Goal: Check status: Check status

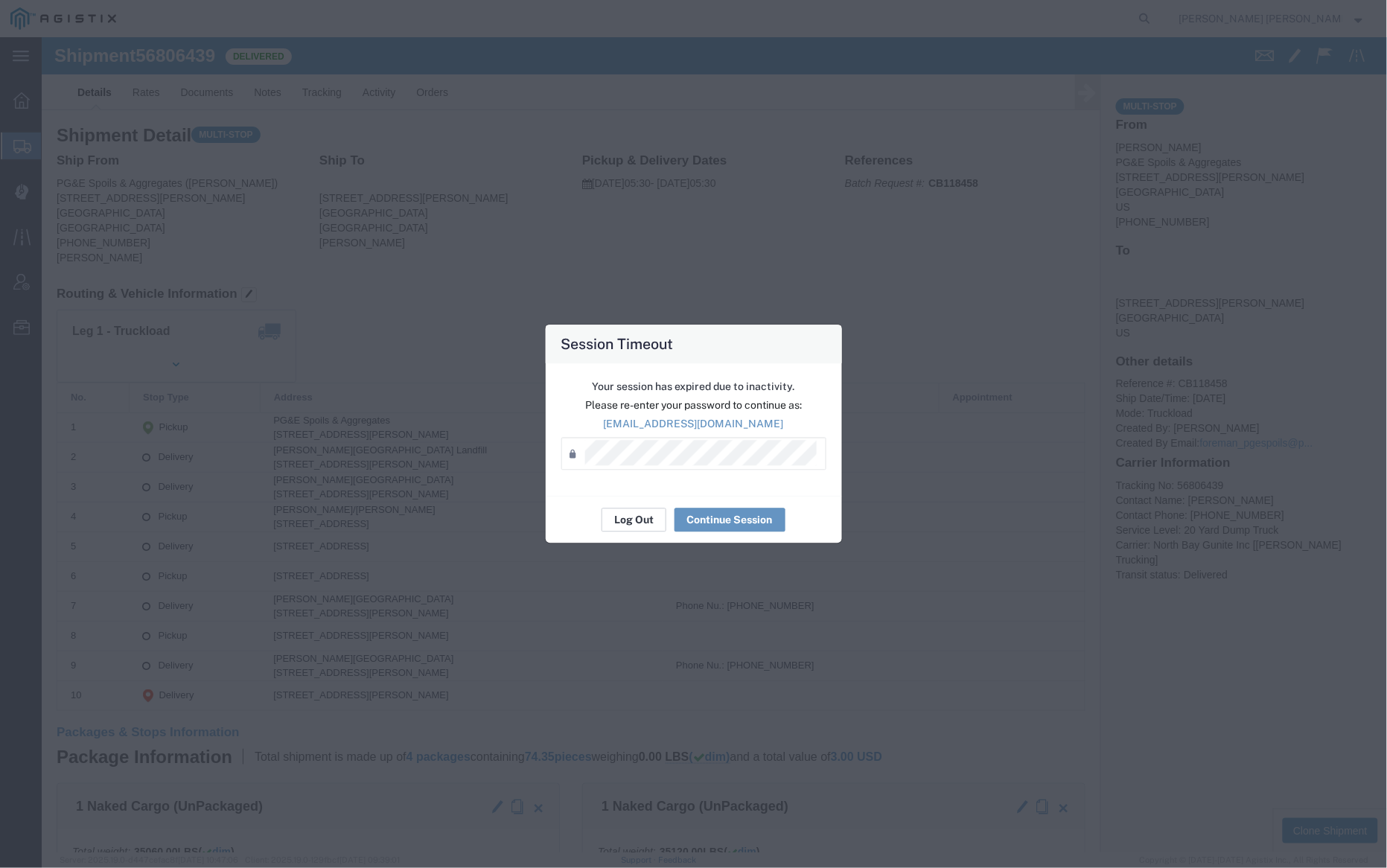
click at [642, 518] on button "Log Out" at bounding box center [634, 520] width 65 height 24
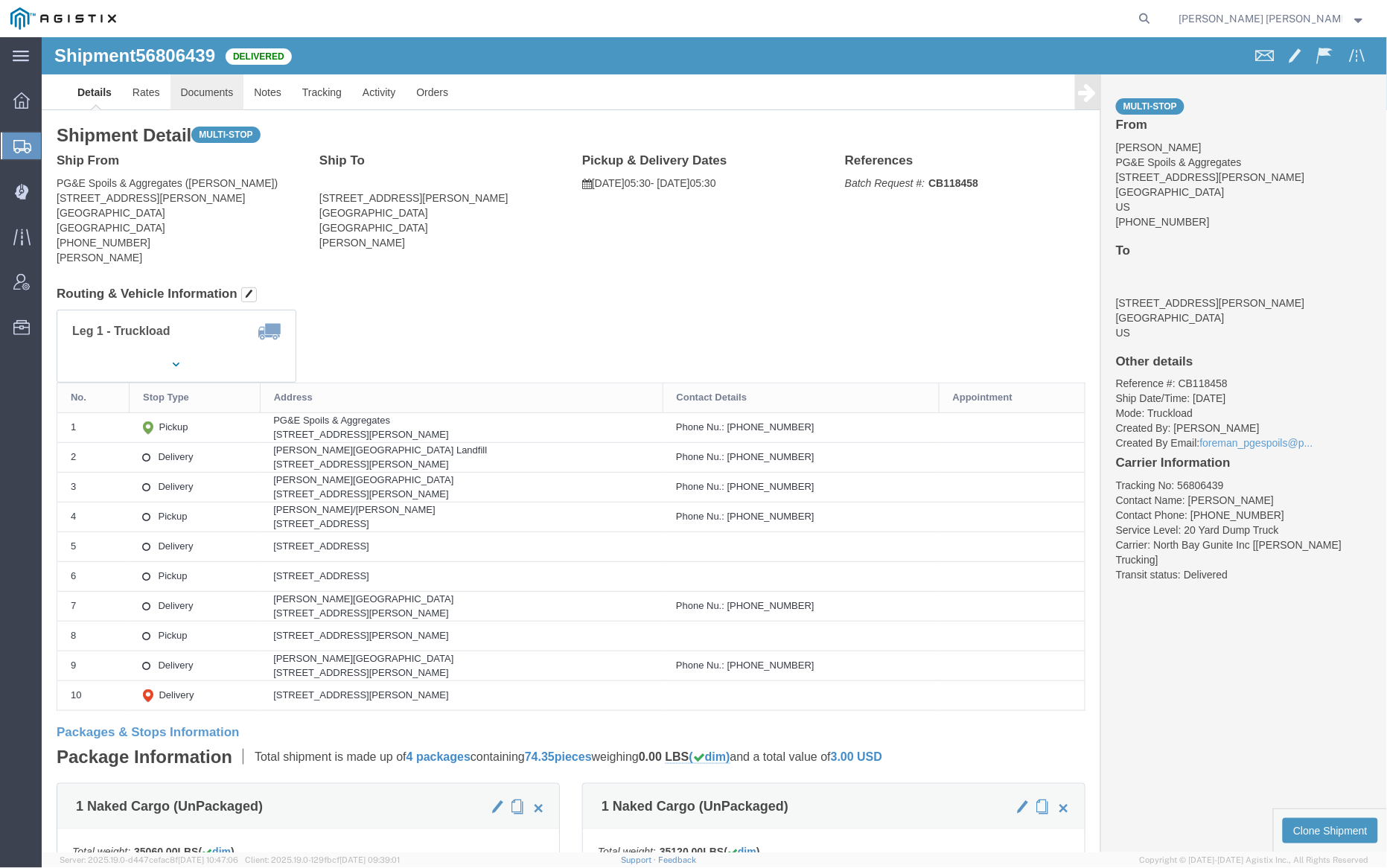
click link "Documents"
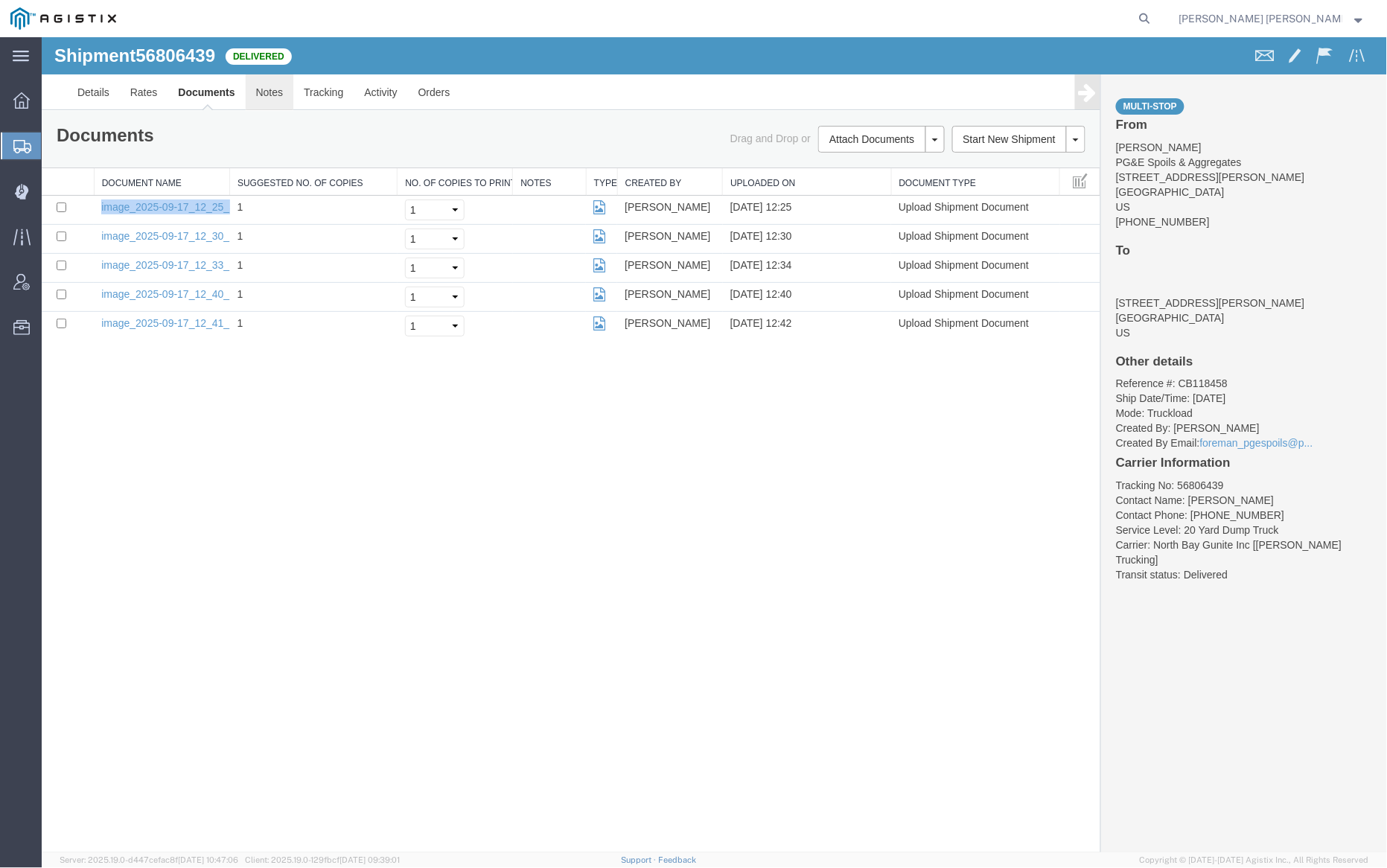
click at [286, 88] on link "Notes" at bounding box center [269, 91] width 49 height 35
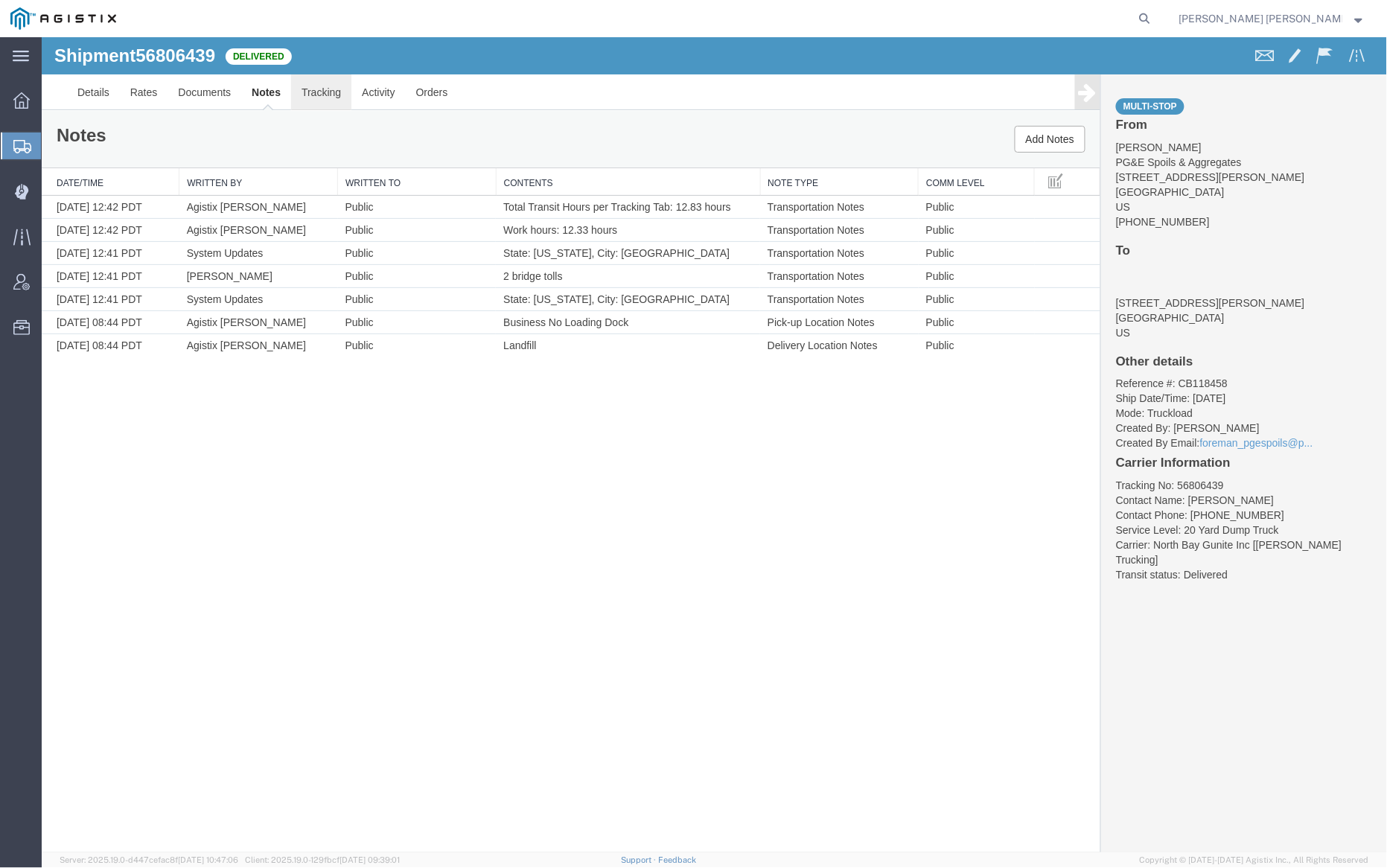
click at [334, 96] on link "Tracking" at bounding box center [320, 91] width 60 height 35
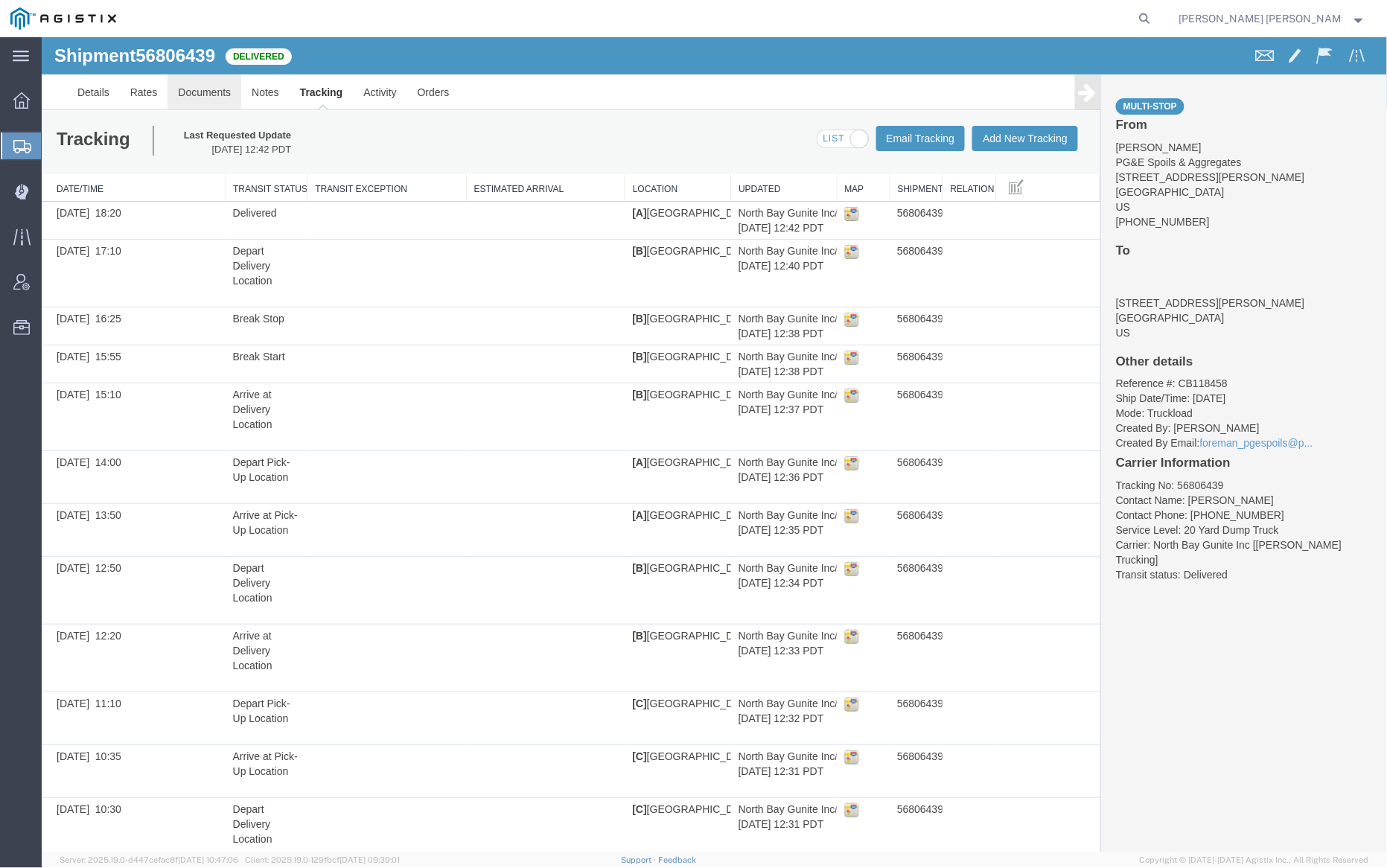
click at [219, 91] on link "Documents" at bounding box center [203, 91] width 73 height 35
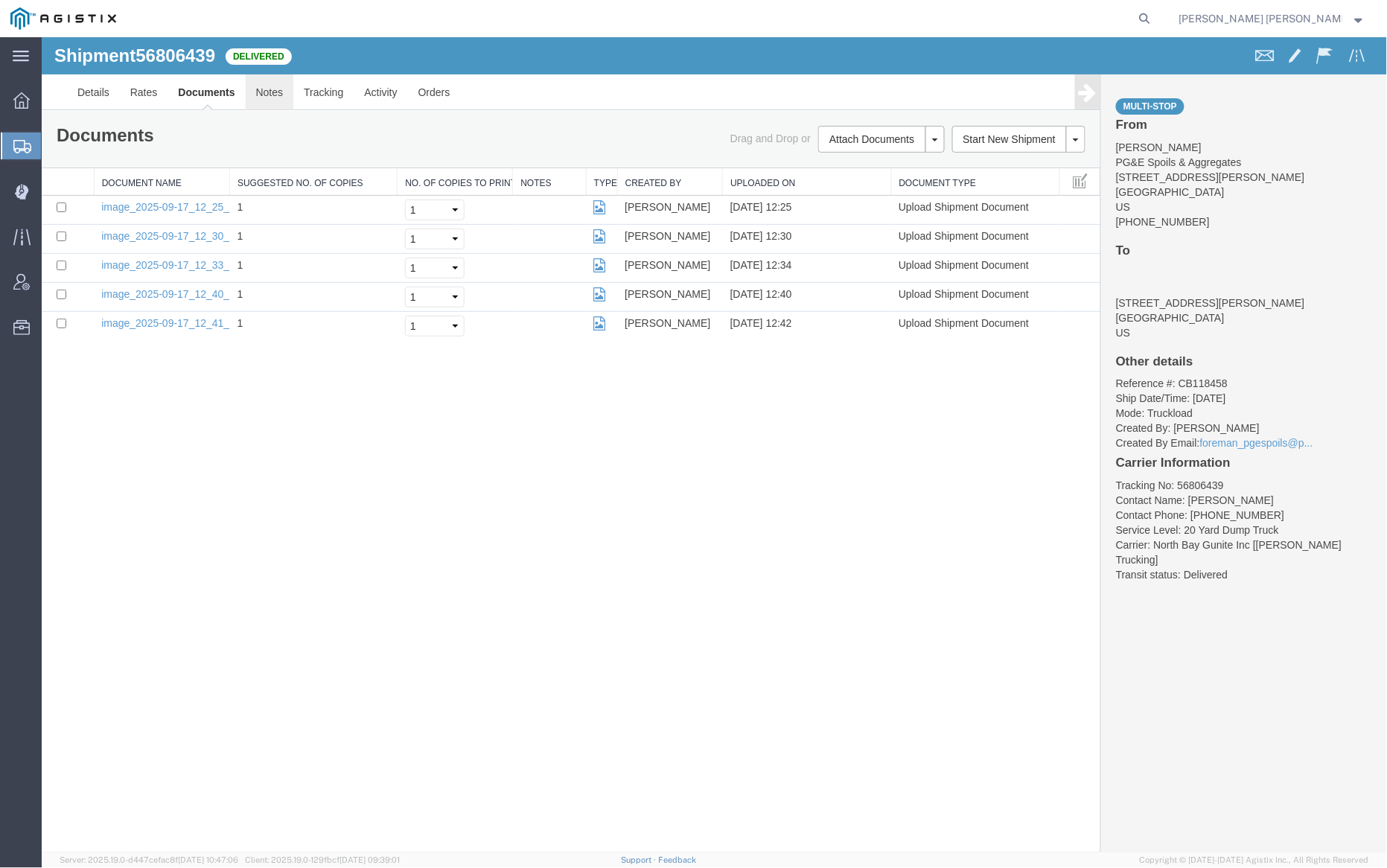
click at [269, 88] on link "Notes" at bounding box center [269, 91] width 49 height 35
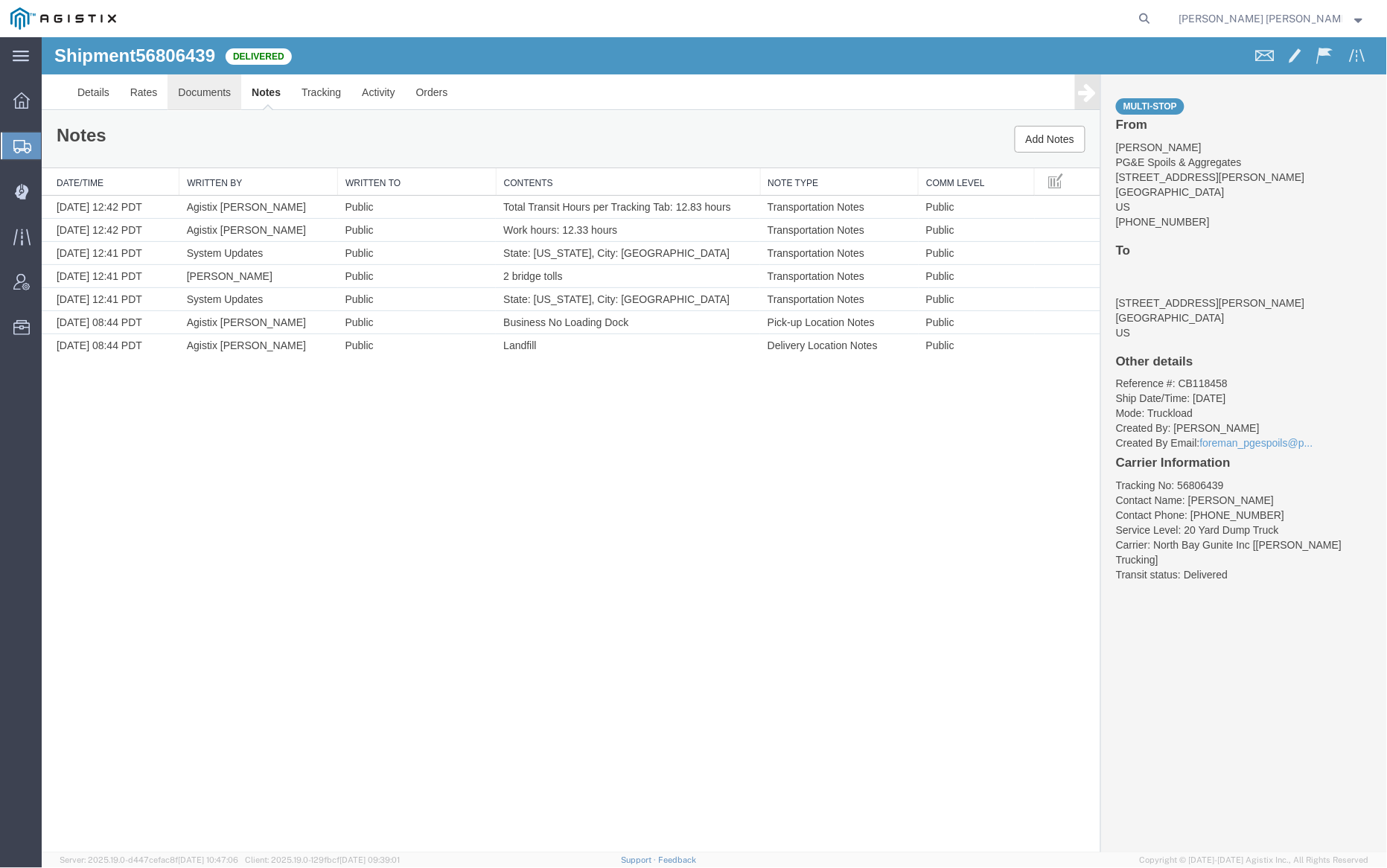
click at [210, 81] on link "Documents" at bounding box center [203, 91] width 73 height 35
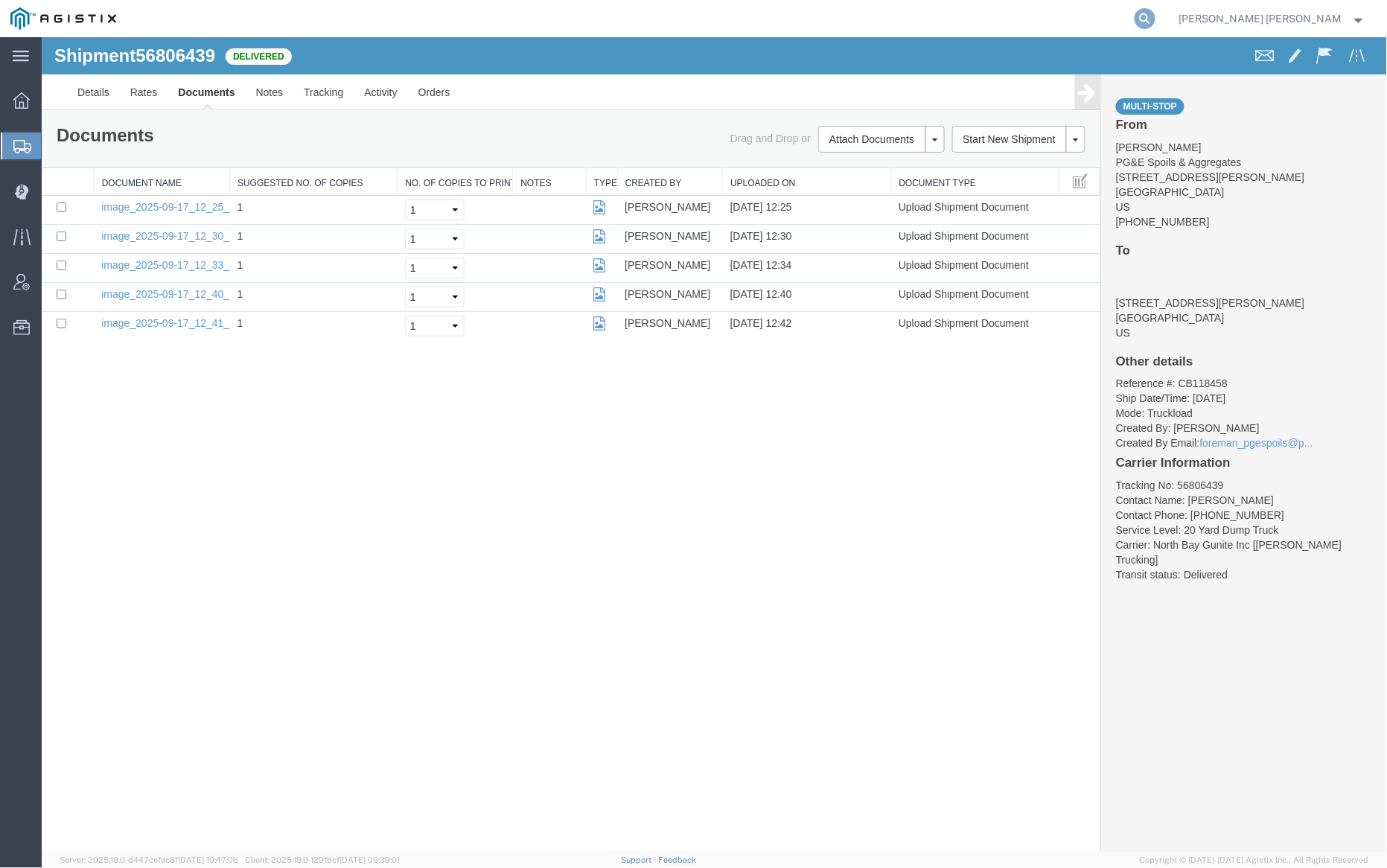
click at [1155, 18] on icon at bounding box center [1145, 18] width 21 height 21
click at [963, 14] on input "search" at bounding box center [908, 18] width 453 height 35
paste input "56838069"
click at [1155, 17] on icon at bounding box center [1145, 18] width 21 height 21
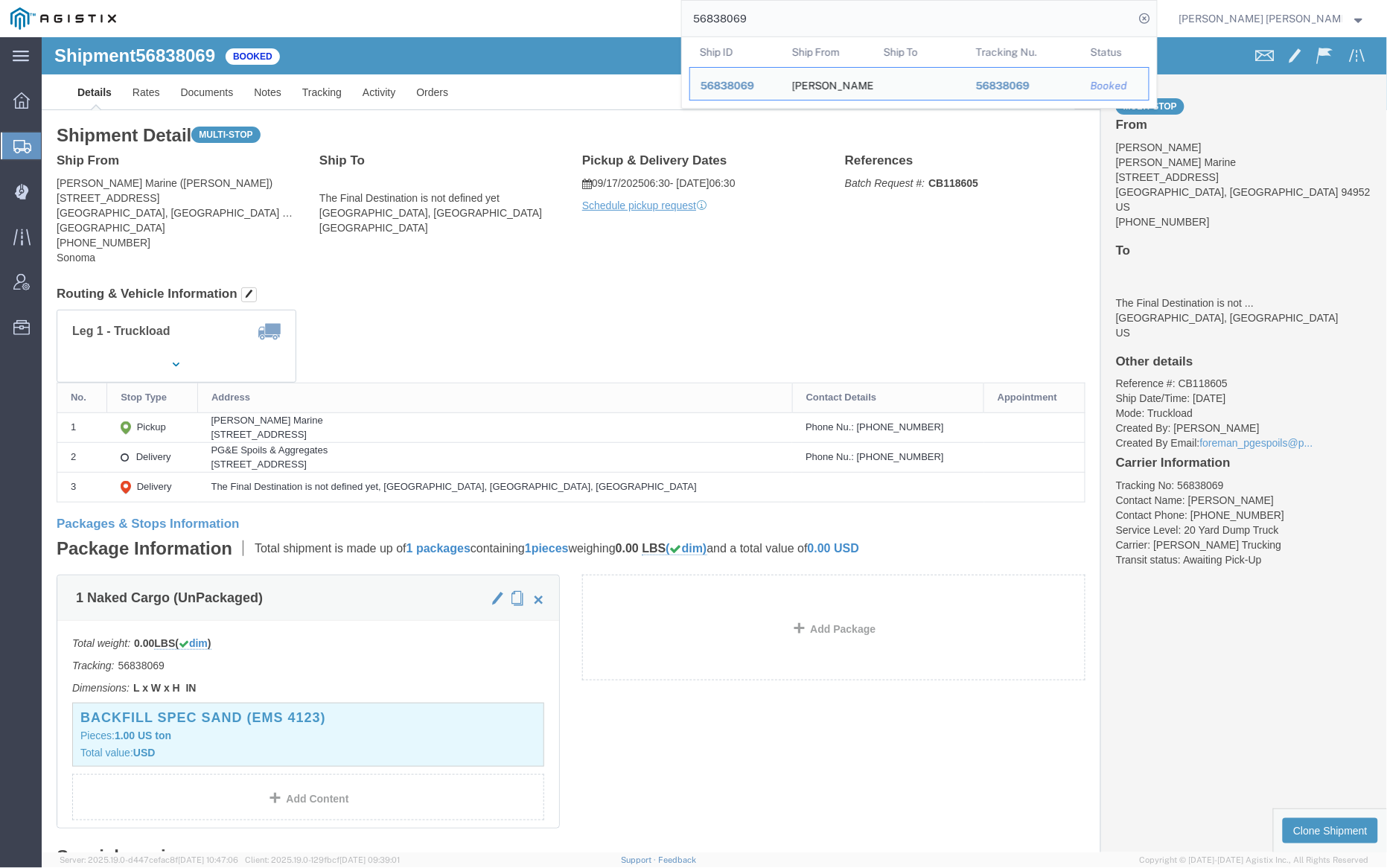
click at [796, 21] on input "56838069" at bounding box center [908, 18] width 453 height 35
paste input "95"
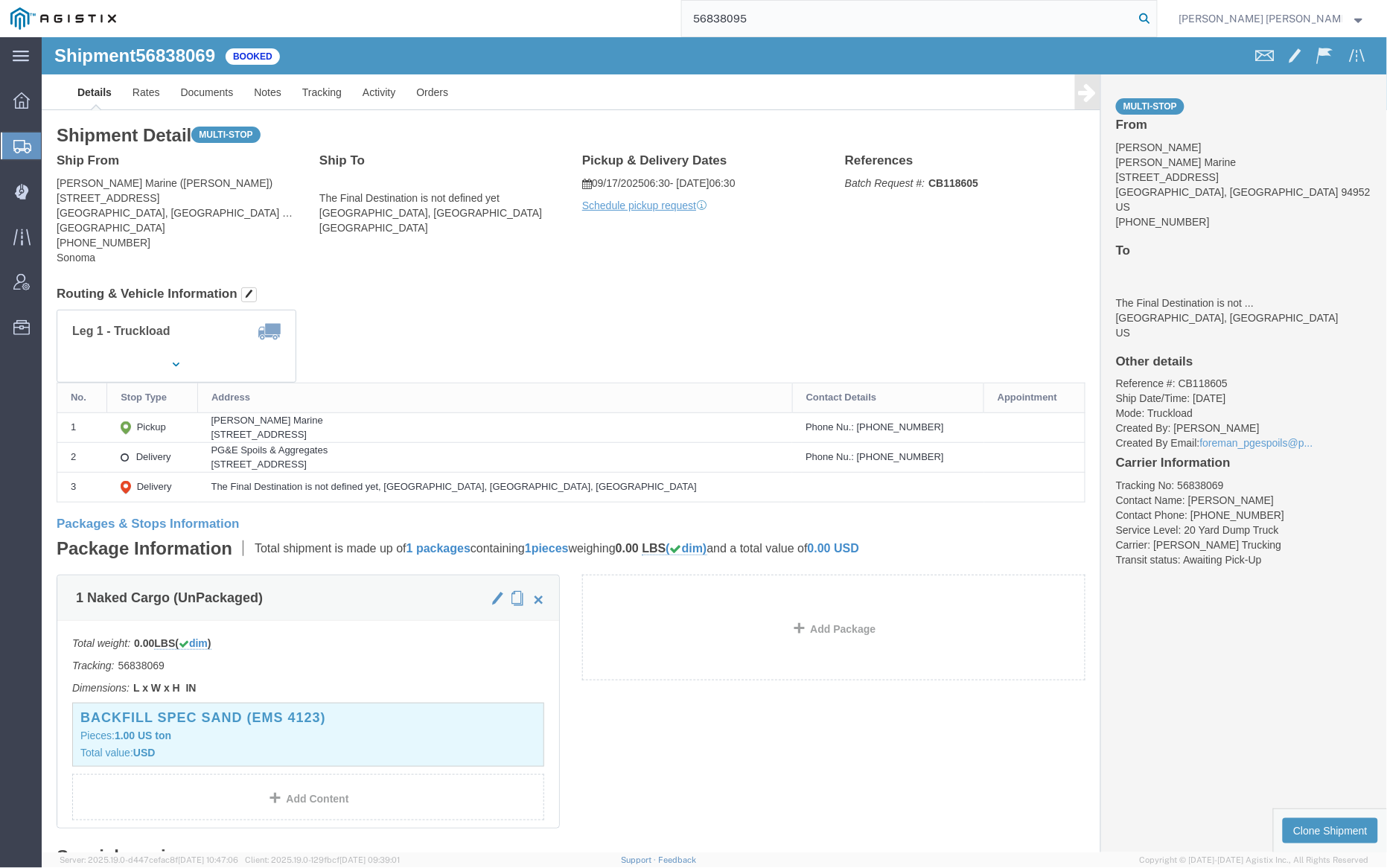
click at [1155, 15] on icon at bounding box center [1145, 18] width 21 height 21
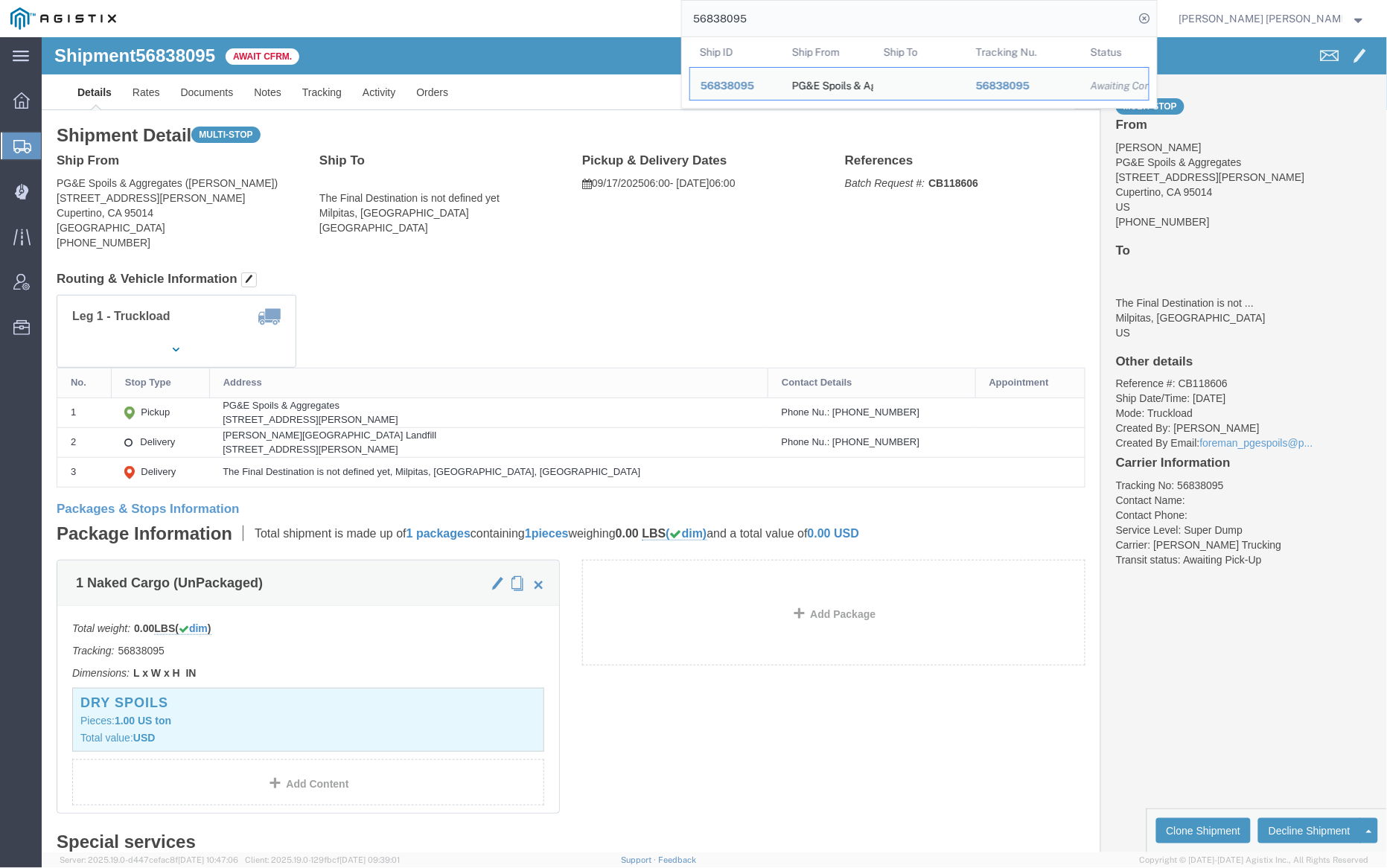
click at [788, 19] on input "56838095" at bounding box center [908, 18] width 453 height 35
paste input "107"
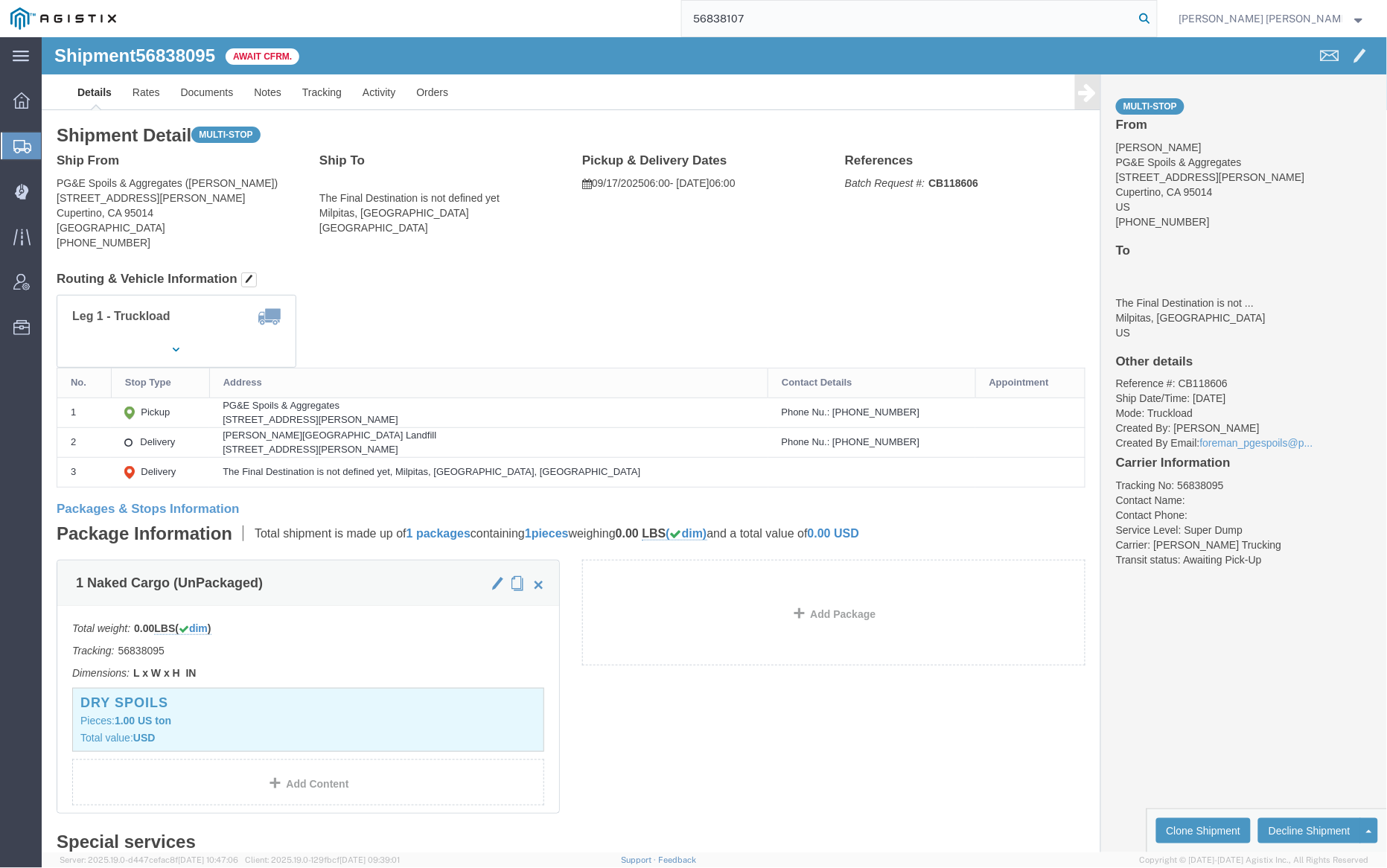
click at [1155, 15] on icon at bounding box center [1145, 18] width 21 height 21
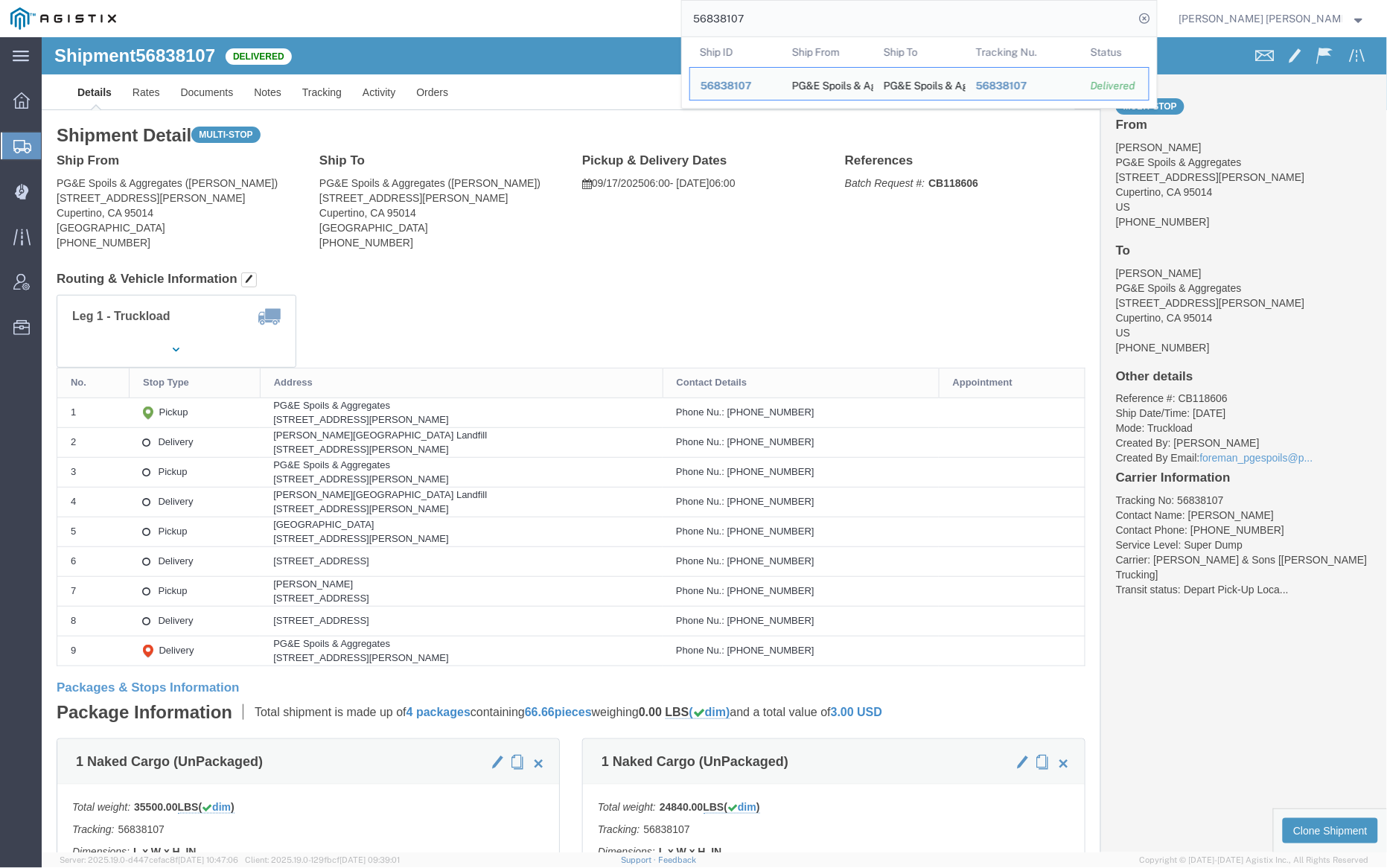
click at [812, 12] on input "56838107" at bounding box center [908, 18] width 453 height 35
click at [813, 12] on input "56838107" at bounding box center [908, 18] width 453 height 35
paste input "9685"
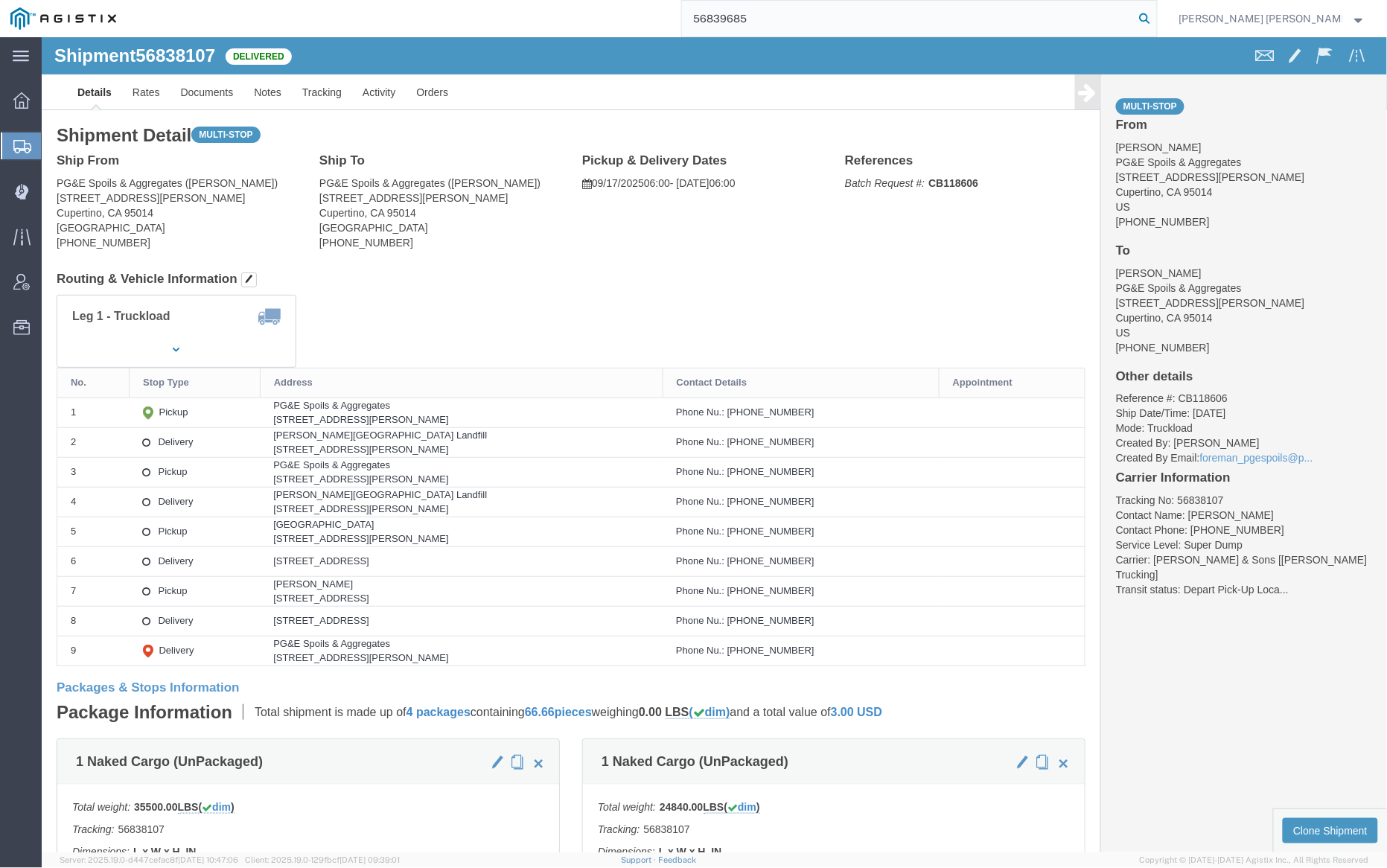
click at [1155, 13] on icon at bounding box center [1145, 18] width 21 height 21
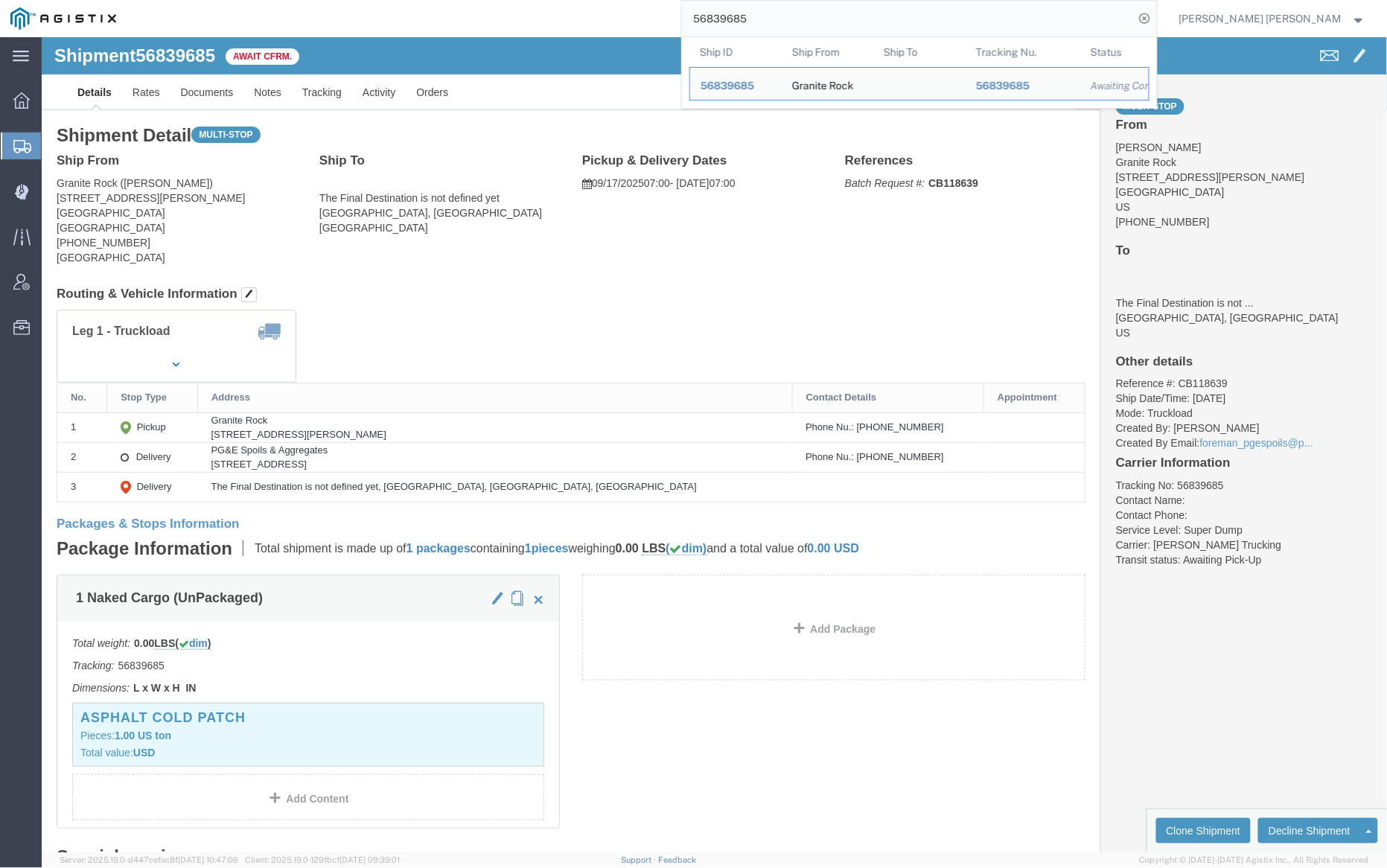
click at [788, 16] on input "56839685" at bounding box center [908, 18] width 453 height 35
paste input "40017"
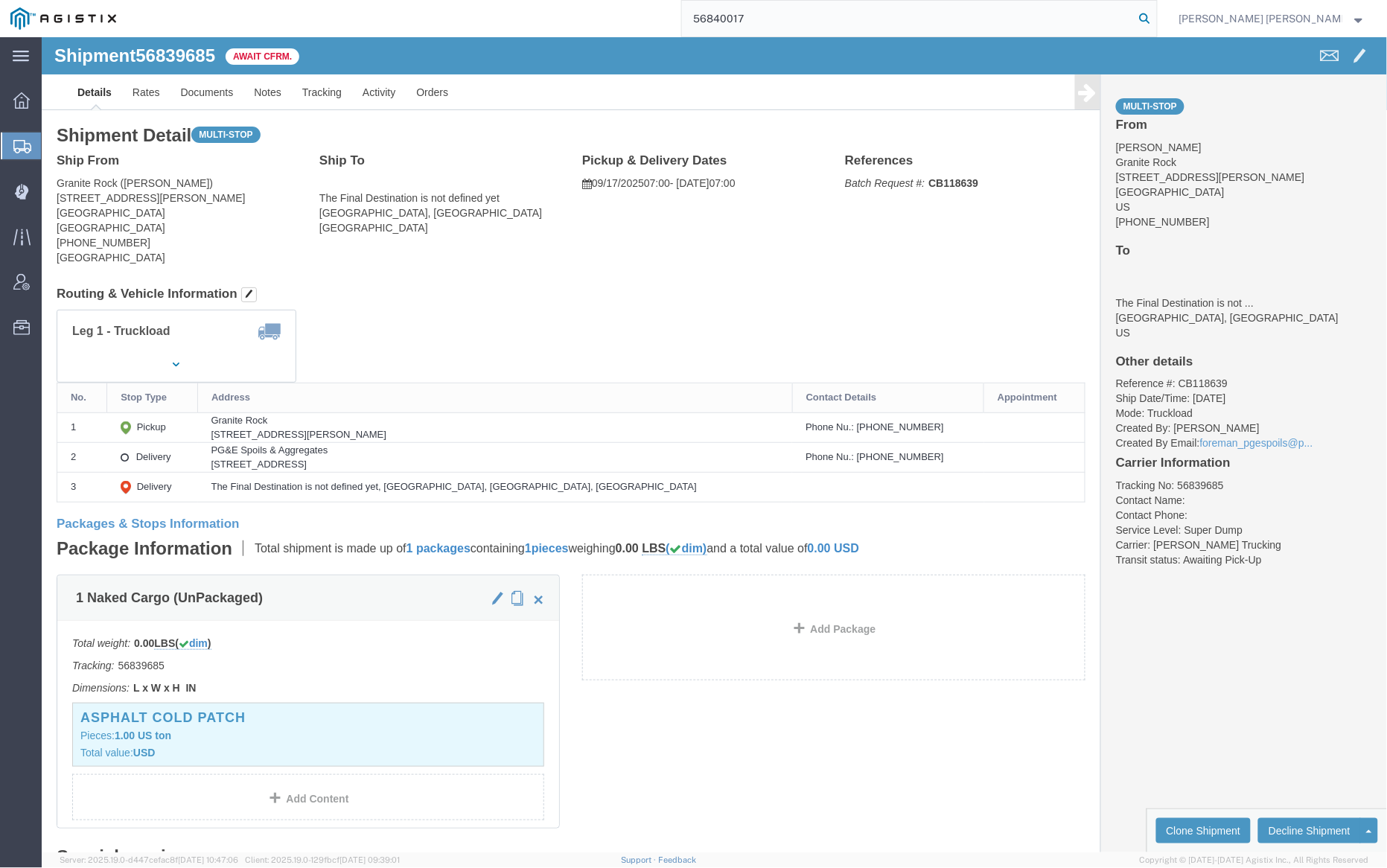
click at [1155, 16] on icon at bounding box center [1145, 18] width 21 height 21
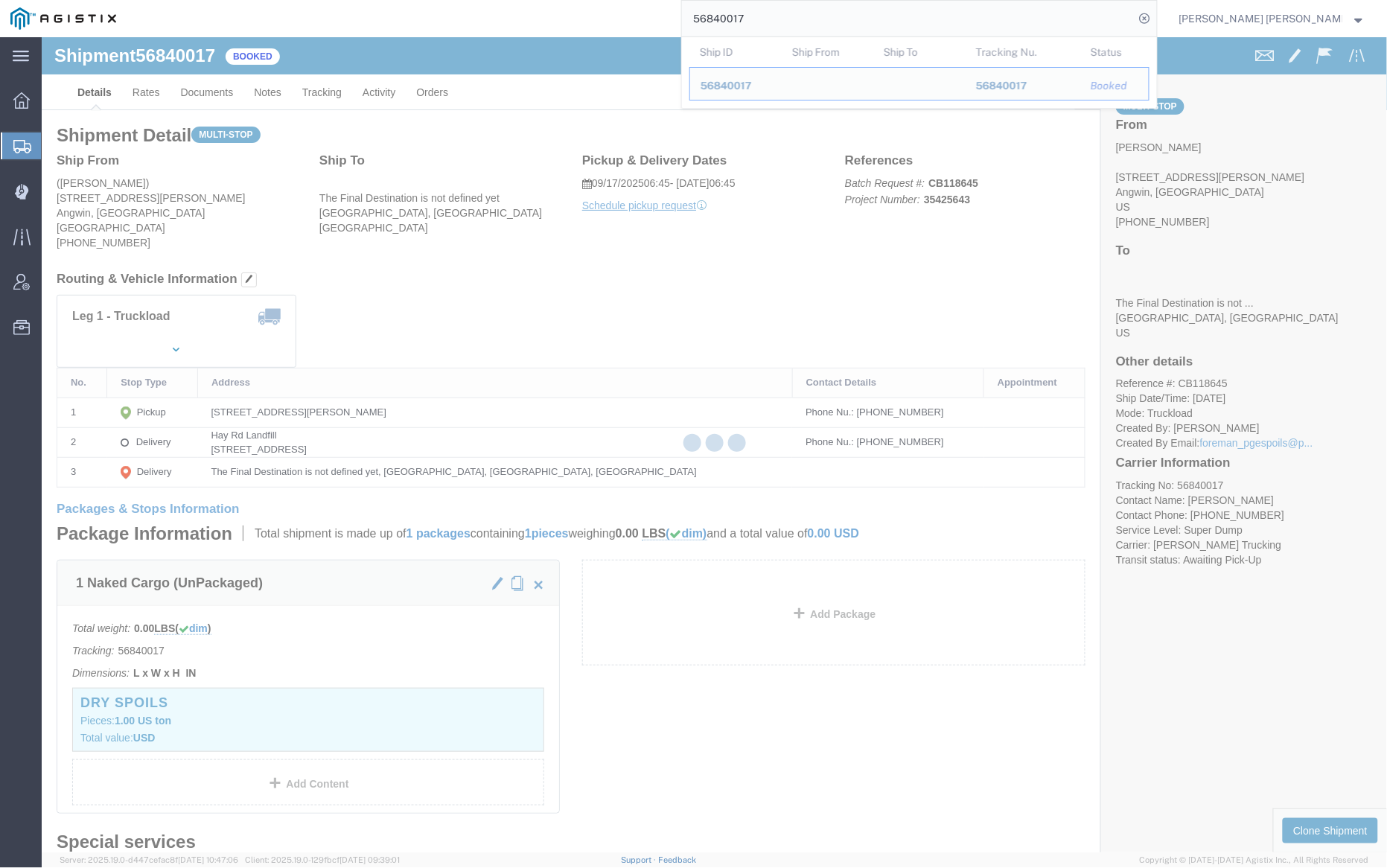
click at [801, 13] on input "56840017" at bounding box center [908, 18] width 453 height 35
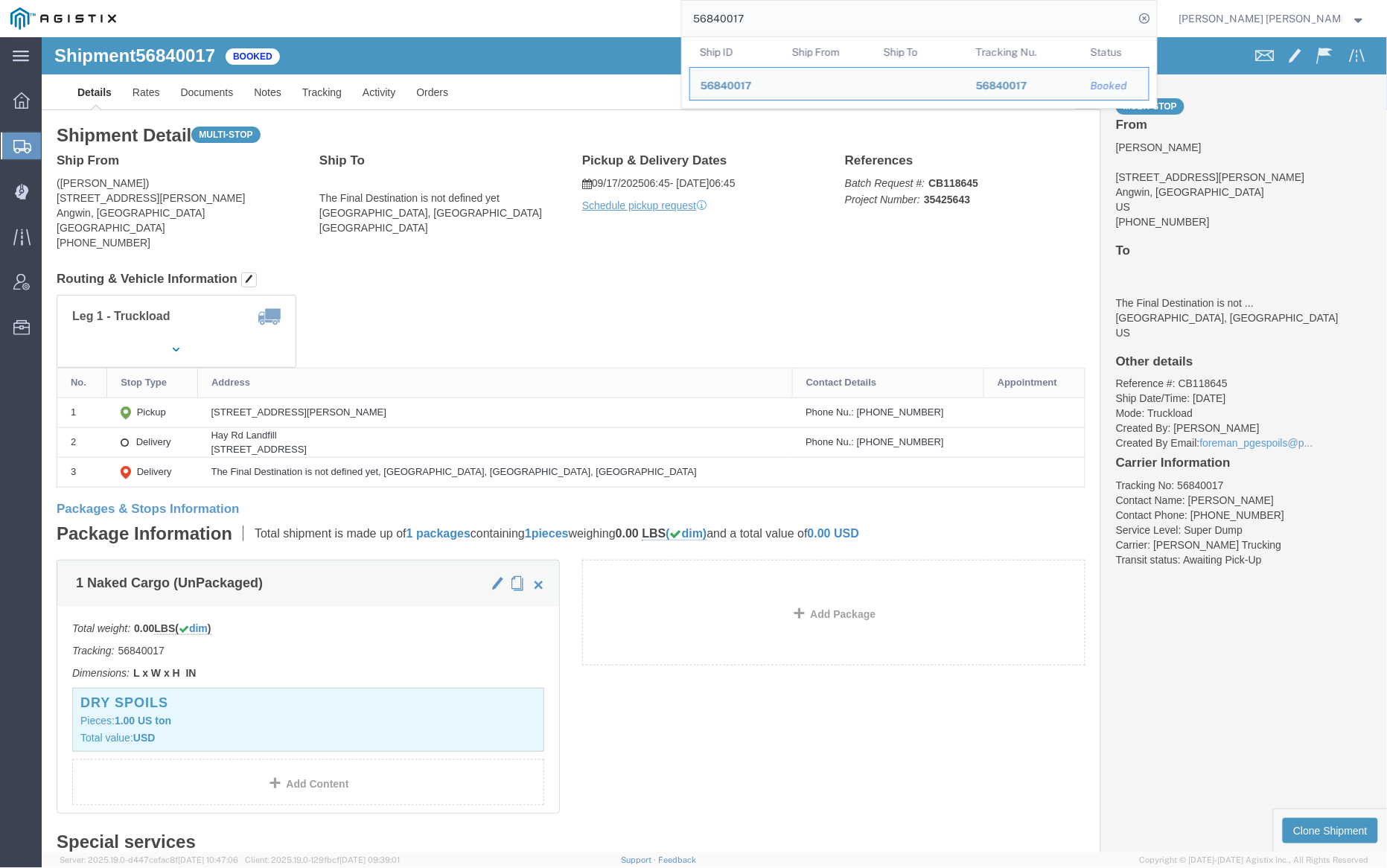
paste input "20"
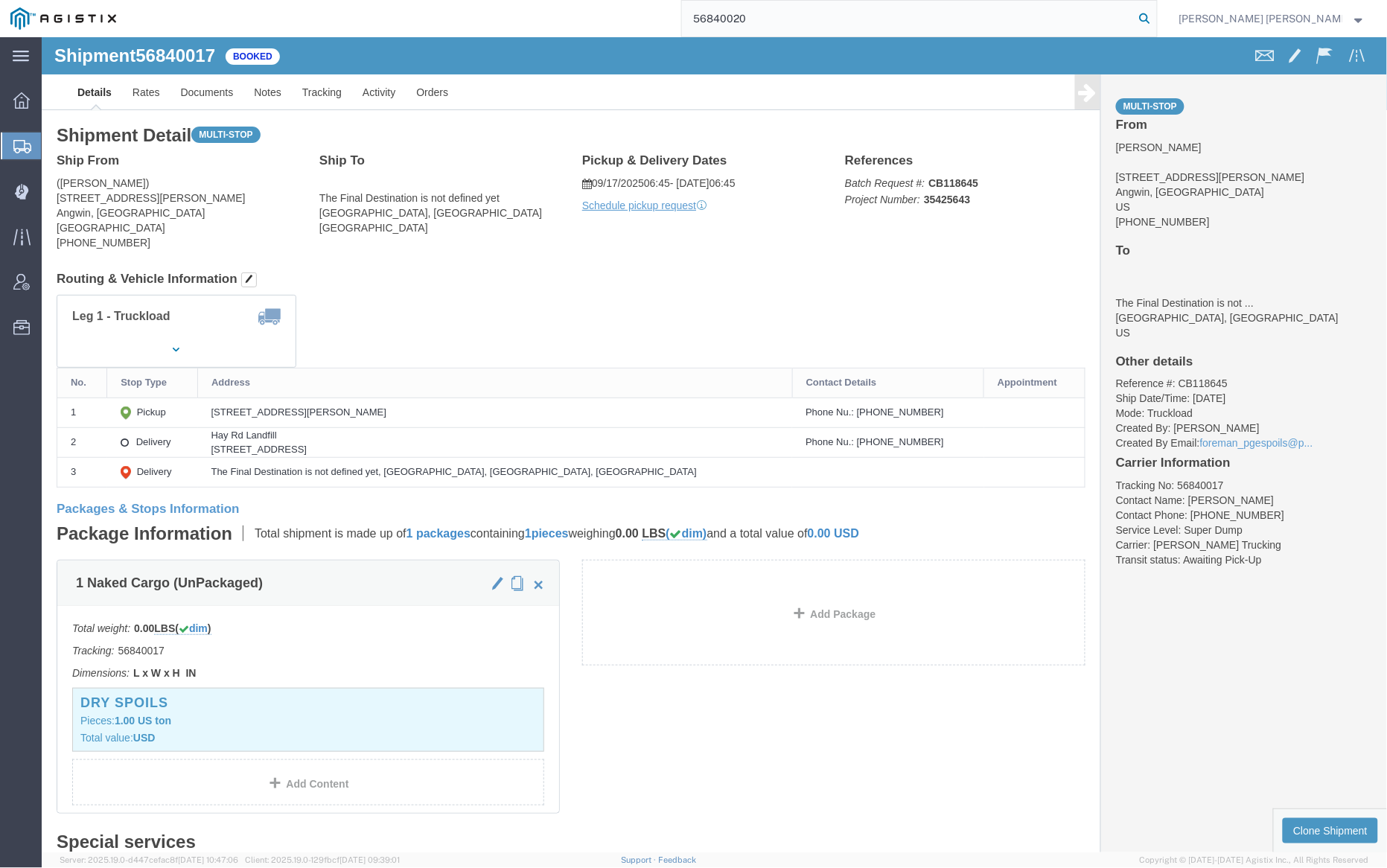
click at [1155, 17] on icon at bounding box center [1145, 18] width 21 height 21
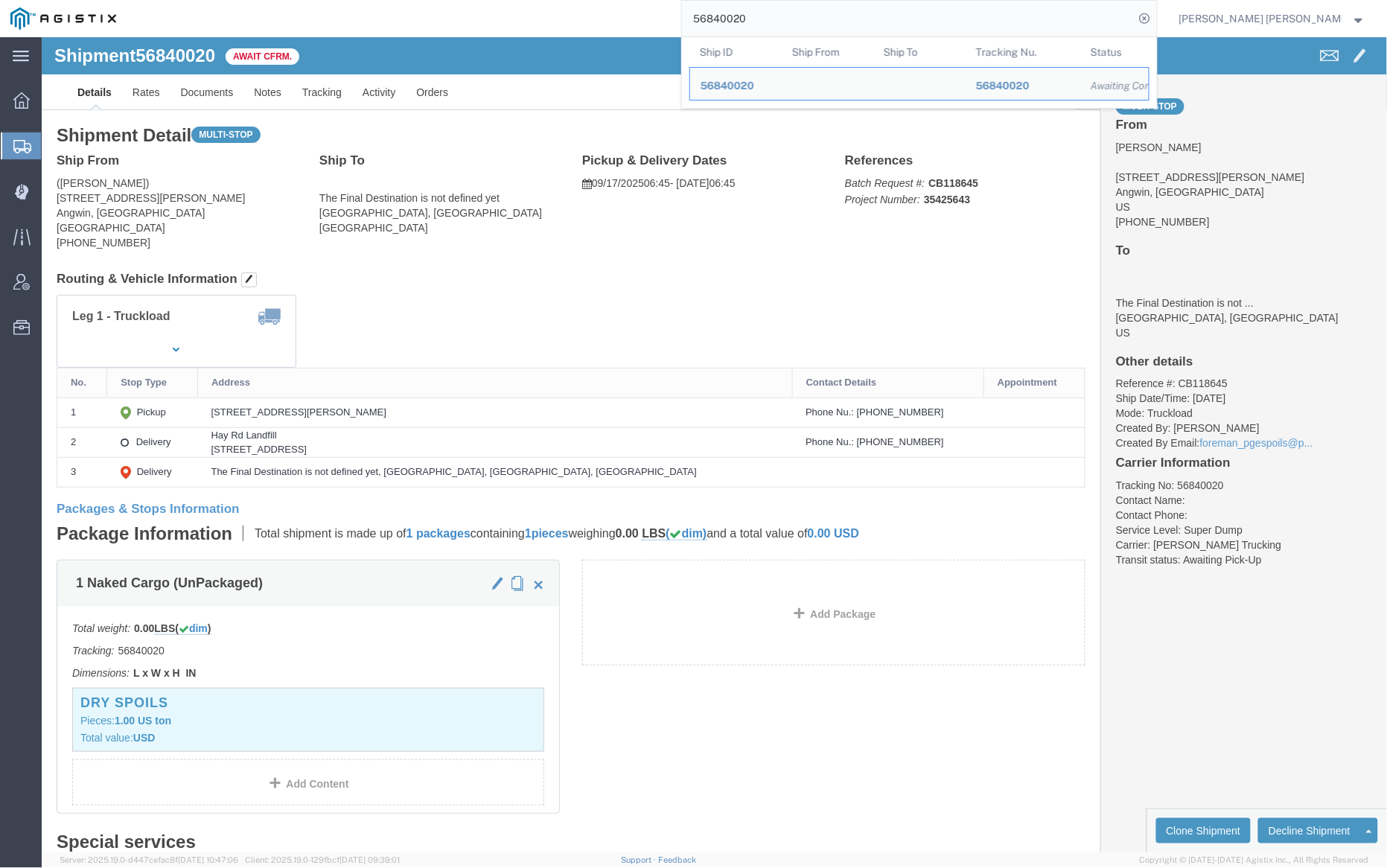
click at [802, 12] on input "56840020" at bounding box center [908, 18] width 453 height 35
paste input "31"
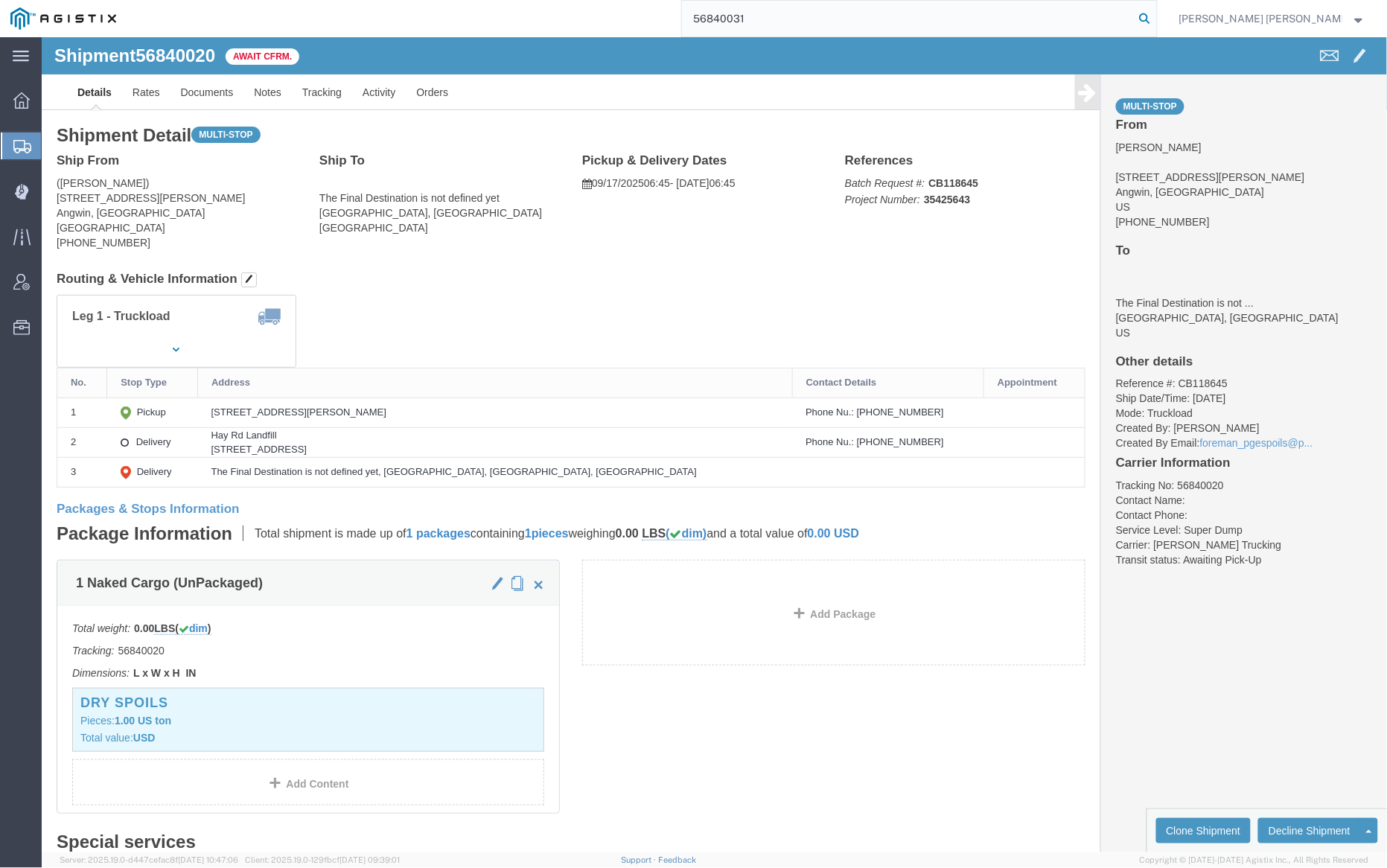
click at [1155, 16] on icon at bounding box center [1145, 18] width 21 height 21
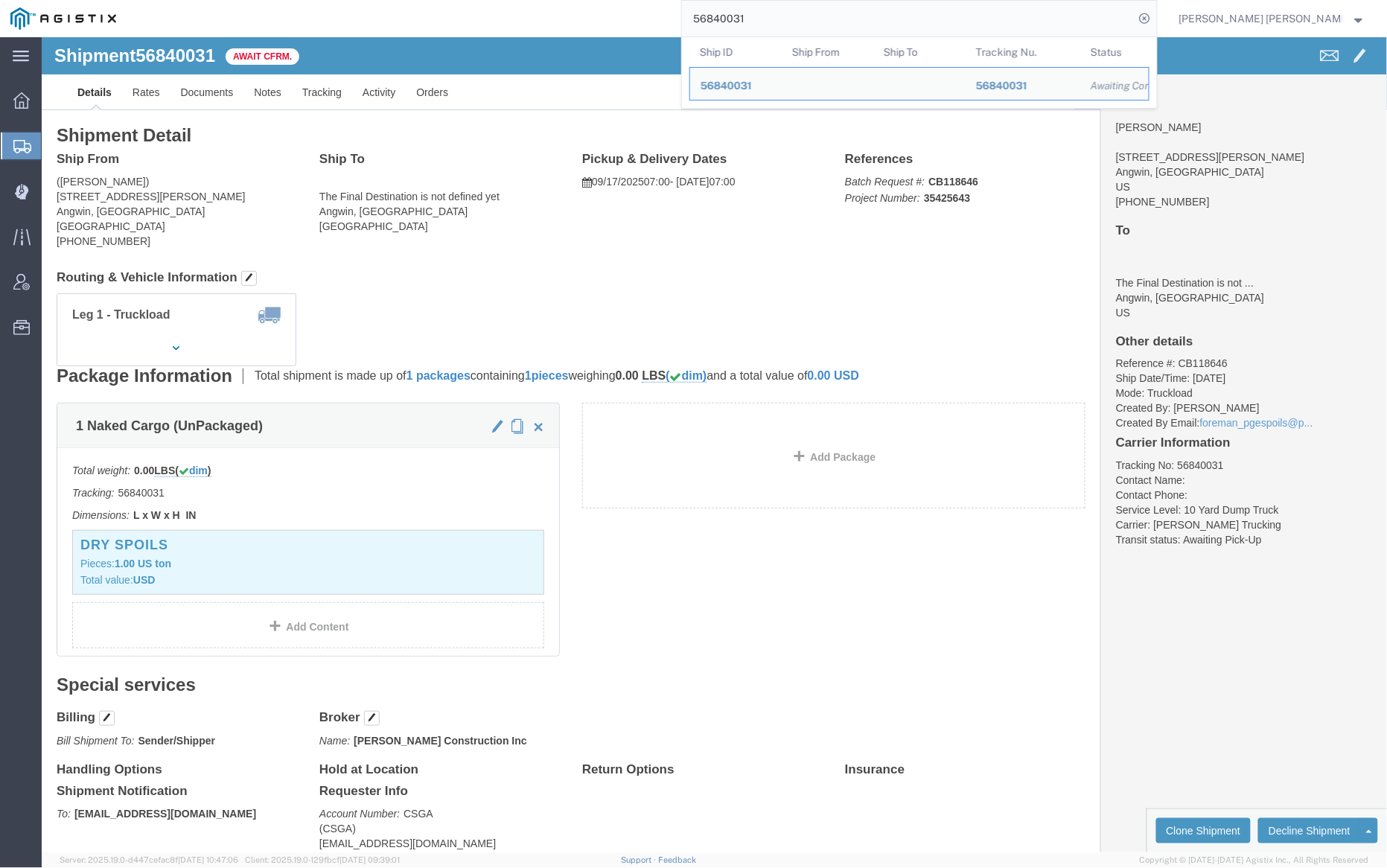
click at [800, 11] on input "56840031" at bounding box center [908, 18] width 453 height 35
paste input "5"
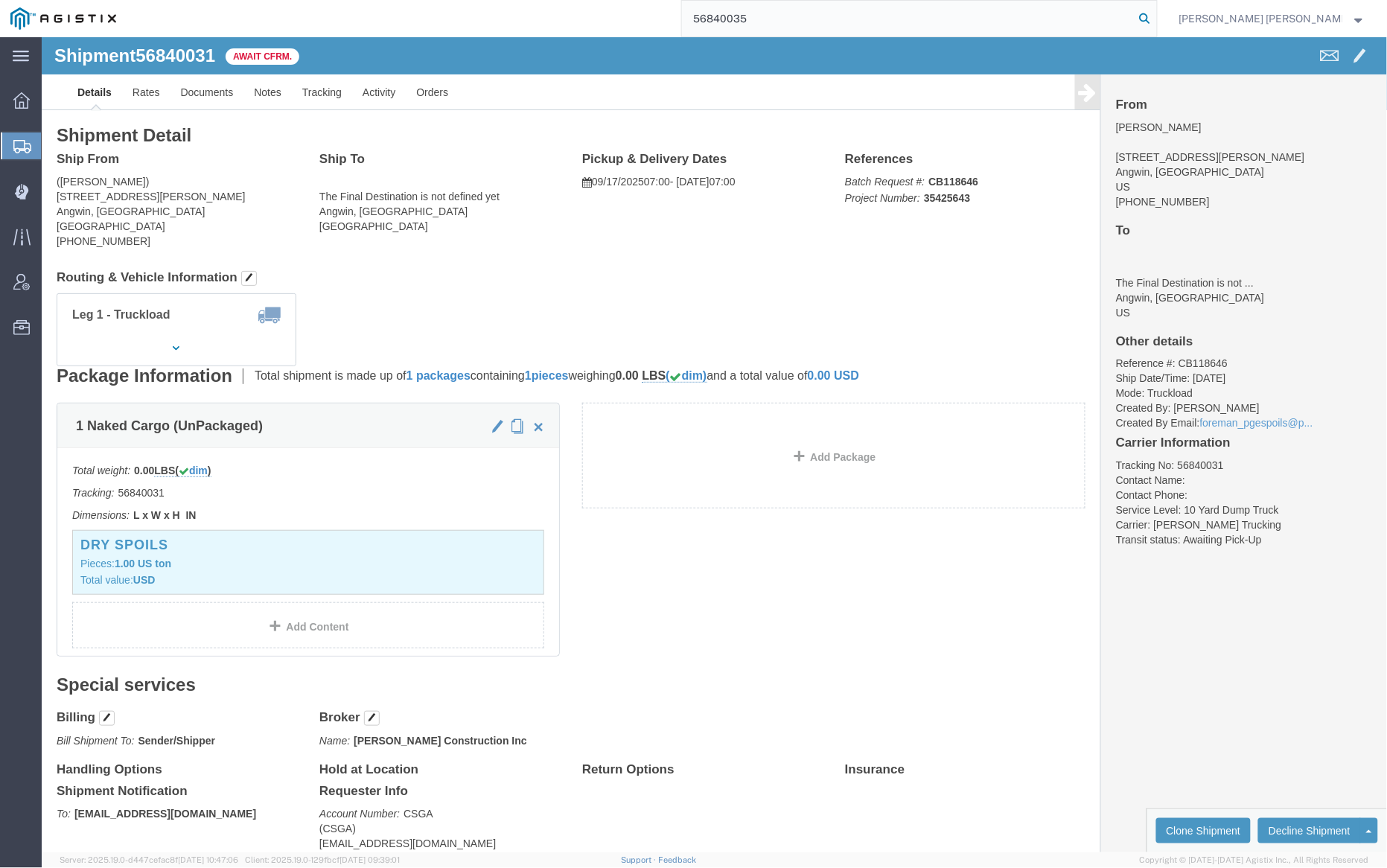
click at [1155, 14] on icon at bounding box center [1145, 18] width 21 height 21
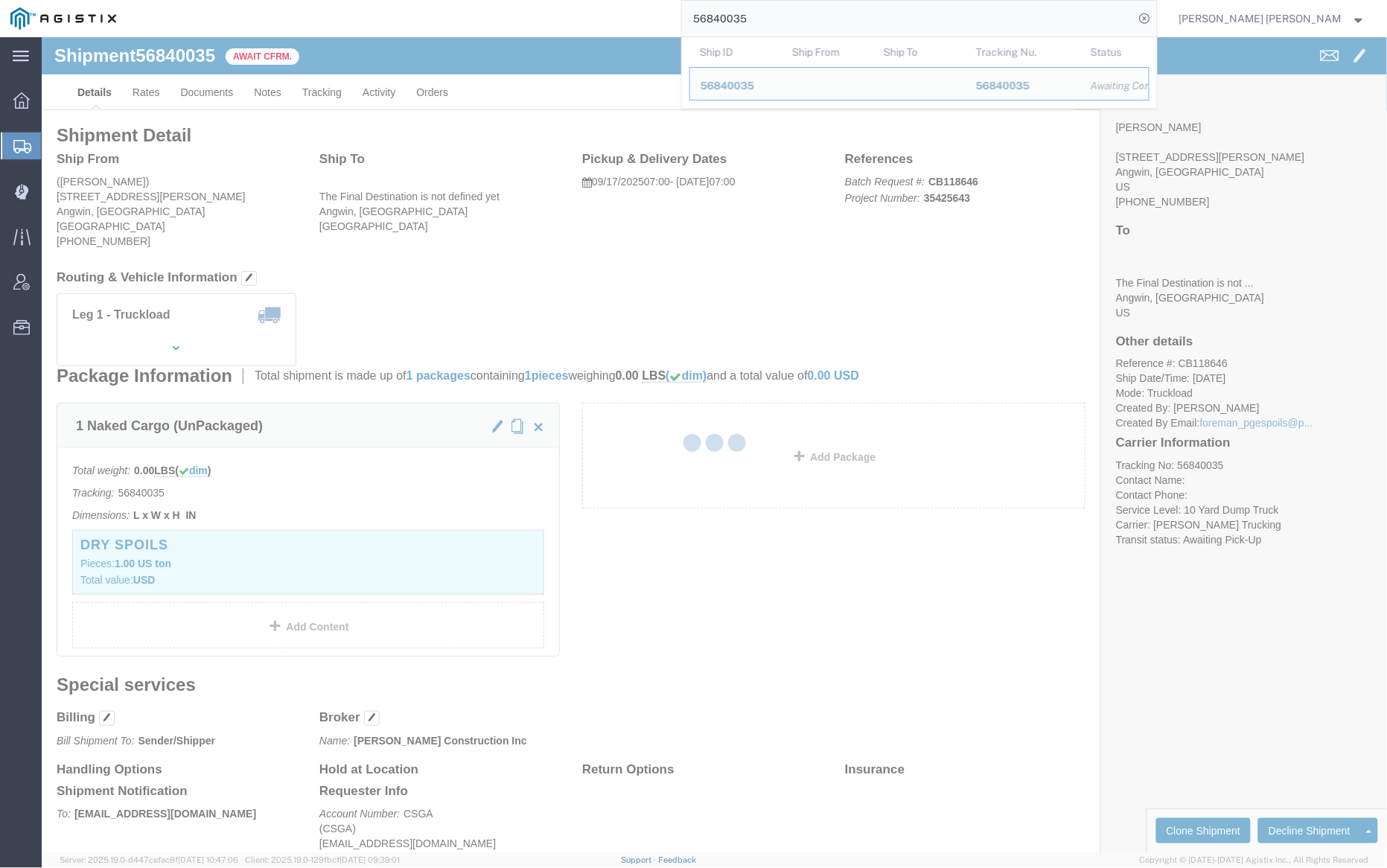
click at [806, 18] on input "56840035" at bounding box center [908, 18] width 453 height 35
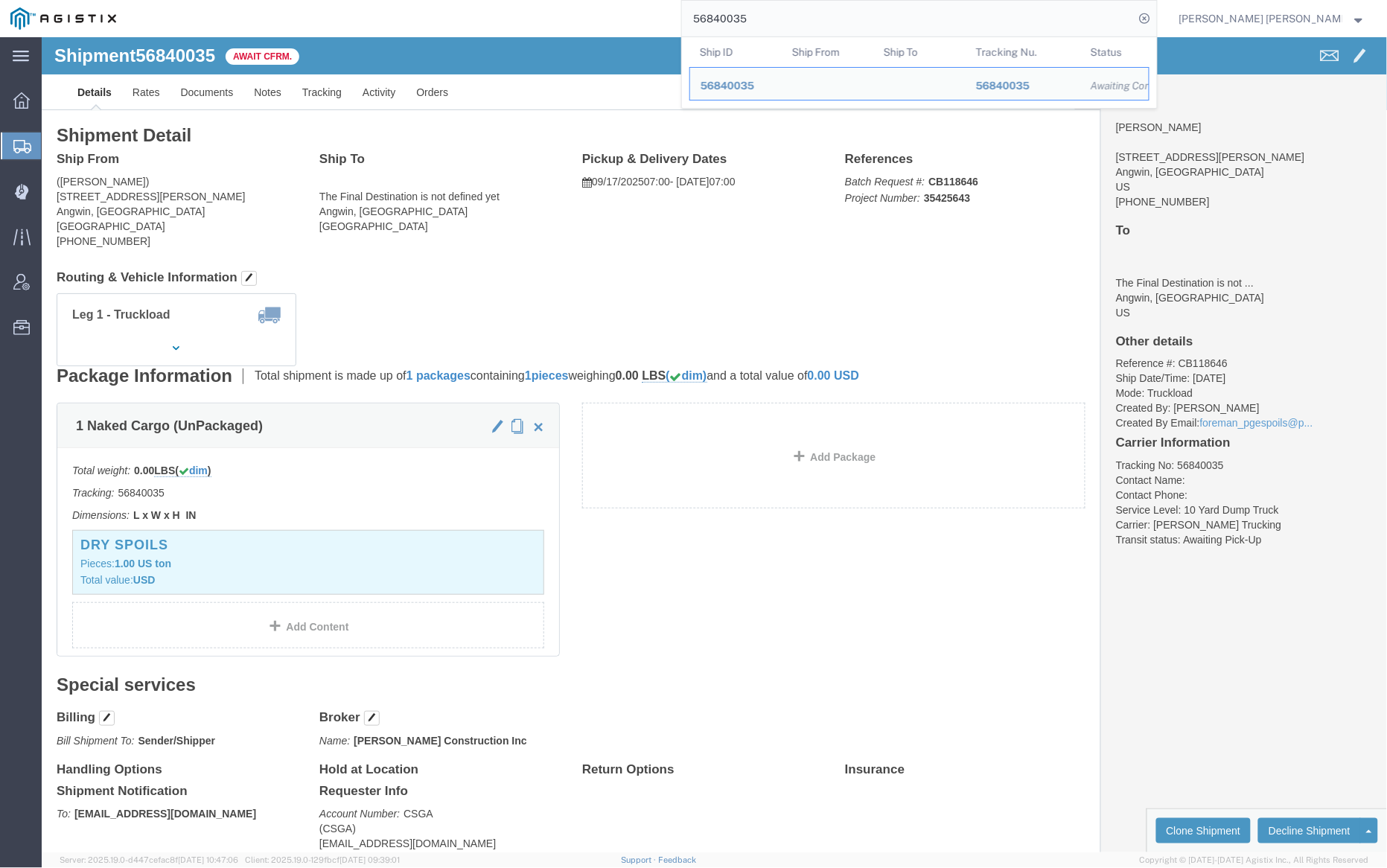
click at [806, 18] on input "56840035" at bounding box center [908, 18] width 453 height 35
paste input "216"
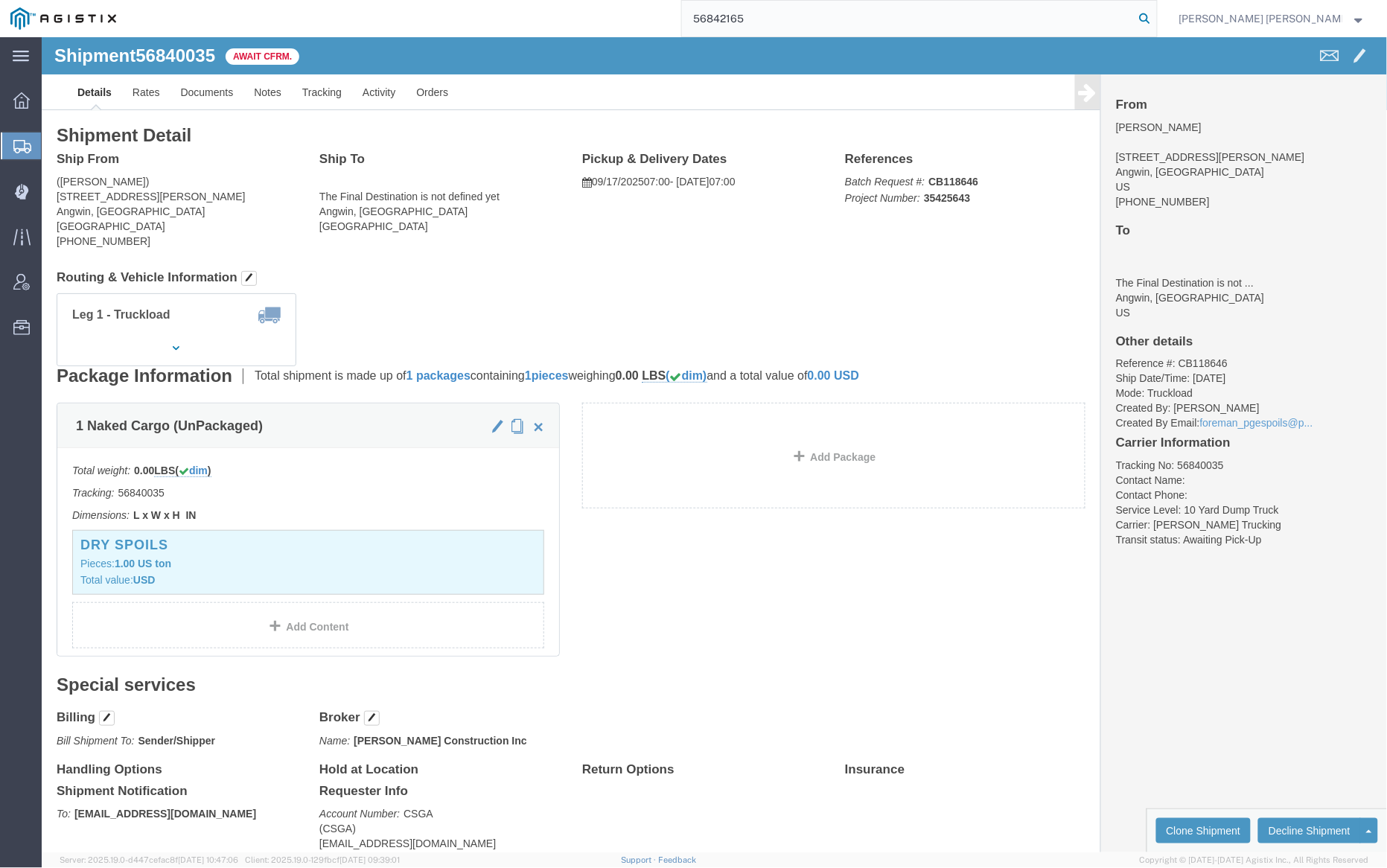
drag, startPoint x: 1221, startPoint y: 12, endPoint x: 1319, endPoint y: 117, distance: 143.6
click at [1155, 12] on icon at bounding box center [1145, 18] width 21 height 21
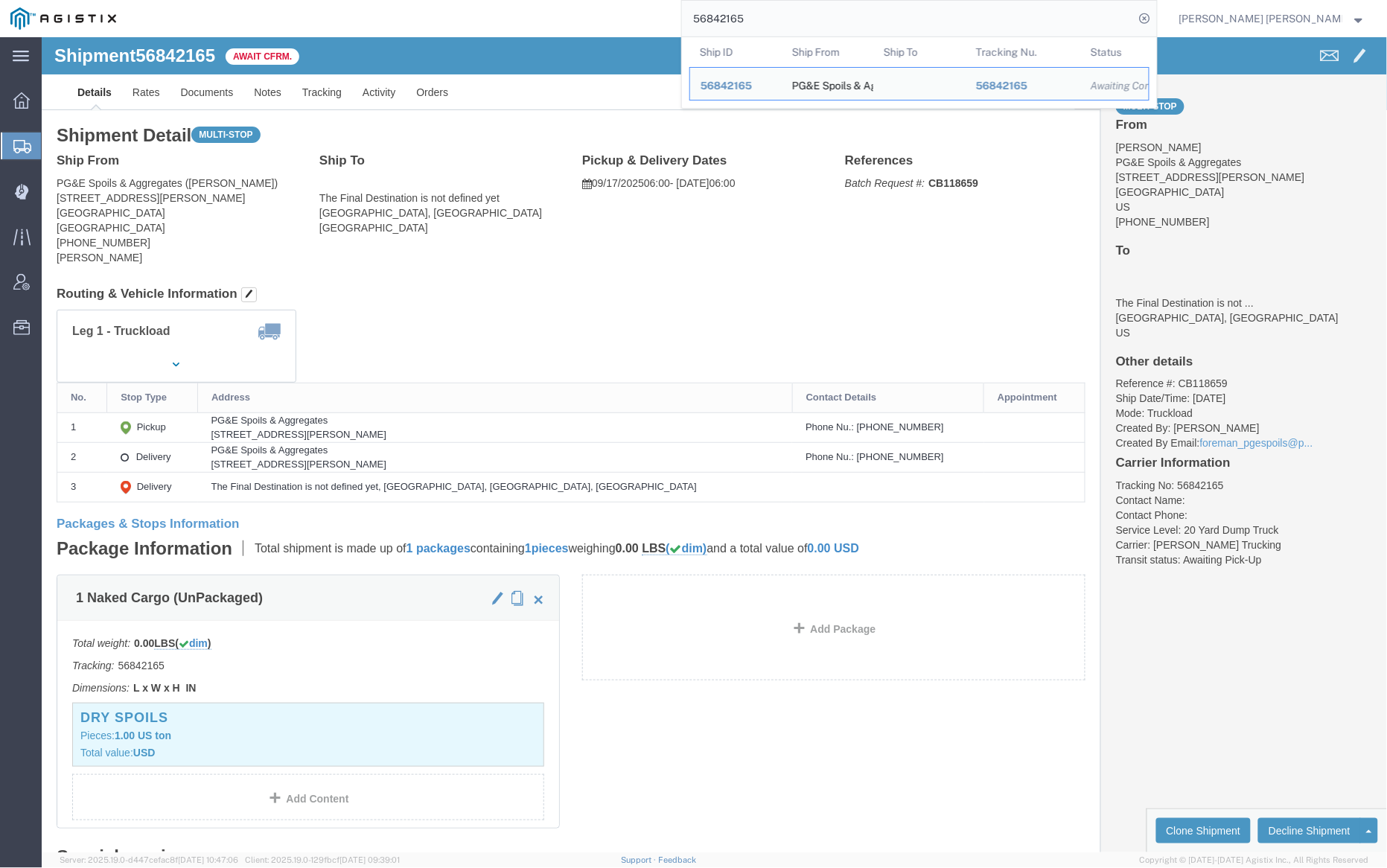
click at [793, 16] on input "56842165" at bounding box center [908, 18] width 453 height 35
paste input "39698"
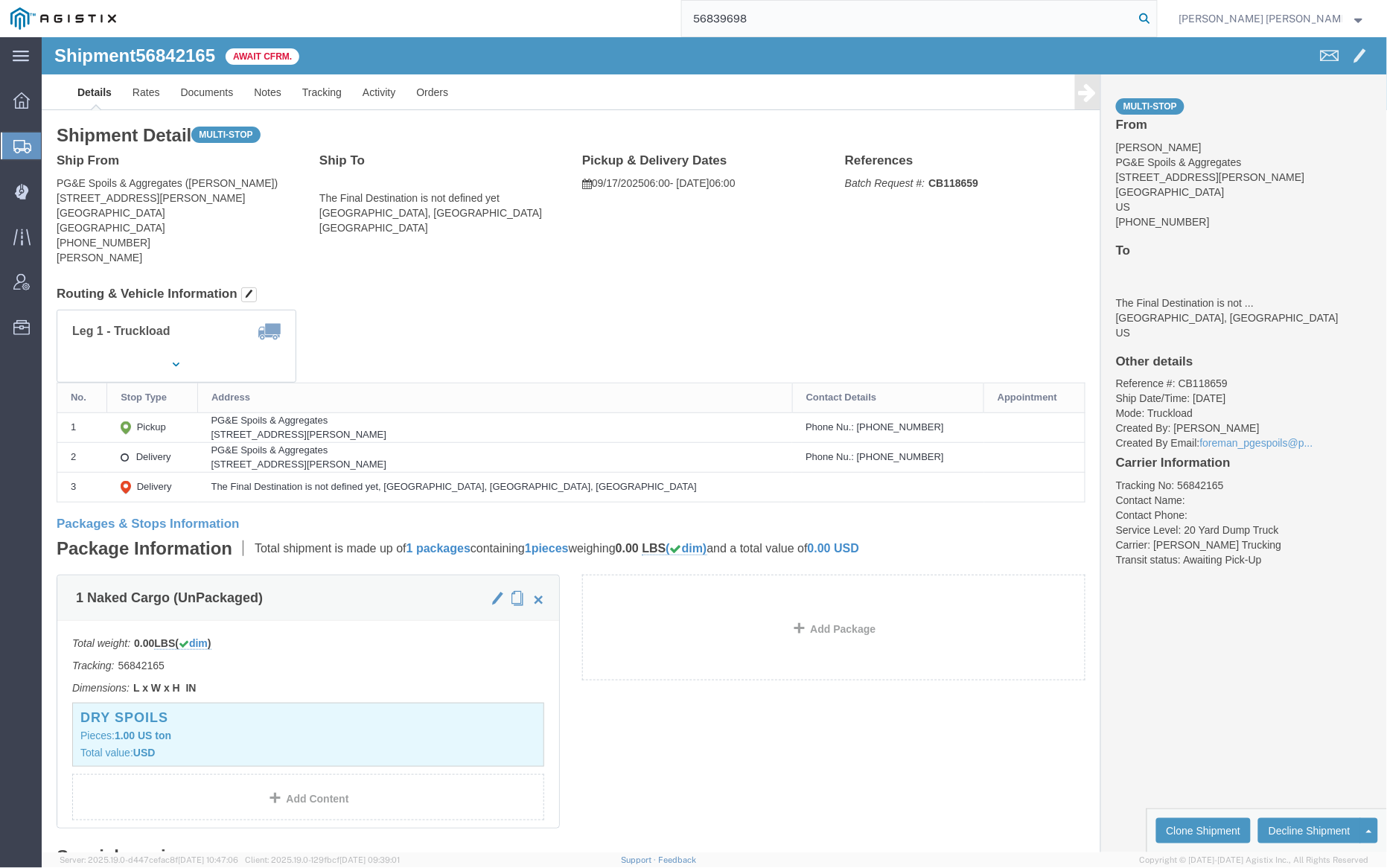
click at [1155, 18] on icon at bounding box center [1145, 18] width 21 height 21
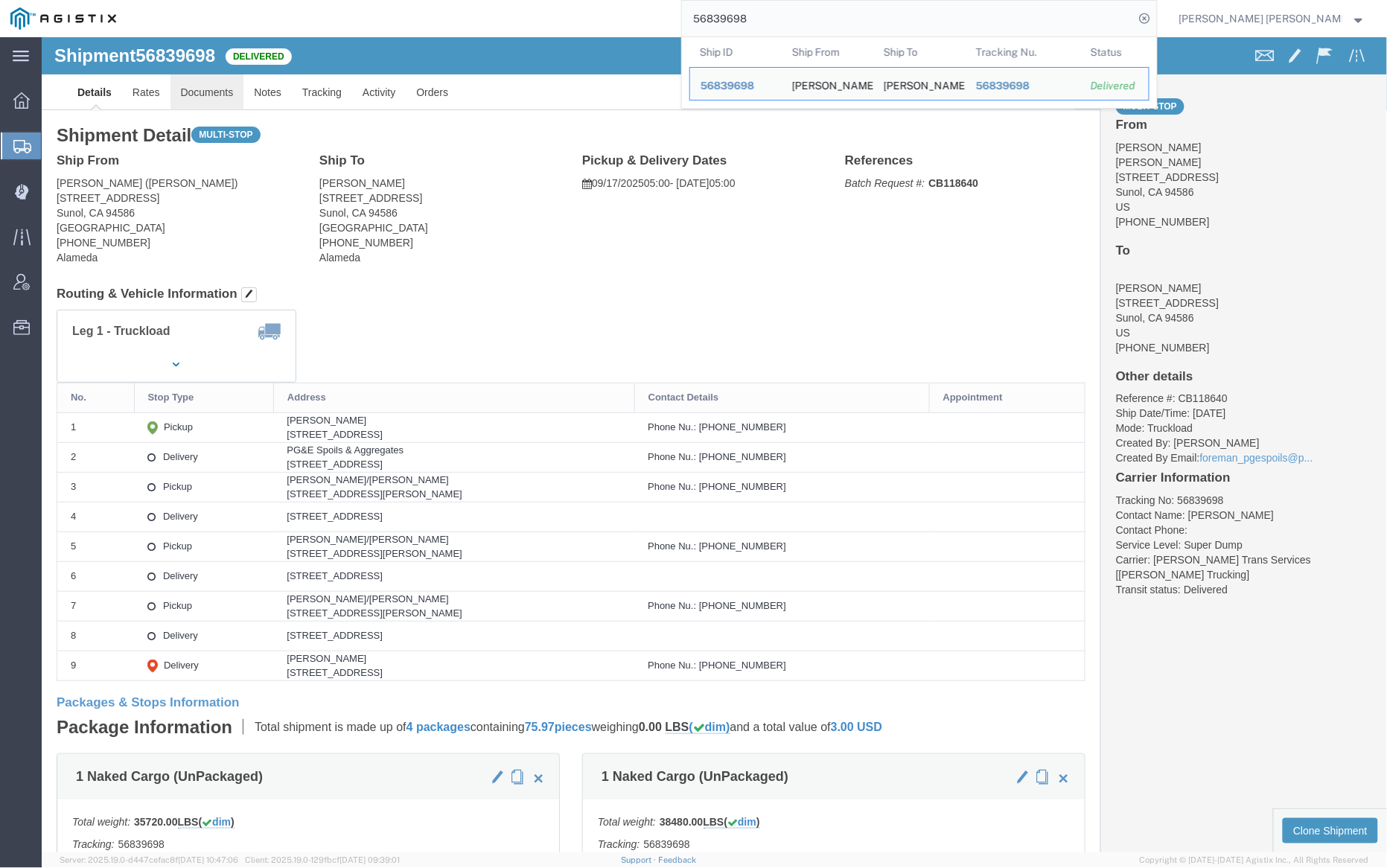
click link "Documents"
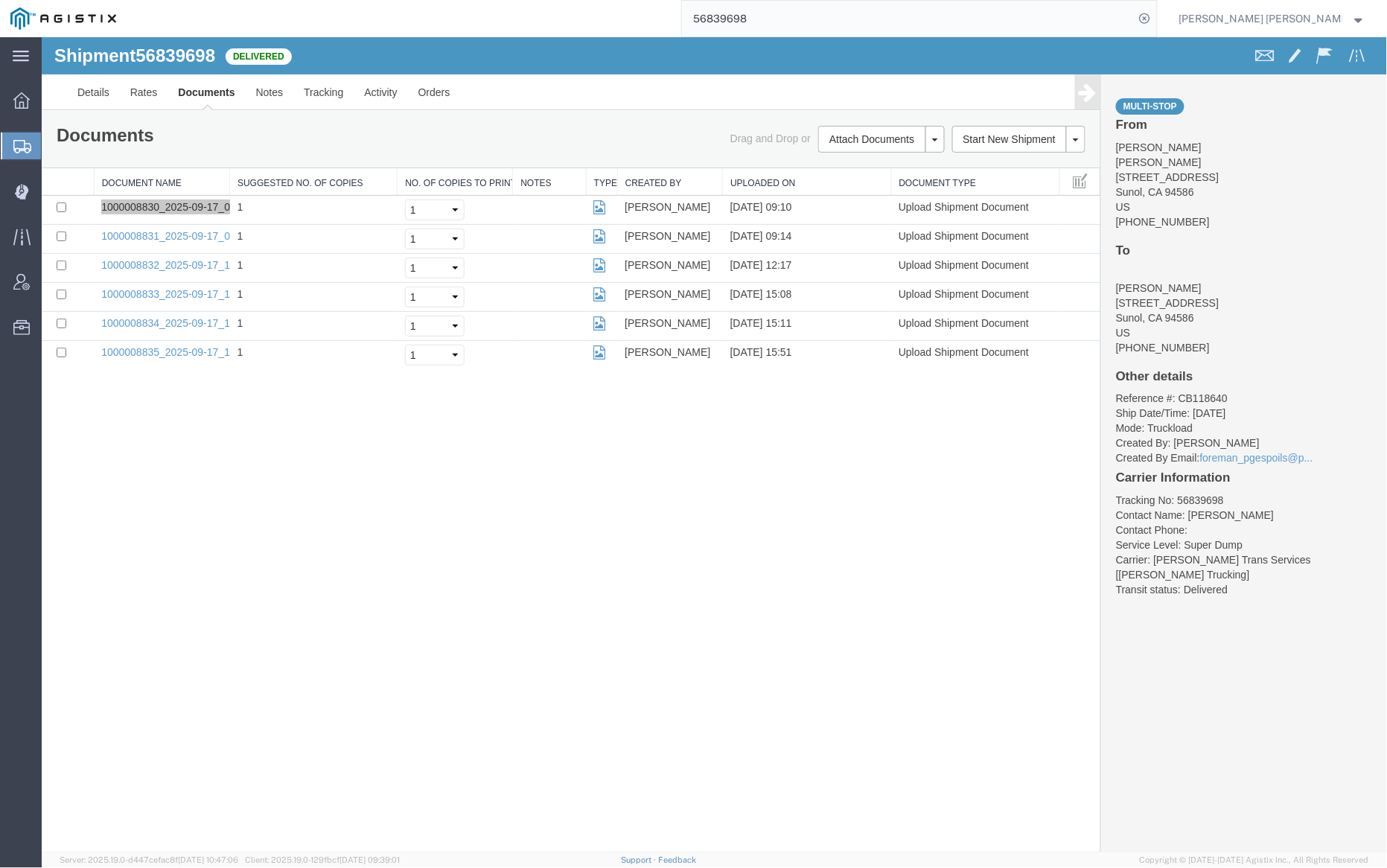
click at [777, 20] on input "56839698" at bounding box center [908, 18] width 453 height 35
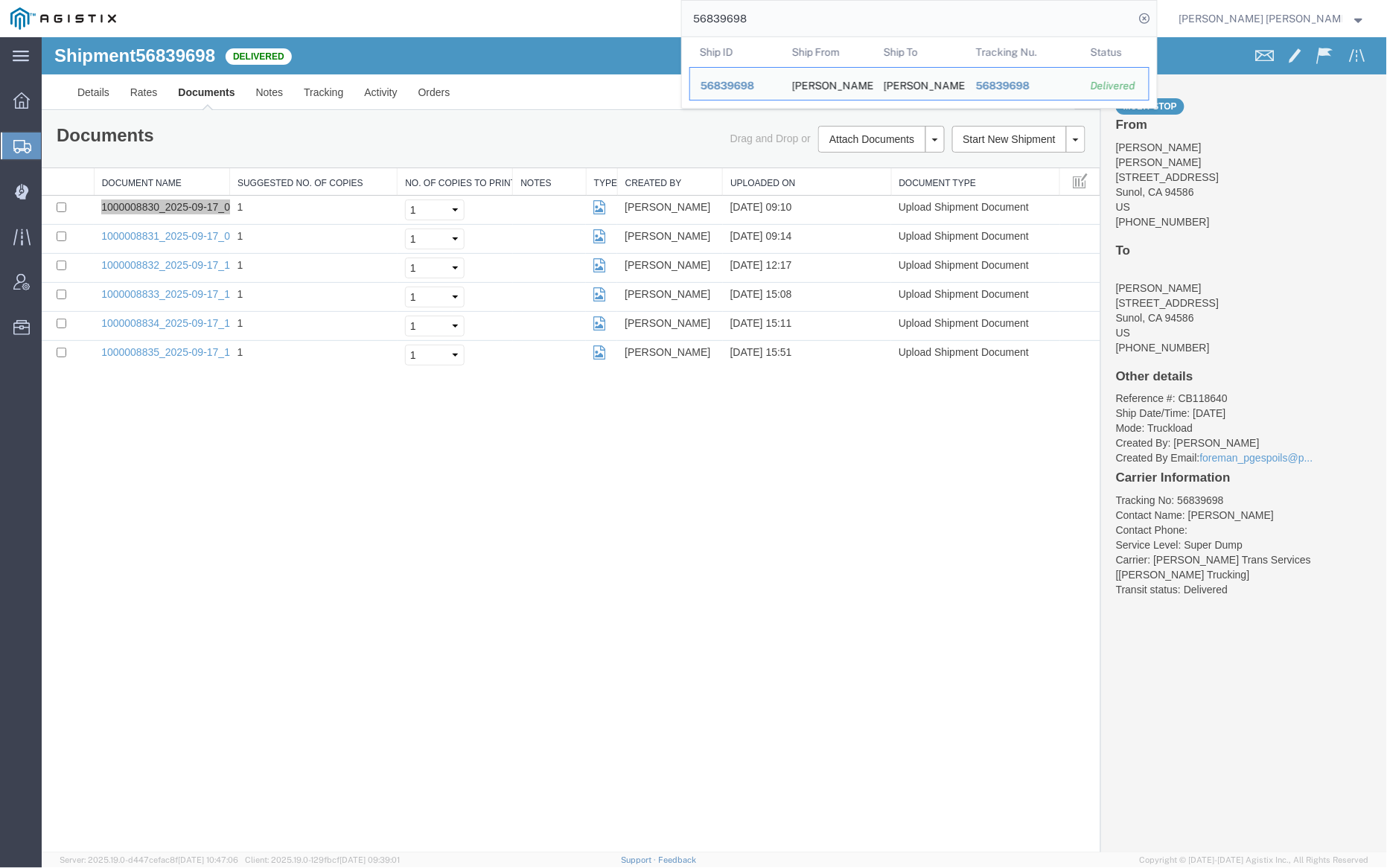
click at [777, 20] on input "56839698" at bounding box center [908, 18] width 453 height 35
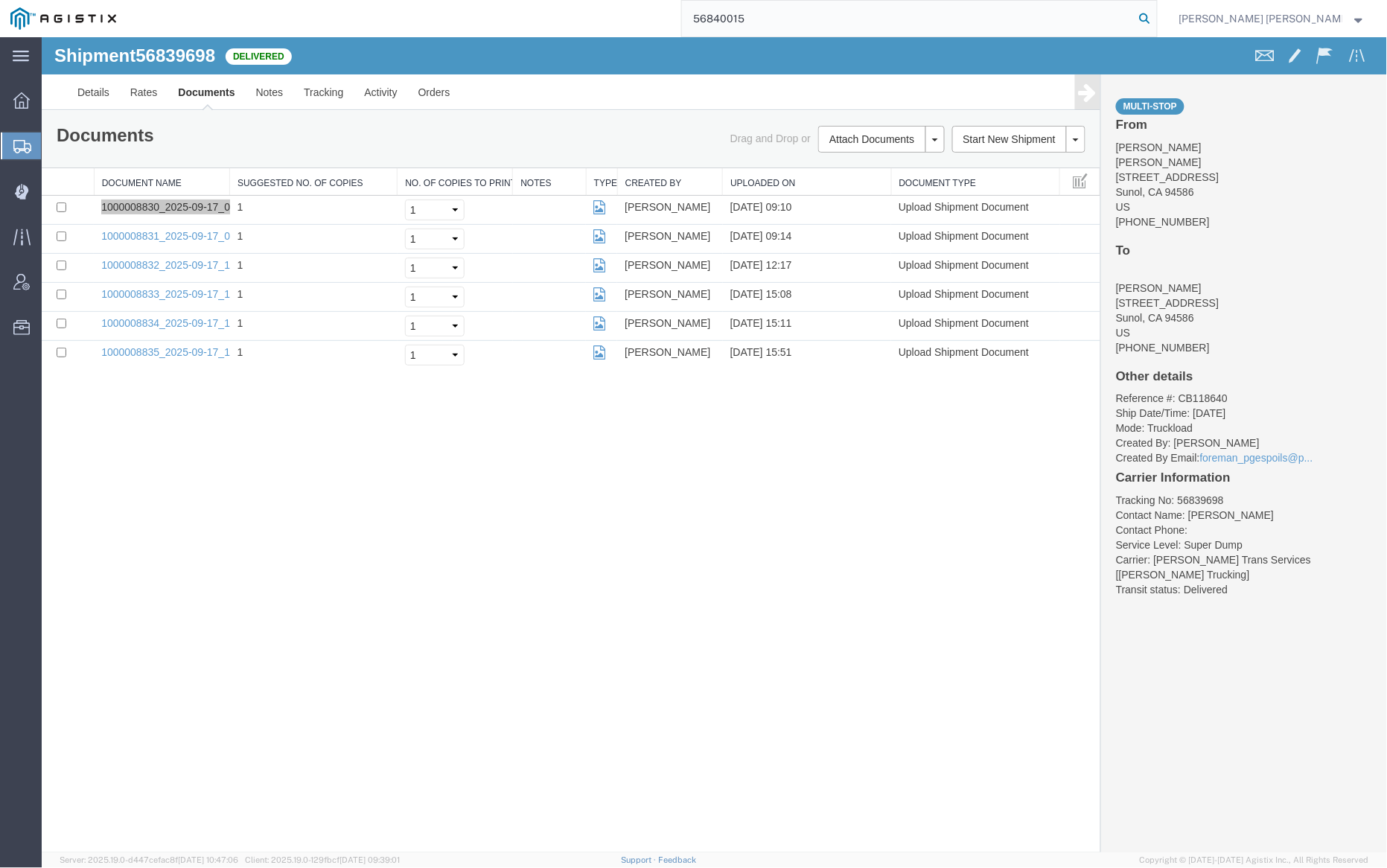
click at [1155, 22] on icon at bounding box center [1145, 18] width 21 height 21
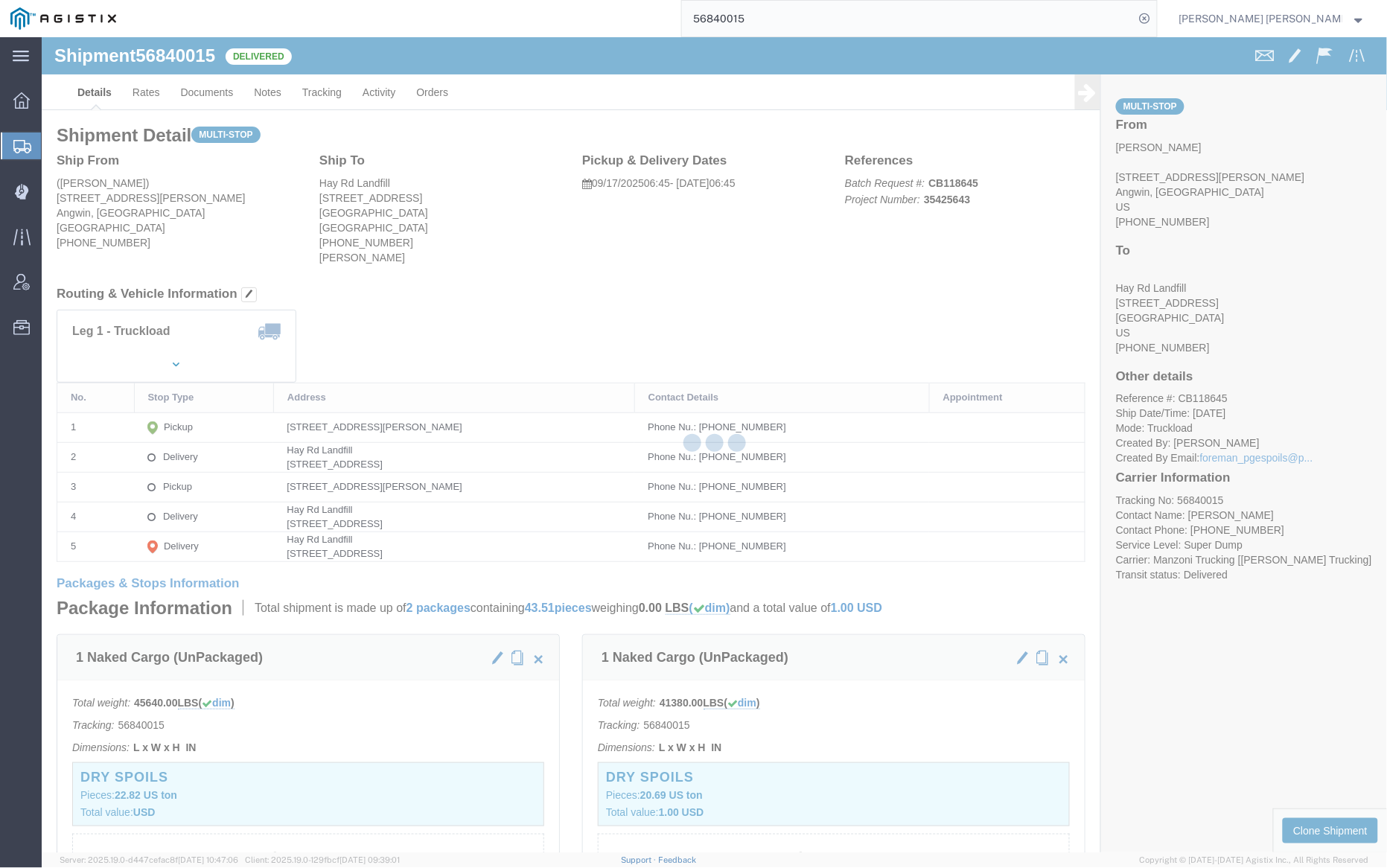
click at [217, 88] on div at bounding box center [715, 444] width 1346 height 815
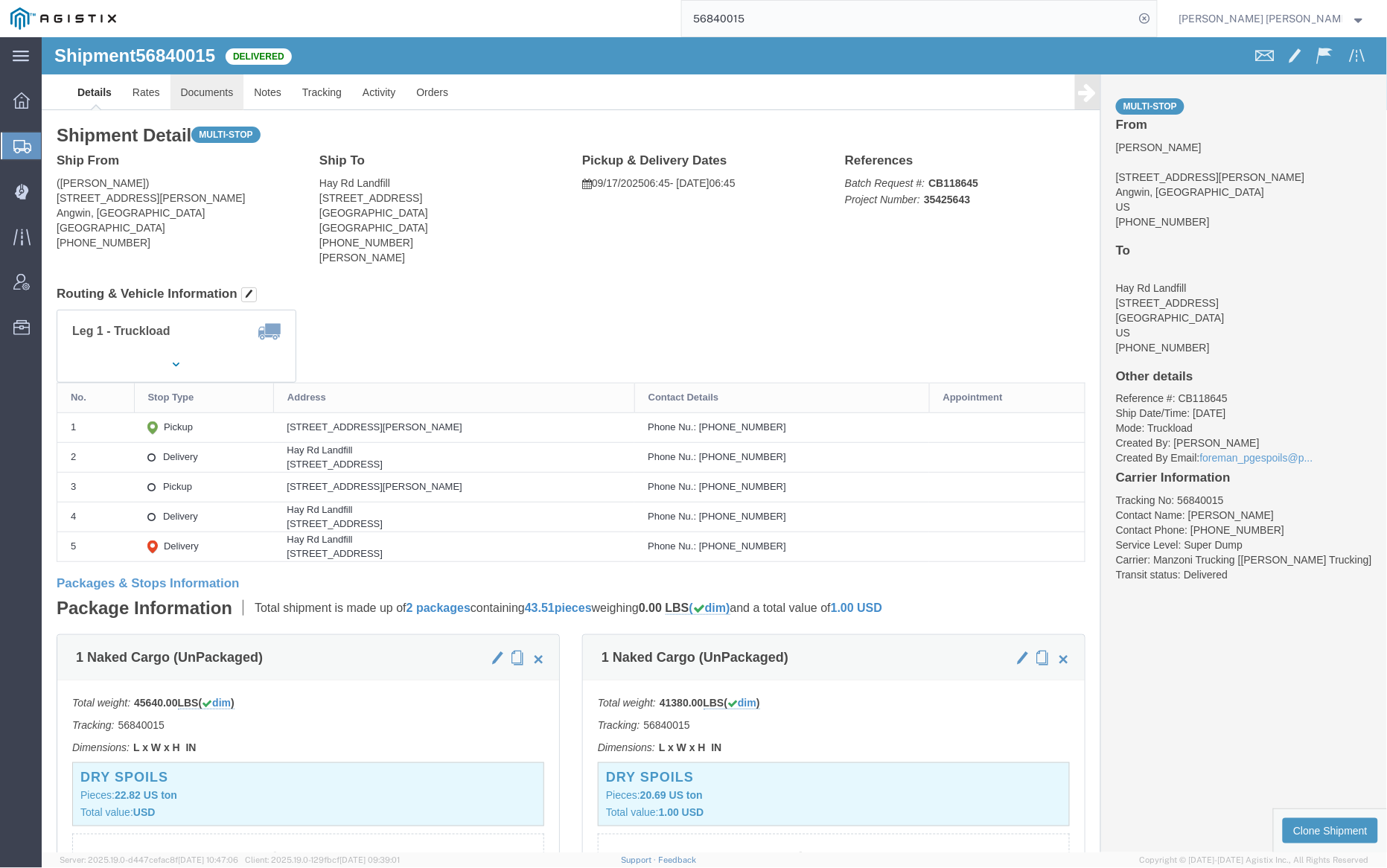
click link "Documents"
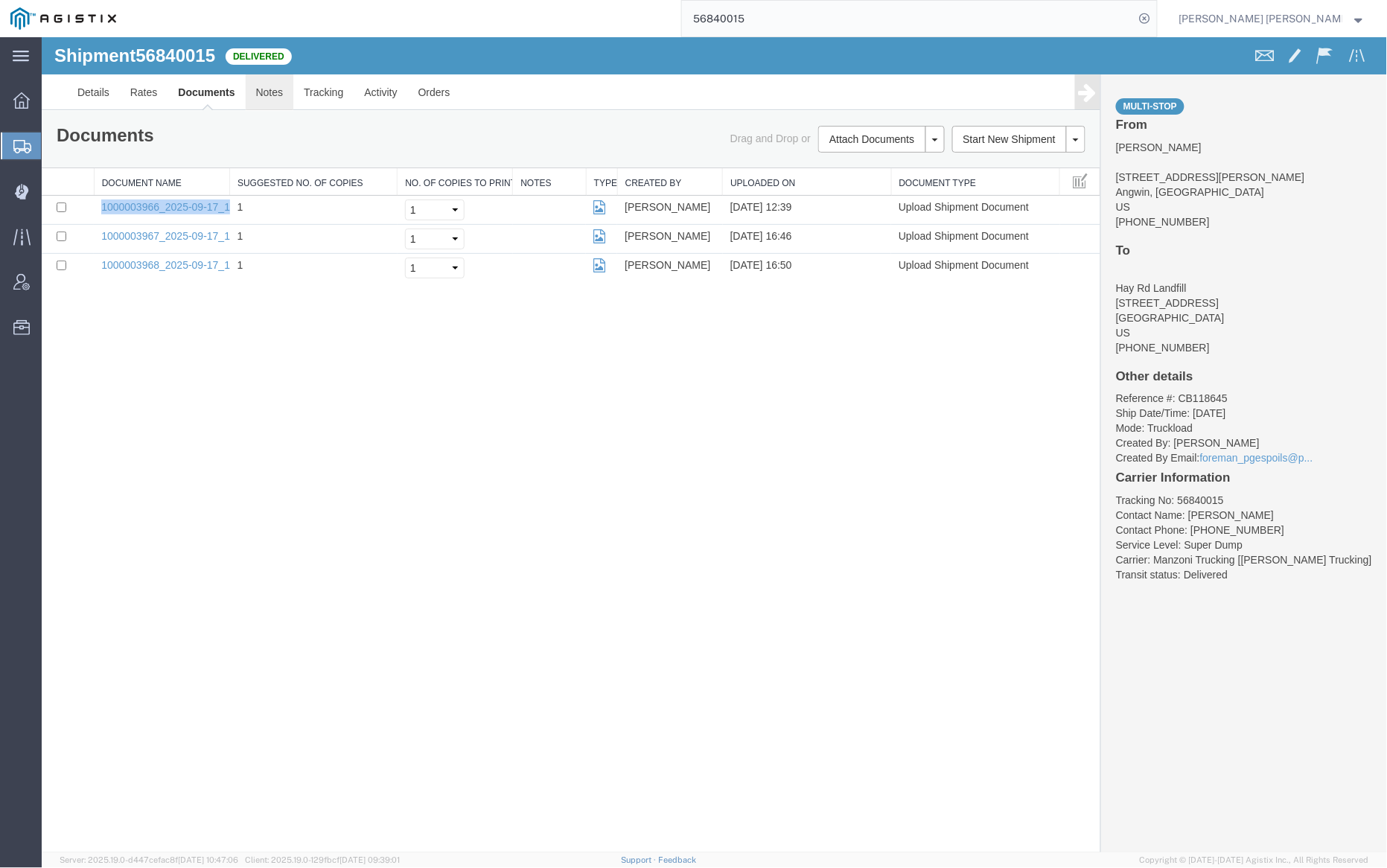
click at [262, 83] on link "Notes" at bounding box center [269, 91] width 49 height 35
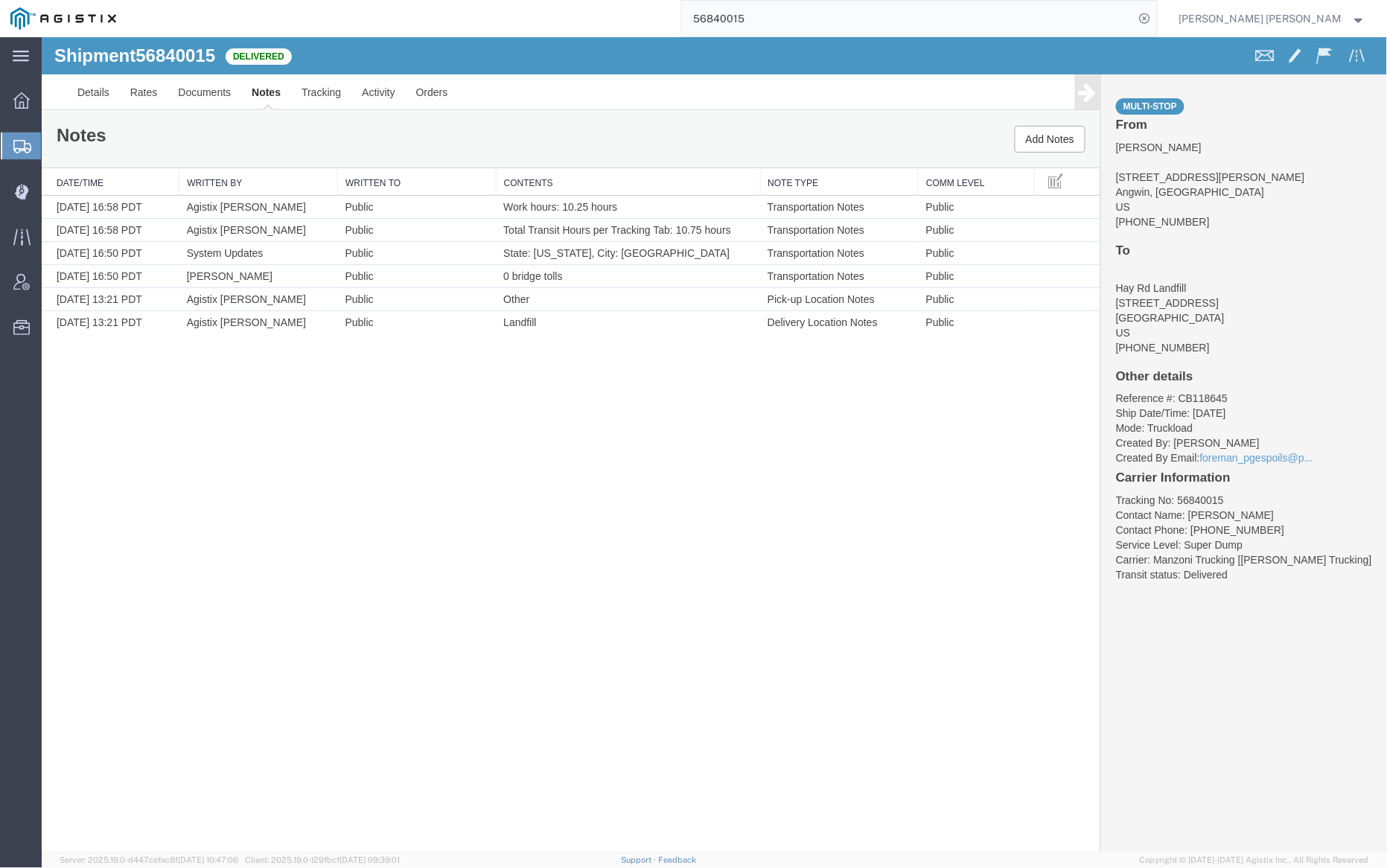
click at [811, 15] on input "56840015" at bounding box center [908, 18] width 453 height 35
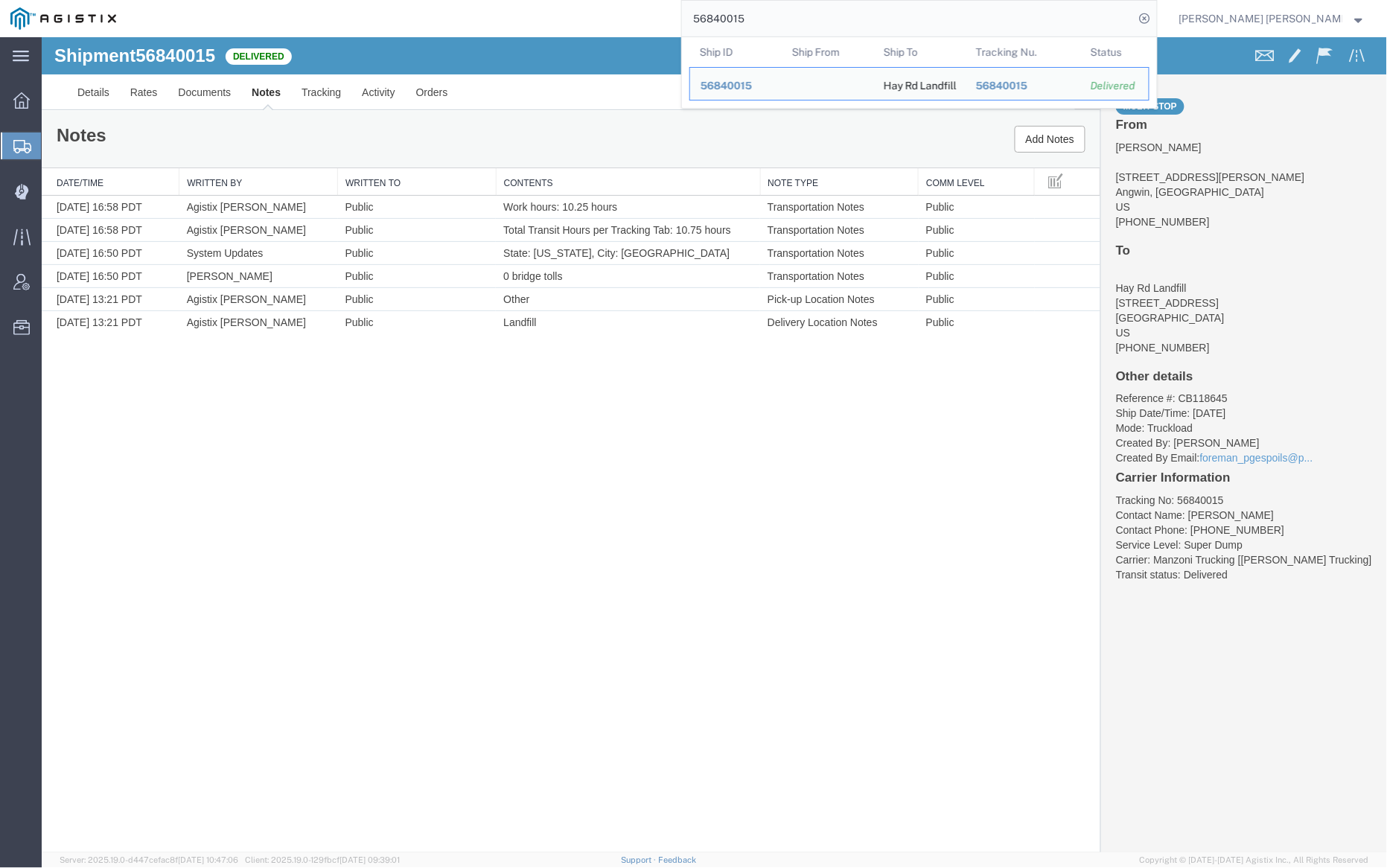
click at [811, 15] on input "56840015" at bounding box center [908, 18] width 453 height 35
paste input "8"
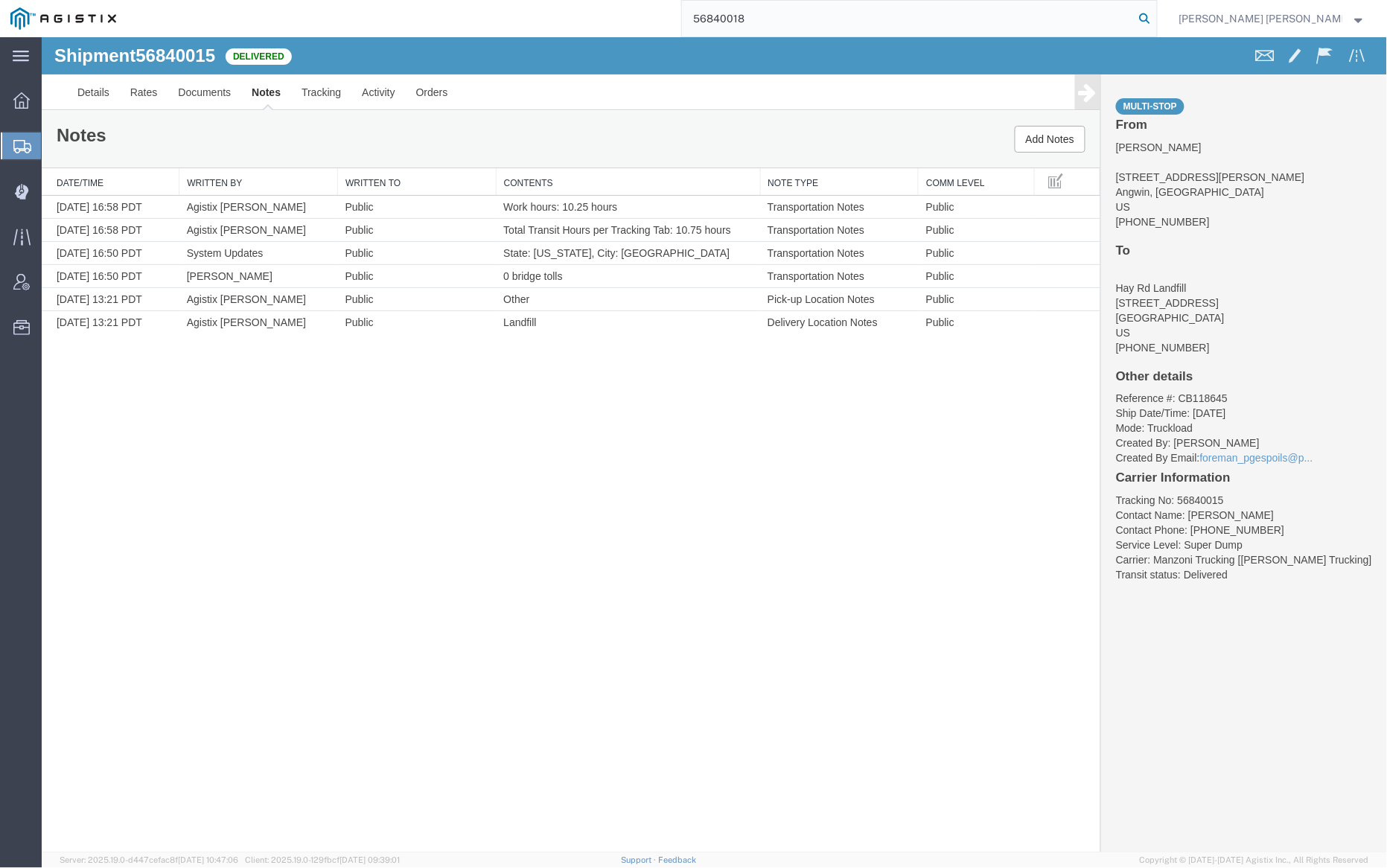
click at [1155, 19] on icon at bounding box center [1145, 18] width 21 height 21
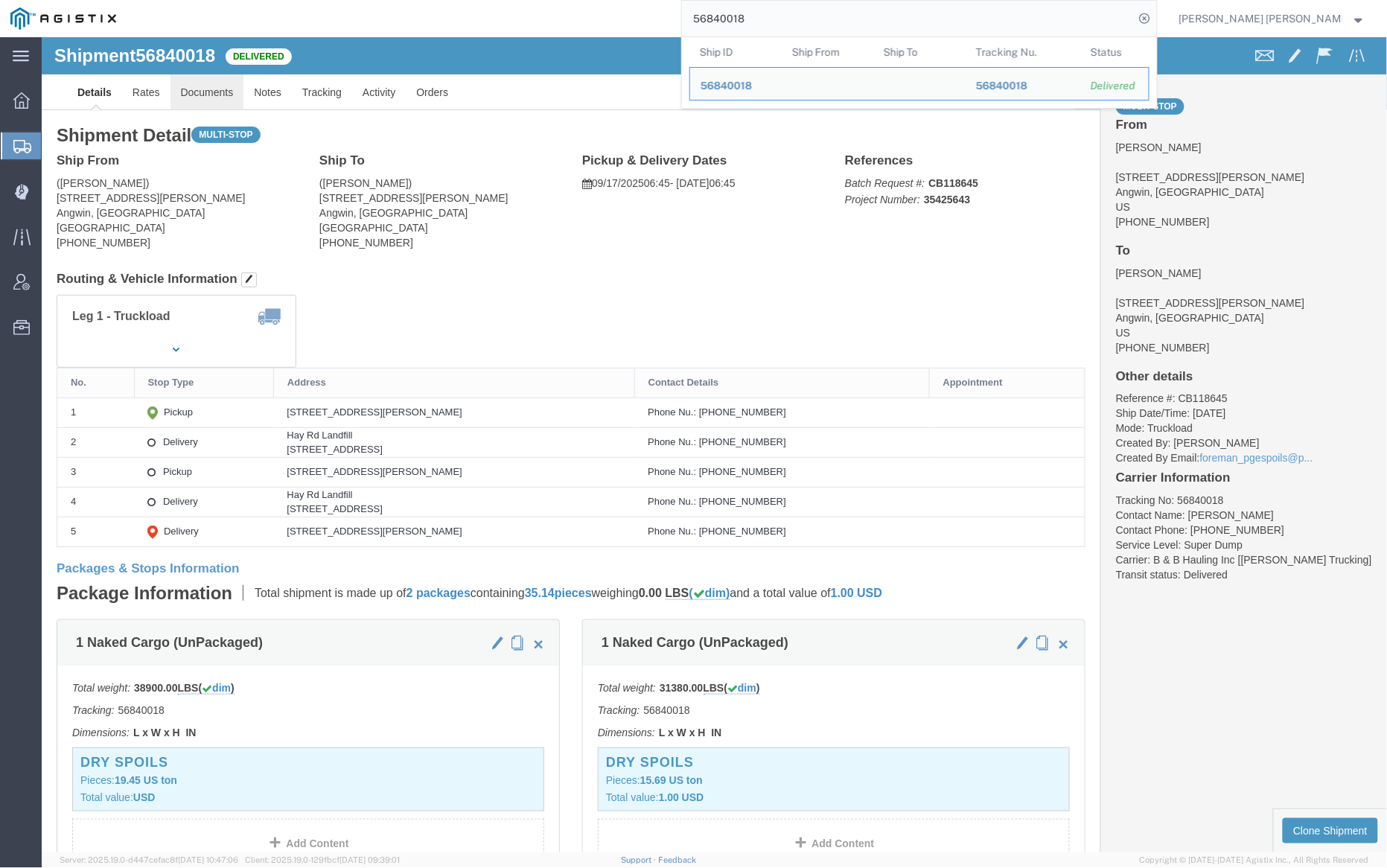
click link "Documents"
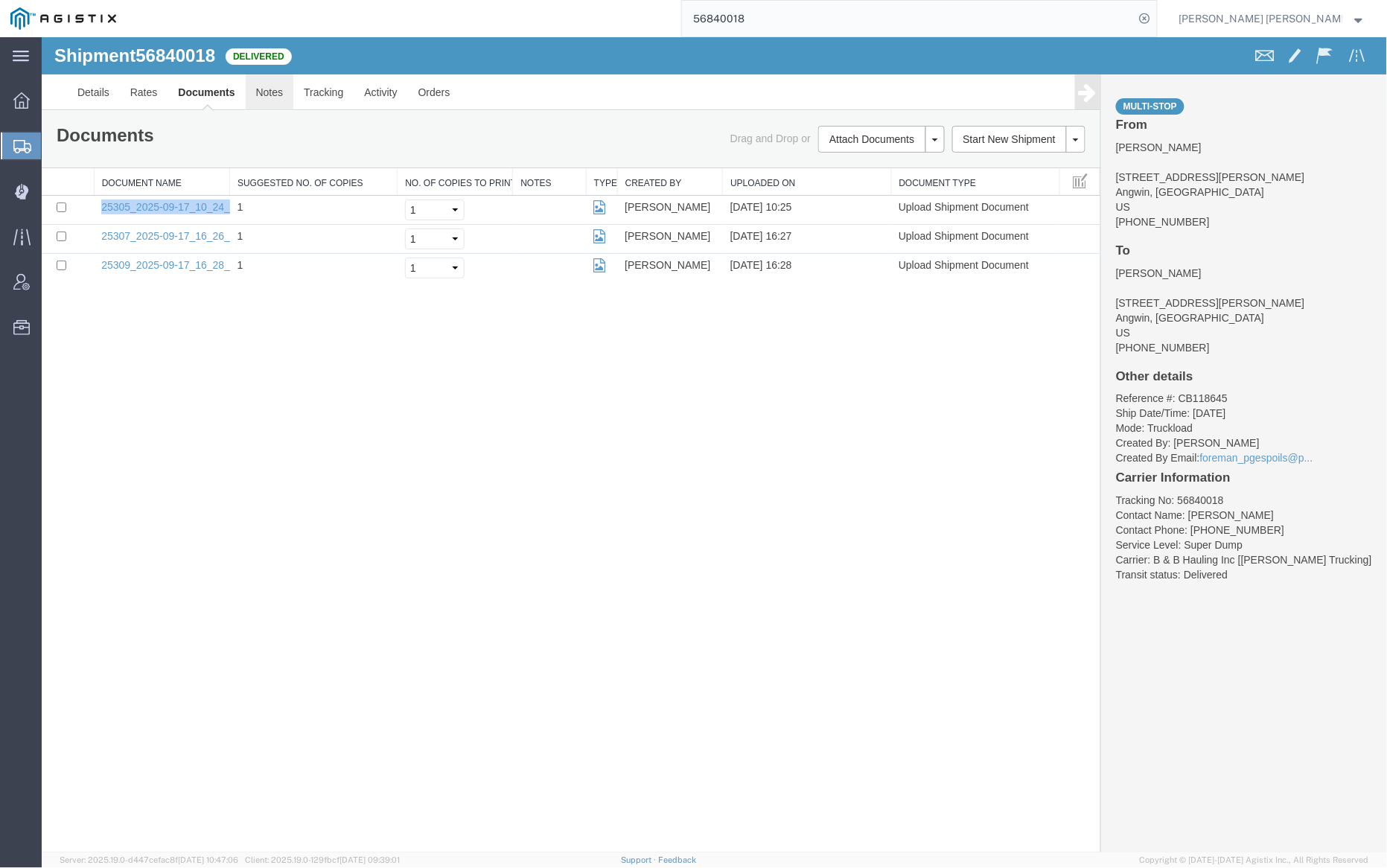
click at [264, 86] on link "Notes" at bounding box center [269, 91] width 49 height 35
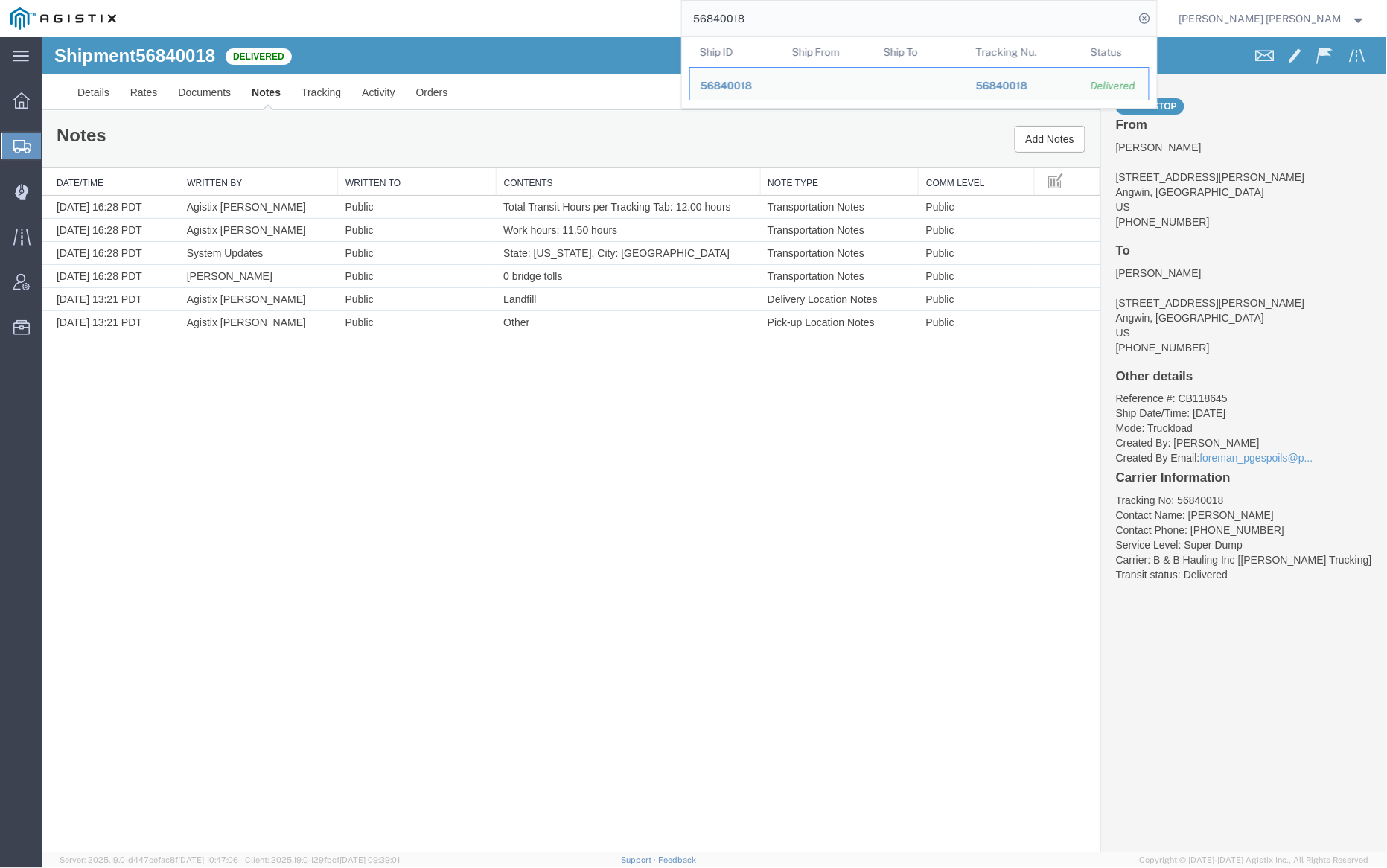
click at [796, 21] on input "56840018" at bounding box center [908, 18] width 453 height 35
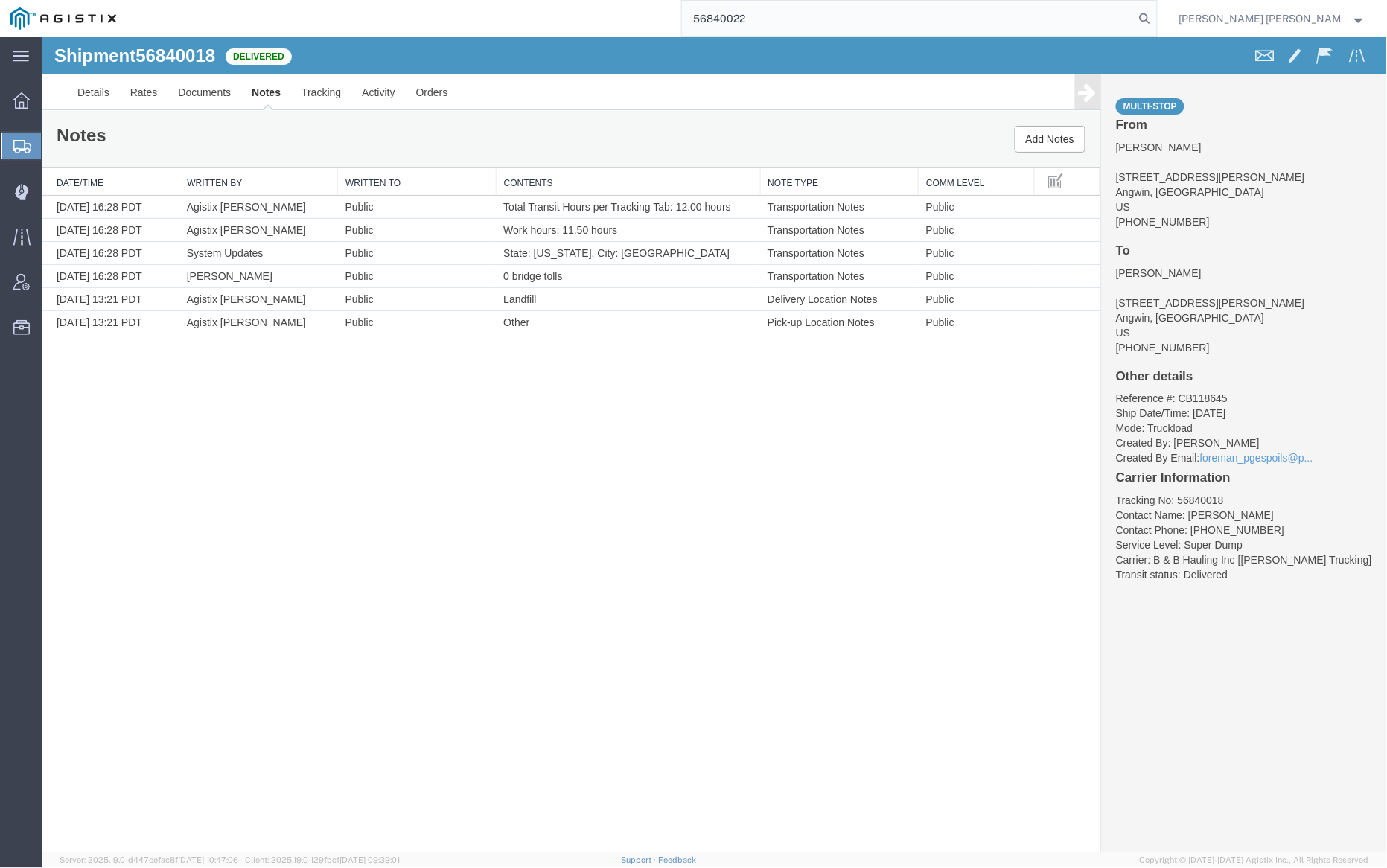
drag, startPoint x: 1224, startPoint y: 18, endPoint x: 1089, endPoint y: 14, distance: 135.1
click at [1155, 18] on icon at bounding box center [1145, 18] width 21 height 21
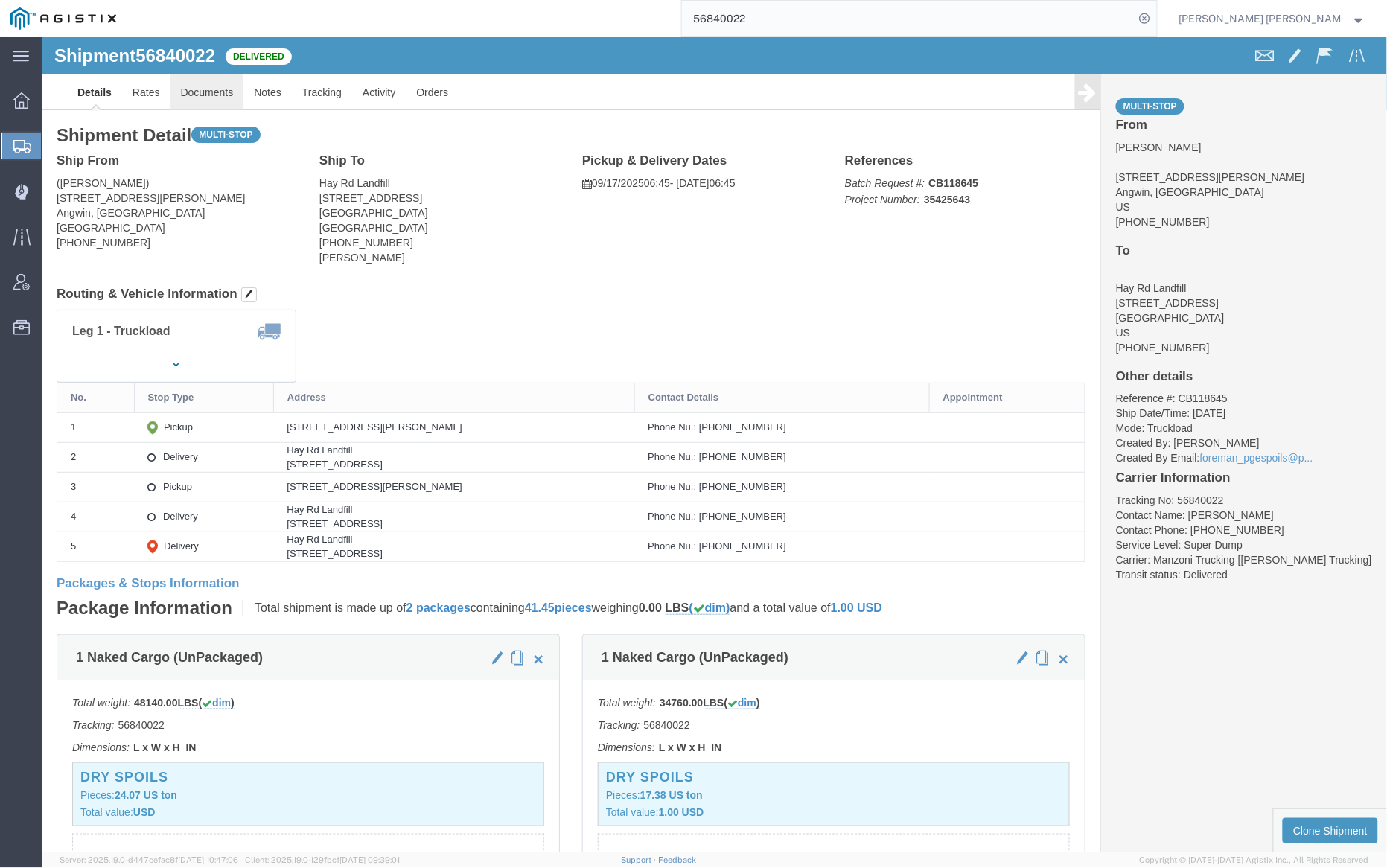
click link "Documents"
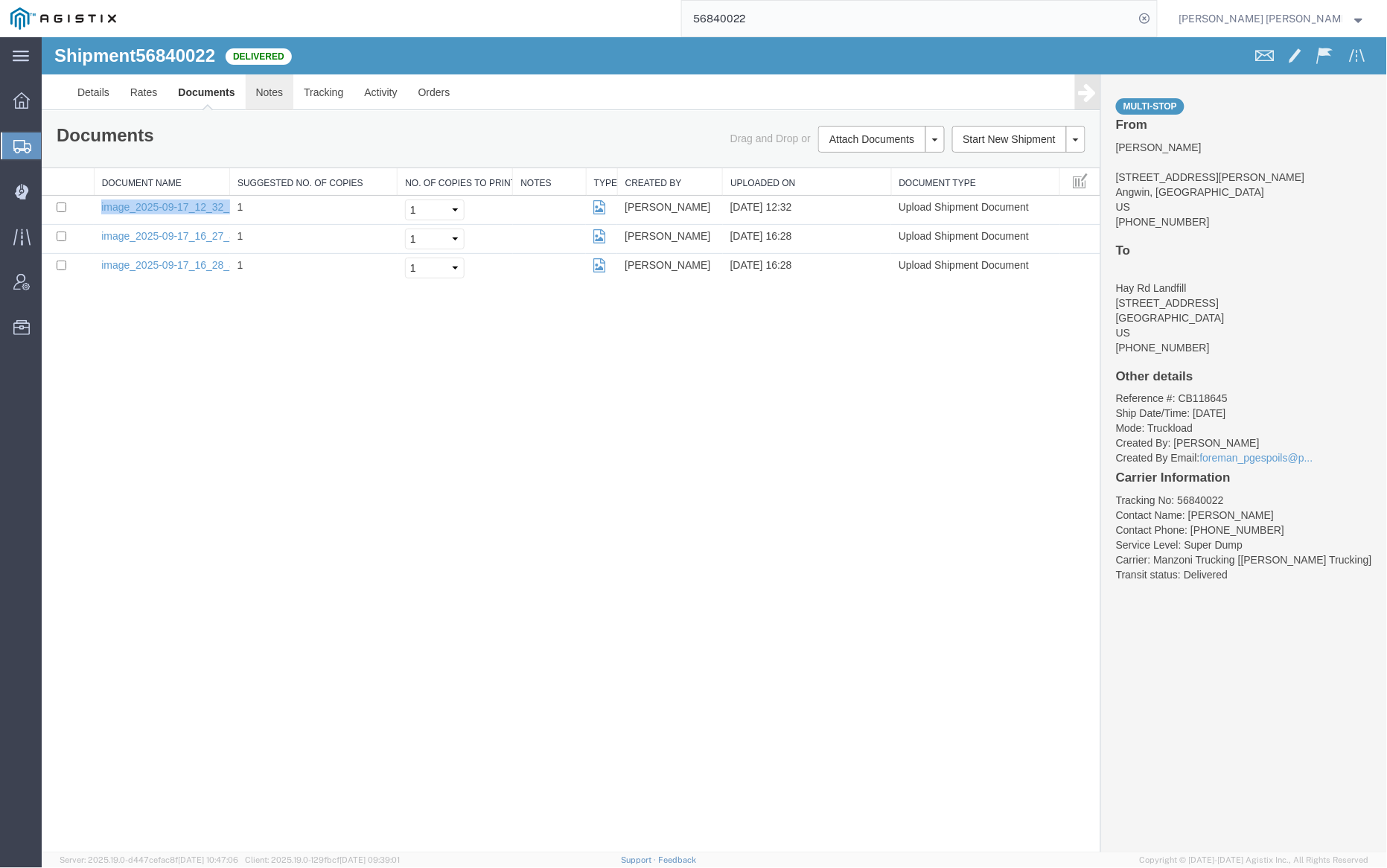
click at [270, 82] on link "Notes" at bounding box center [269, 91] width 49 height 35
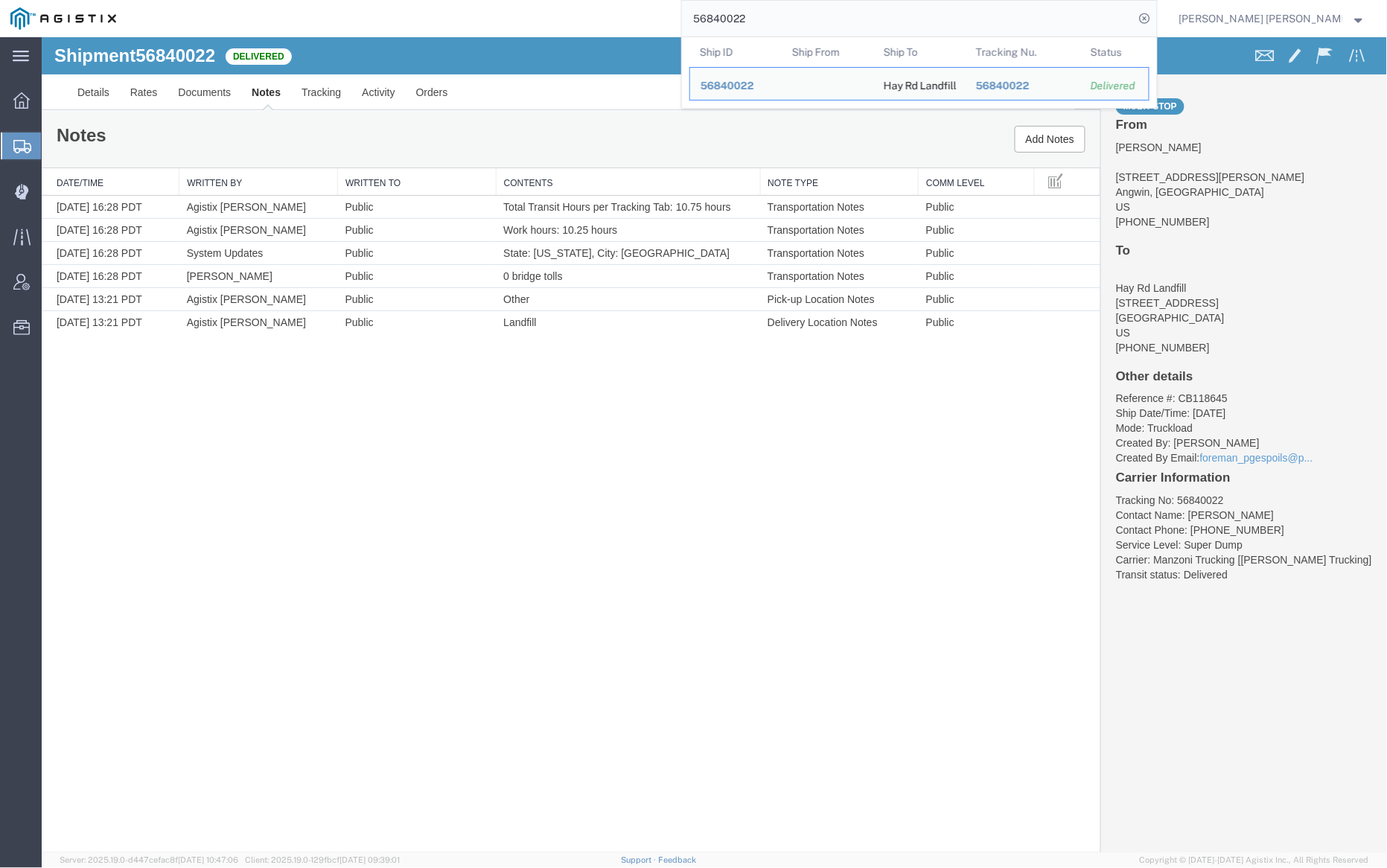
click at [810, 21] on input "56840022" at bounding box center [908, 18] width 453 height 35
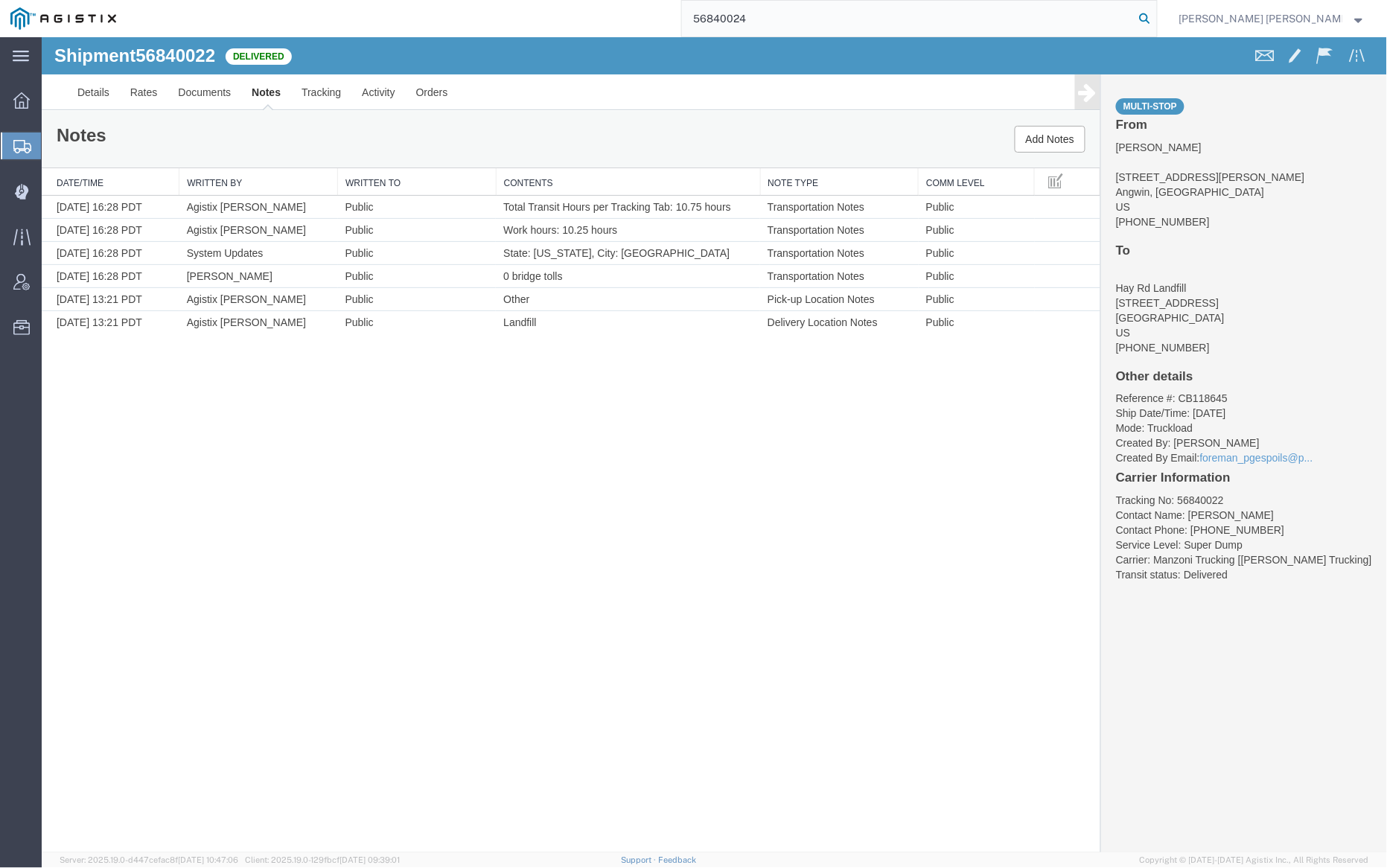
click at [1155, 13] on icon at bounding box center [1145, 18] width 21 height 21
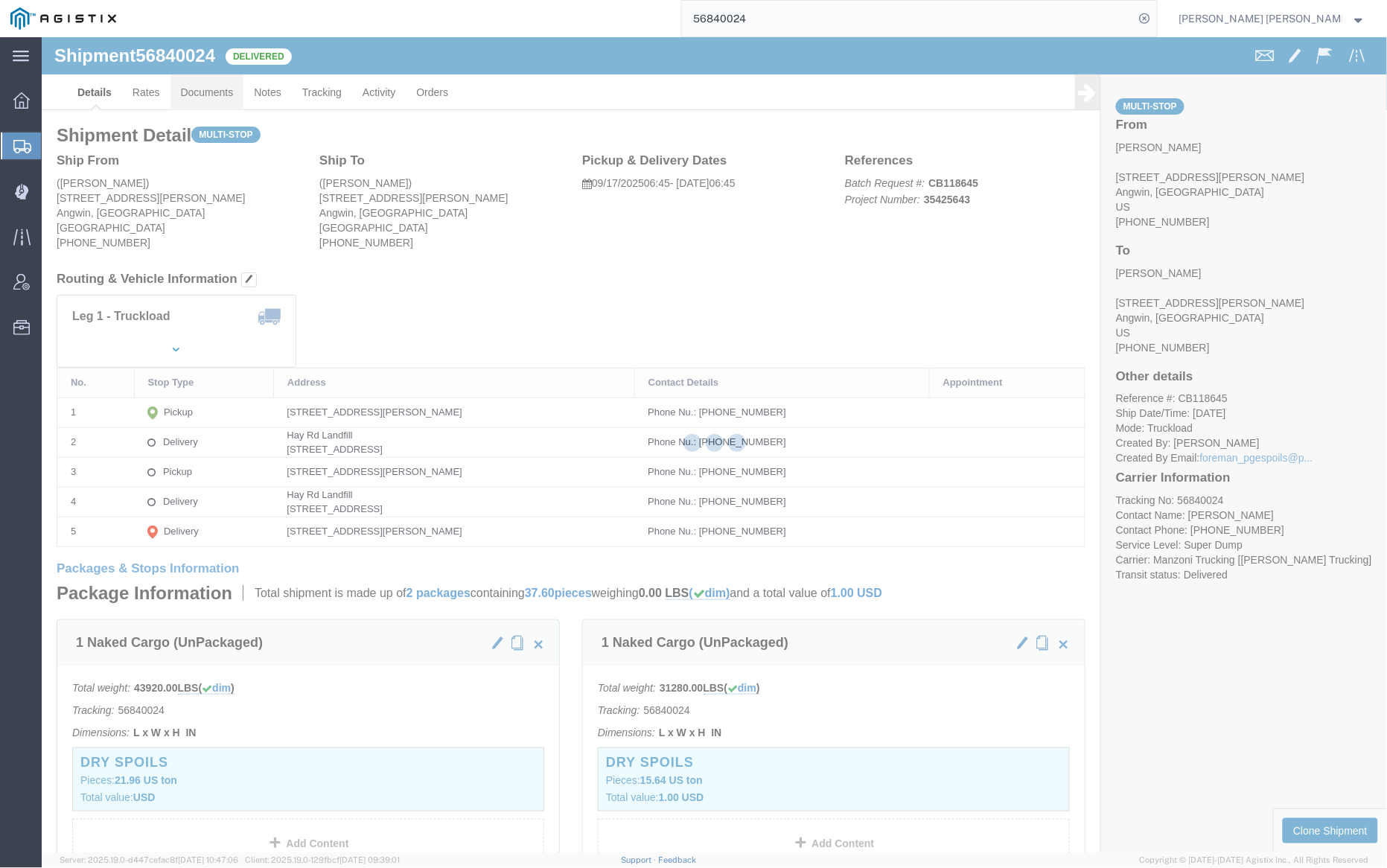
click link "Documents"
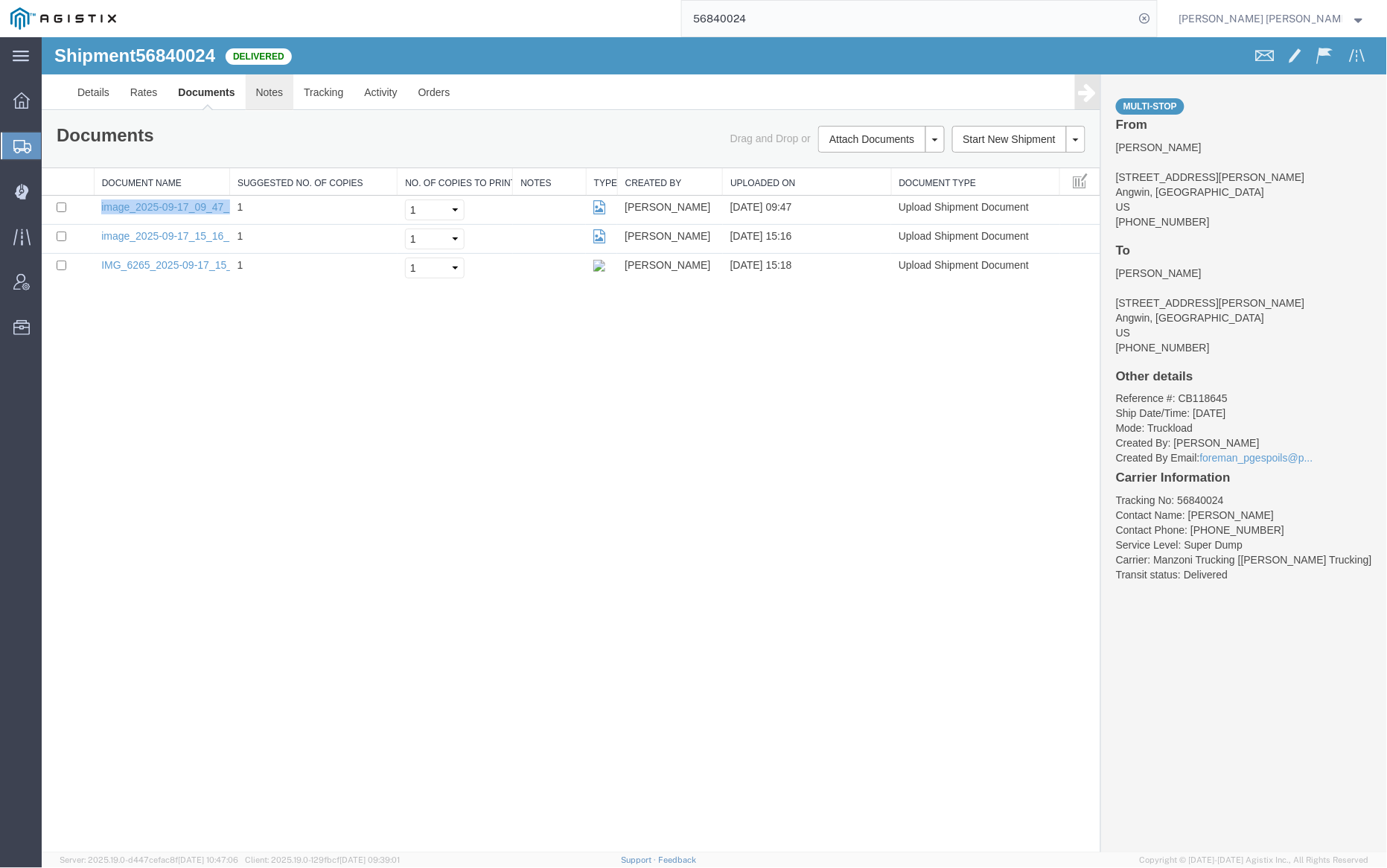
click at [272, 92] on link "Notes" at bounding box center [269, 91] width 49 height 35
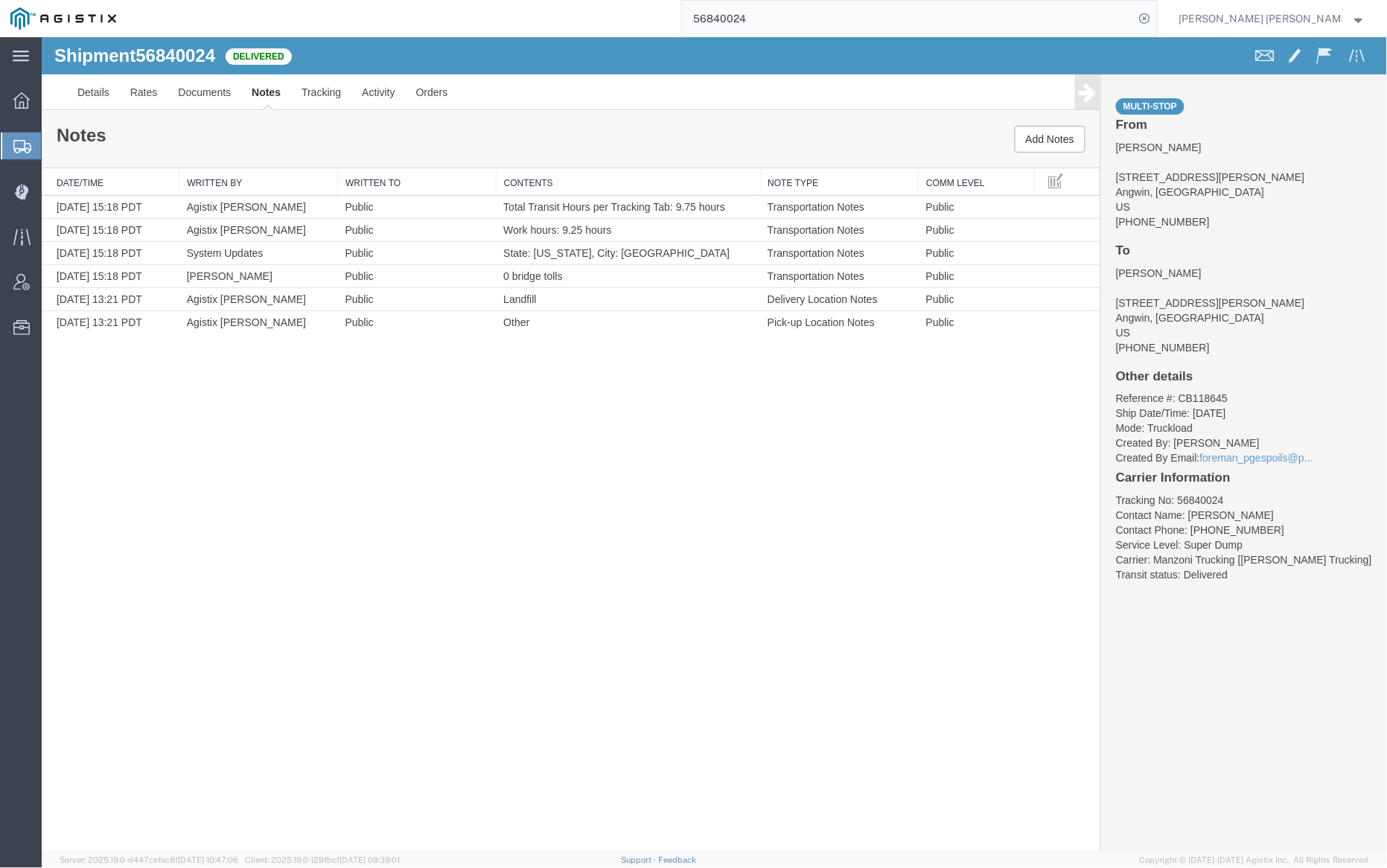
click at [803, 24] on input "56840024" at bounding box center [908, 18] width 453 height 35
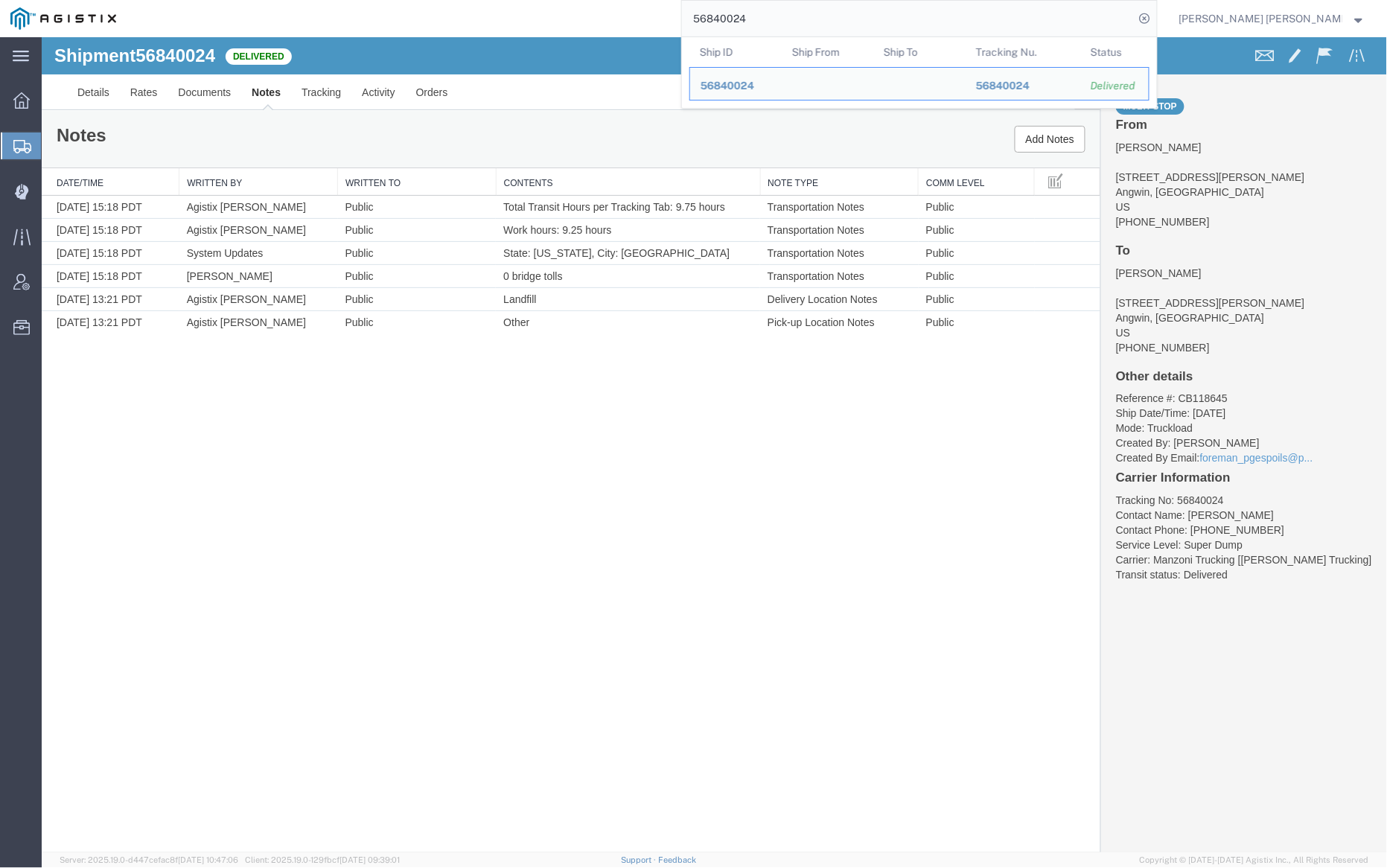
click at [803, 24] on input "56840024" at bounding box center [908, 18] width 453 height 35
paste input "5"
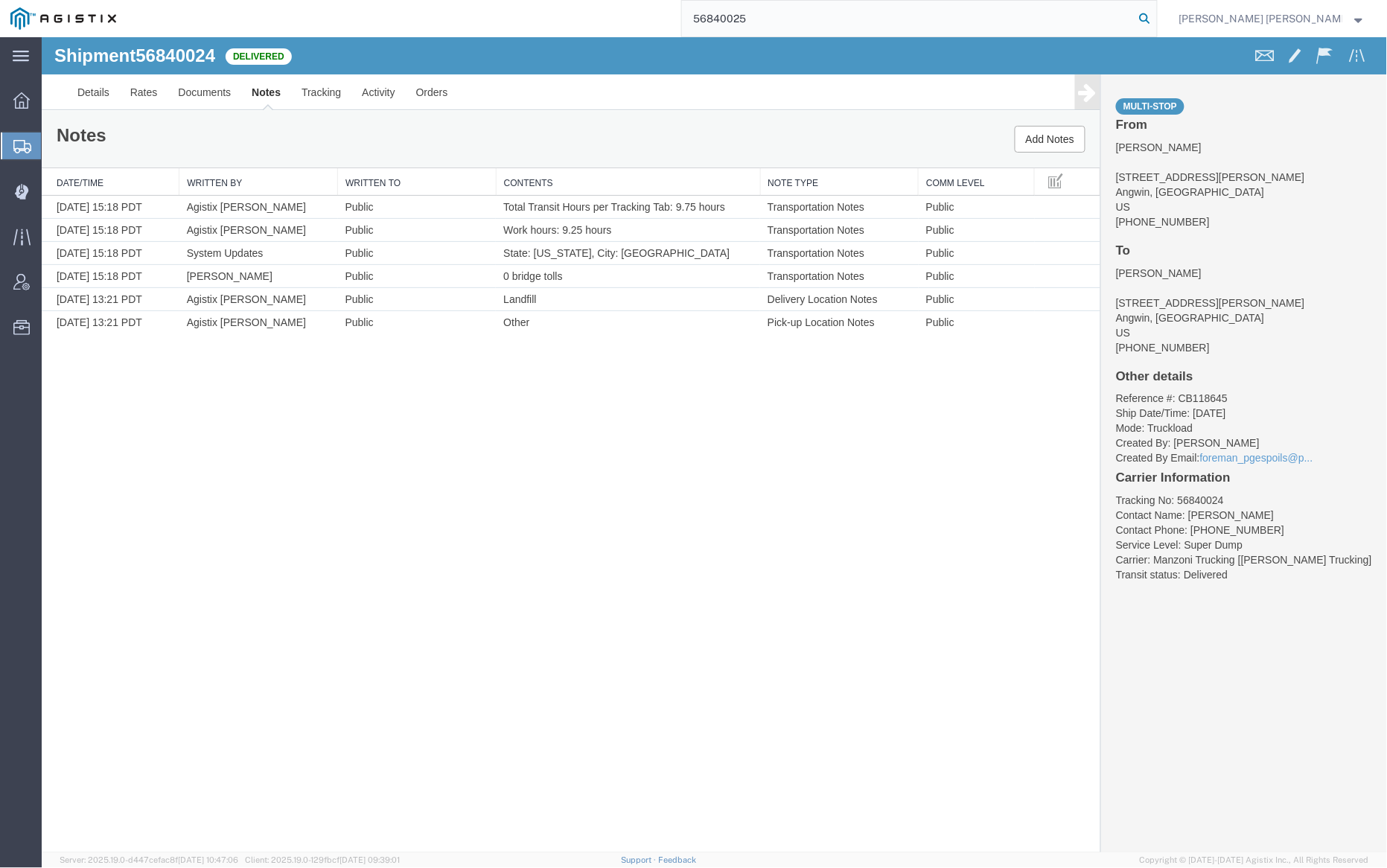
type input "56840025"
click at [1155, 14] on icon at bounding box center [1145, 18] width 21 height 21
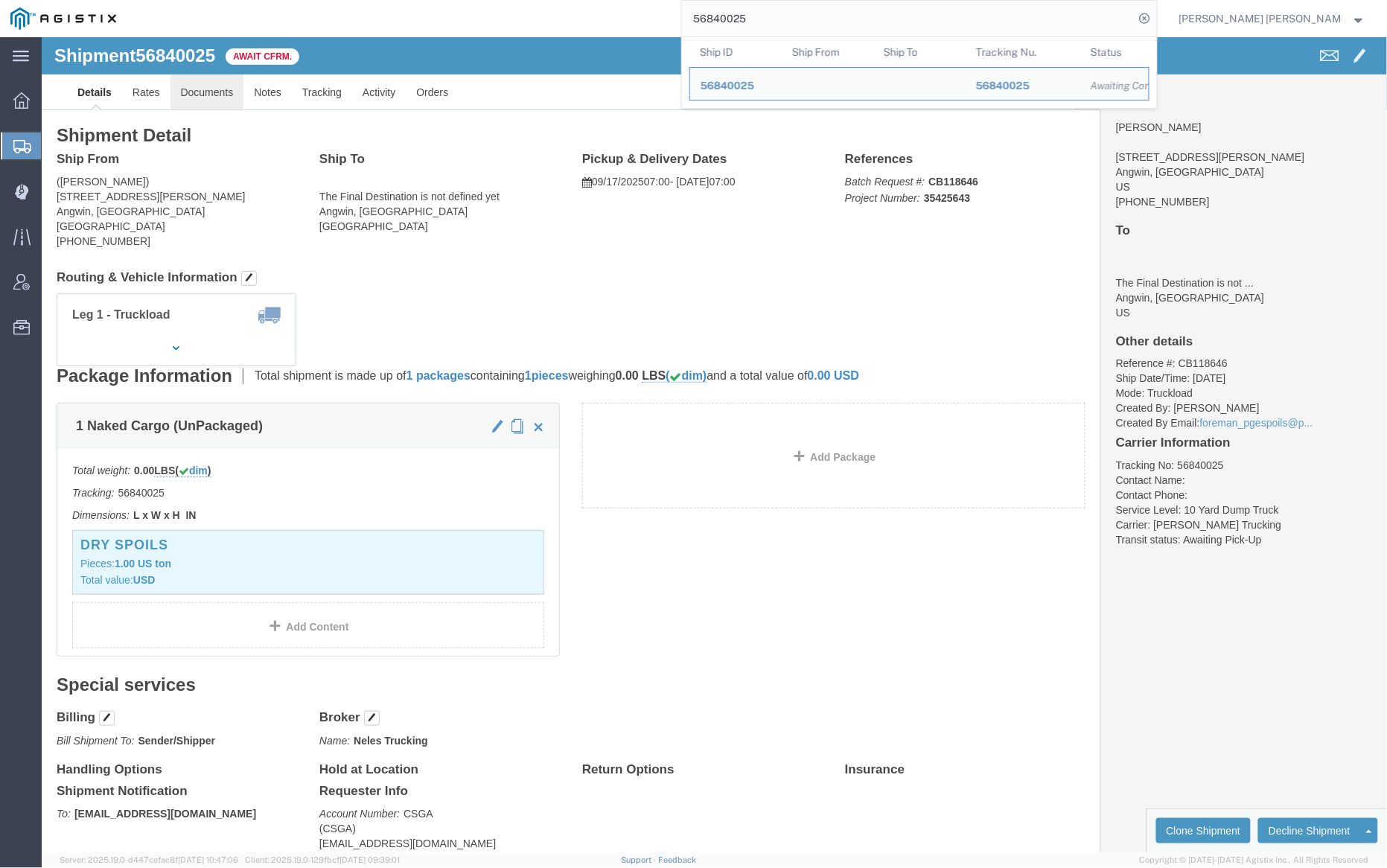
click link "Documents"
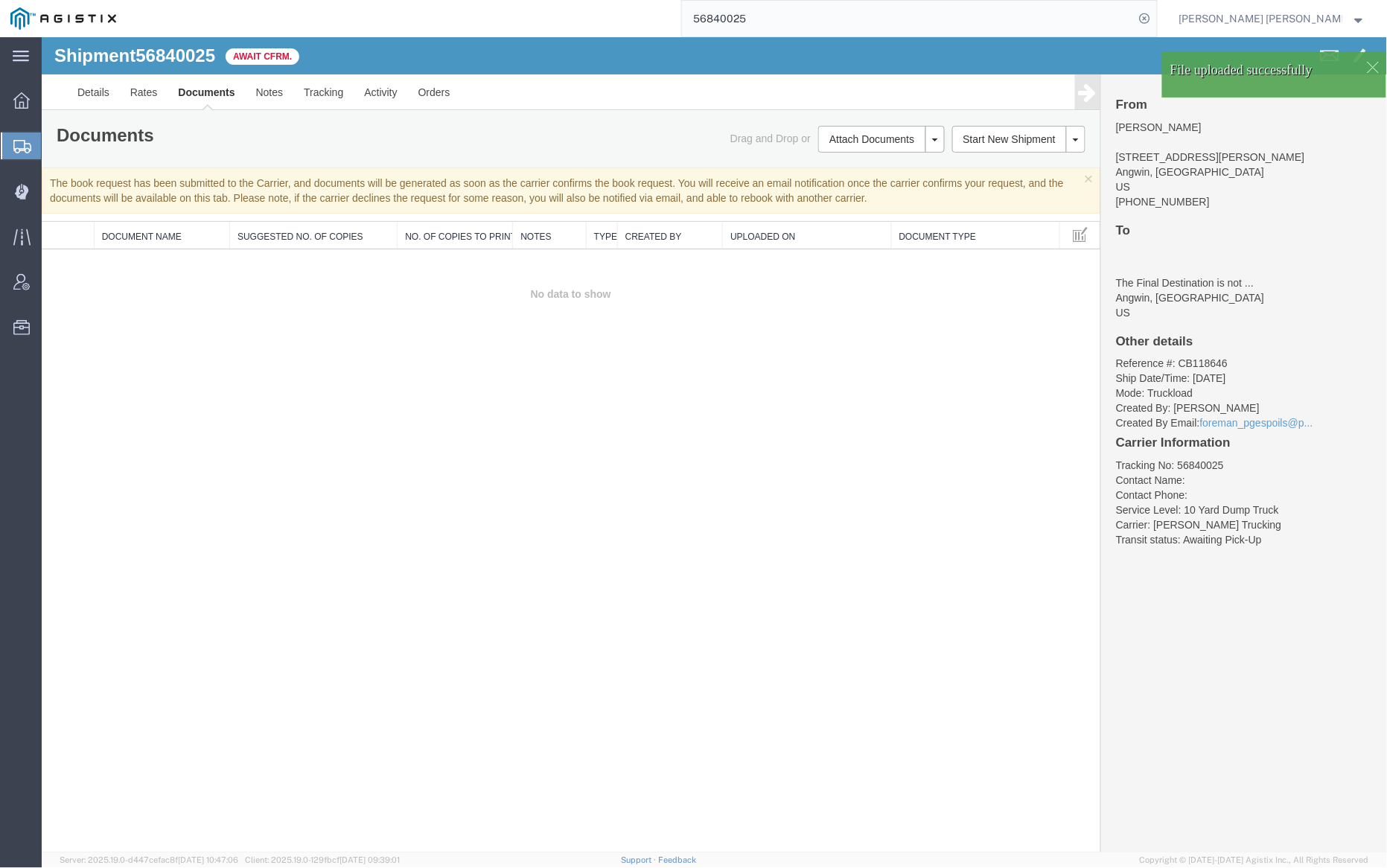
click at [203, 90] on link "Documents" at bounding box center [205, 91] width 78 height 35
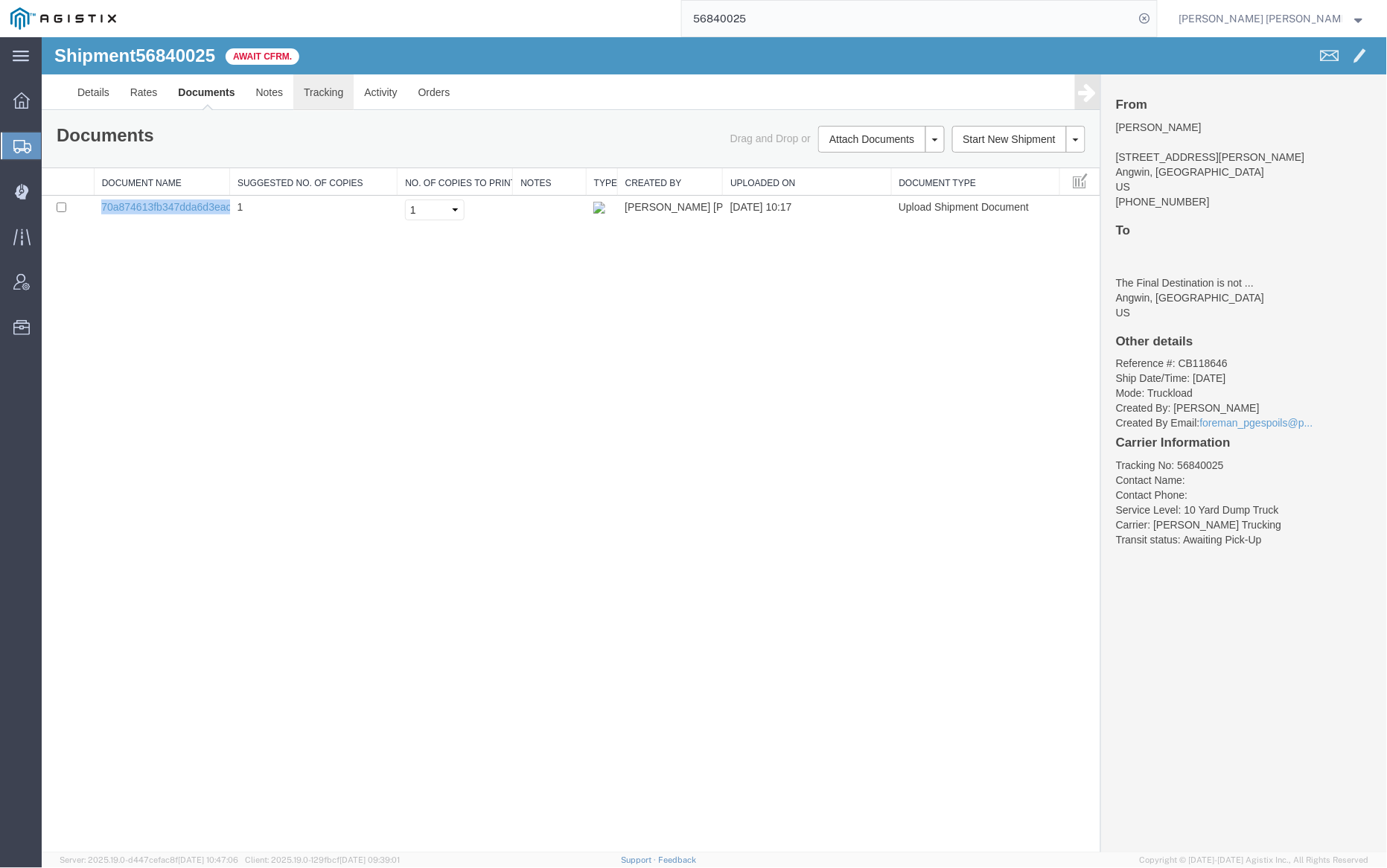
click at [331, 97] on link "Tracking" at bounding box center [322, 91] width 60 height 35
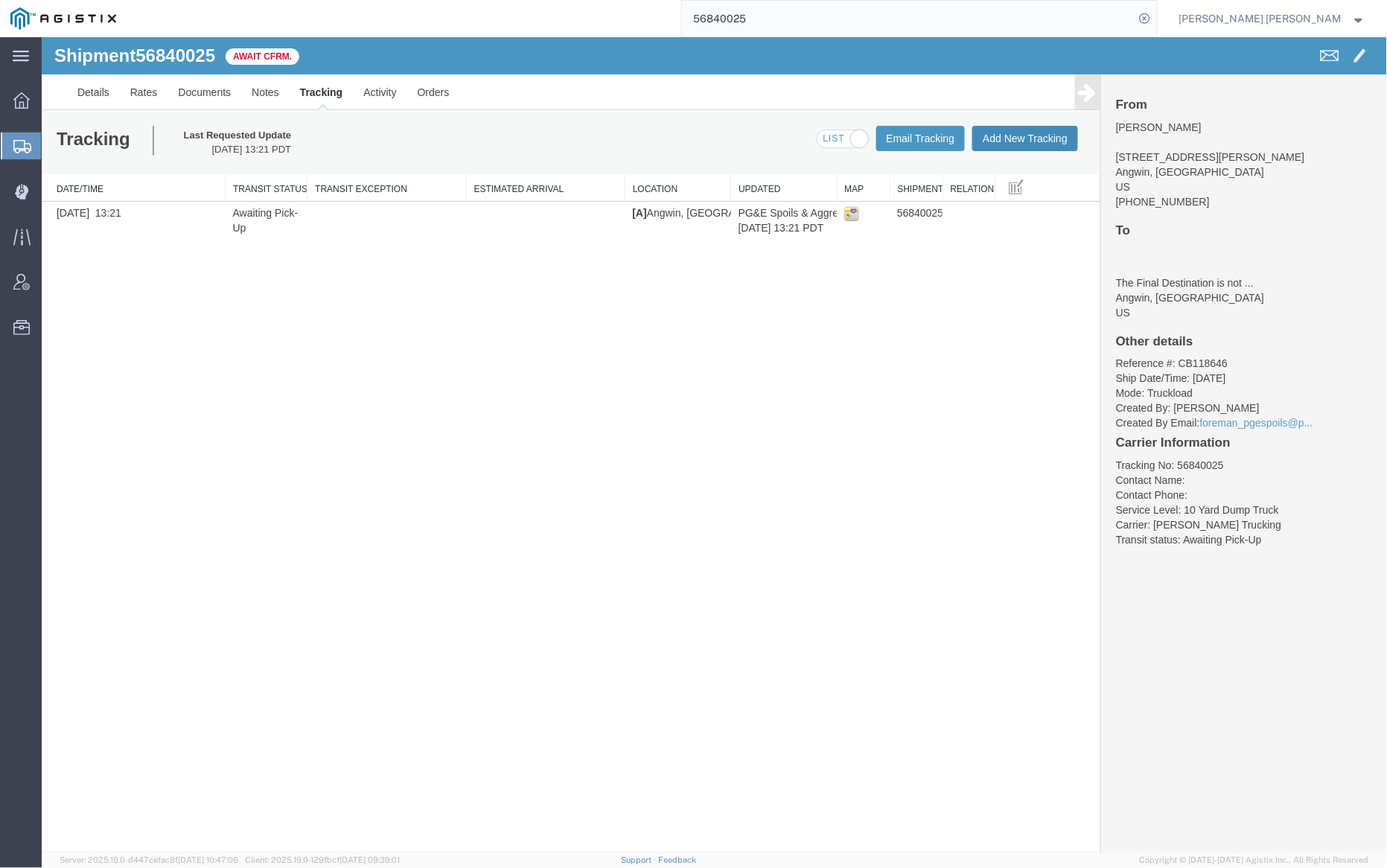
click at [1026, 134] on button "Add New Tracking" at bounding box center [1024, 138] width 106 height 26
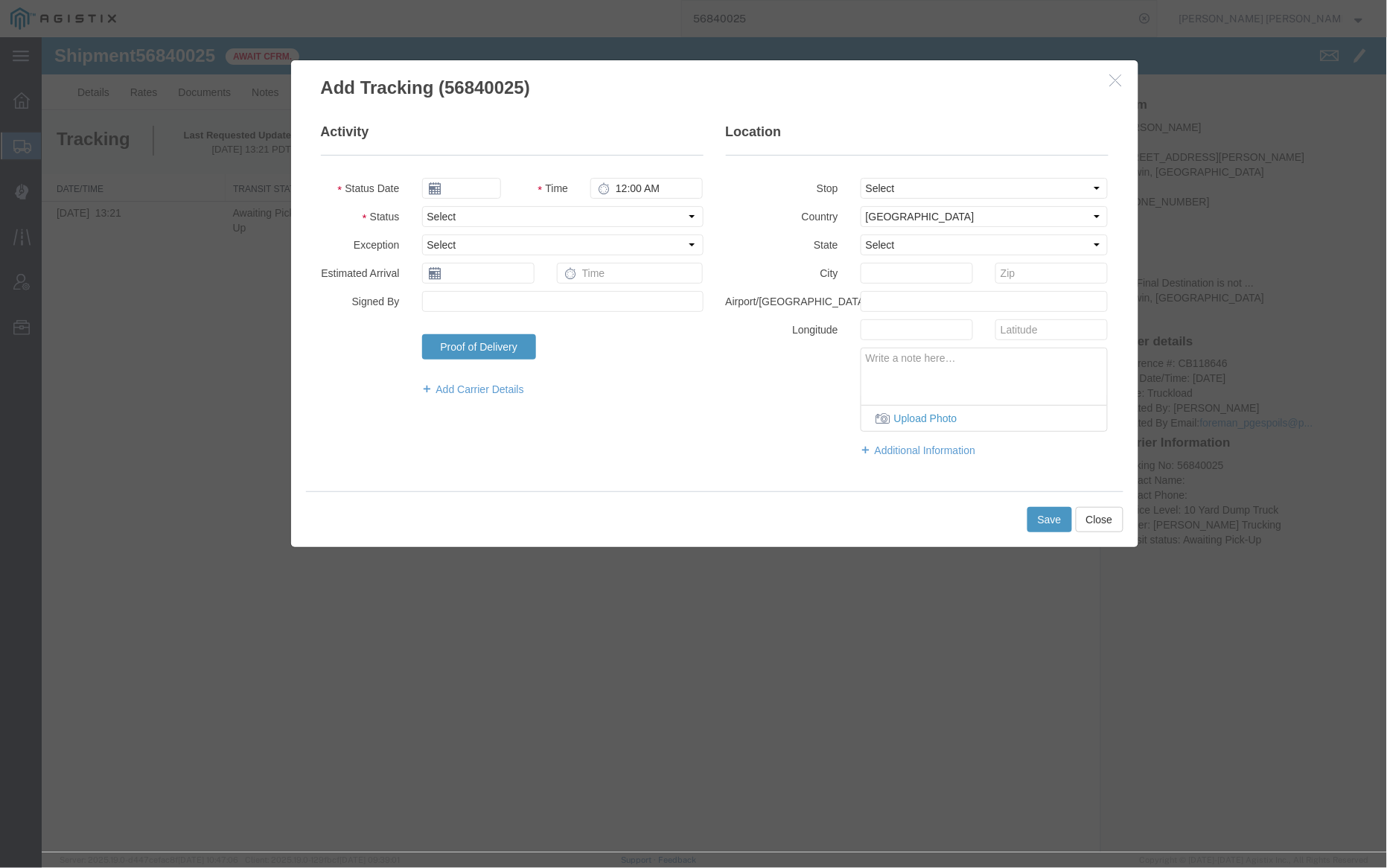
type input "09/18/2025"
type input "11:00 AM"
click at [464, 185] on input "09/18/2025" at bounding box center [461, 187] width 79 height 21
click at [502, 302] on td "17" at bounding box center [499, 303] width 22 height 22
type input "09/17/2025"
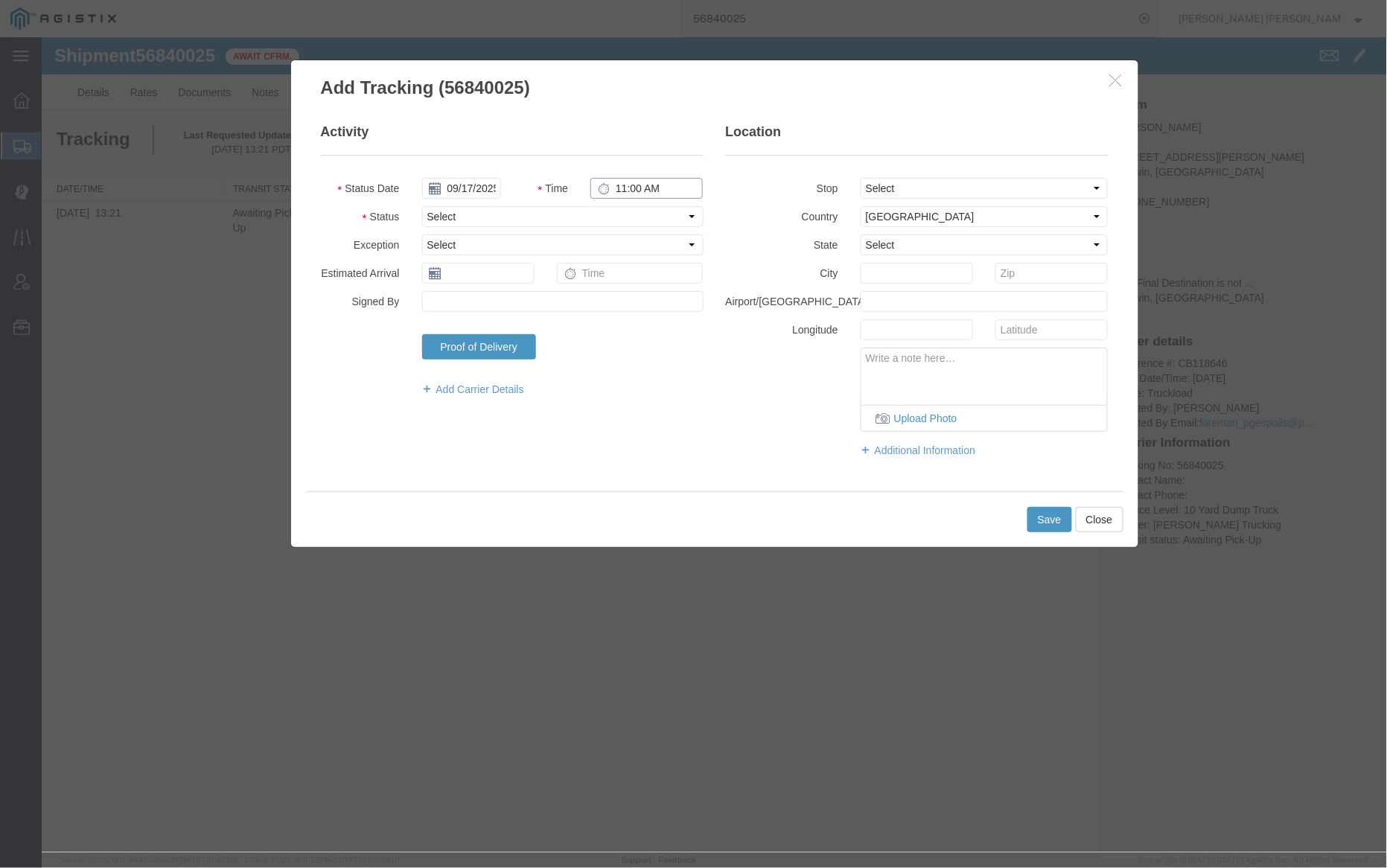
click at [624, 194] on input "11:00 AM" at bounding box center [646, 187] width 112 height 21
type input "7:00 AM"
click at [615, 213] on select "Select Arrival Notice Available Arrival Notice Imported Arrive at Delivery Loca…" at bounding box center [562, 215] width 281 height 21
select select "ARVPULOC"
click at [421, 205] on select "Select Arrival Notice Available Arrival Notice Imported Arrive at Delivery Loca…" at bounding box center [562, 215] width 281 height 21
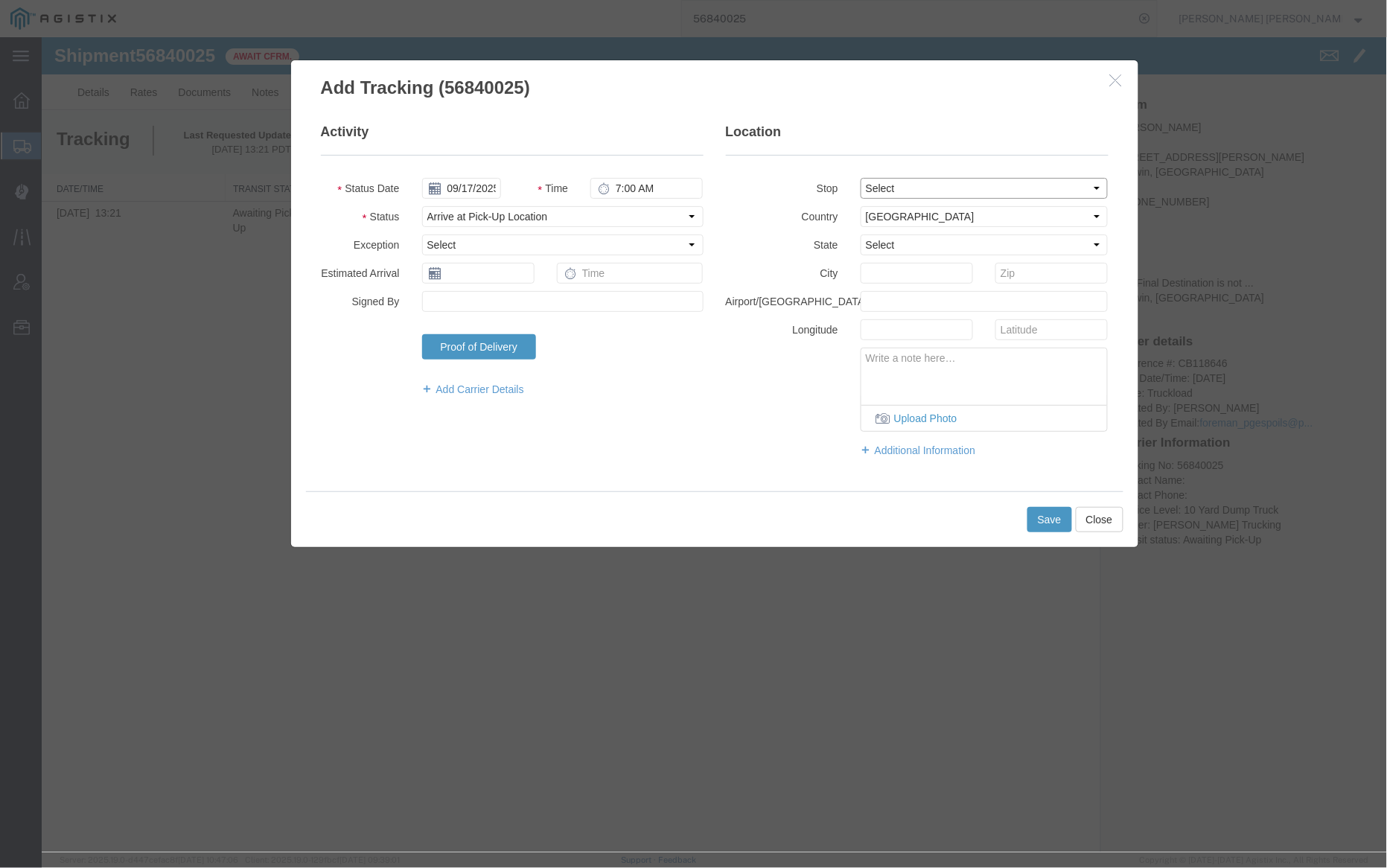
click at [919, 190] on select "Select From: 910 Howell Mountain Rd, Angwin, CA, US To: The Final Destination i…" at bounding box center [984, 187] width 248 height 21
select select "{"pickupDeliveryInfoId": "122978699","pickupOrDelivery": "P","stopNum": "1","lo…"
click at [860, 177] on select "Select From: 910 Howell Mountain Rd, Angwin, CA, US To: The Final Destination i…" at bounding box center [984, 187] width 248 height 21
select select "CA"
type input "Angwin"
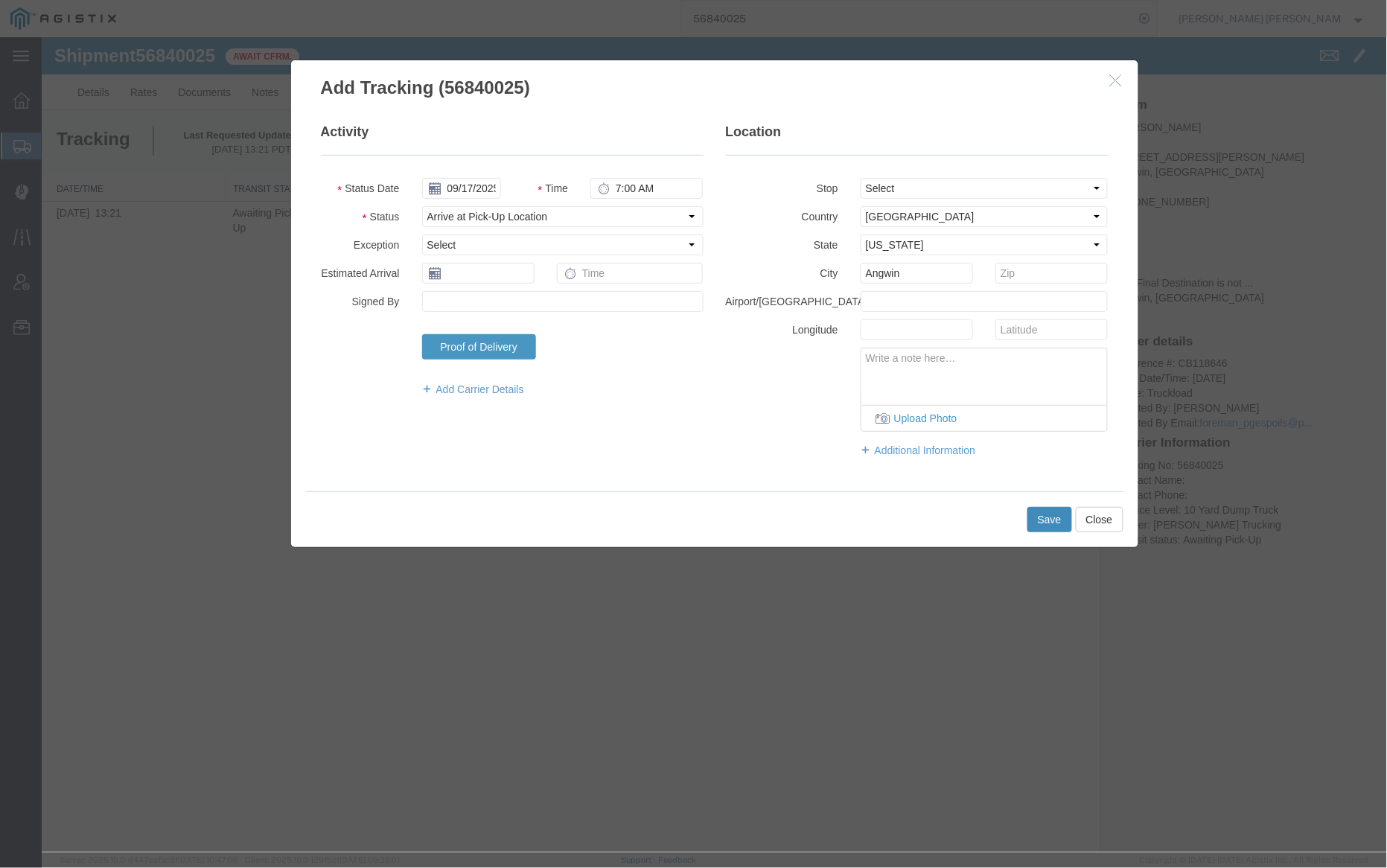
click at [1041, 518] on button "Save" at bounding box center [1049, 518] width 45 height 26
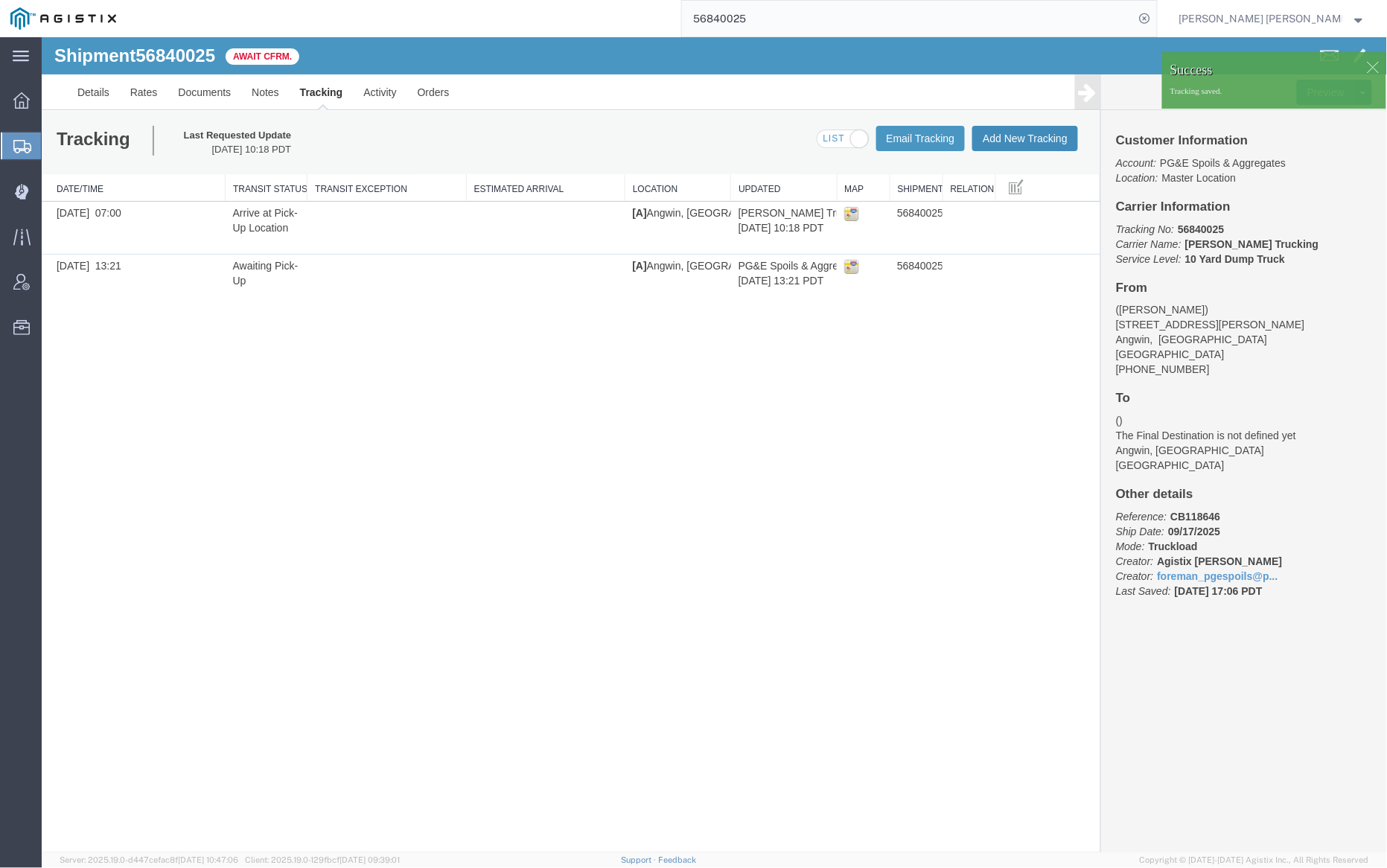
click at [1024, 141] on button "Add New Tracking" at bounding box center [1024, 138] width 106 height 26
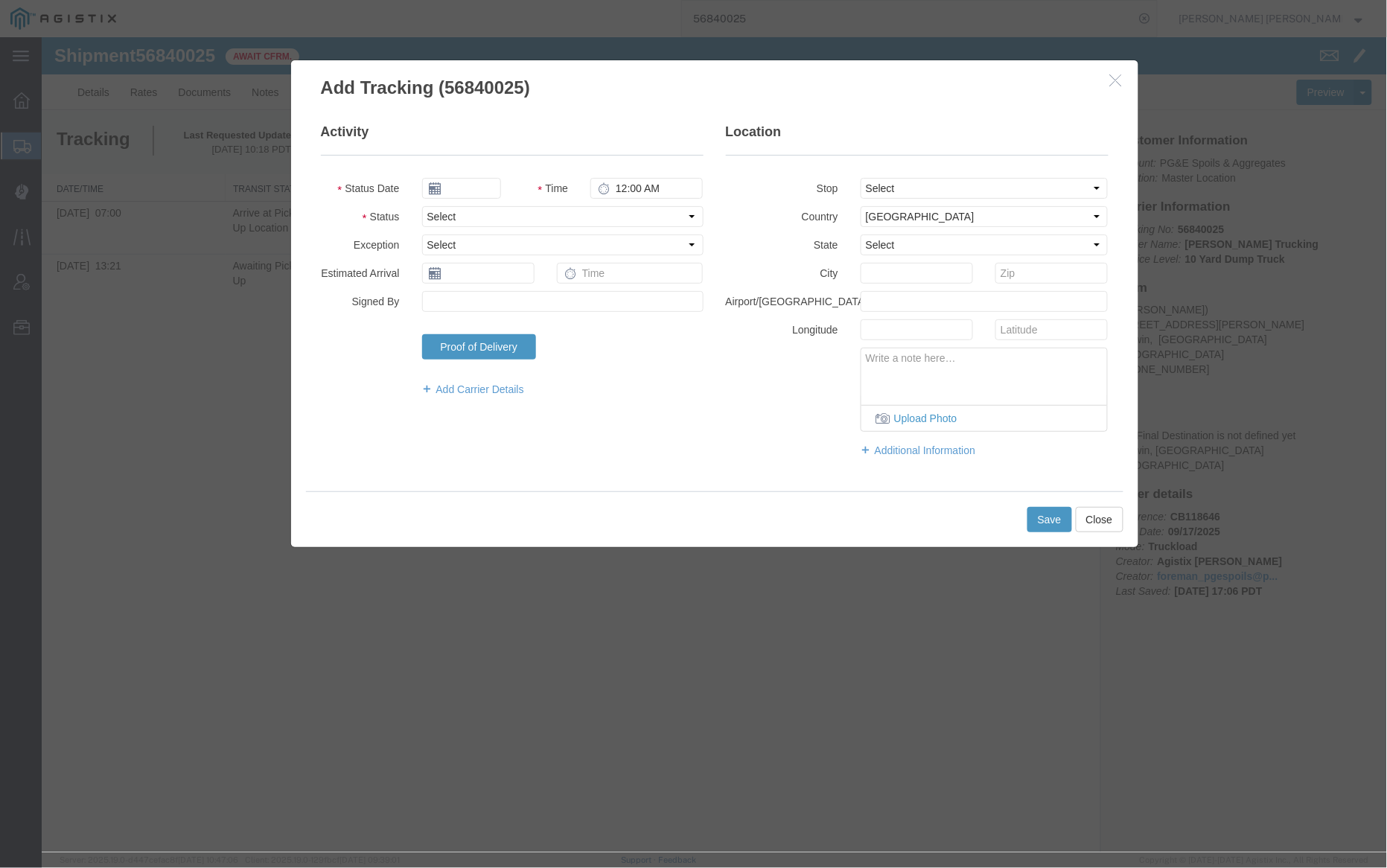
type input "09/18/2025"
type input "11:00 AM"
click at [454, 187] on input "09/18/2025" at bounding box center [461, 187] width 79 height 21
click at [503, 302] on td "17" at bounding box center [499, 303] width 22 height 22
type input "09/17/2025"
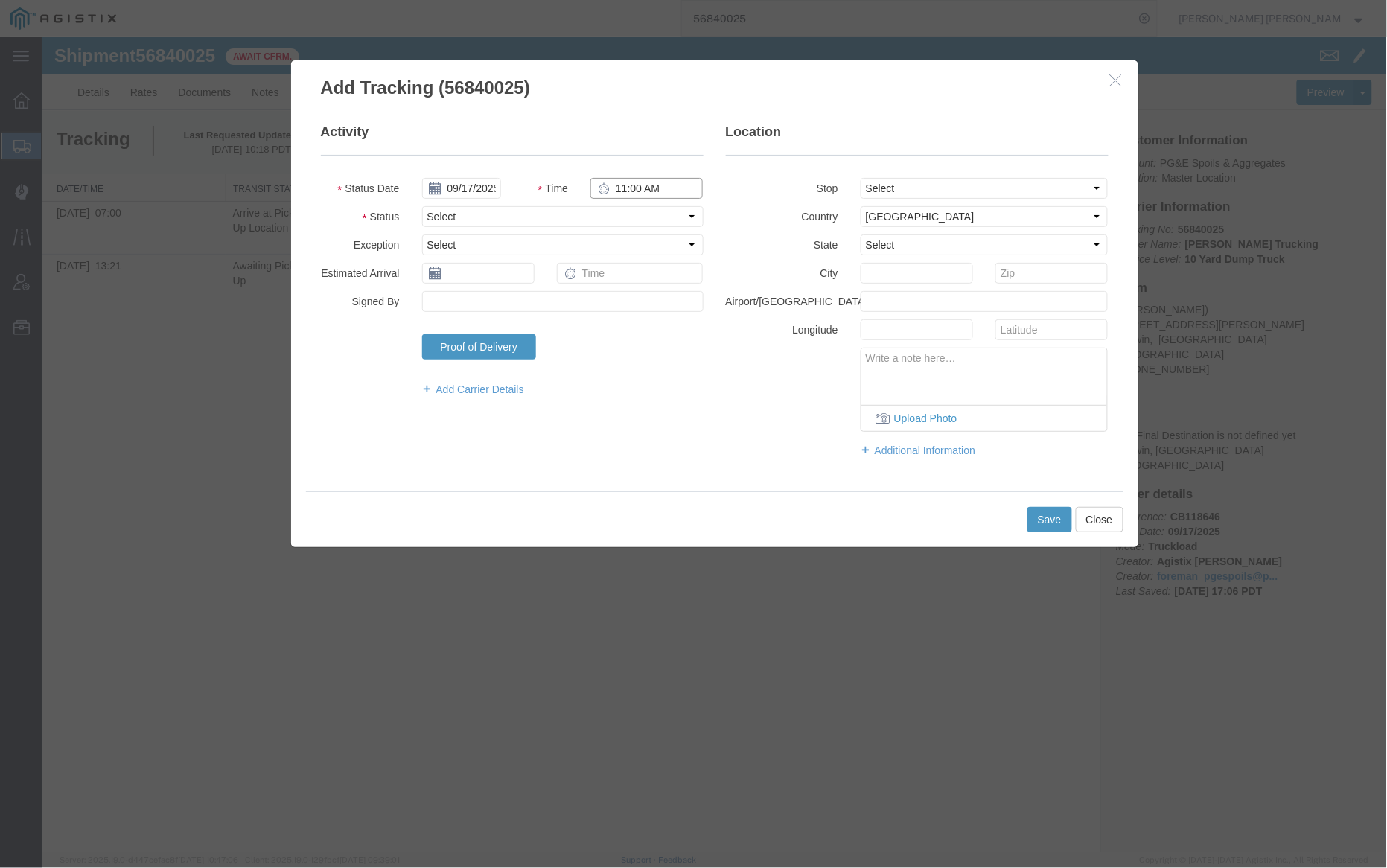
click at [621, 188] on input "11:00 AM" at bounding box center [646, 187] width 112 height 21
type input "5:00 PM"
click at [545, 215] on select "Select Arrival Notice Available Arrival Notice Imported Arrive at Delivery Loca…" at bounding box center [562, 215] width 281 height 21
select select "DELIVRED"
click at [421, 205] on select "Select Arrival Notice Available Arrival Notice Imported Arrive at Delivery Loca…" at bounding box center [562, 215] width 281 height 21
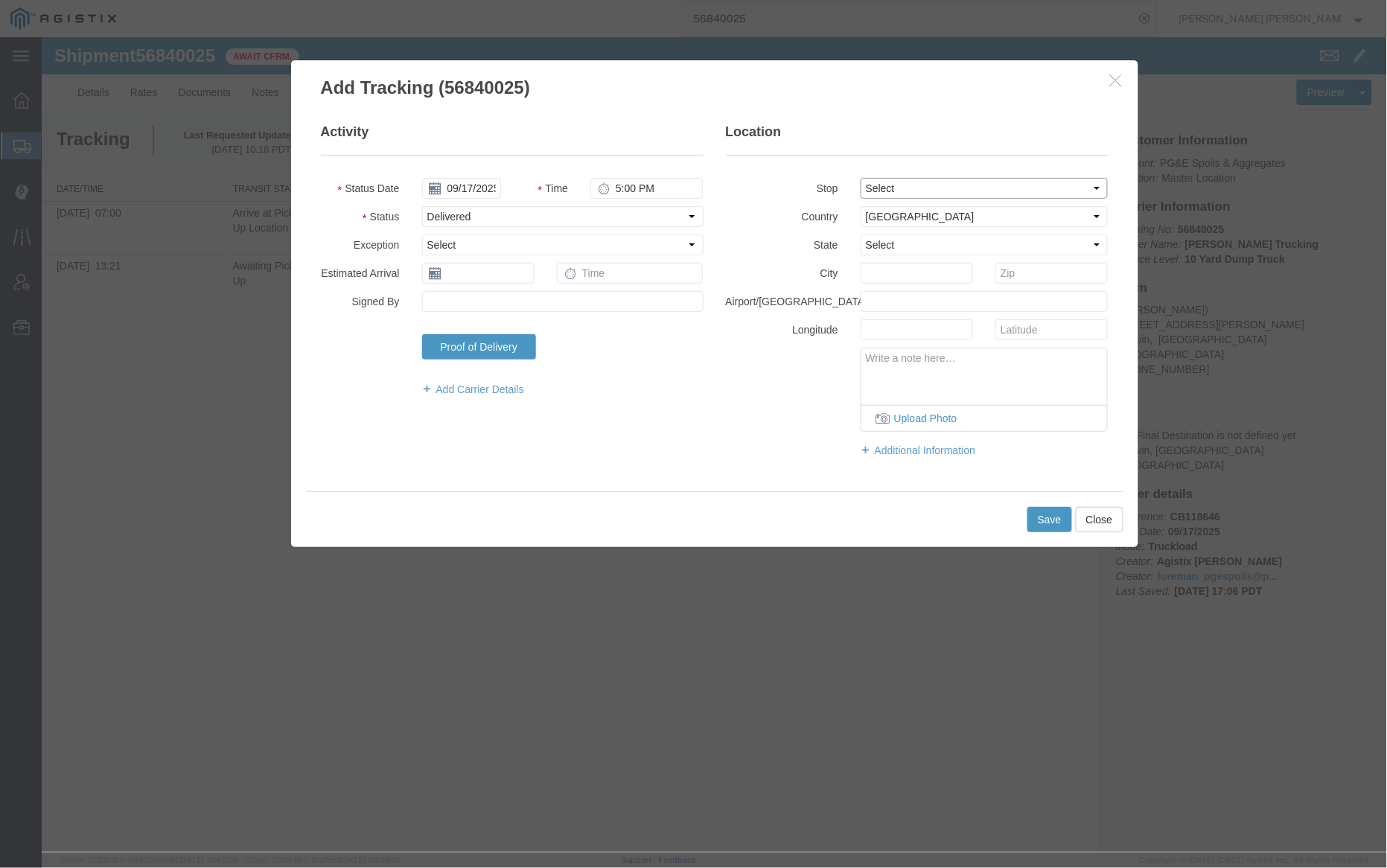
click at [911, 187] on select "Select From: 910 Howell Mountain Rd, Angwin, CA, US To: The Final Destination i…" at bounding box center [984, 187] width 248 height 21
select select "{"pickupDeliveryInfoId": "122978699","pickupOrDelivery": "P","stopNum": "1","lo…"
click at [860, 177] on select "Select From: 910 Howell Mountain Rd, Angwin, CA, US To: The Final Destination i…" at bounding box center [984, 187] width 248 height 21
select select "CA"
type input "Angwin"
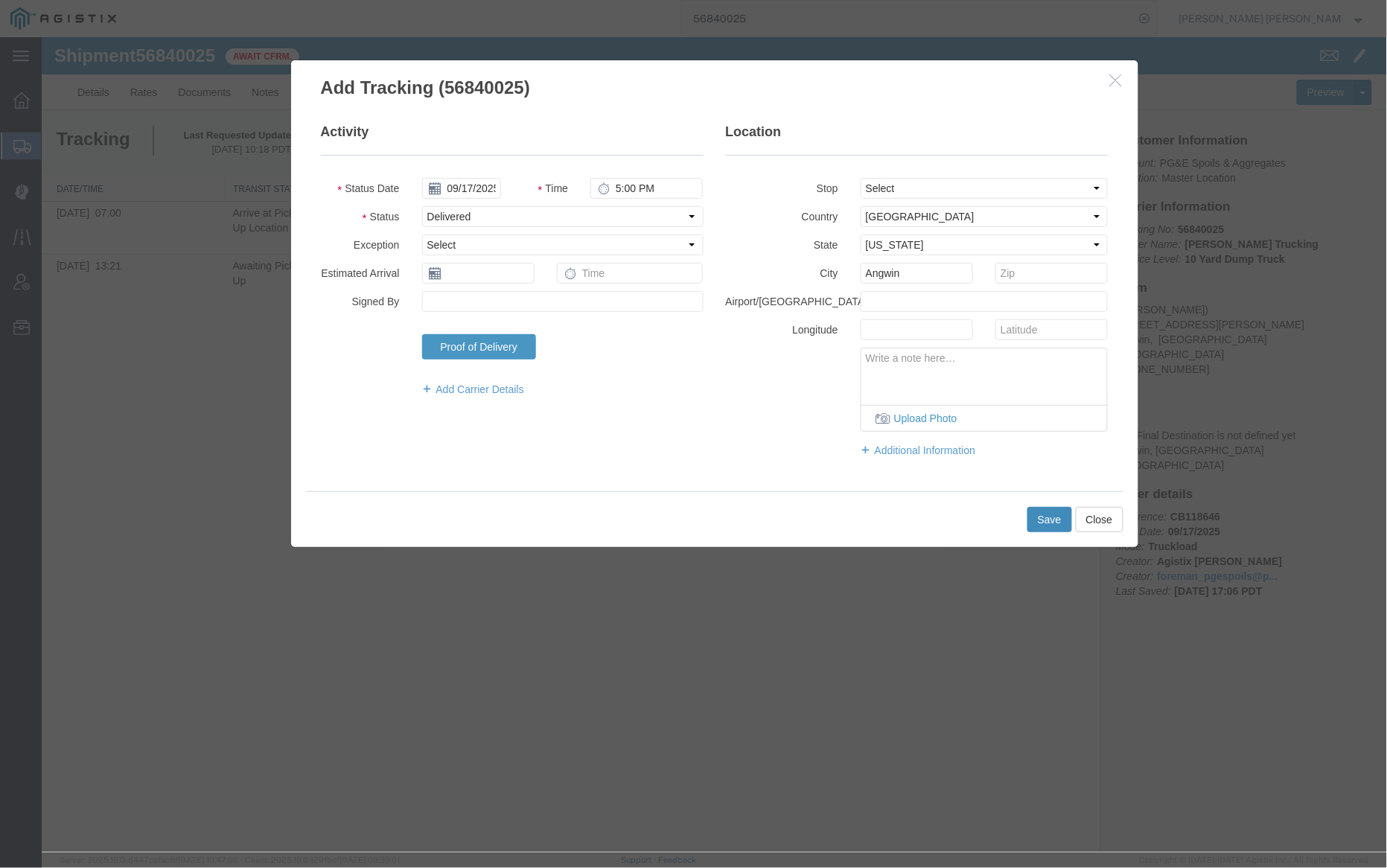
click at [1049, 512] on button "Save" at bounding box center [1049, 518] width 45 height 26
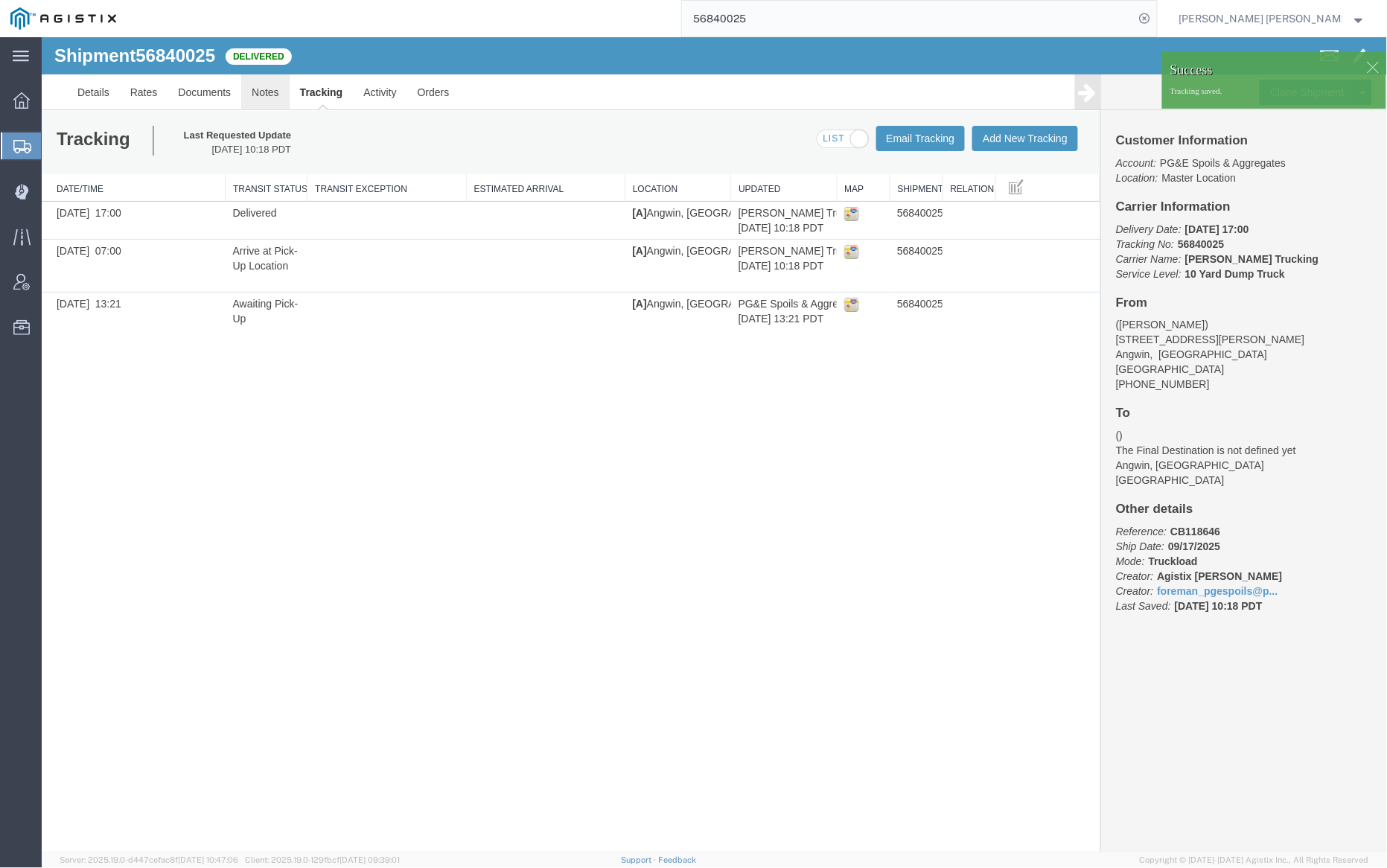
click at [259, 94] on link "Notes" at bounding box center [265, 91] width 49 height 35
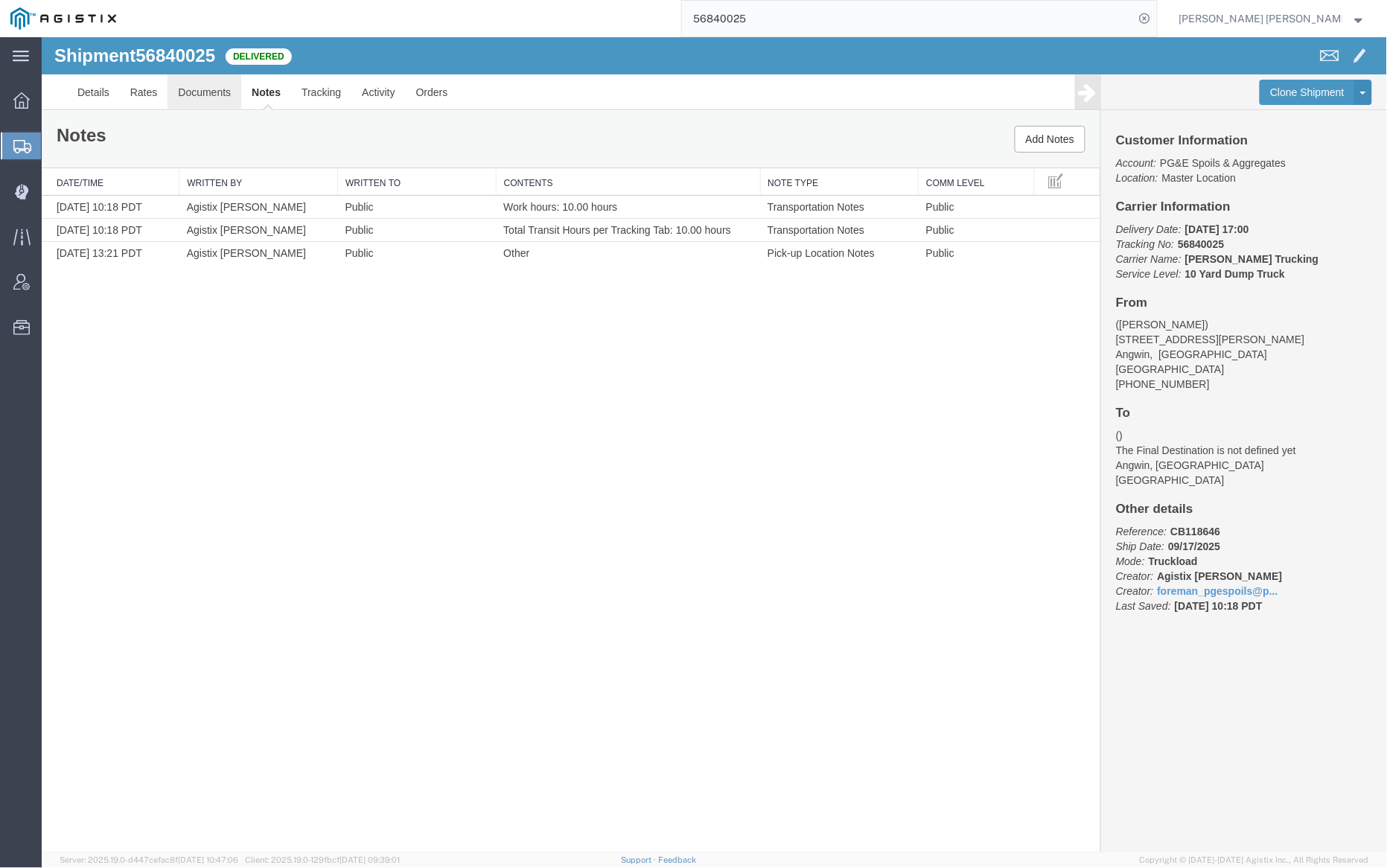
click at [206, 79] on link "Documents" at bounding box center [203, 91] width 73 height 35
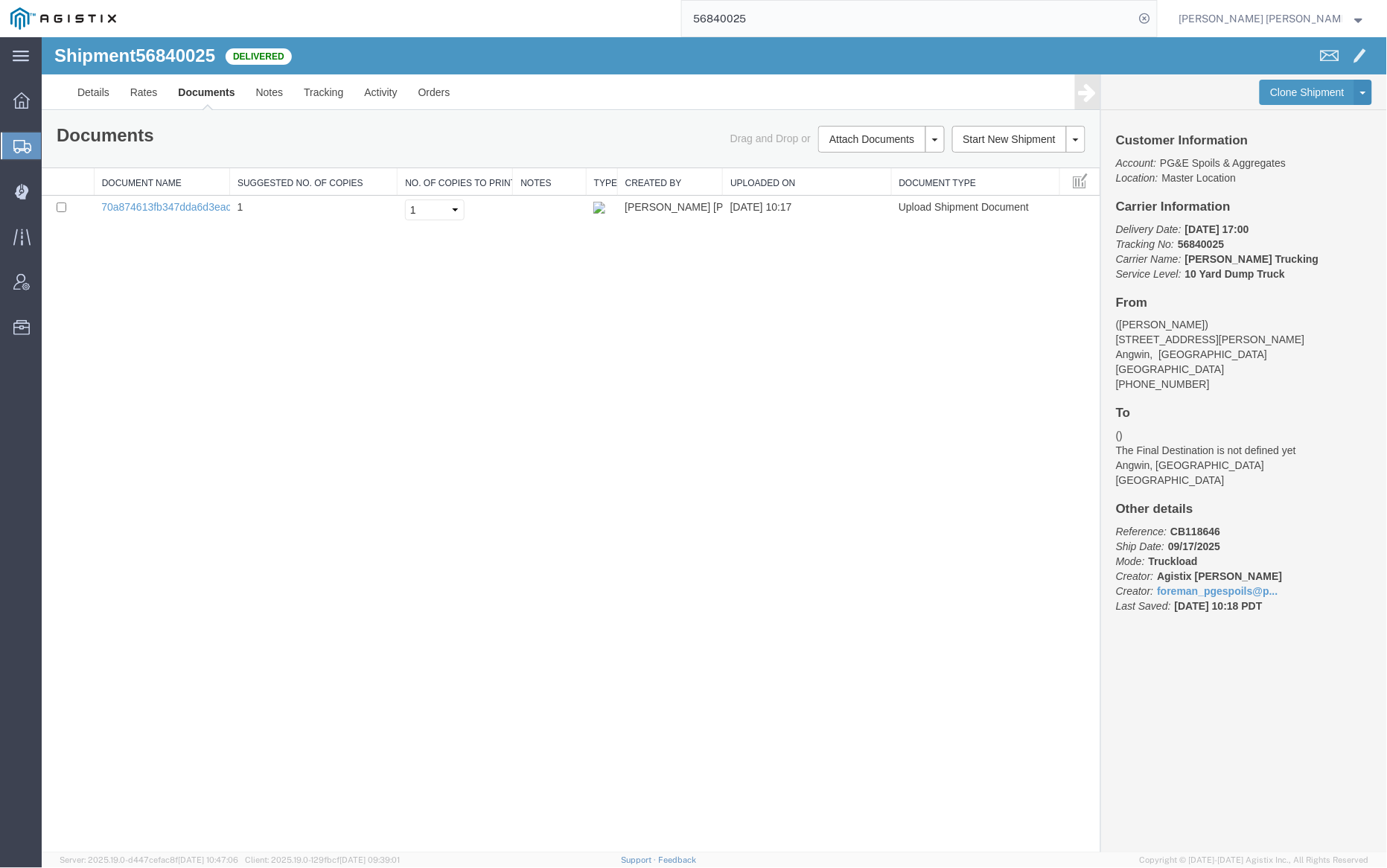
click at [790, 16] on input "56840025" at bounding box center [908, 18] width 453 height 35
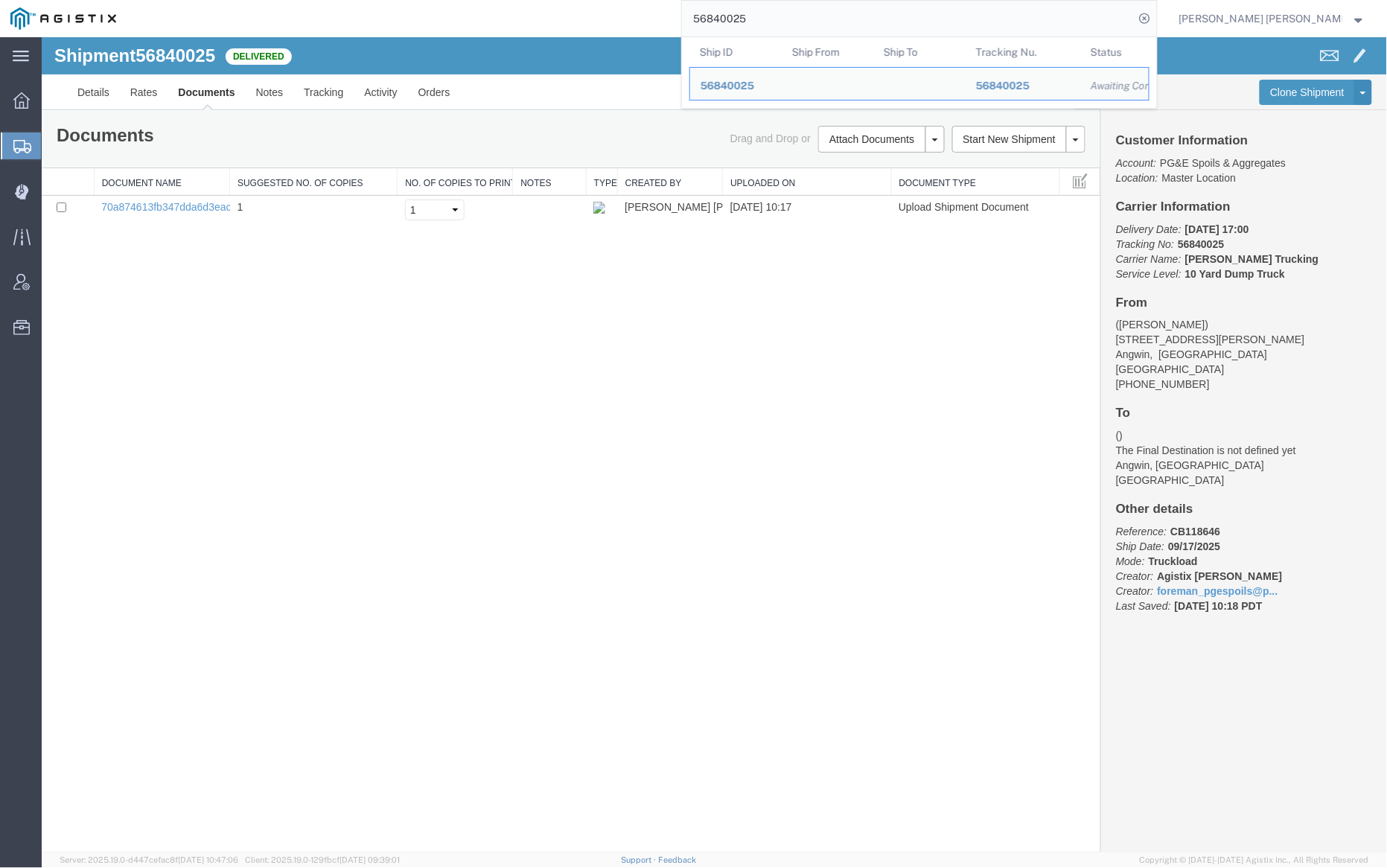
click at [790, 16] on input "56840025" at bounding box center [908, 18] width 453 height 35
paste input "33"
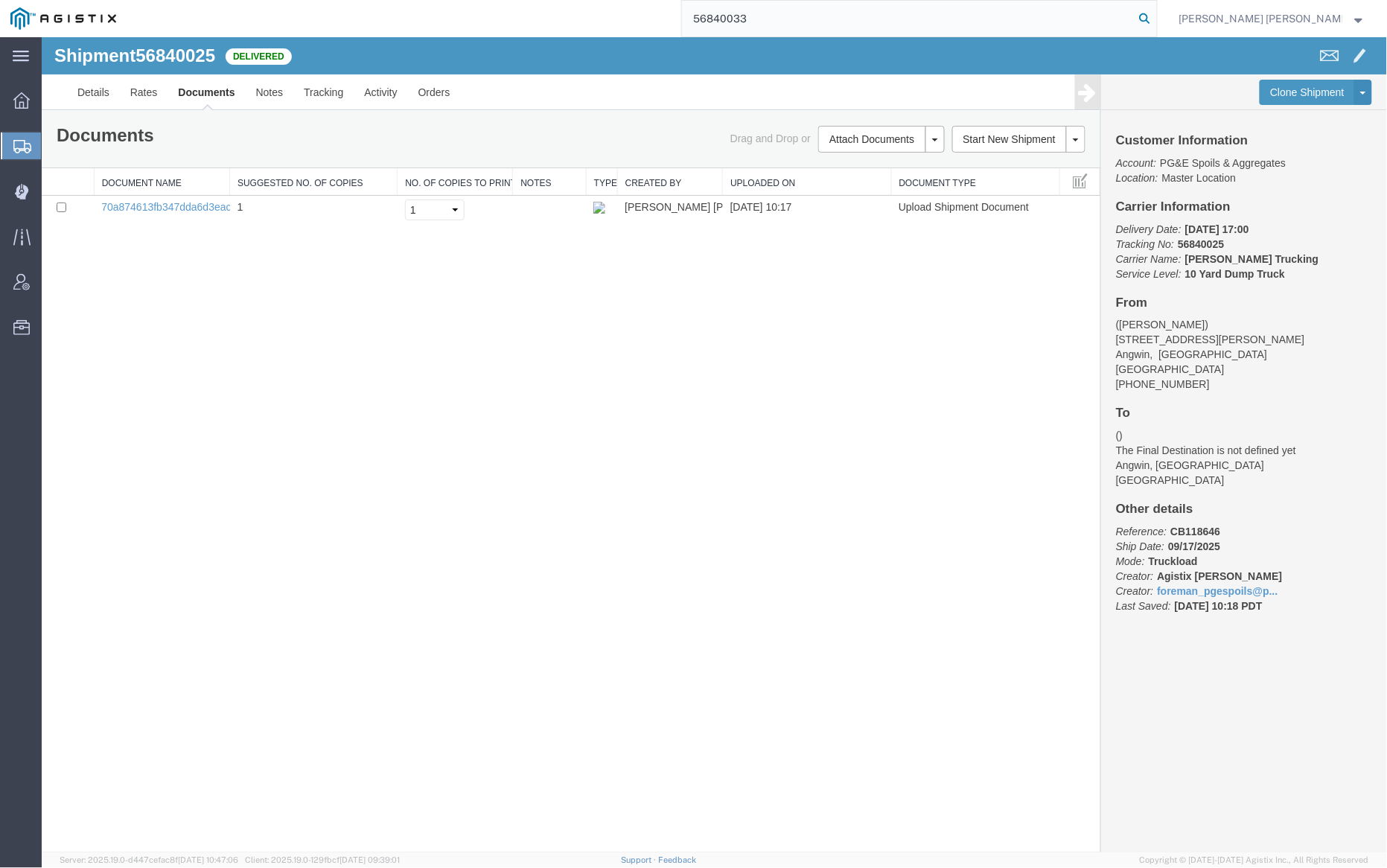
click at [1155, 17] on icon at bounding box center [1145, 18] width 21 height 21
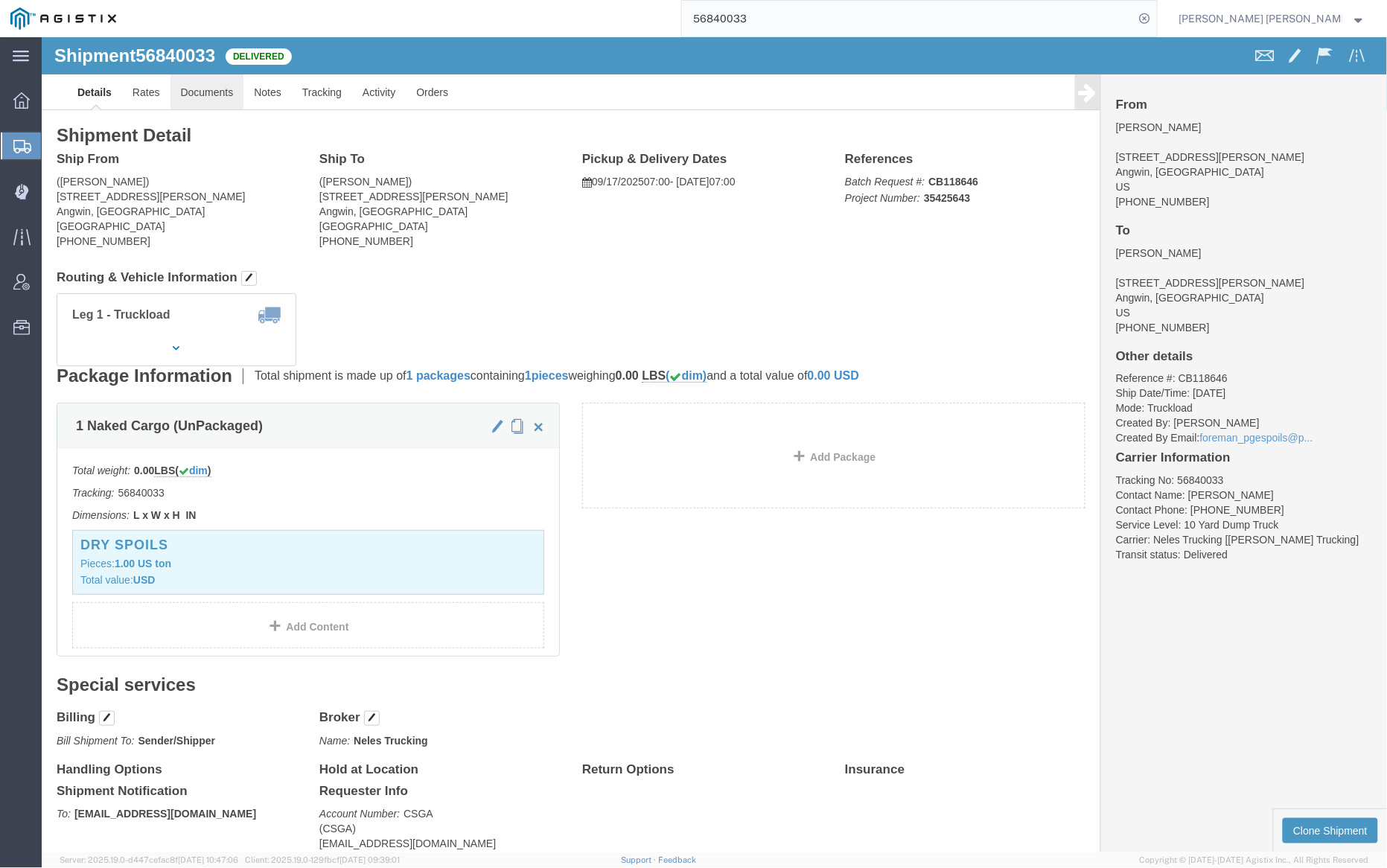
click link "Documents"
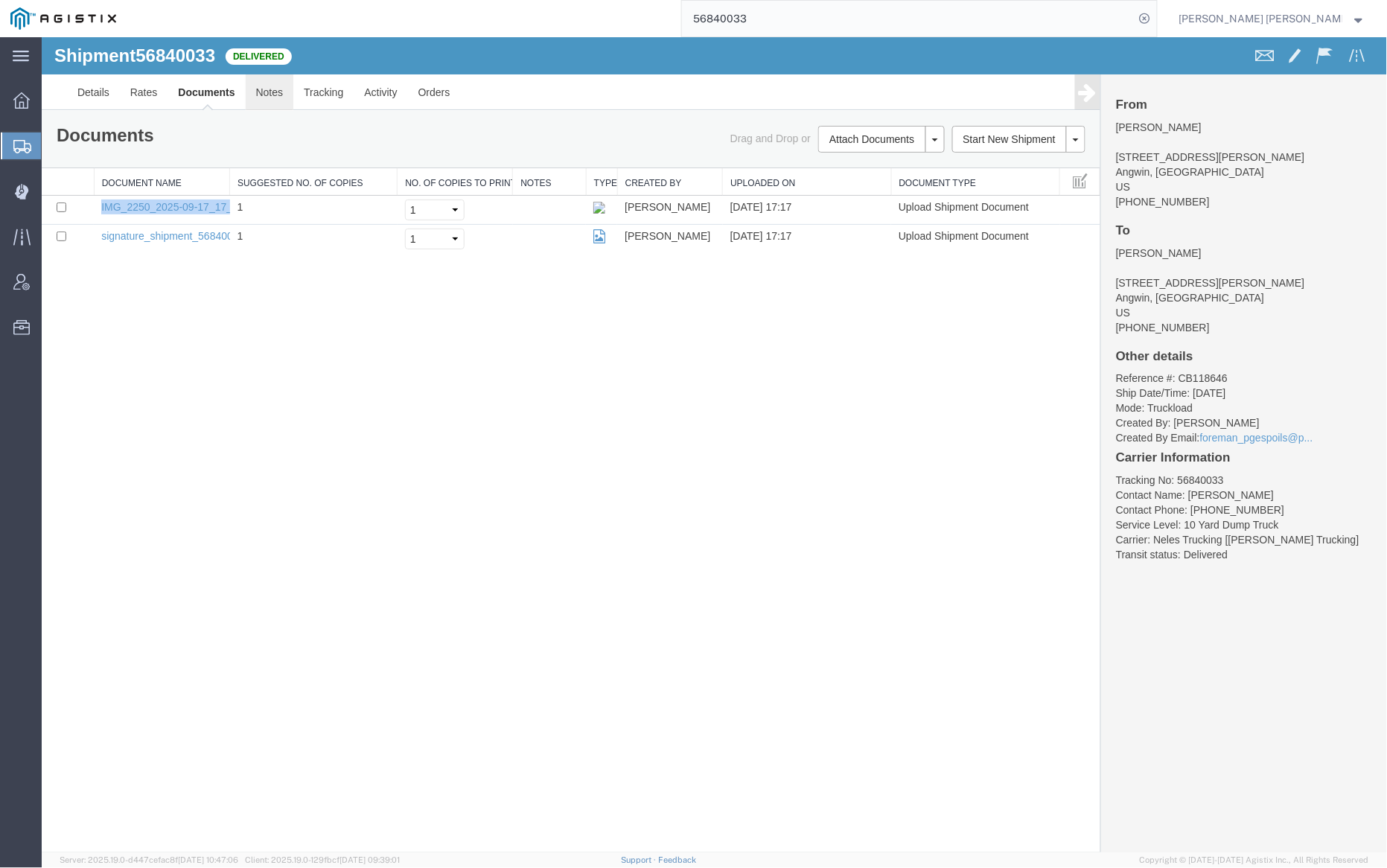
click at [266, 96] on link "Notes" at bounding box center [269, 91] width 49 height 35
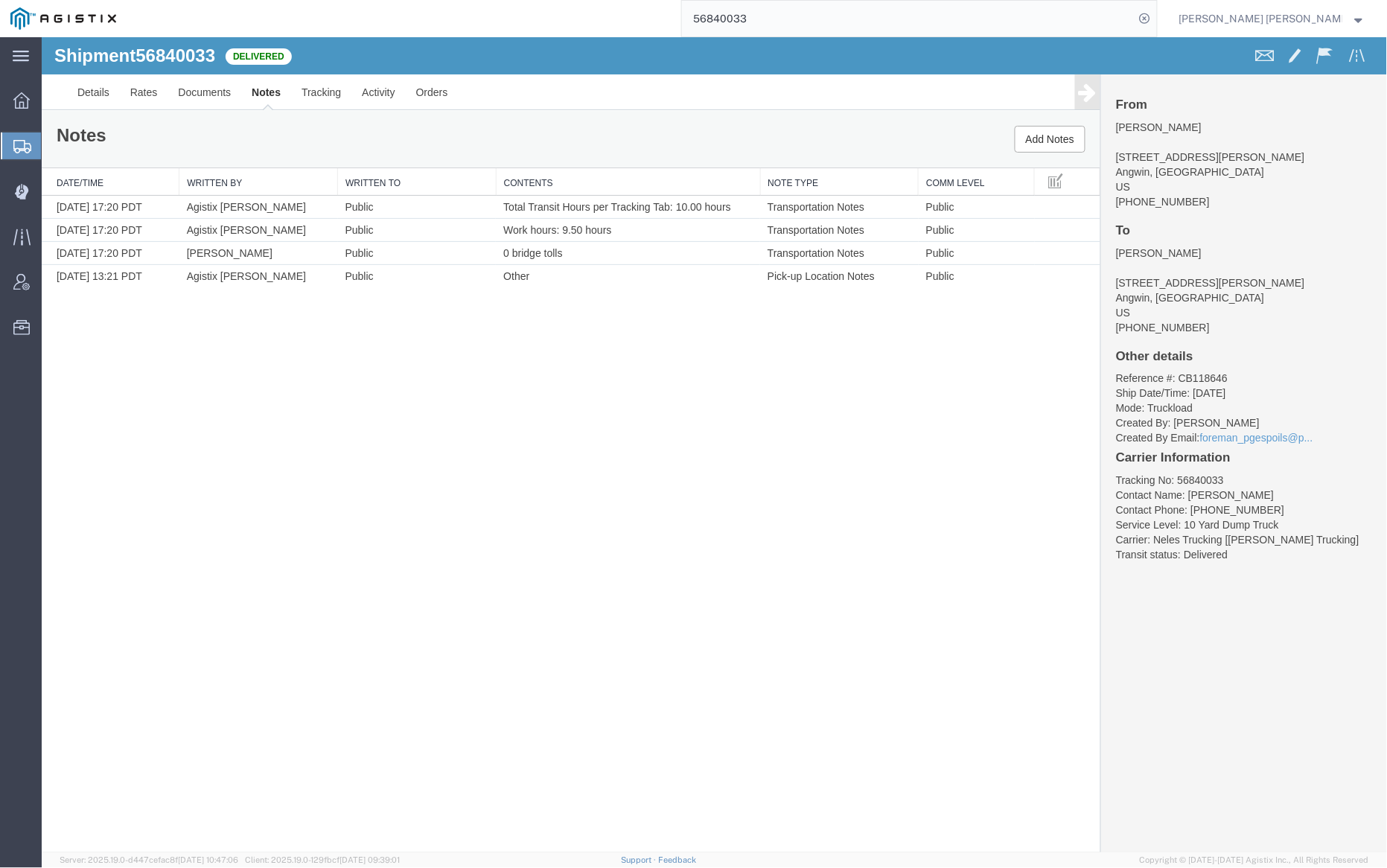
click at [788, 12] on input "56840033" at bounding box center [908, 18] width 453 height 35
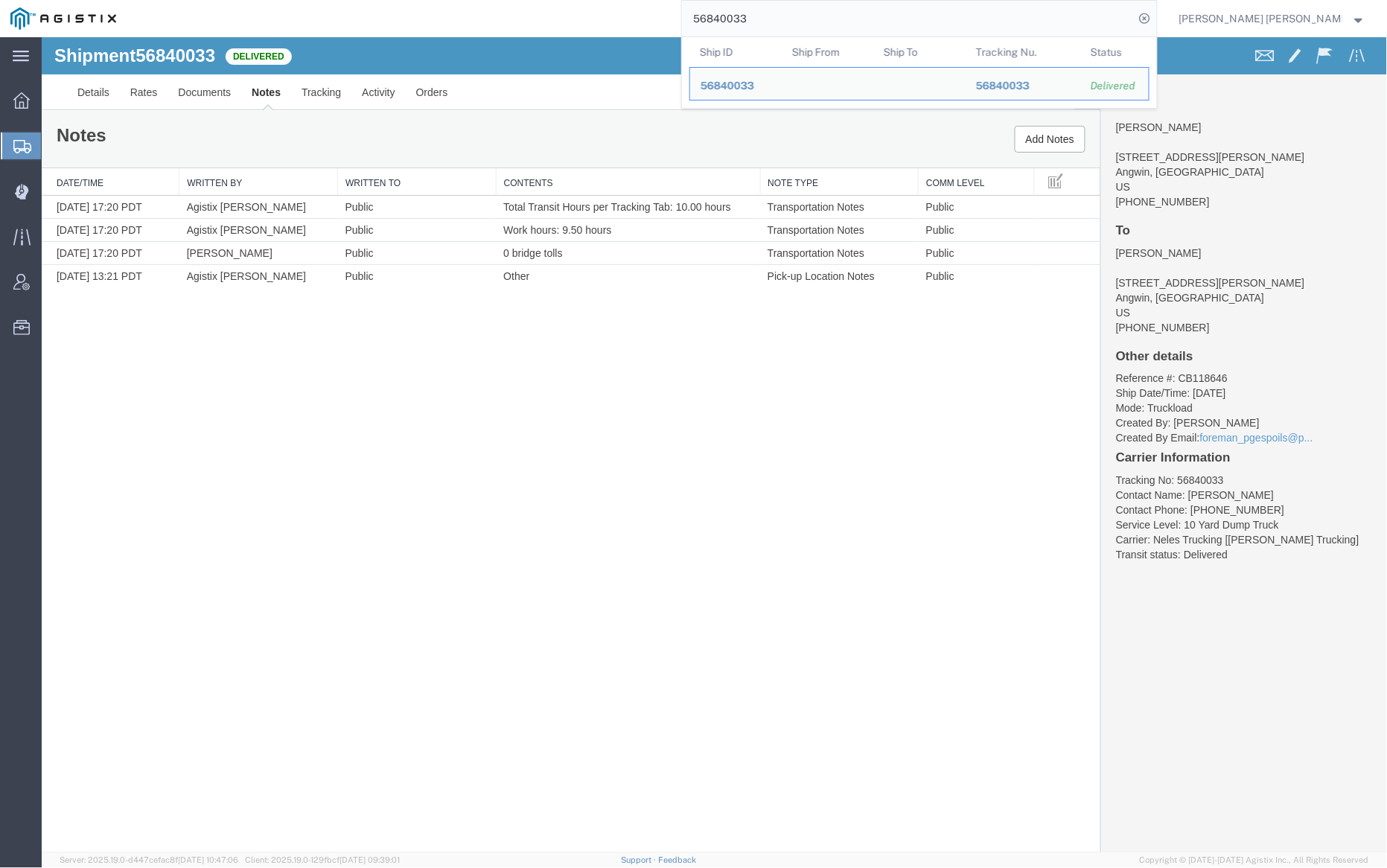
click at [788, 12] on input "56840033" at bounding box center [908, 18] width 453 height 35
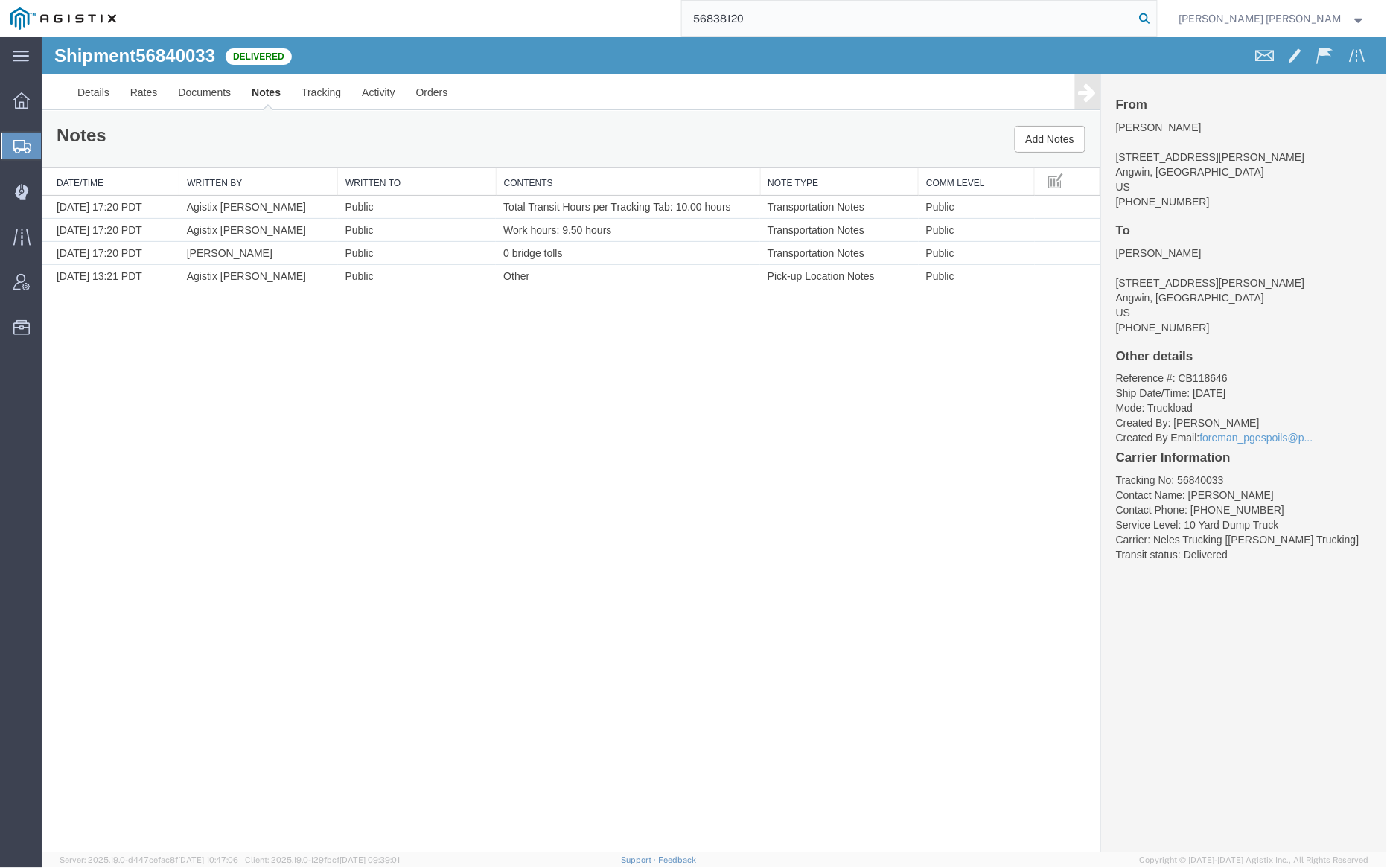
click at [1155, 17] on icon at bounding box center [1145, 18] width 21 height 21
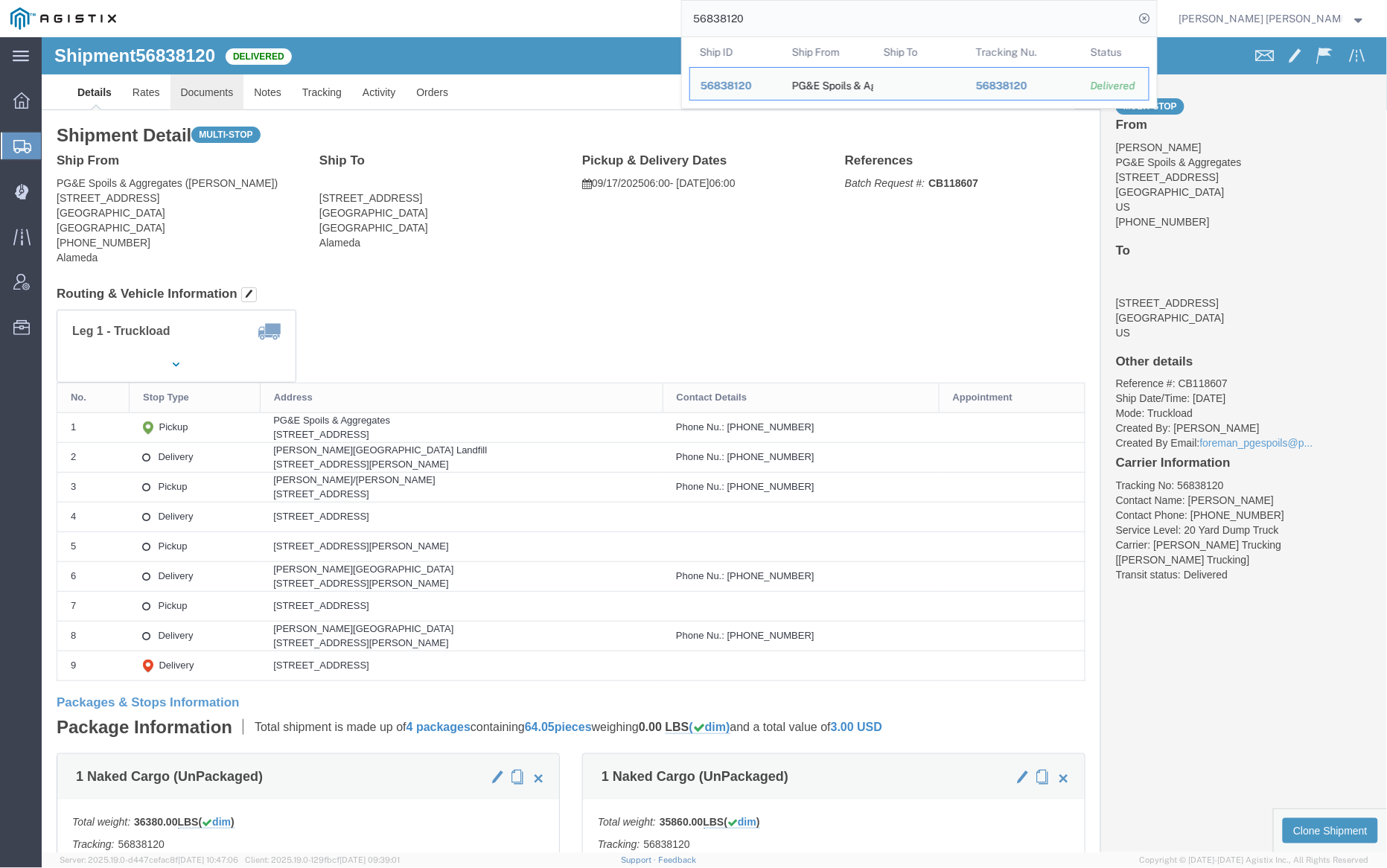
click link "Documents"
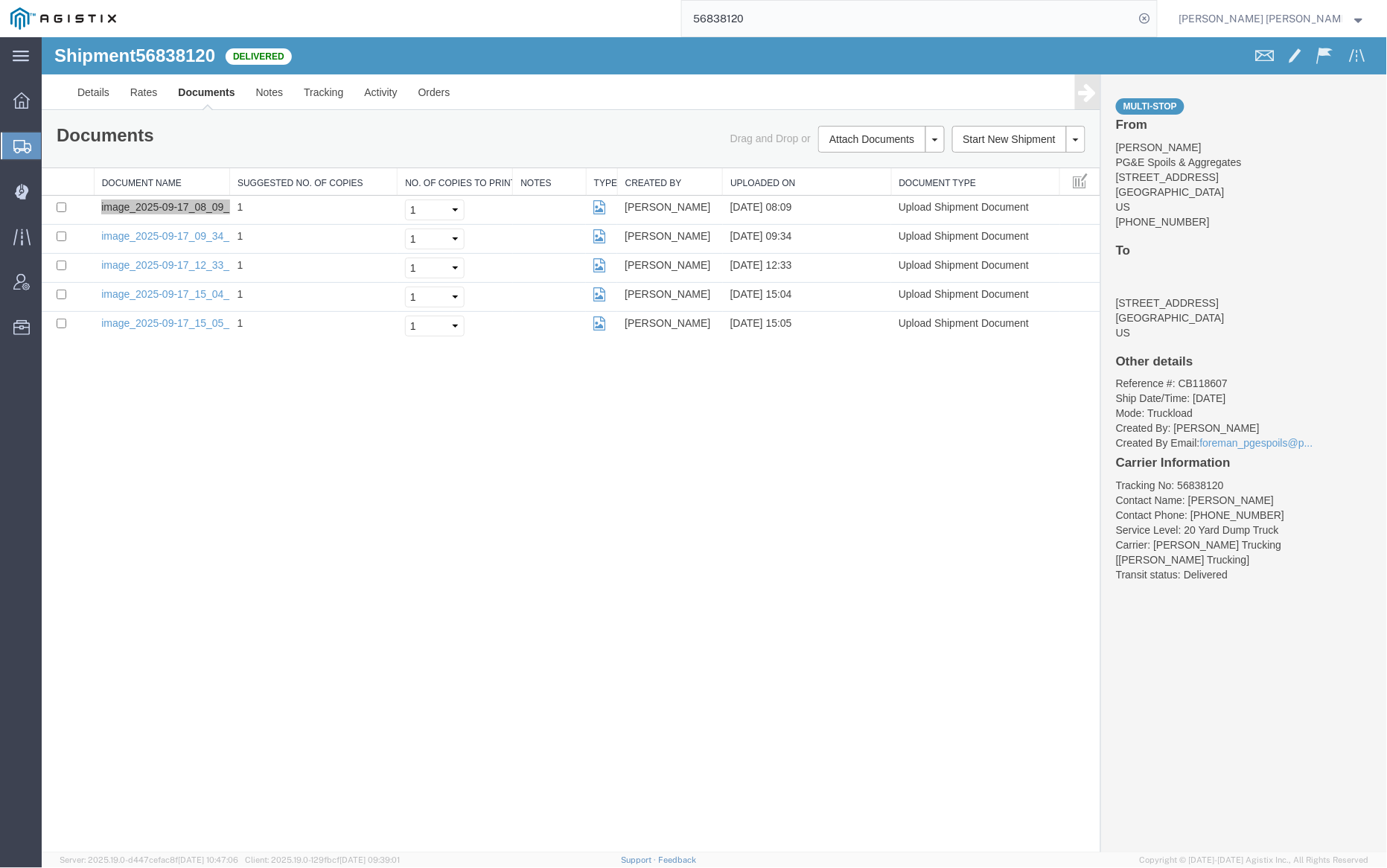
click at [791, 22] on input "56838120" at bounding box center [908, 18] width 453 height 35
click at [1155, 17] on icon at bounding box center [1145, 18] width 21 height 21
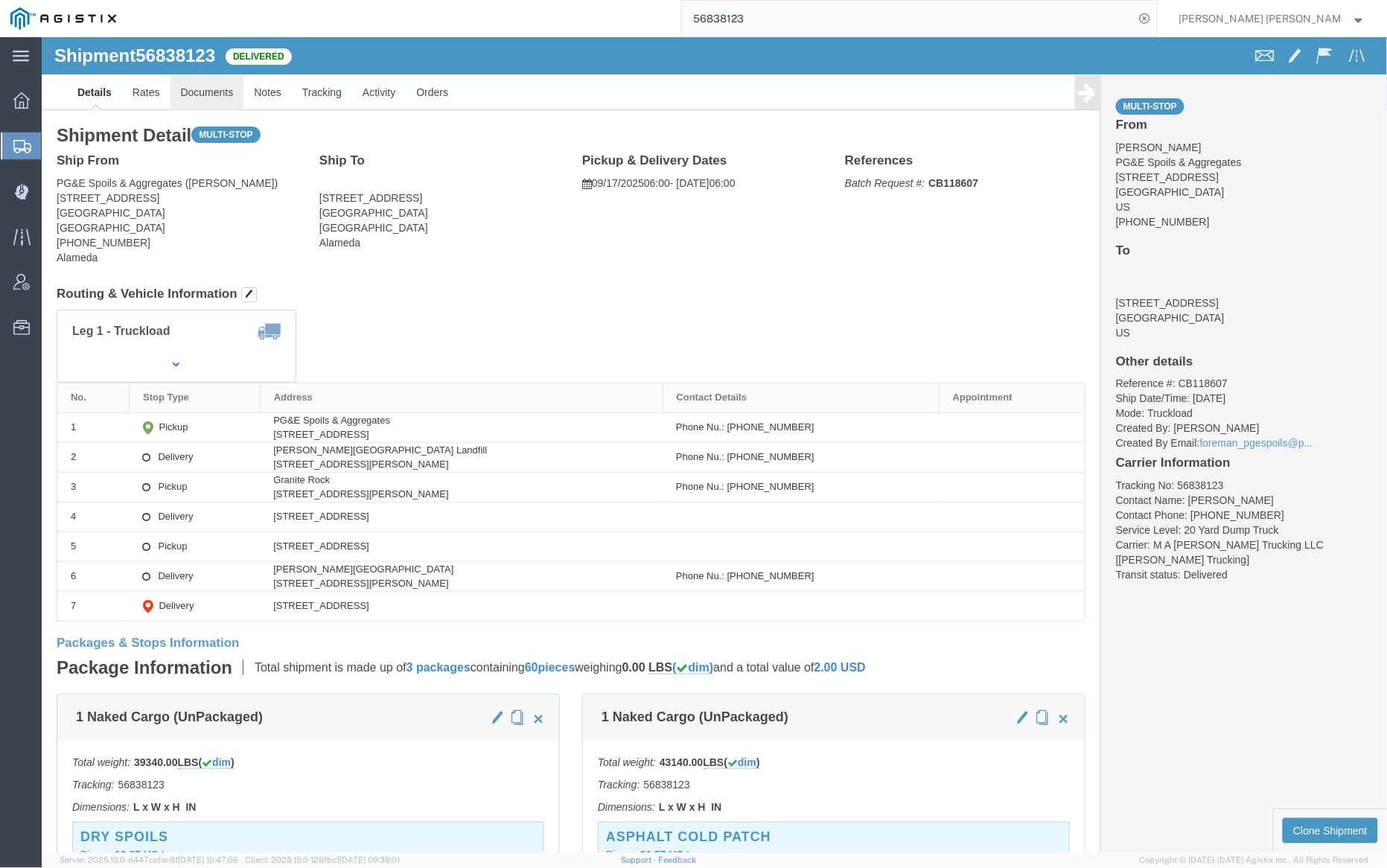
click link "Documents"
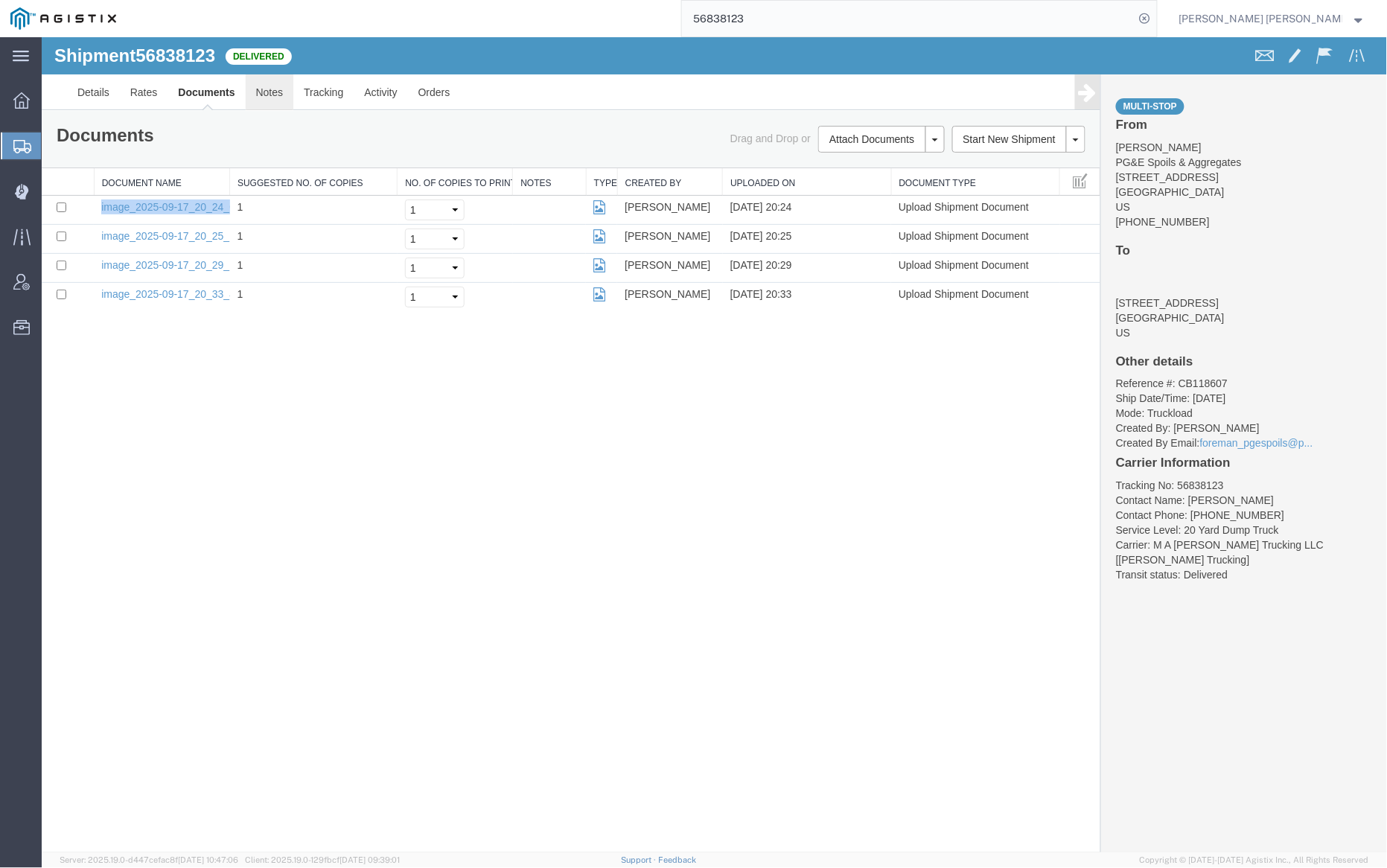
click at [269, 88] on link "Notes" at bounding box center [269, 91] width 49 height 35
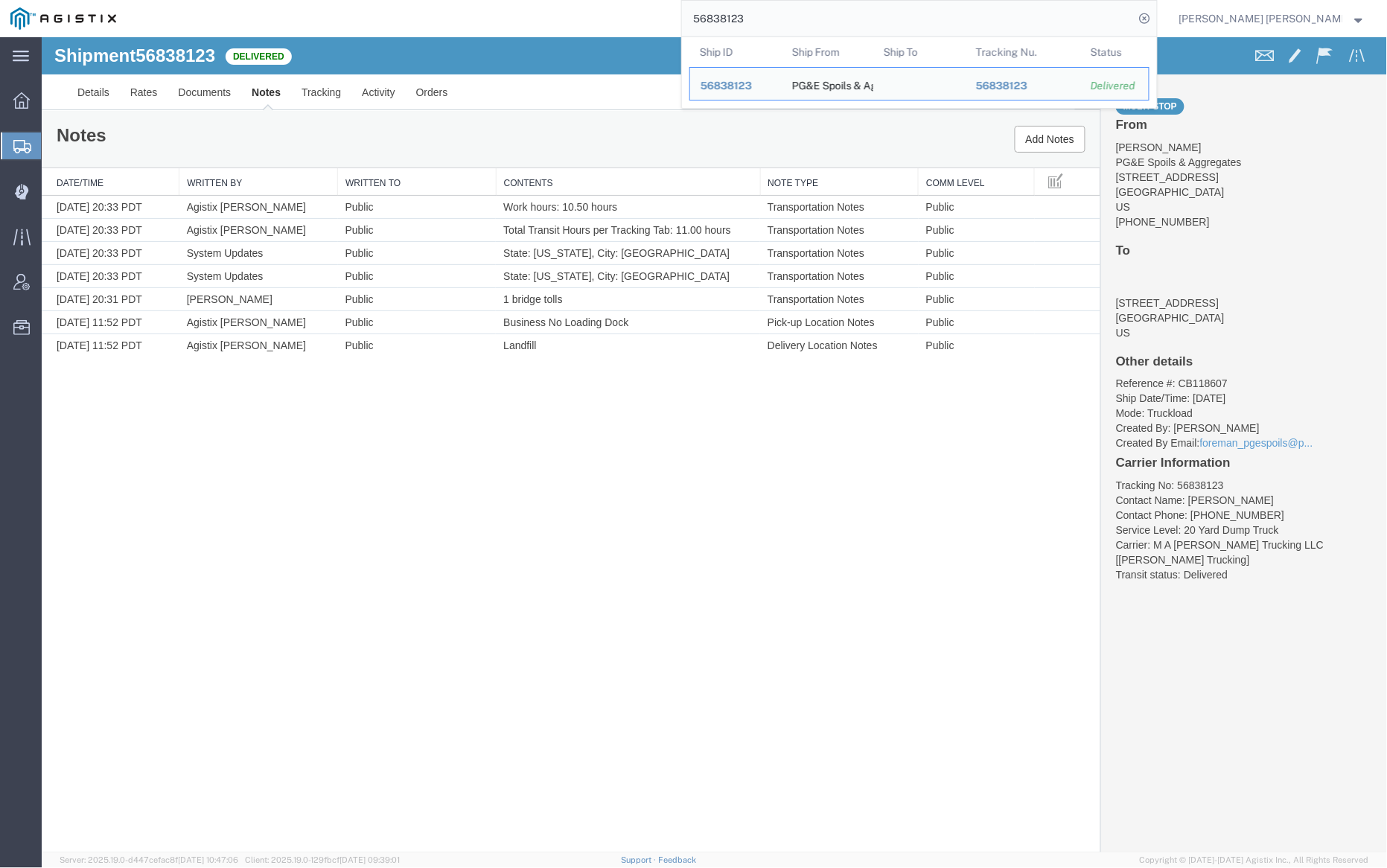
click at [780, 16] on input "56838123" at bounding box center [908, 18] width 453 height 35
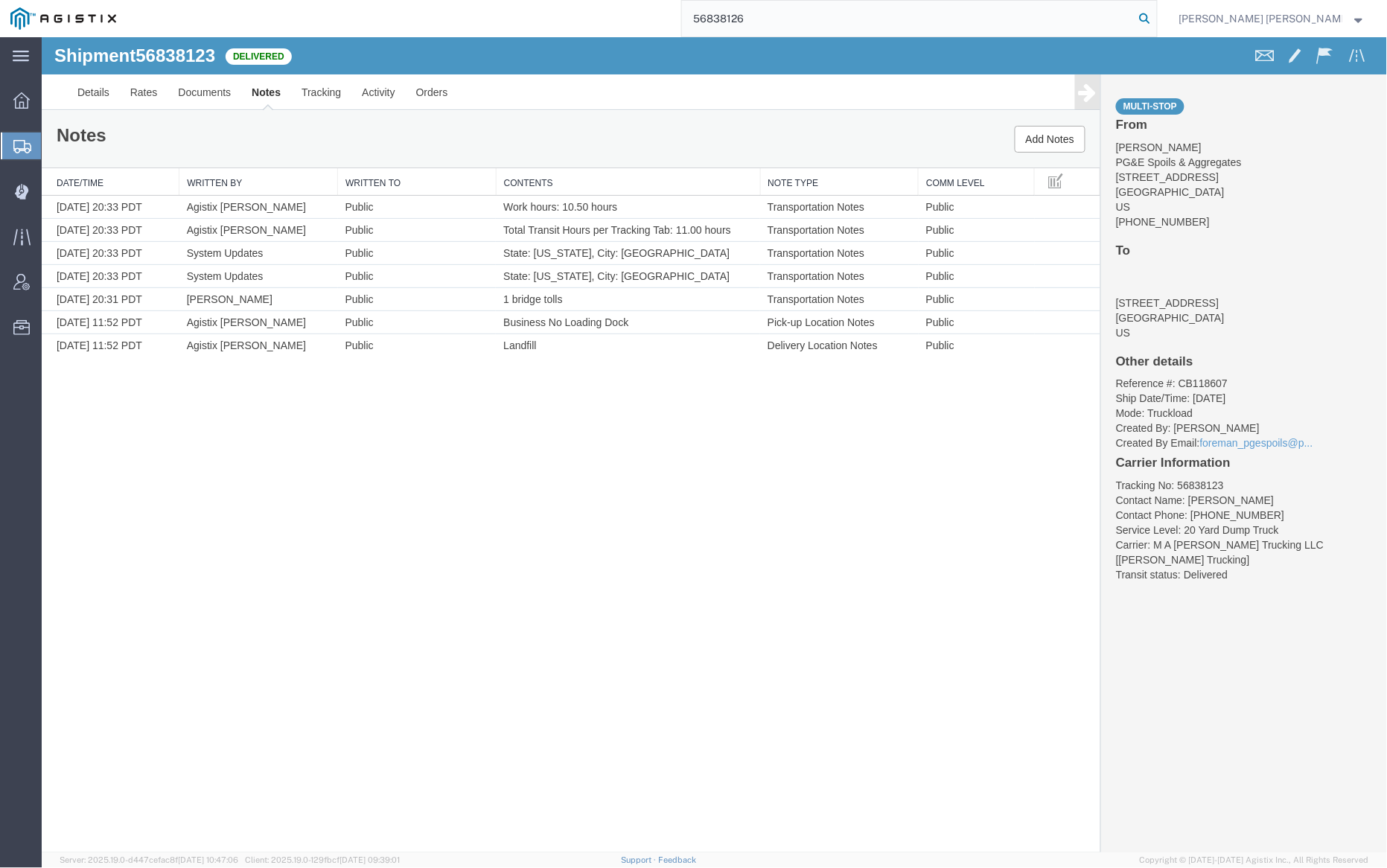
click at [1155, 19] on icon at bounding box center [1145, 18] width 21 height 21
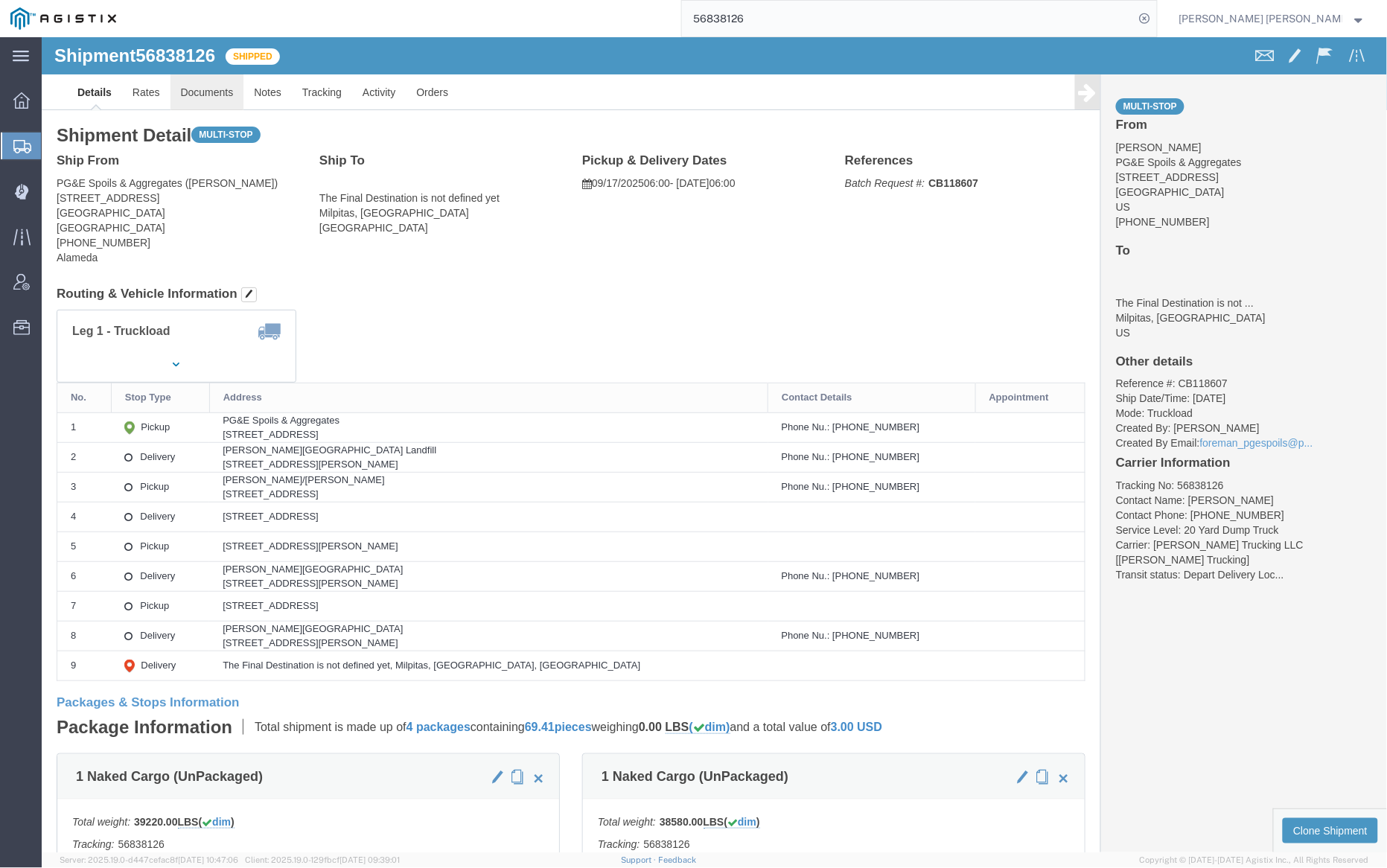
click link "Documents"
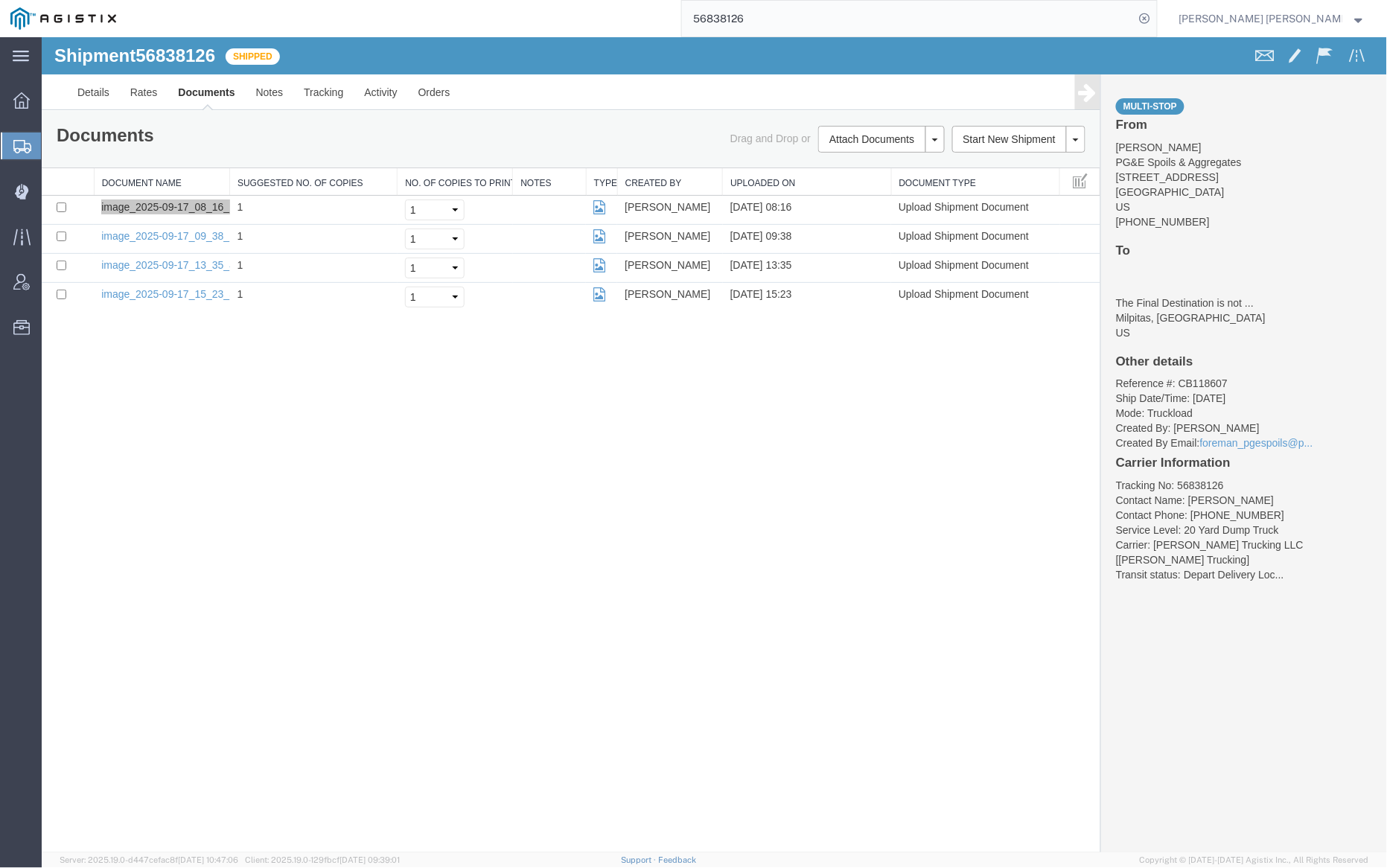
click at [792, 15] on input "56838126" at bounding box center [908, 18] width 453 height 35
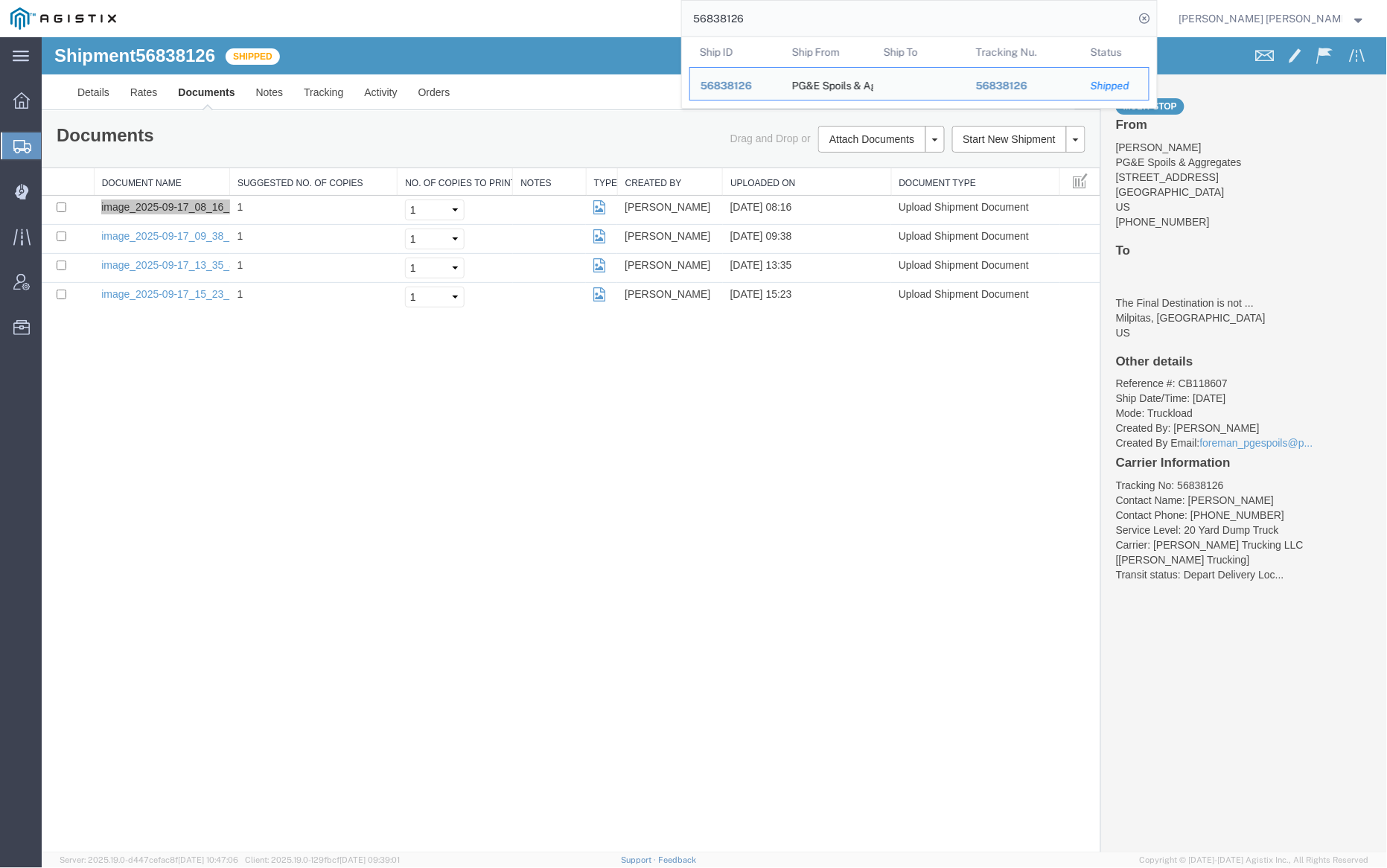
click at [792, 15] on input "56838126" at bounding box center [908, 18] width 453 height 35
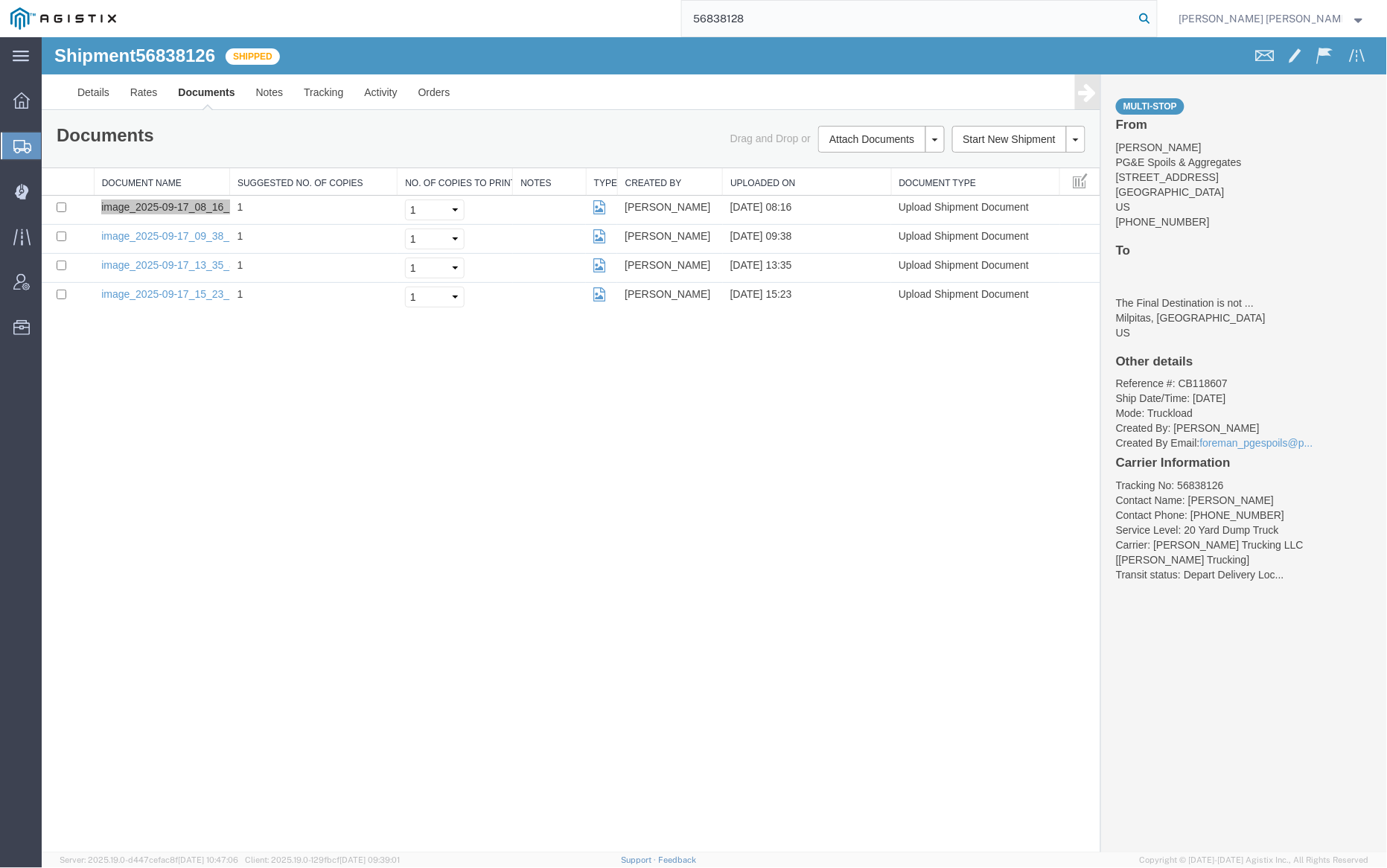
click at [1155, 21] on icon at bounding box center [1145, 18] width 21 height 21
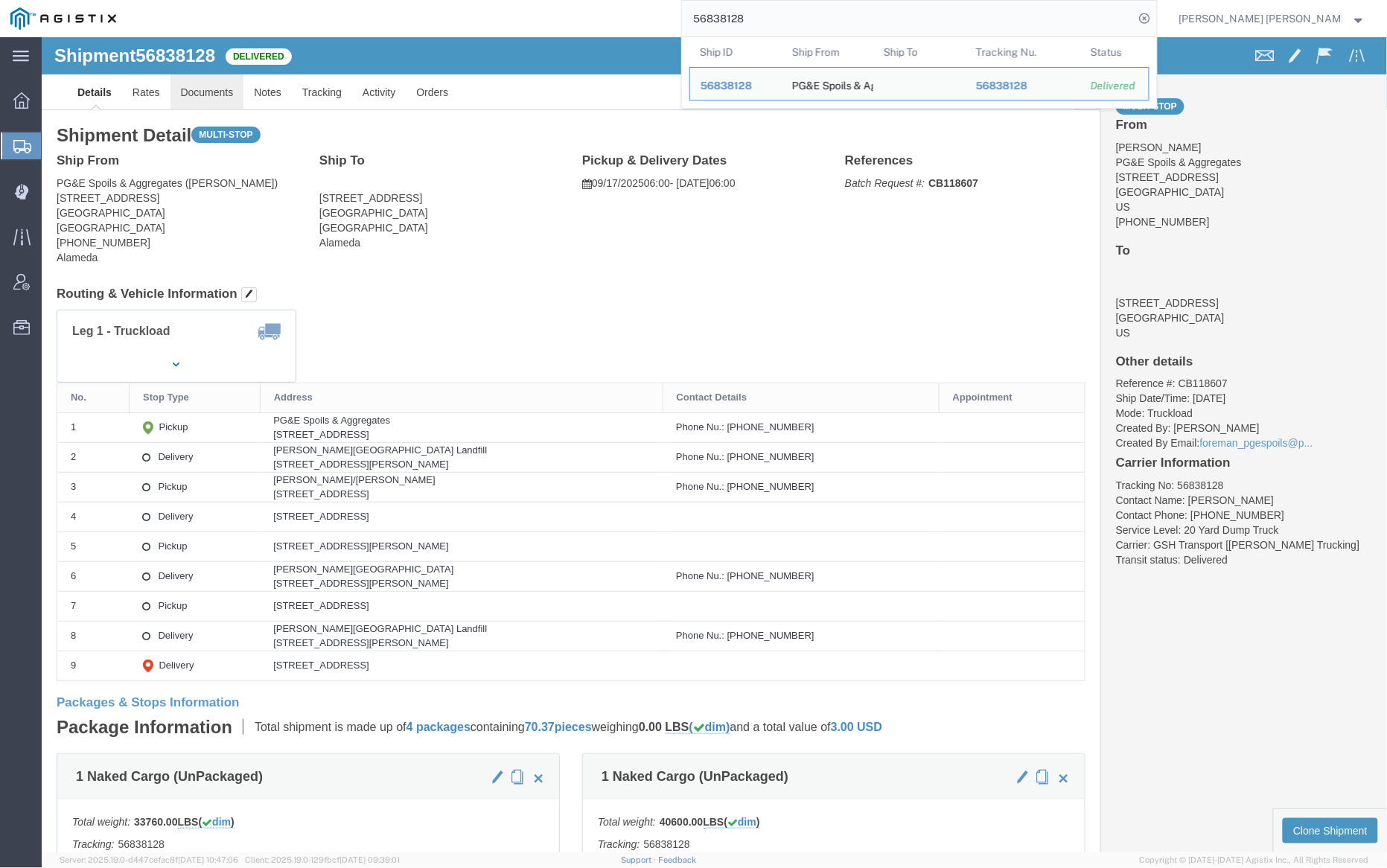
click link "Documents"
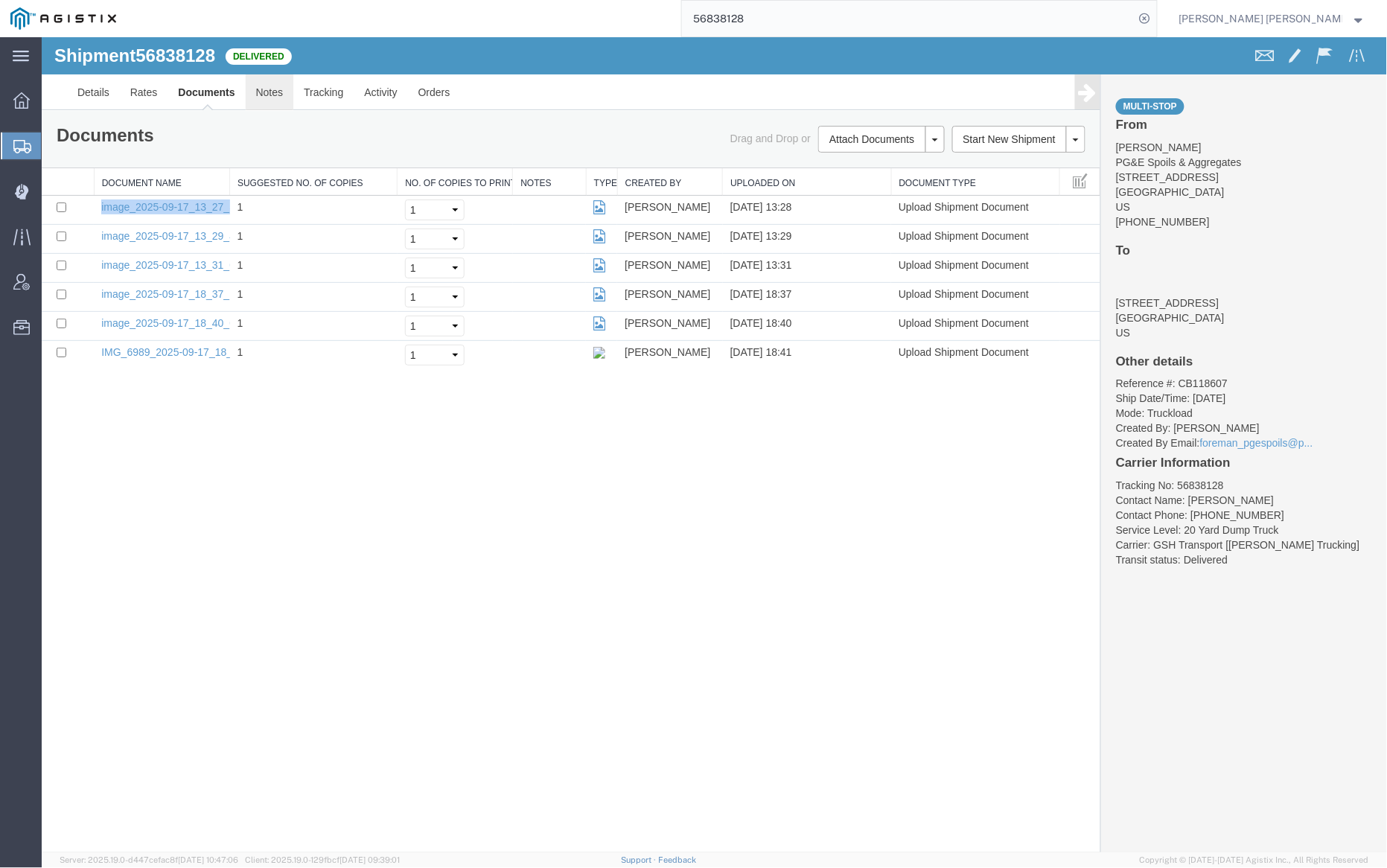
click at [255, 97] on link "Notes" at bounding box center [269, 91] width 49 height 35
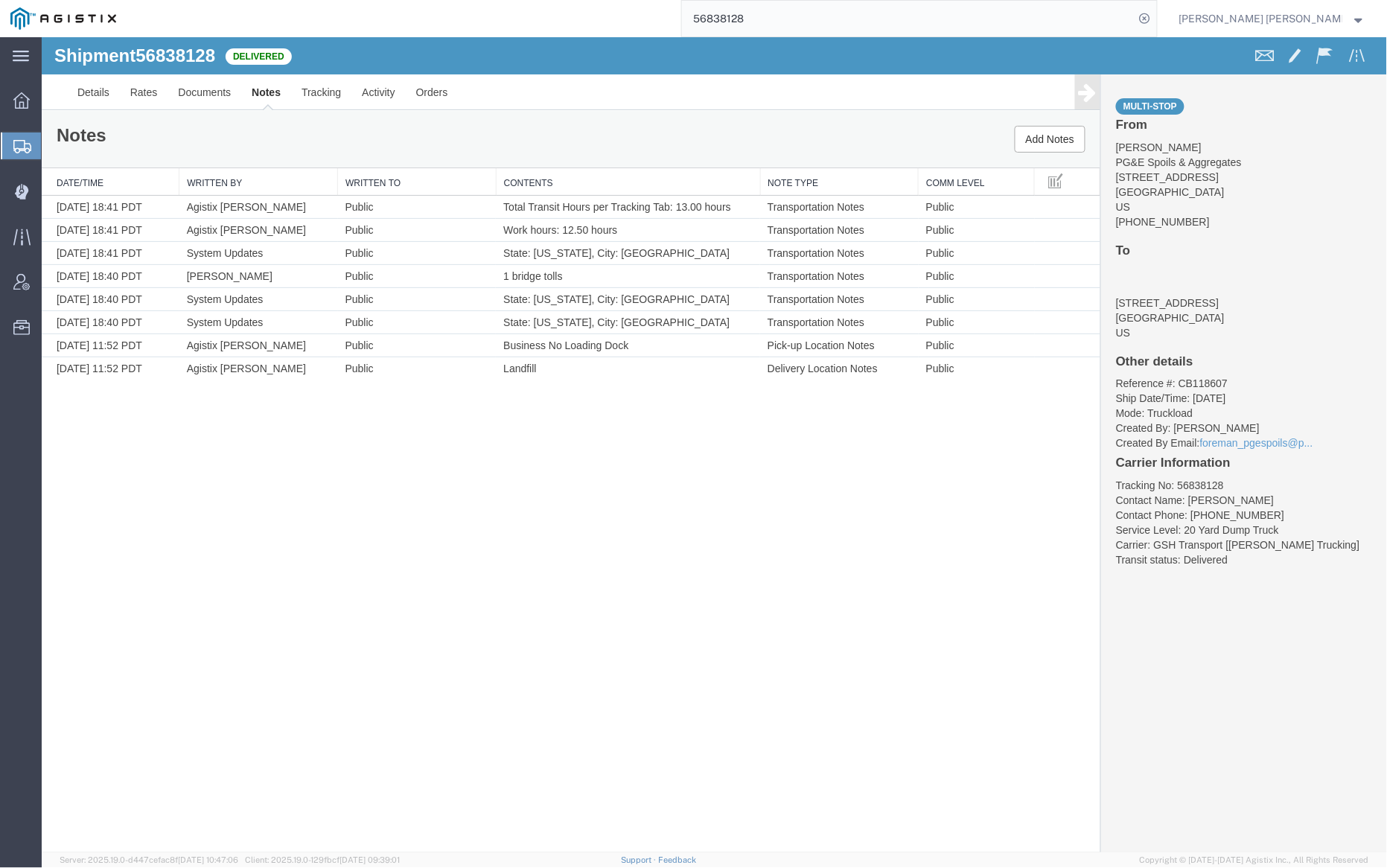
click at [796, 30] on input "56838128" at bounding box center [908, 18] width 453 height 35
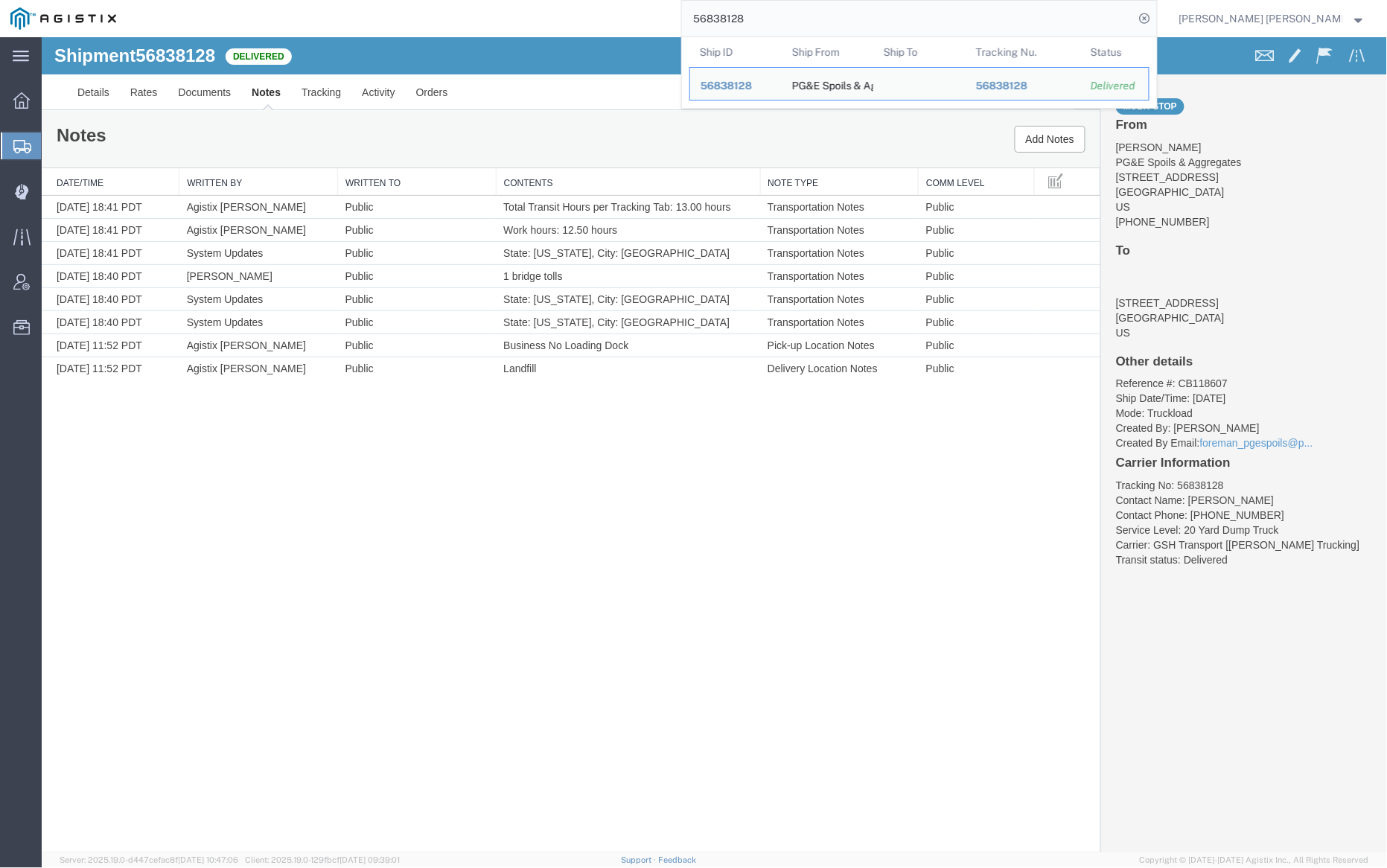
click at [796, 30] on input "56838128" at bounding box center [908, 18] width 453 height 35
paste input "31"
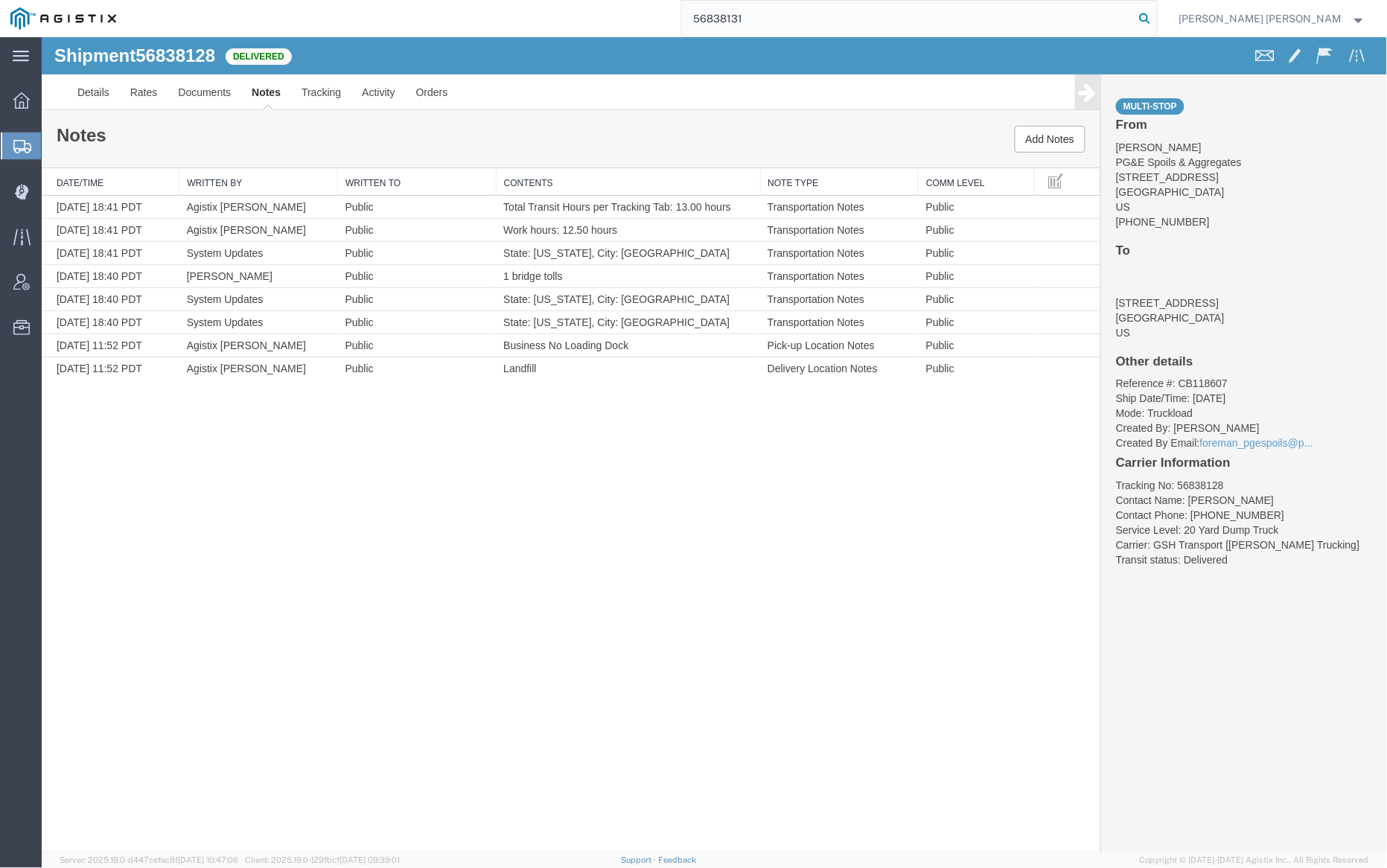
click at [1155, 16] on icon at bounding box center [1145, 18] width 21 height 21
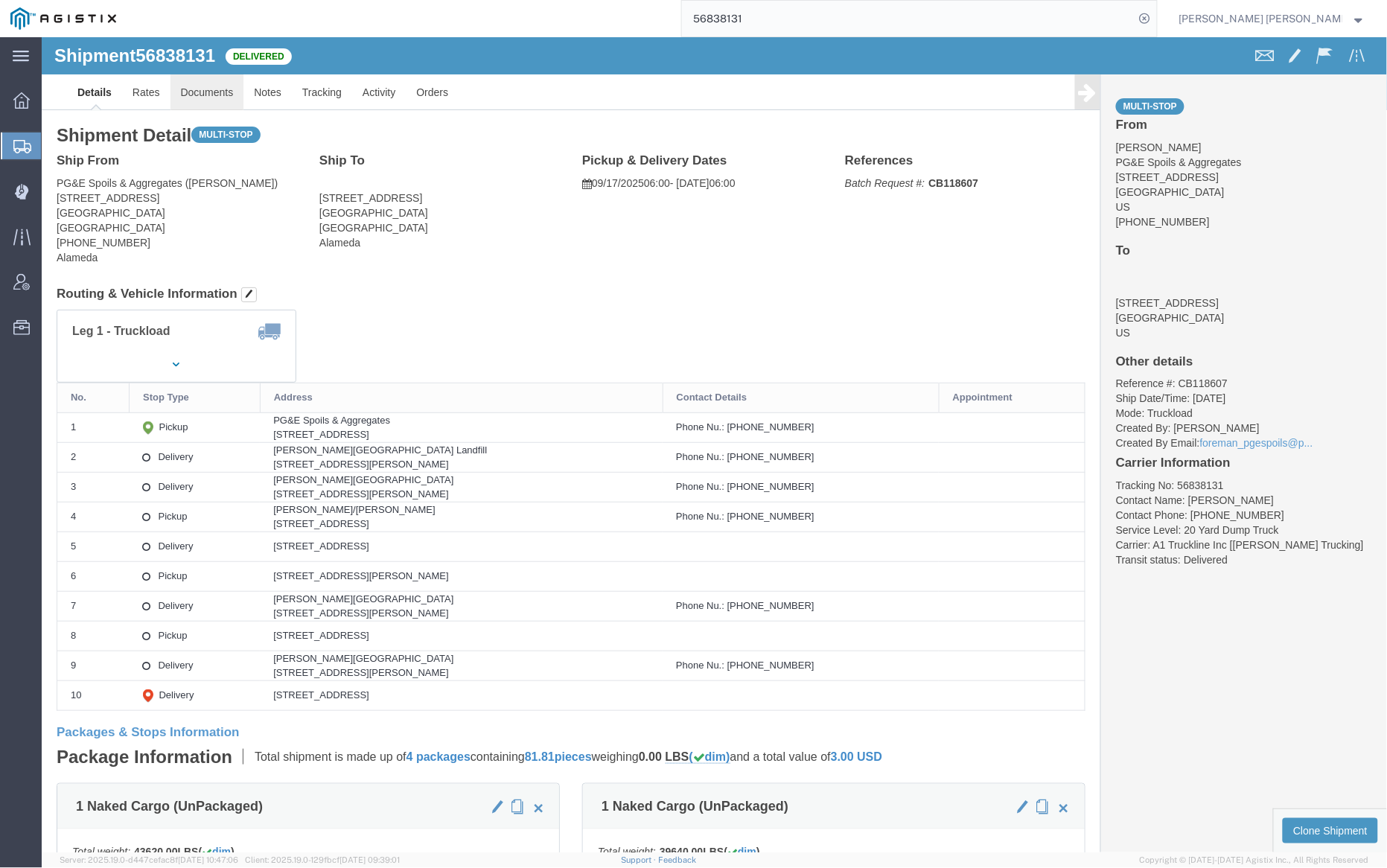
click link "Documents"
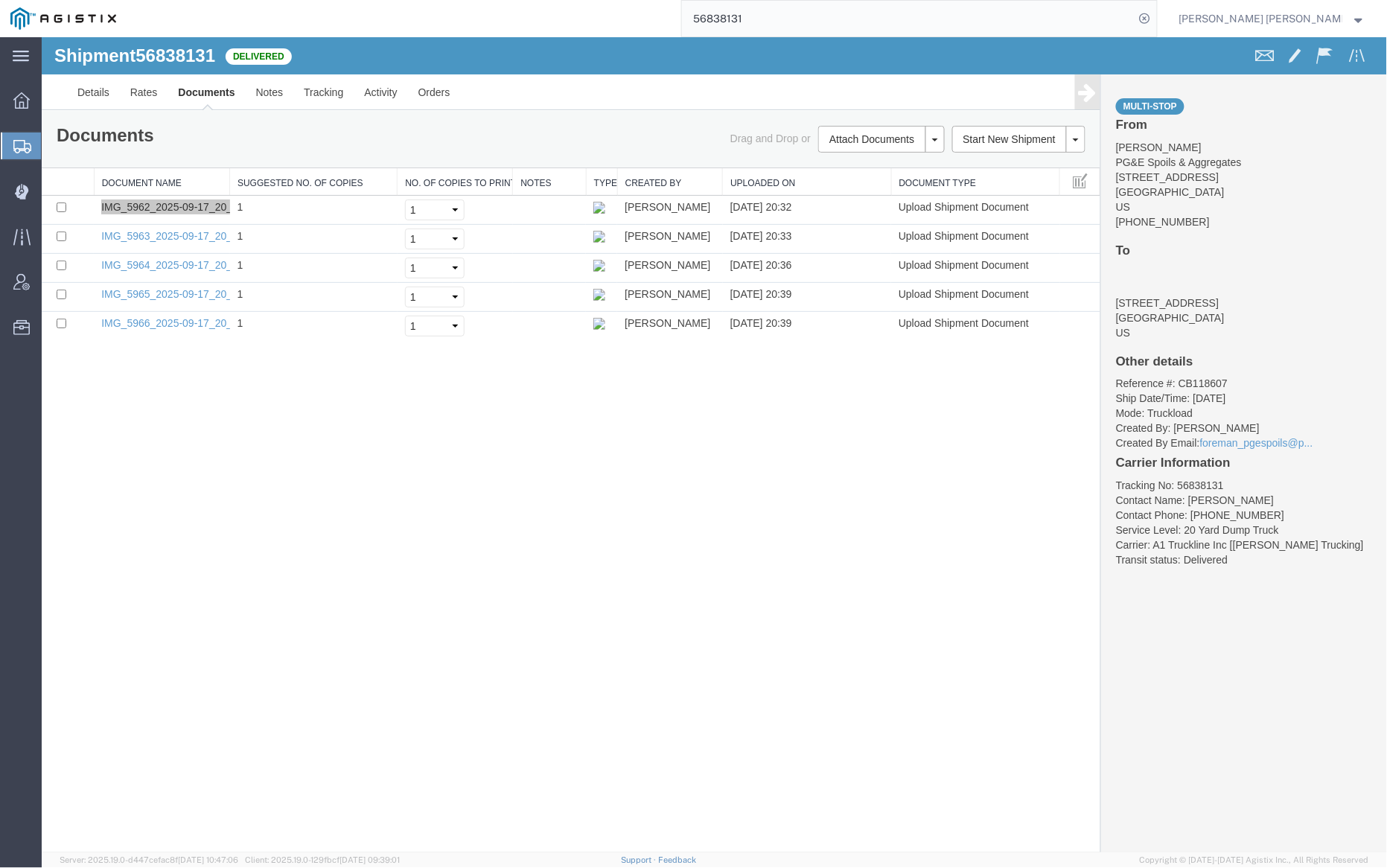
click at [806, 21] on input "56838131" at bounding box center [908, 18] width 453 height 35
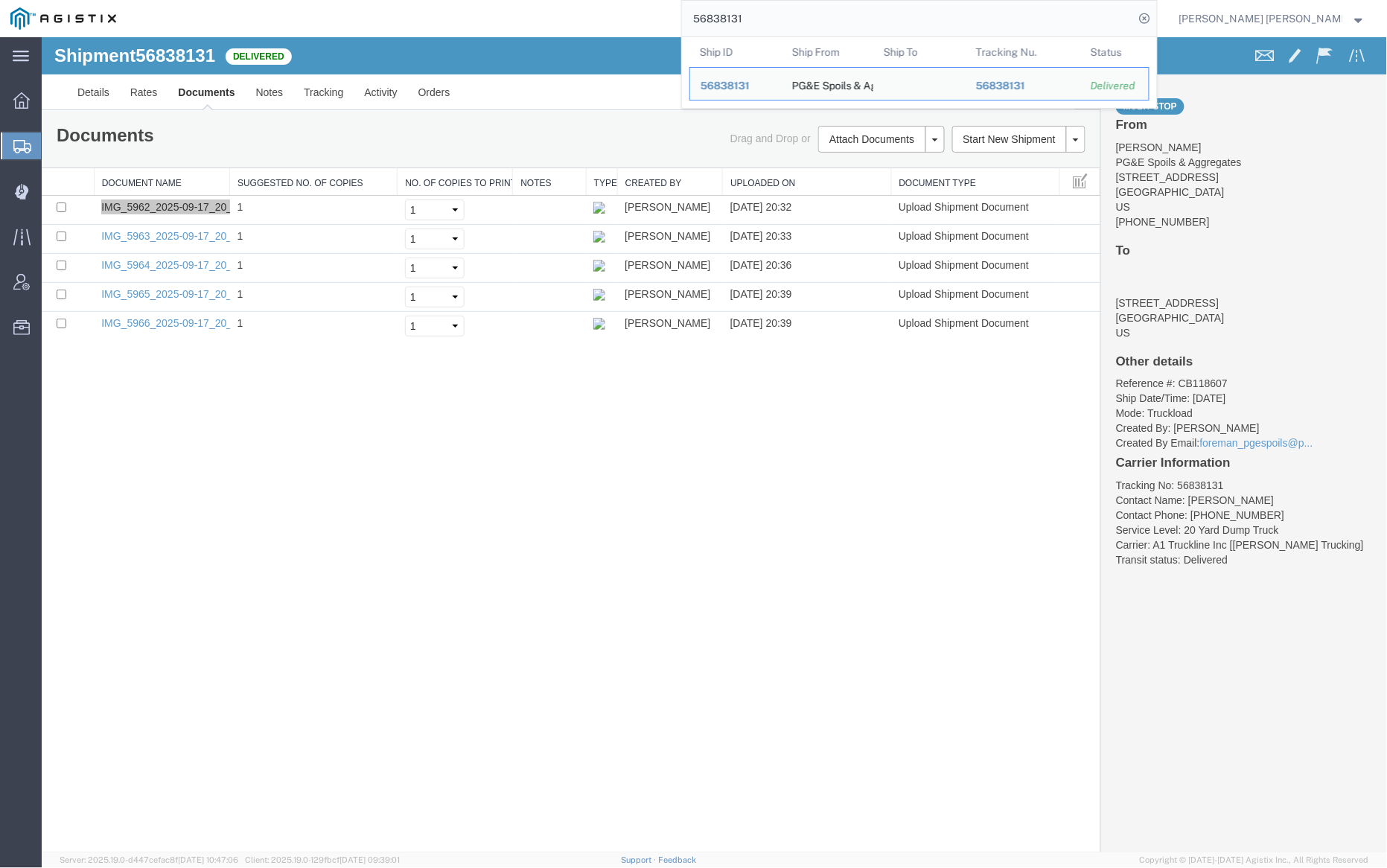
click at [806, 21] on input "56838131" at bounding box center [908, 18] width 453 height 35
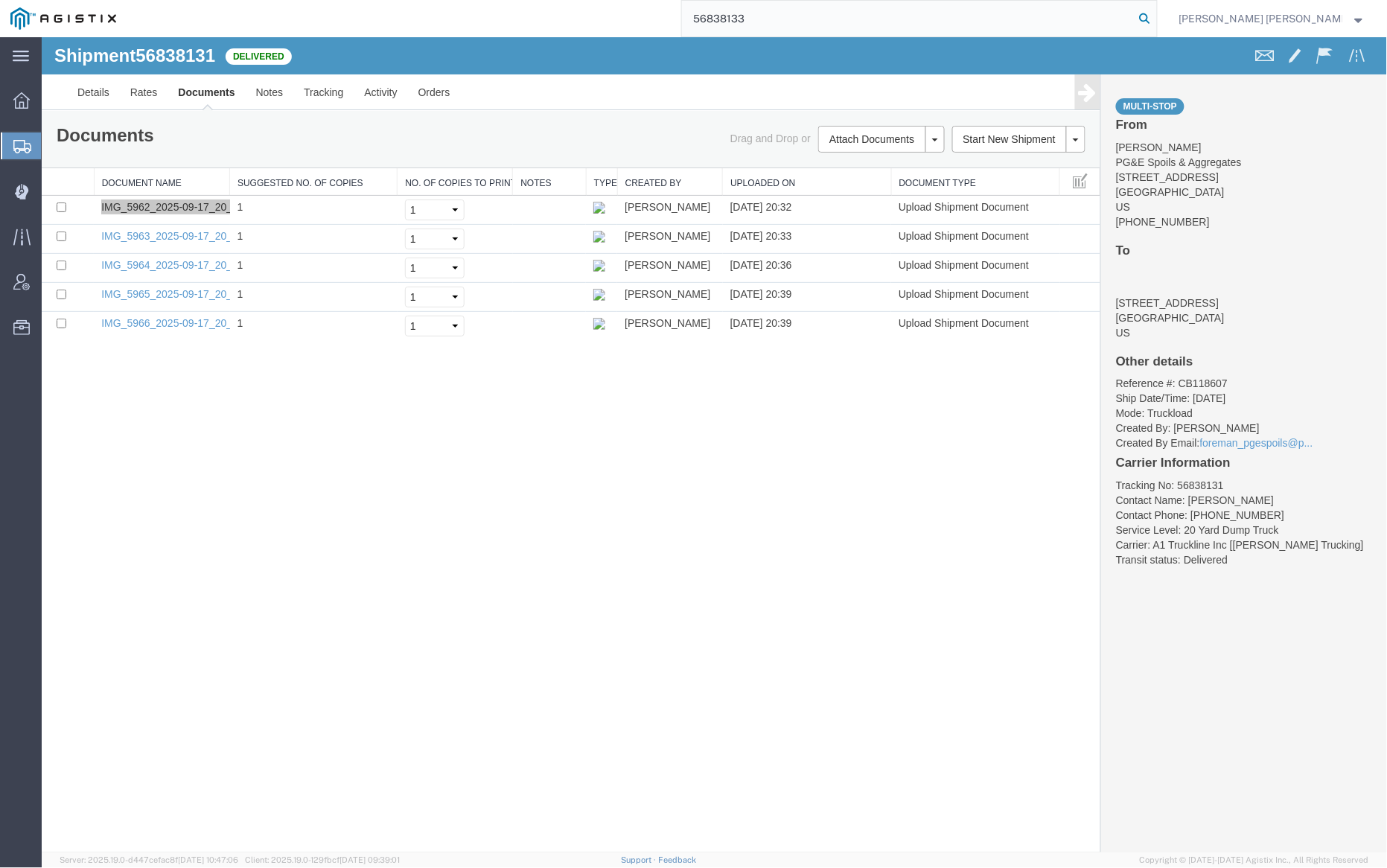
click at [1155, 16] on icon at bounding box center [1145, 18] width 21 height 21
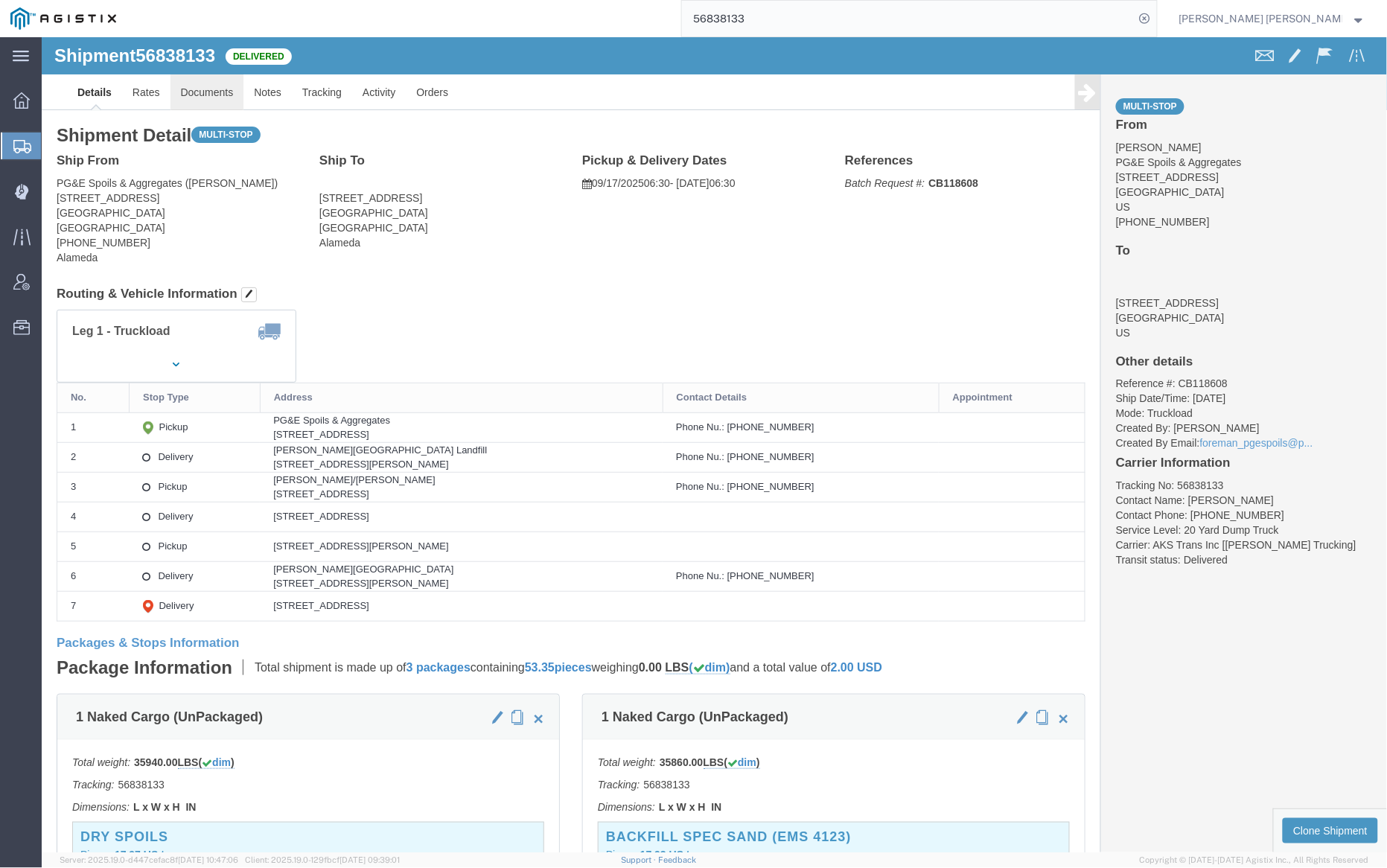
click link "Documents"
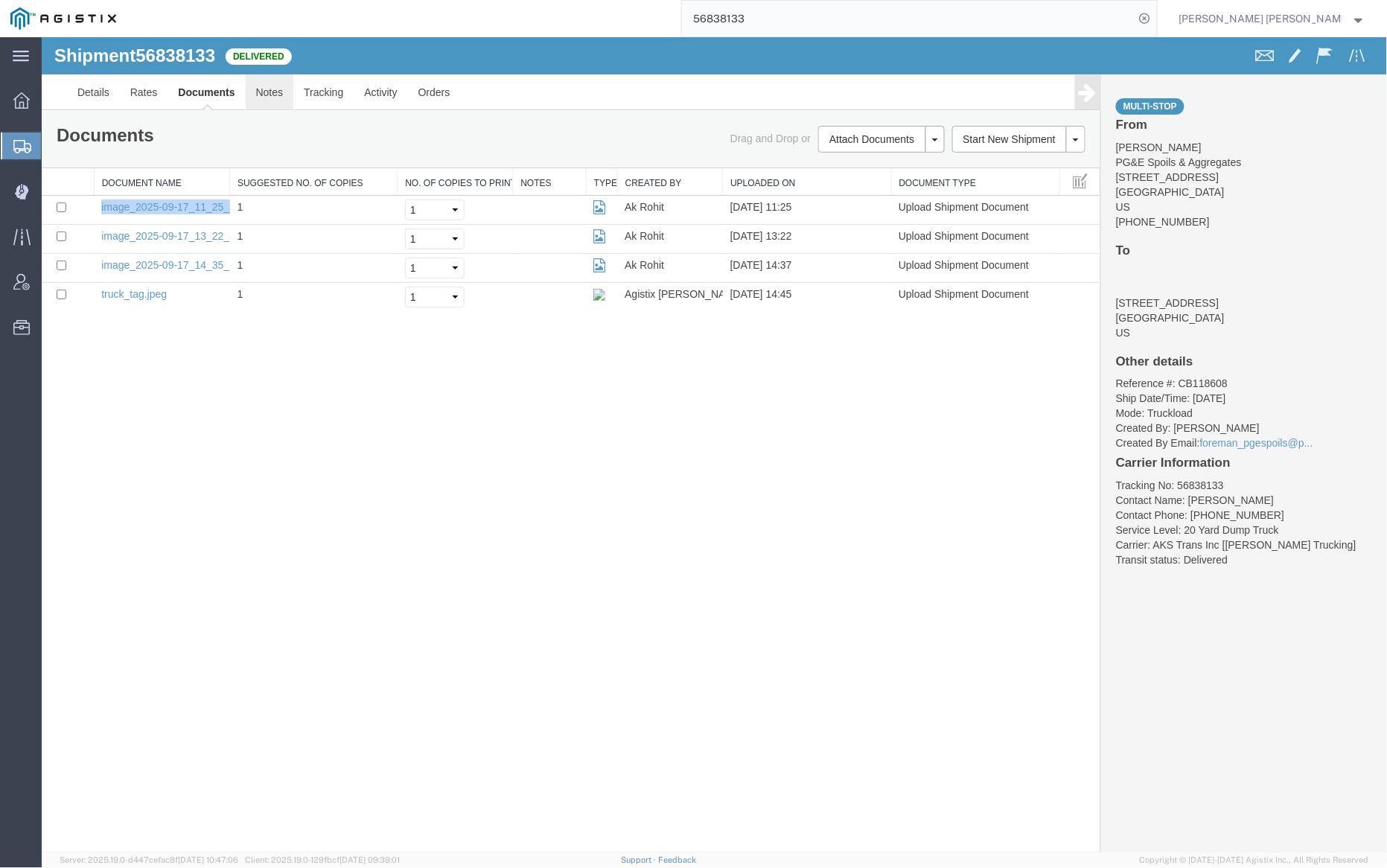
click at [267, 88] on link "Notes" at bounding box center [269, 91] width 49 height 35
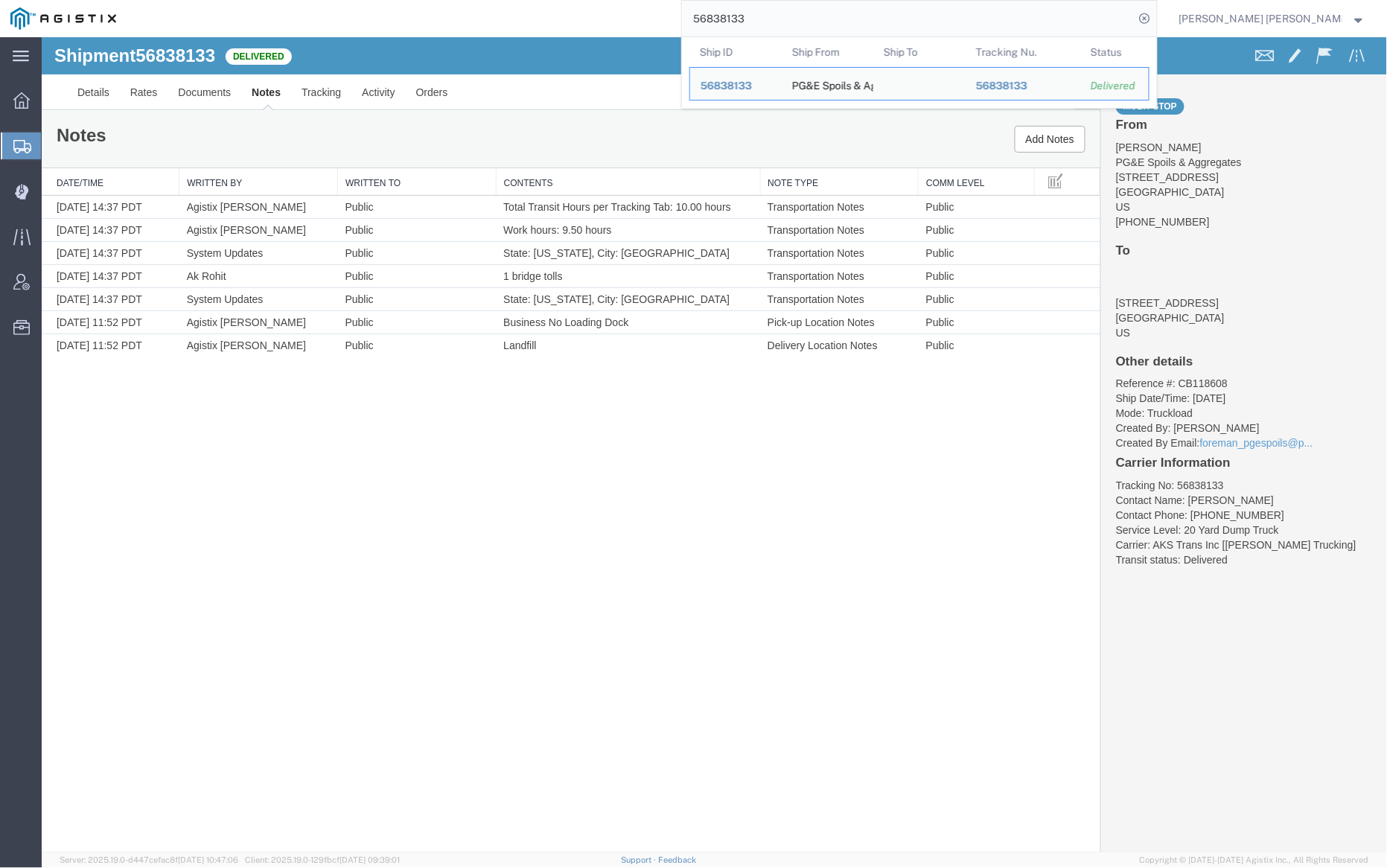
click at [797, 13] on input "56838133" at bounding box center [908, 18] width 453 height 35
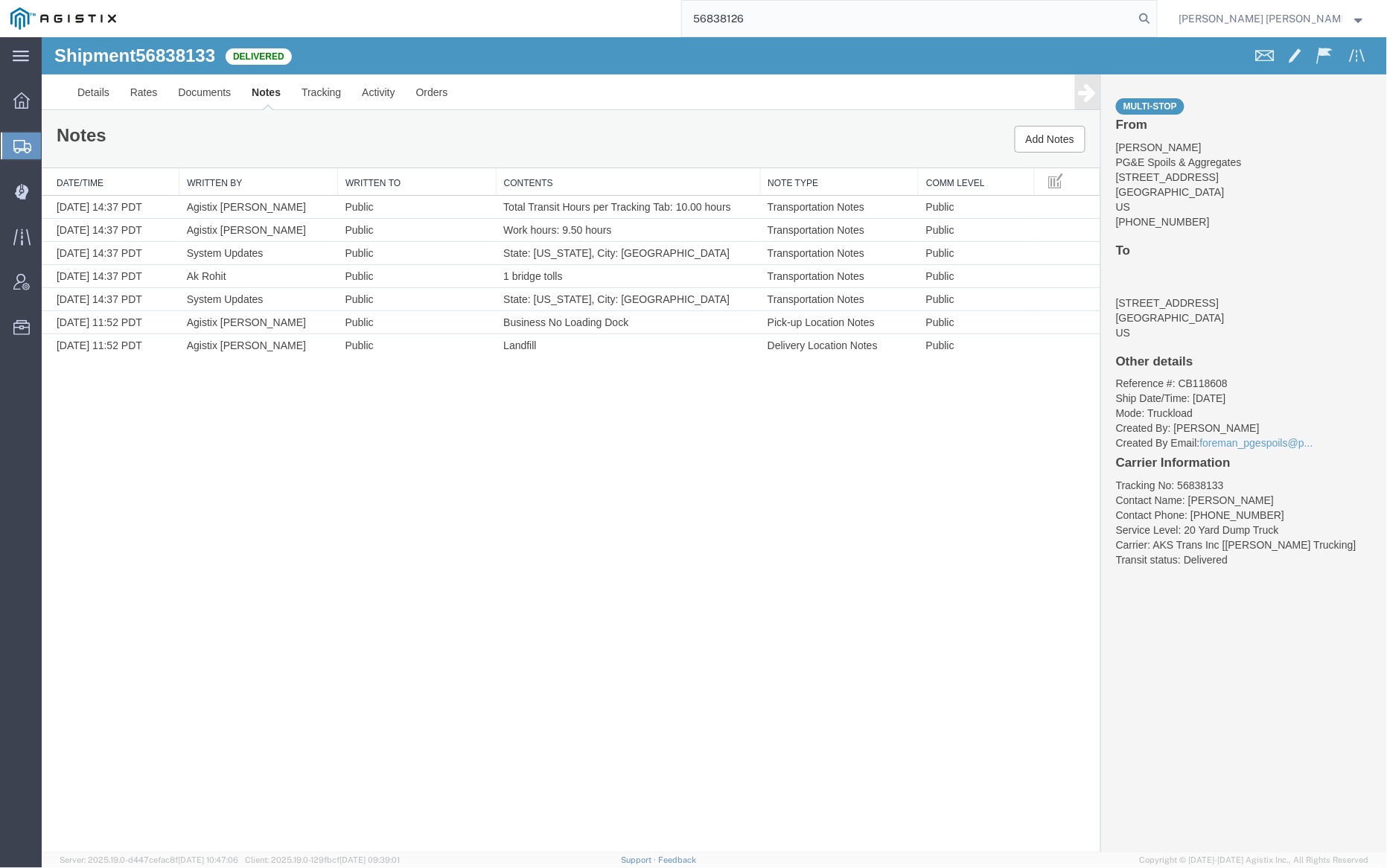
type input "56838126"
click at [1155, 19] on icon at bounding box center [1145, 18] width 21 height 21
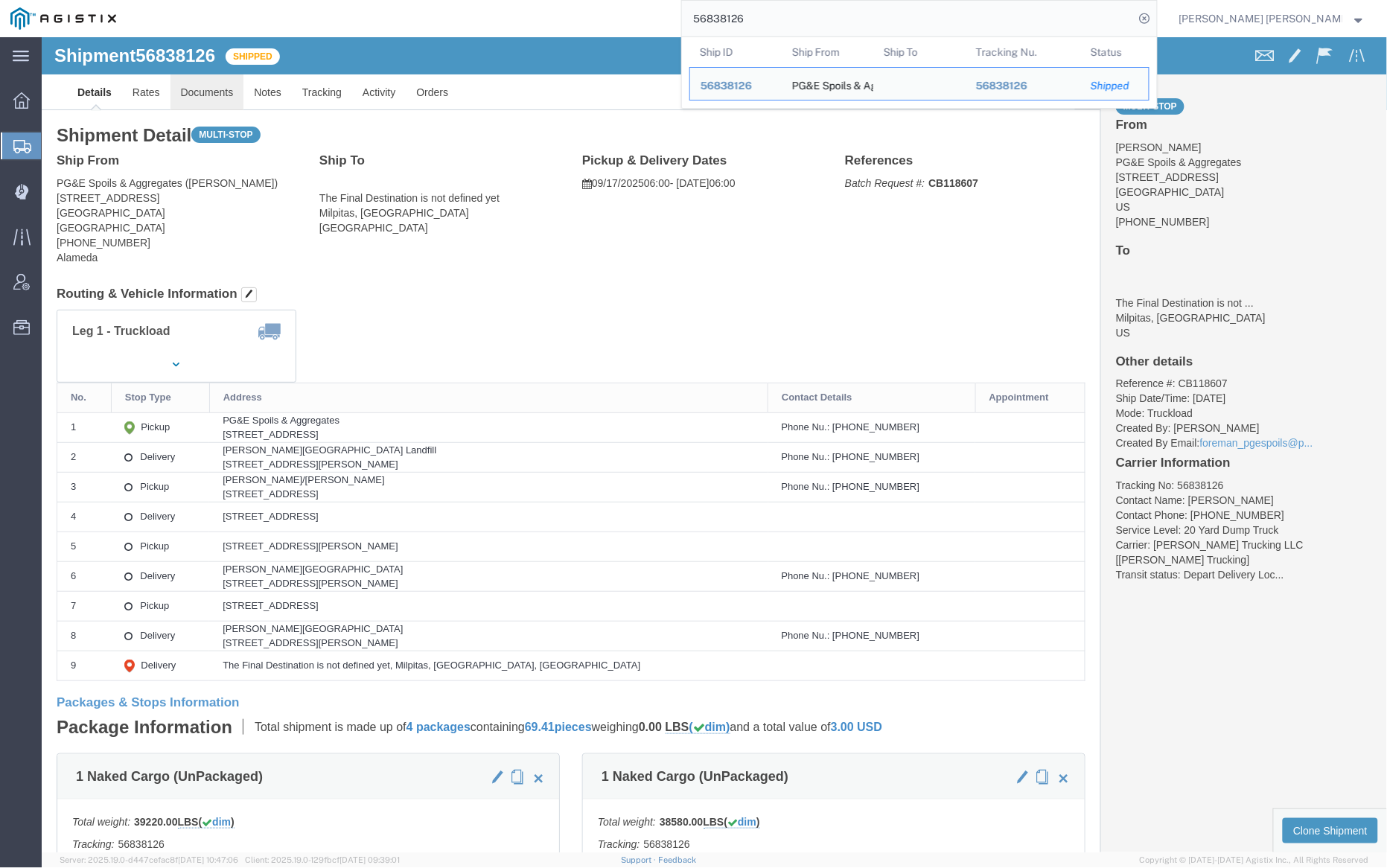
click link "Documents"
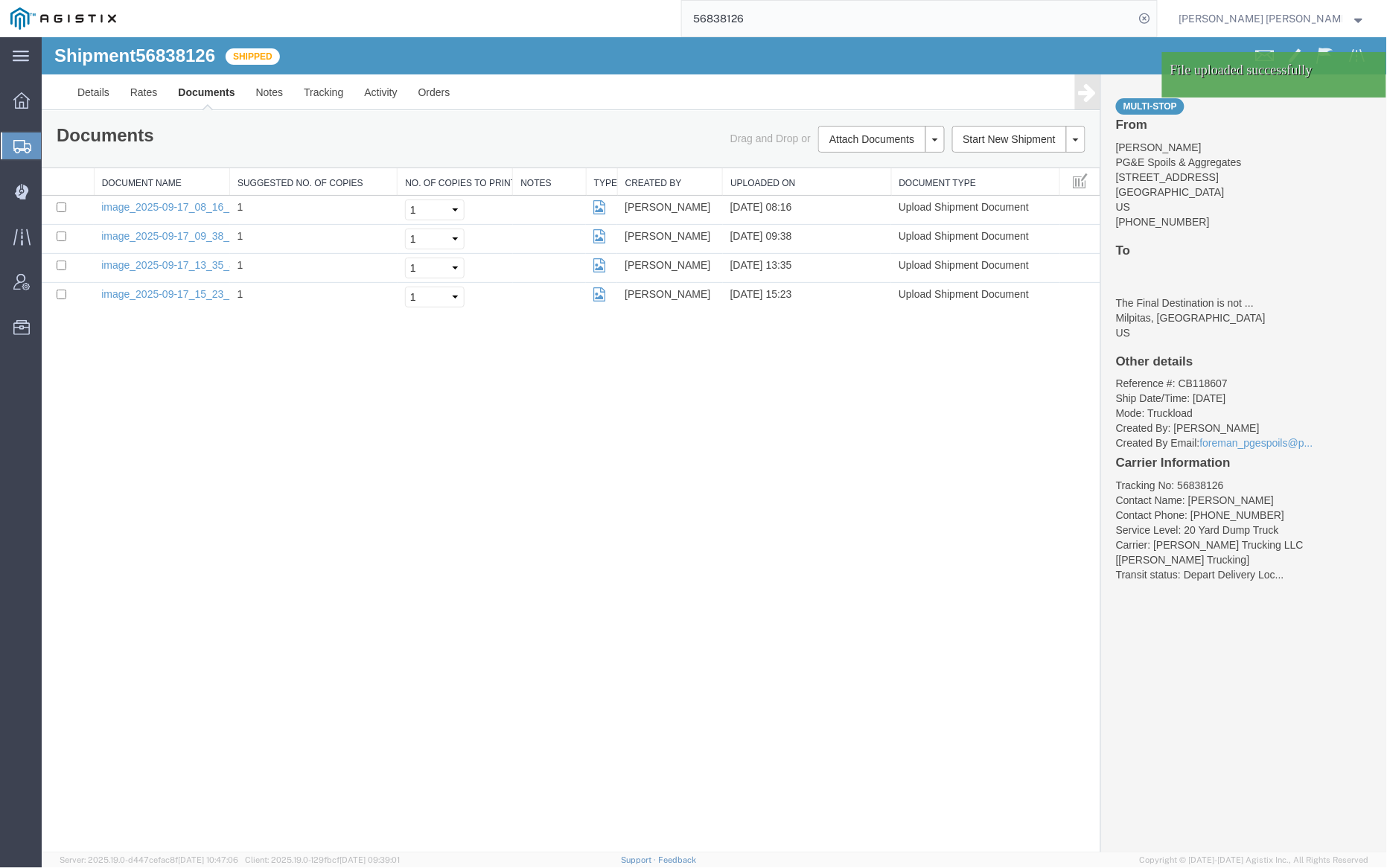
click at [201, 89] on link "Documents" at bounding box center [205, 91] width 78 height 35
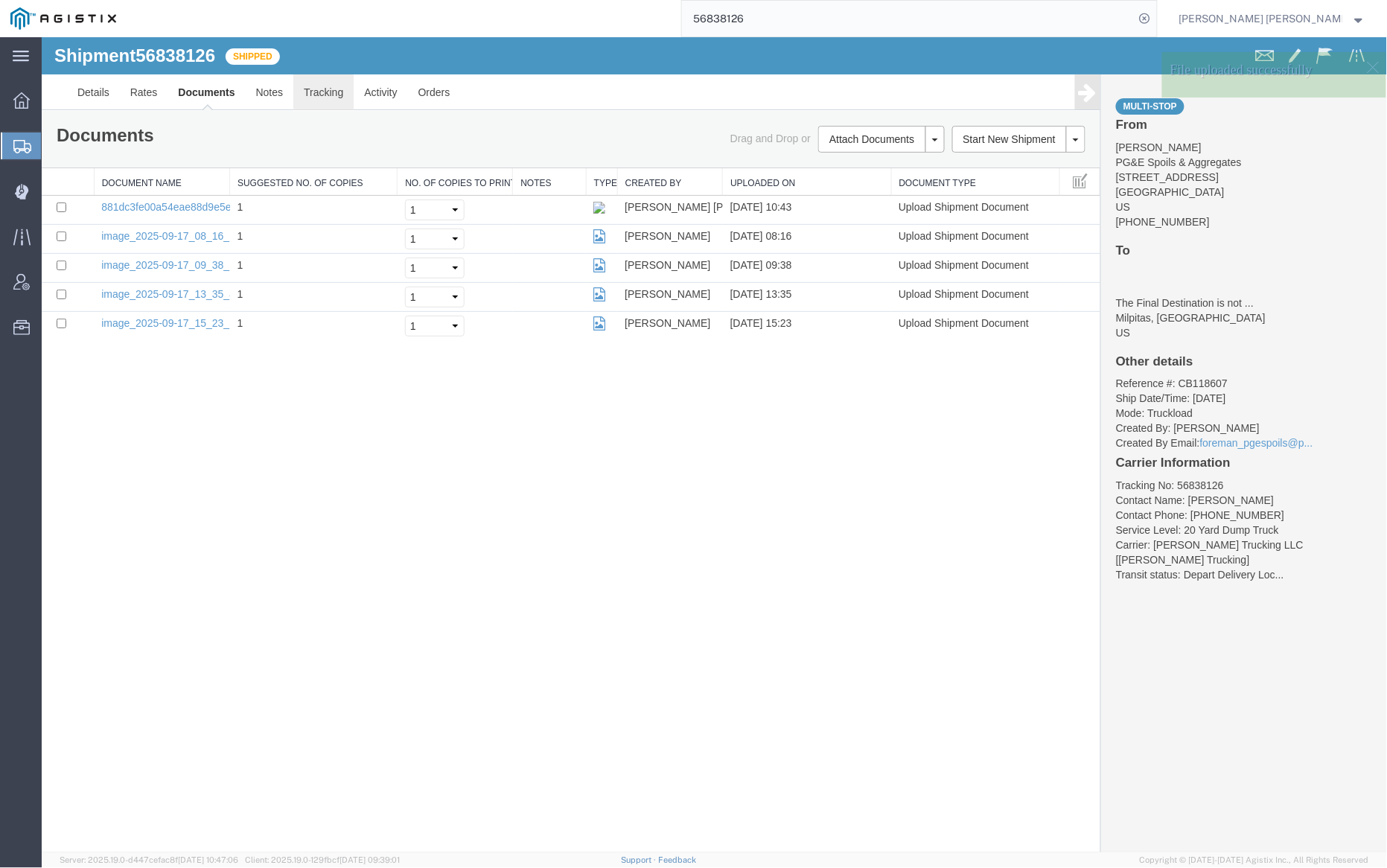
click at [322, 89] on link "Tracking" at bounding box center [322, 91] width 60 height 35
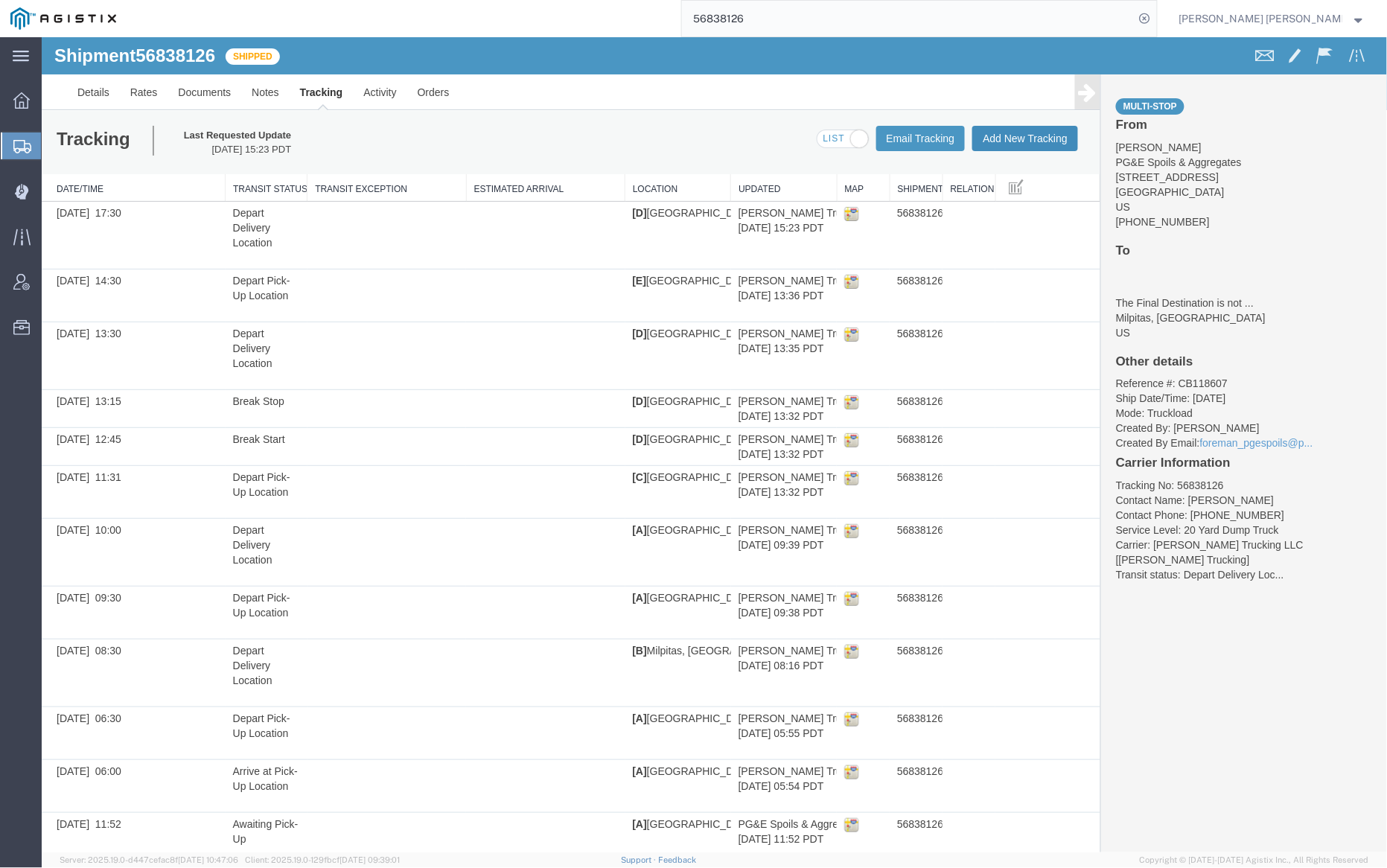
click at [1009, 138] on button "Add New Tracking" at bounding box center [1024, 138] width 106 height 26
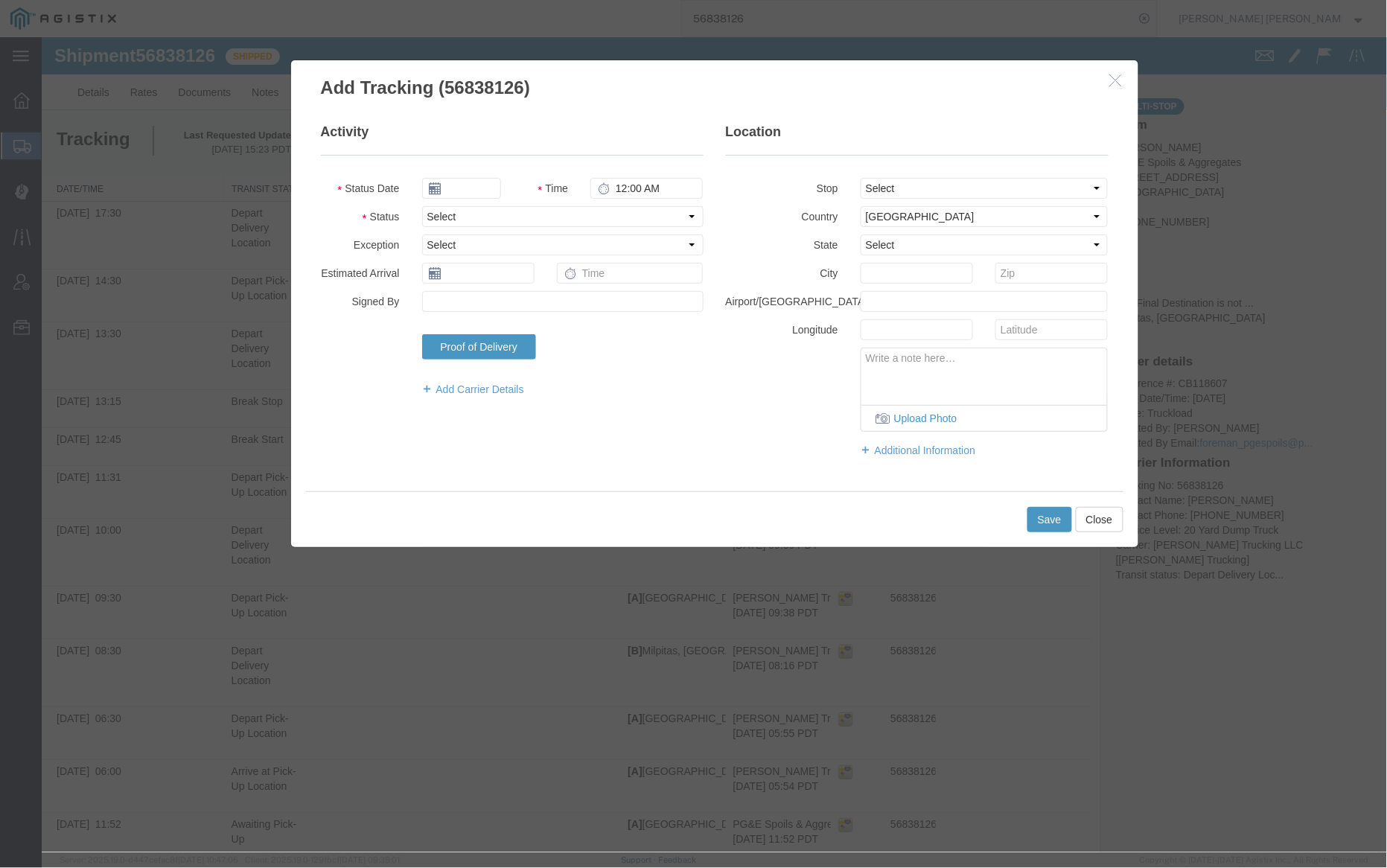
type input "09/18/2025"
type input "11:00 AM"
click at [477, 187] on input "09/18/2025" at bounding box center [461, 187] width 79 height 21
click at [502, 303] on td "17" at bounding box center [499, 303] width 22 height 22
type input "09/17/2025"
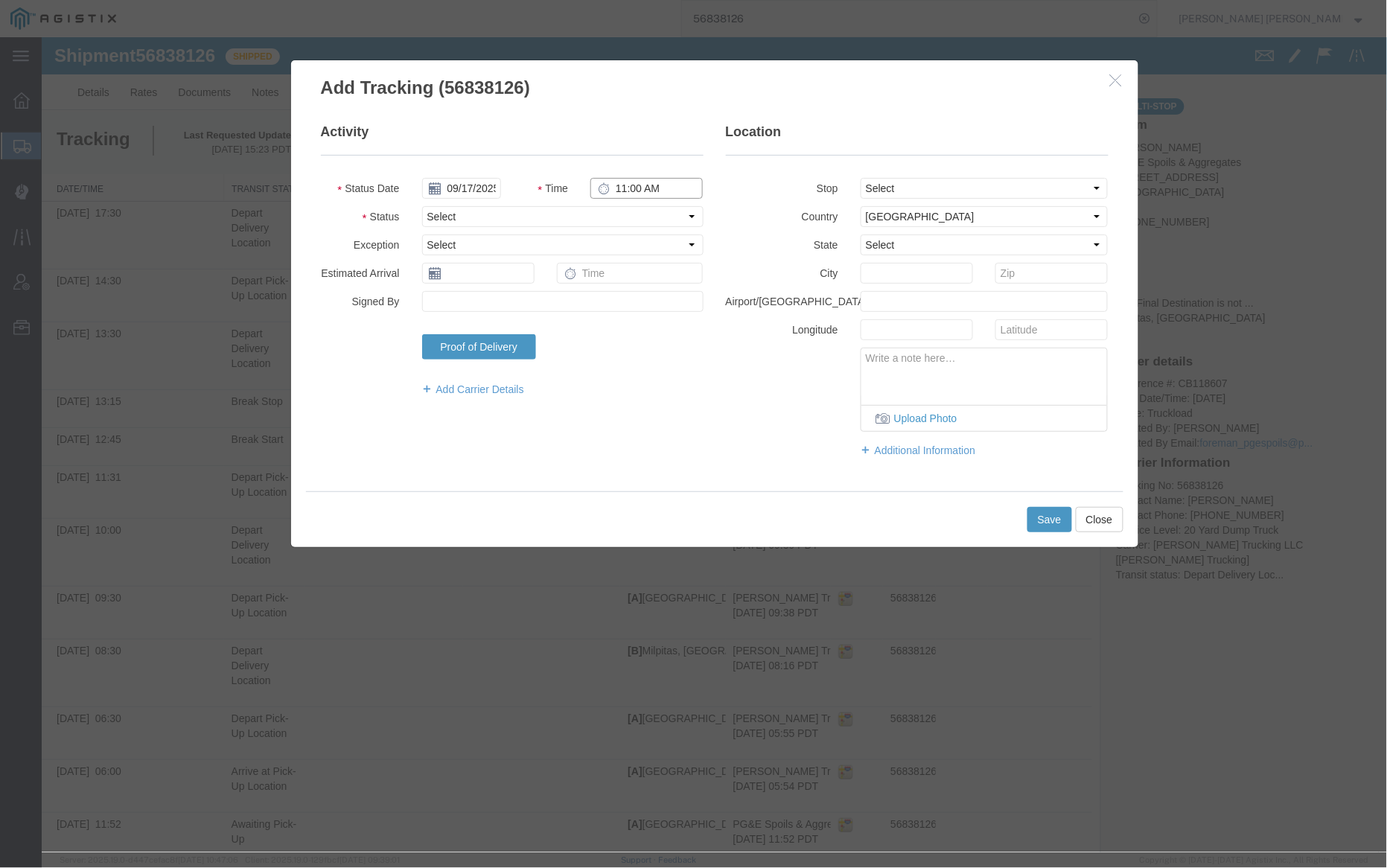
click at [615, 186] on input "11:00 AM" at bounding box center [646, 187] width 112 height 21
type input "7:00 PM"
click at [593, 225] on select "Select Arrival Notice Available Arrival Notice Imported Arrive at Delivery Loca…" at bounding box center [562, 215] width 281 height 21
select select "DELIVRED"
click at [421, 205] on select "Select Arrival Notice Available Arrival Notice Imported Arrive at Delivery Loca…" at bounding box center [562, 215] width 281 height 21
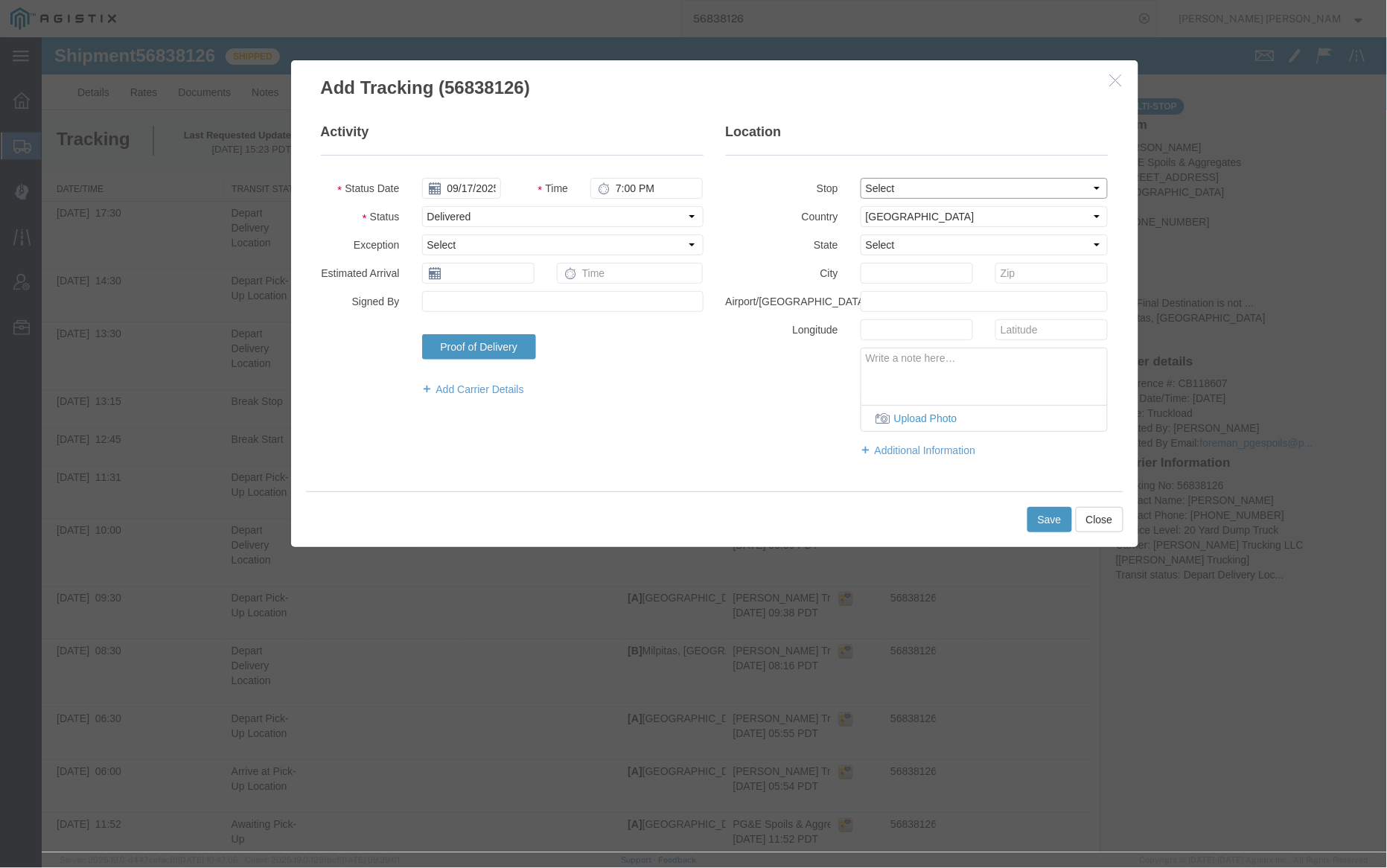
click at [986, 185] on select "Select From: 4801 Oakport St, Oakland, CA, 94601, US Stop 2: 1601 Dixon Landing…" at bounding box center [984, 187] width 248 height 21
select select "{"pickupDeliveryInfoId": "122974774","pickupOrDelivery": "P","stopNum": "1","lo…"
click at [860, 177] on select "Select From: 4801 Oakport St, Oakland, CA, 94601, US Stop 2: 1601 Dixon Landing…" at bounding box center [984, 187] width 248 height 21
select select "CA"
type input "Oakland"
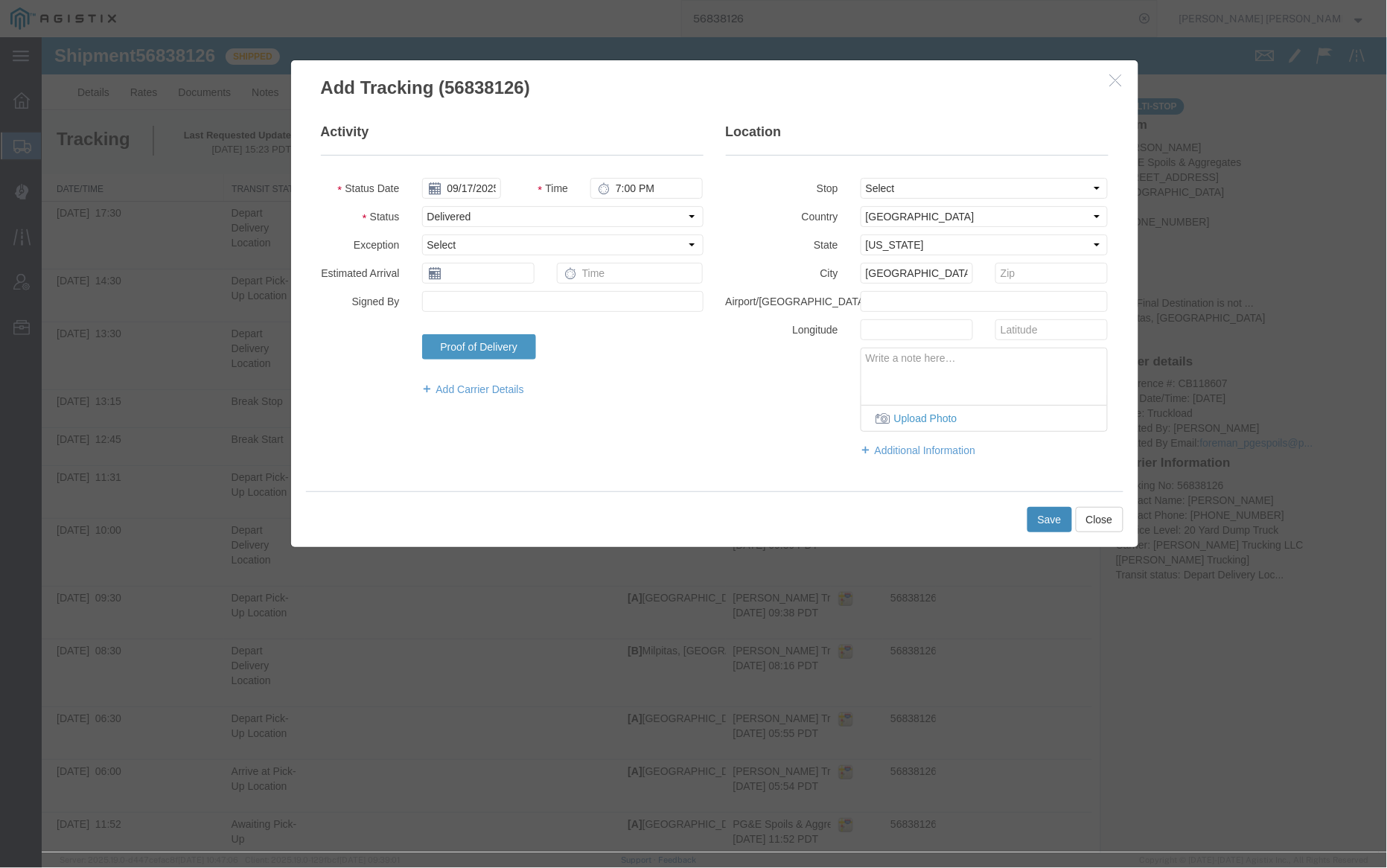
click at [1047, 514] on button "Save" at bounding box center [1049, 518] width 45 height 26
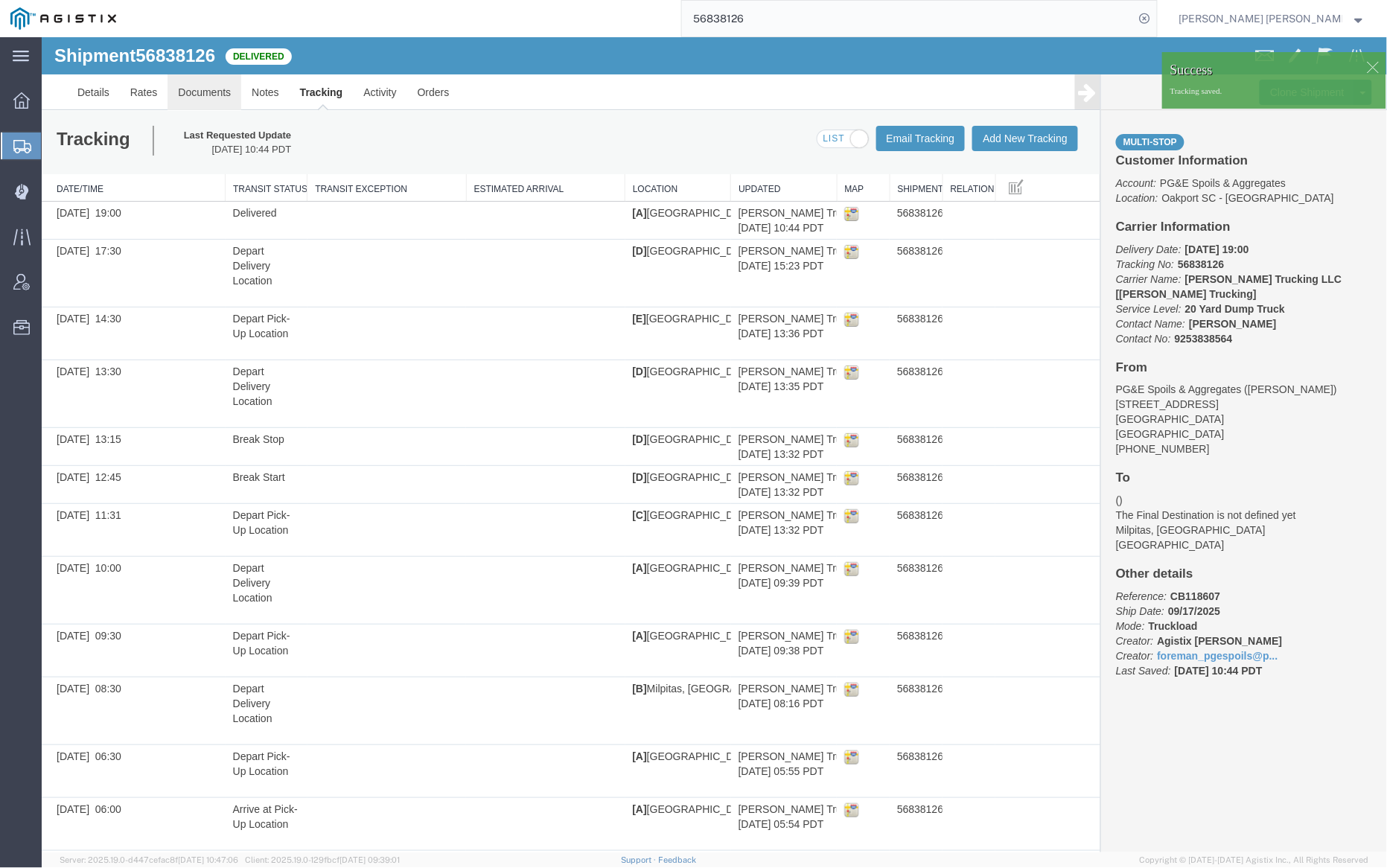
click at [186, 92] on link "Documents" at bounding box center [203, 91] width 73 height 35
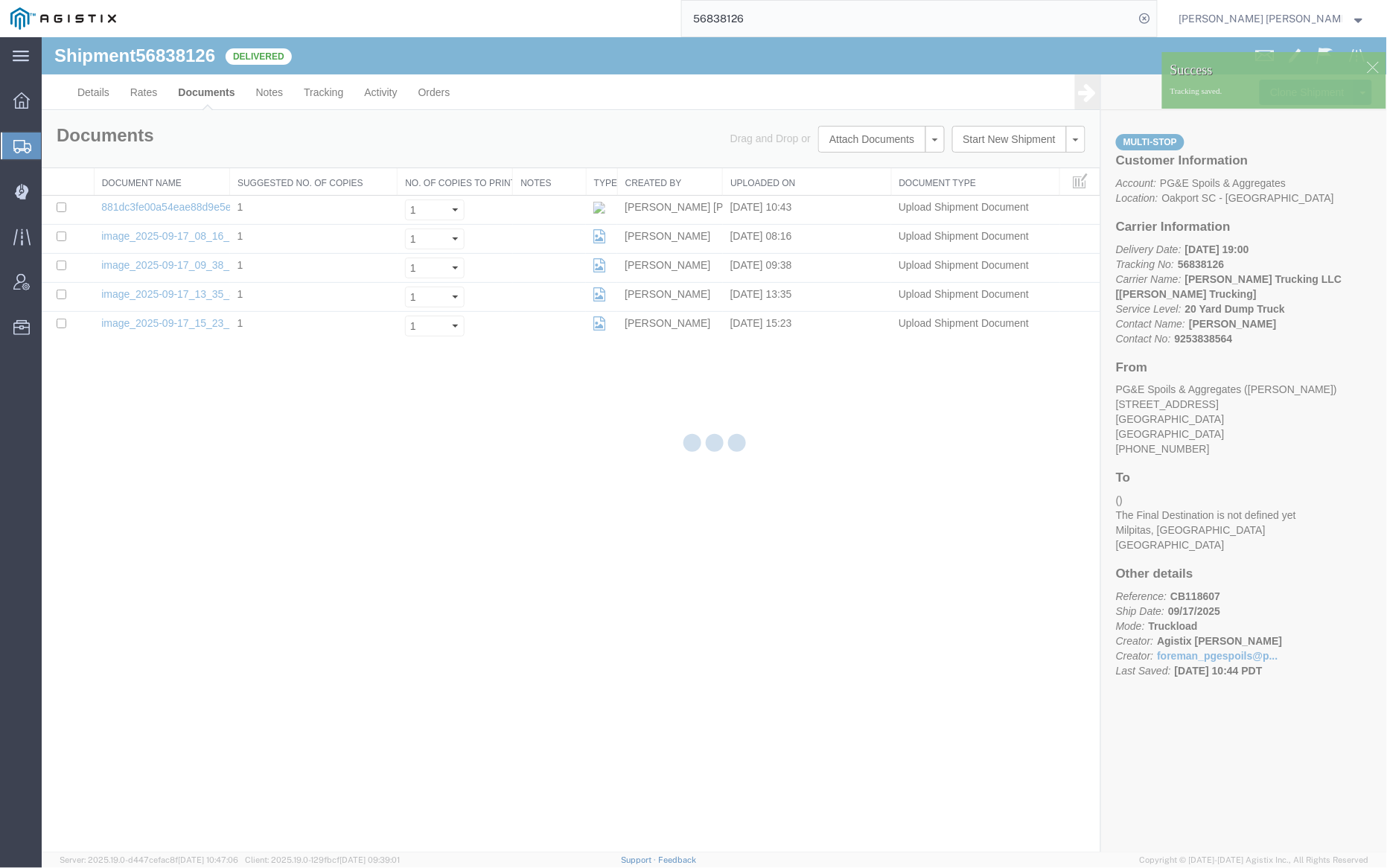
click at [261, 95] on div at bounding box center [715, 444] width 1346 height 815
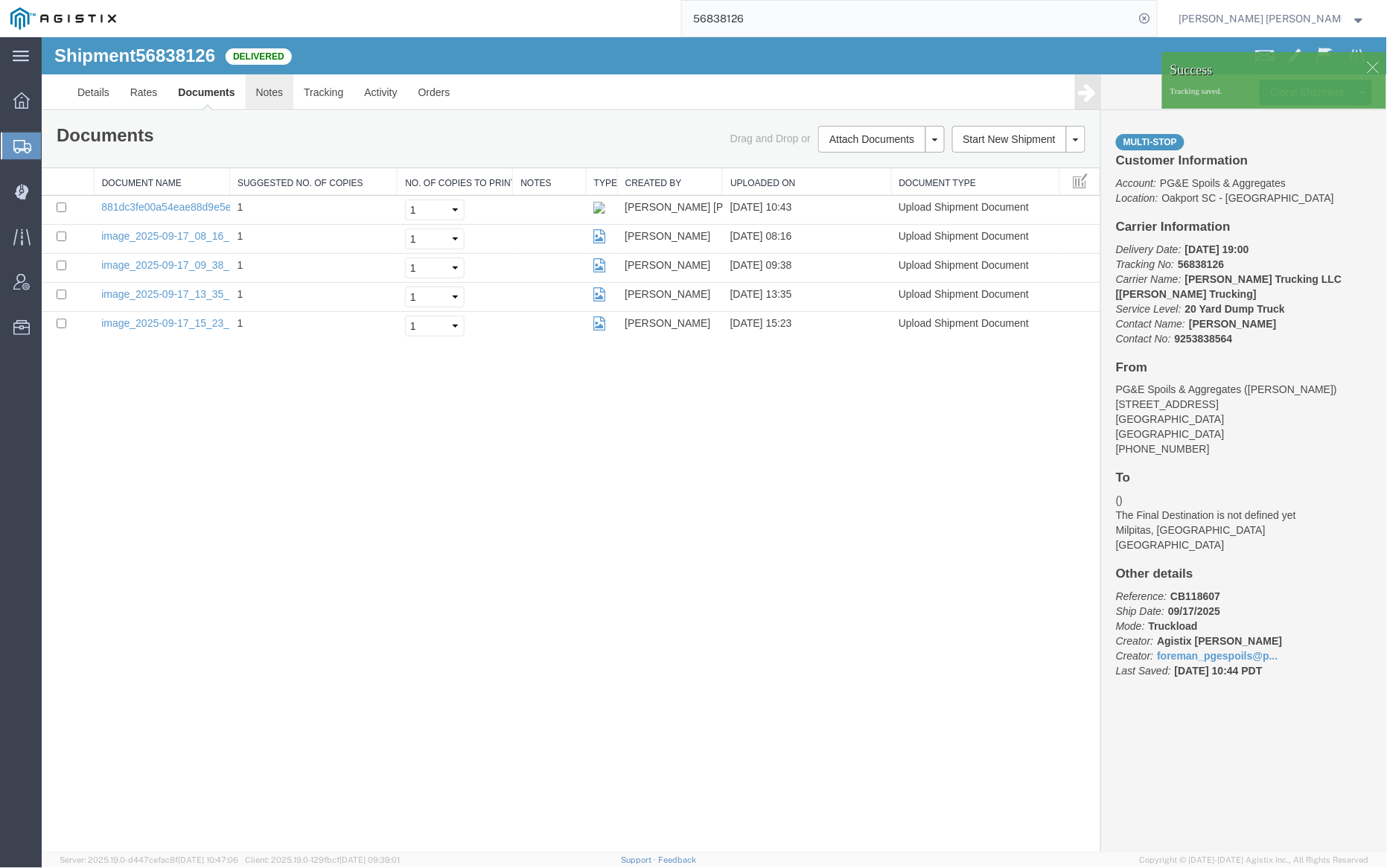
click at [266, 93] on link "Notes" at bounding box center [269, 91] width 49 height 35
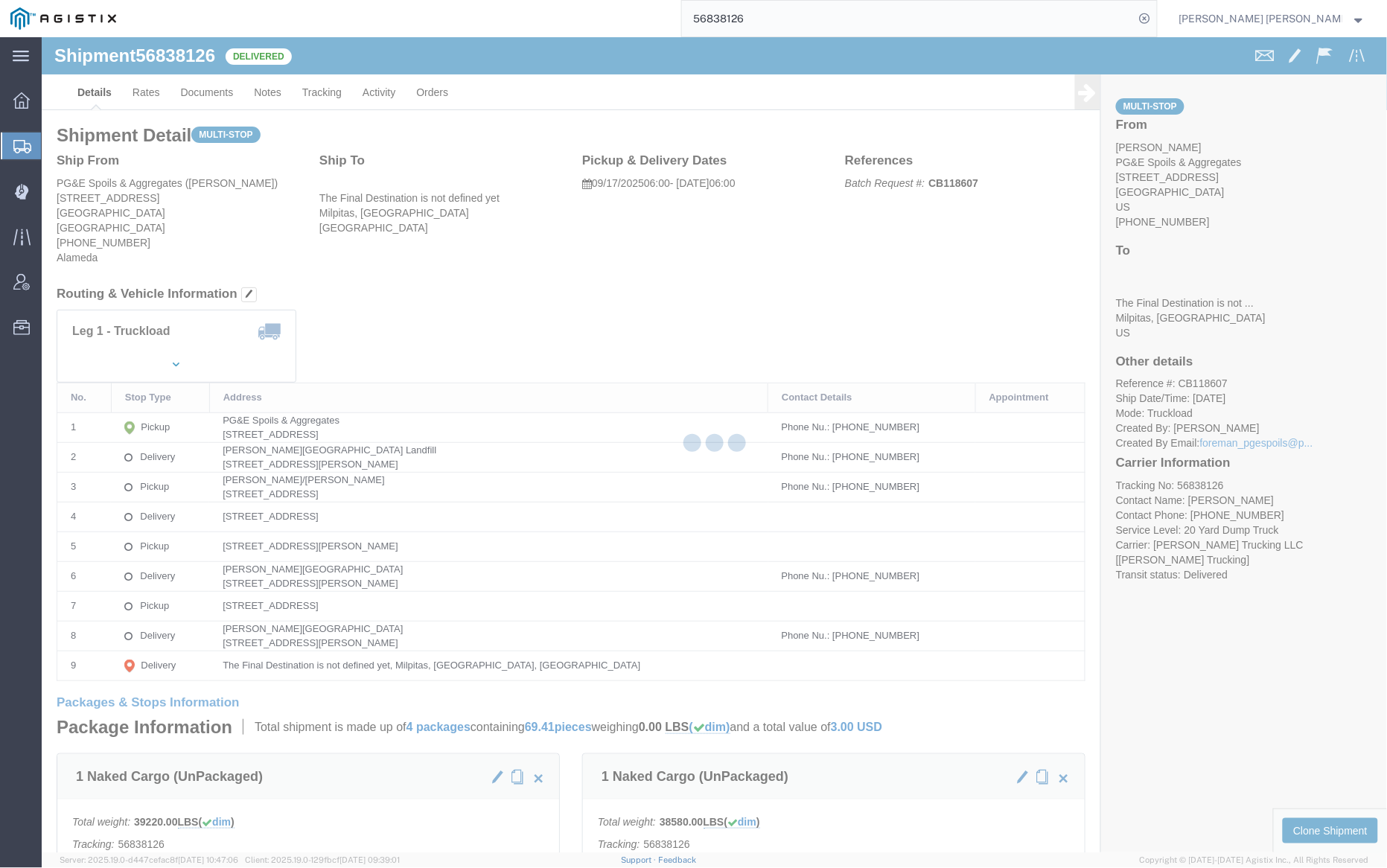
click at [790, 21] on input "56838126" at bounding box center [908, 18] width 453 height 35
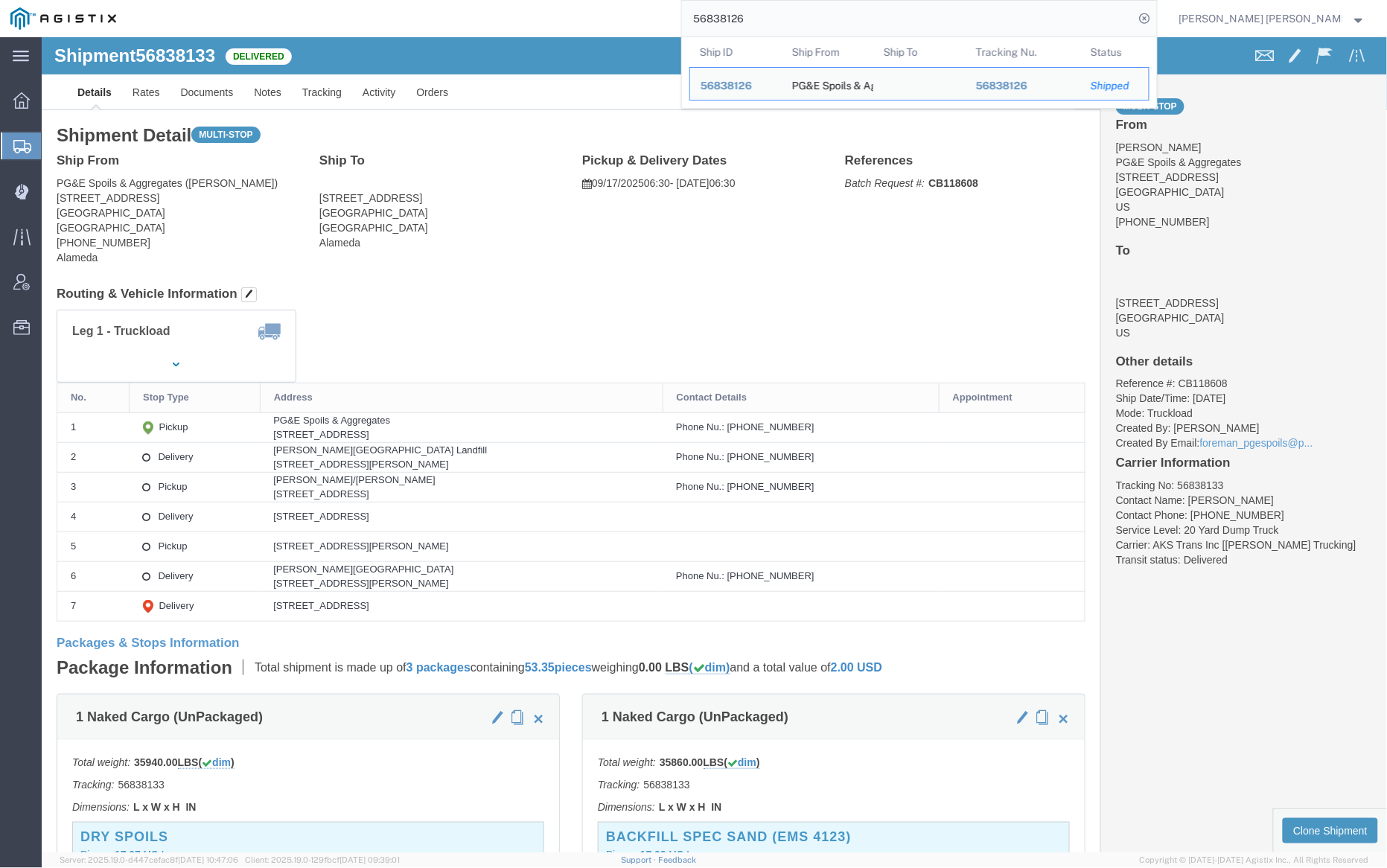
paste input "33"
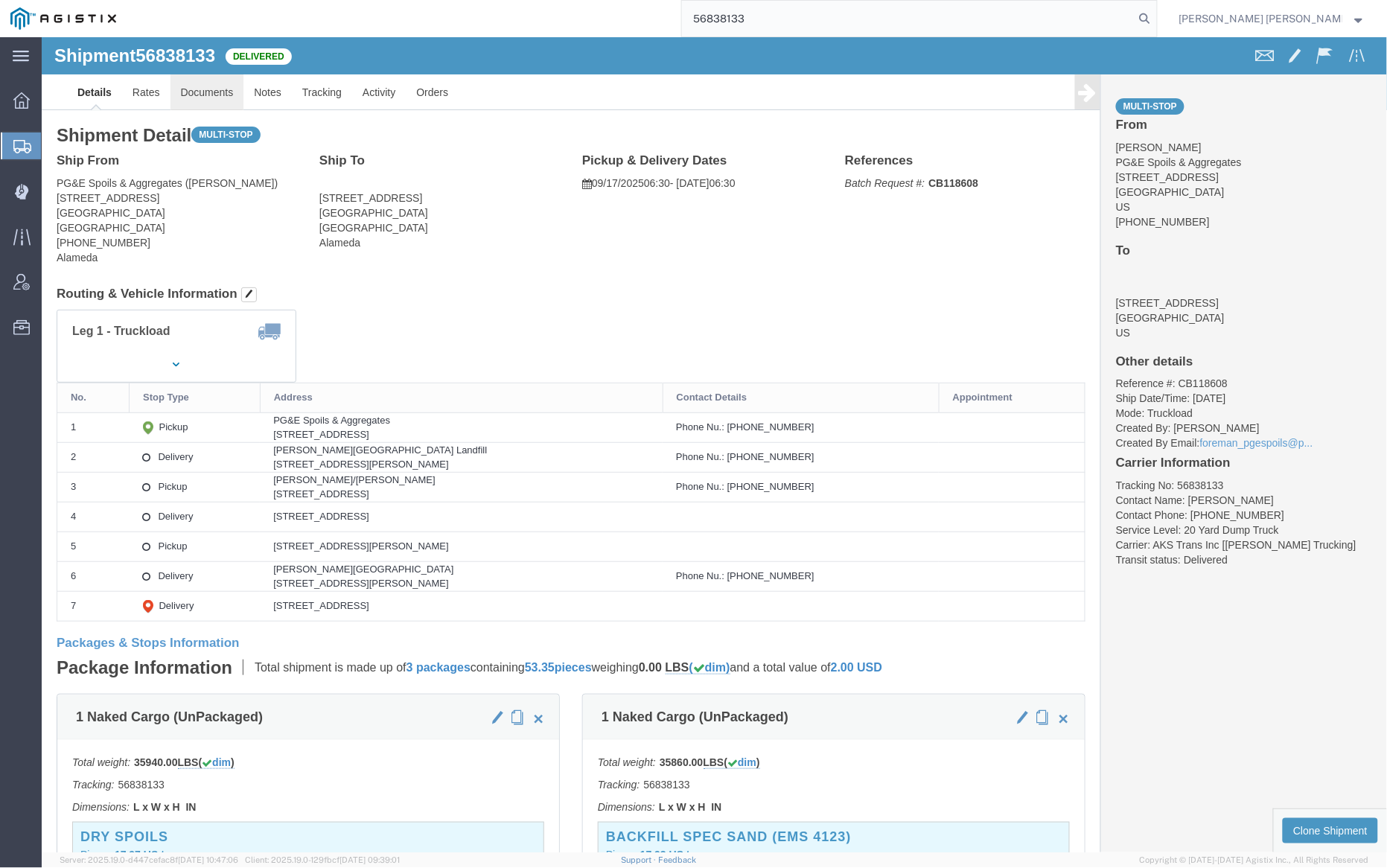
click link "Documents"
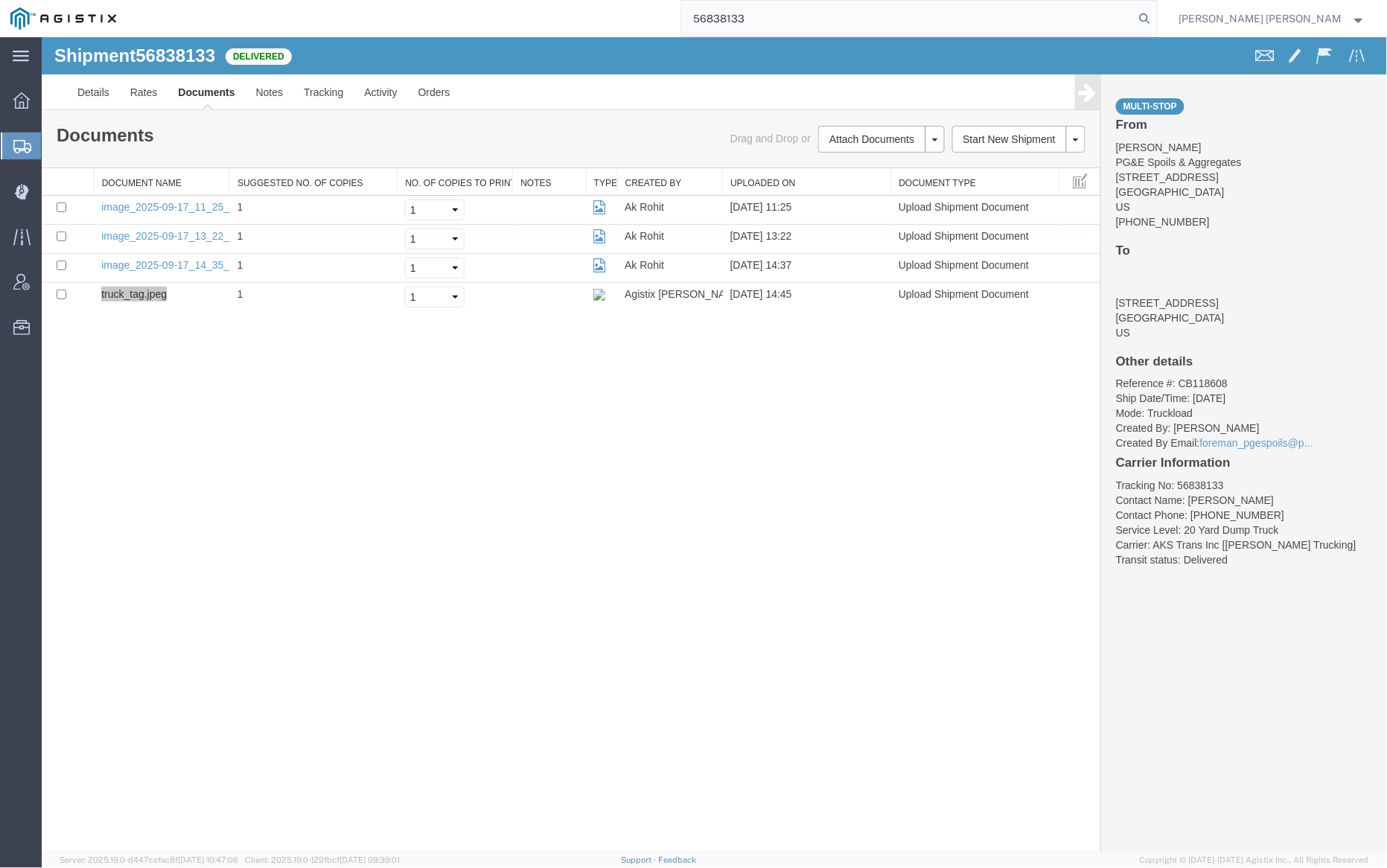
click at [802, 14] on input "56838133" at bounding box center [908, 18] width 453 height 35
click at [1155, 19] on icon at bounding box center [1145, 18] width 21 height 21
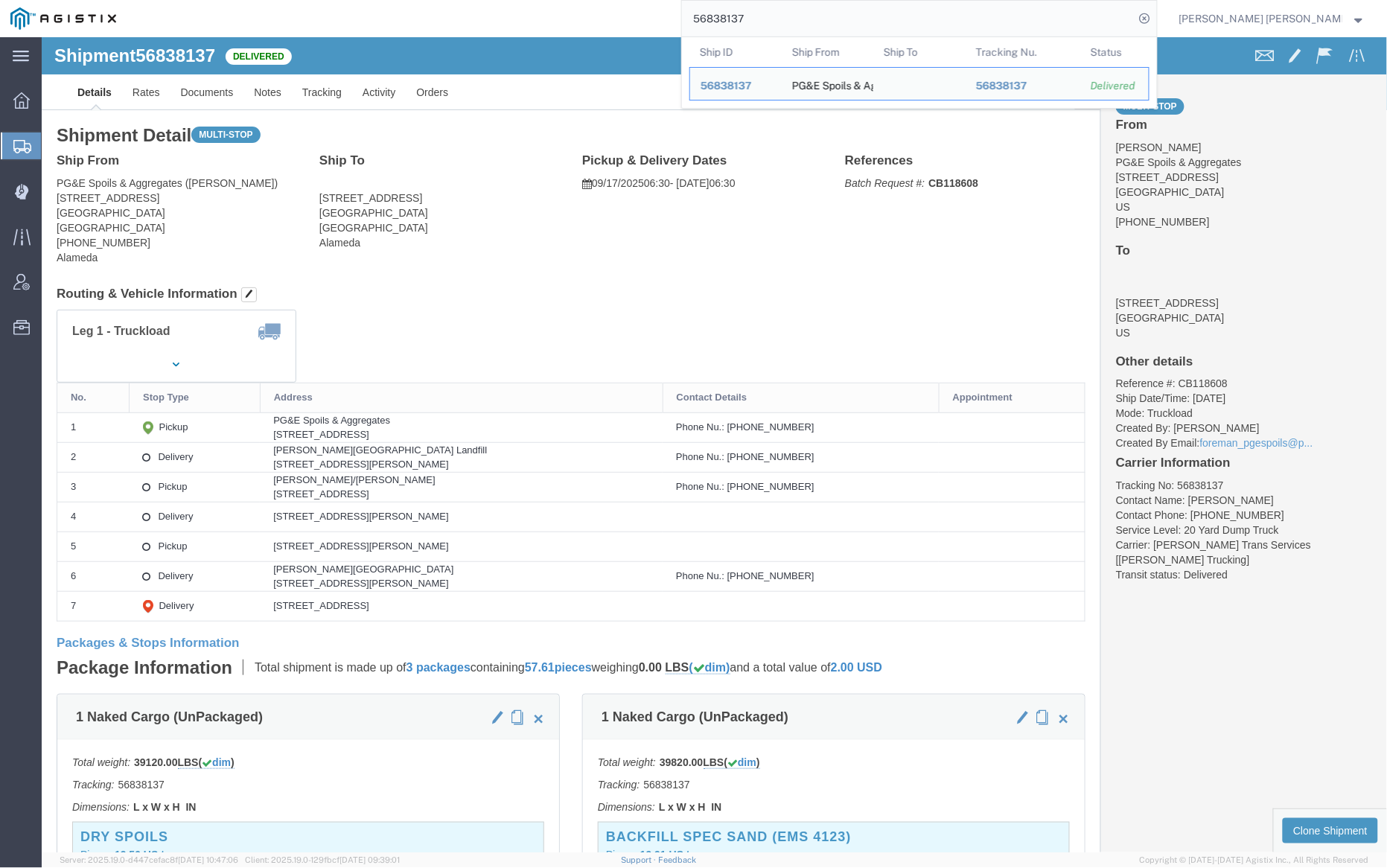
click div "Shipment 56838137 Delivered"
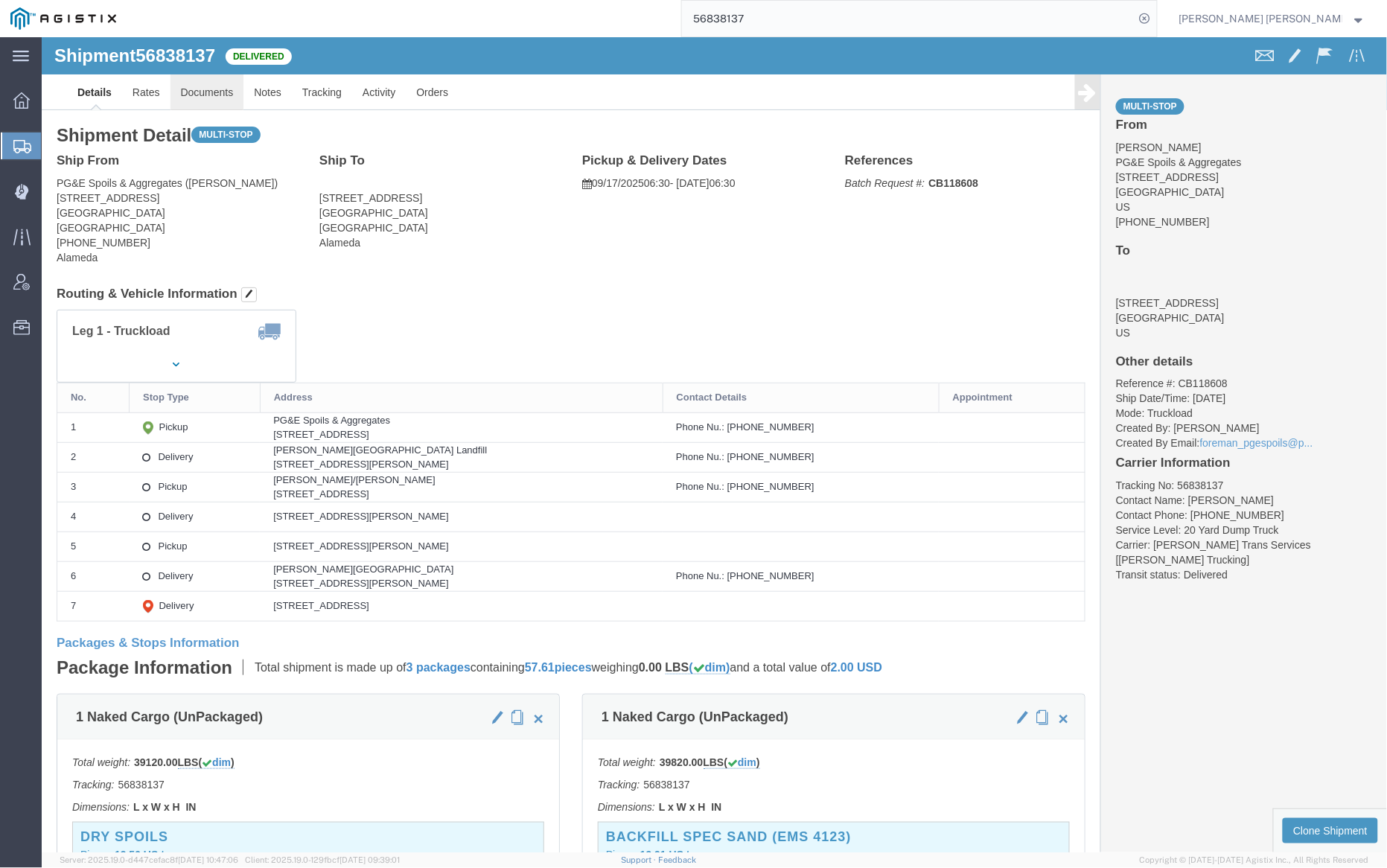
click link "Documents"
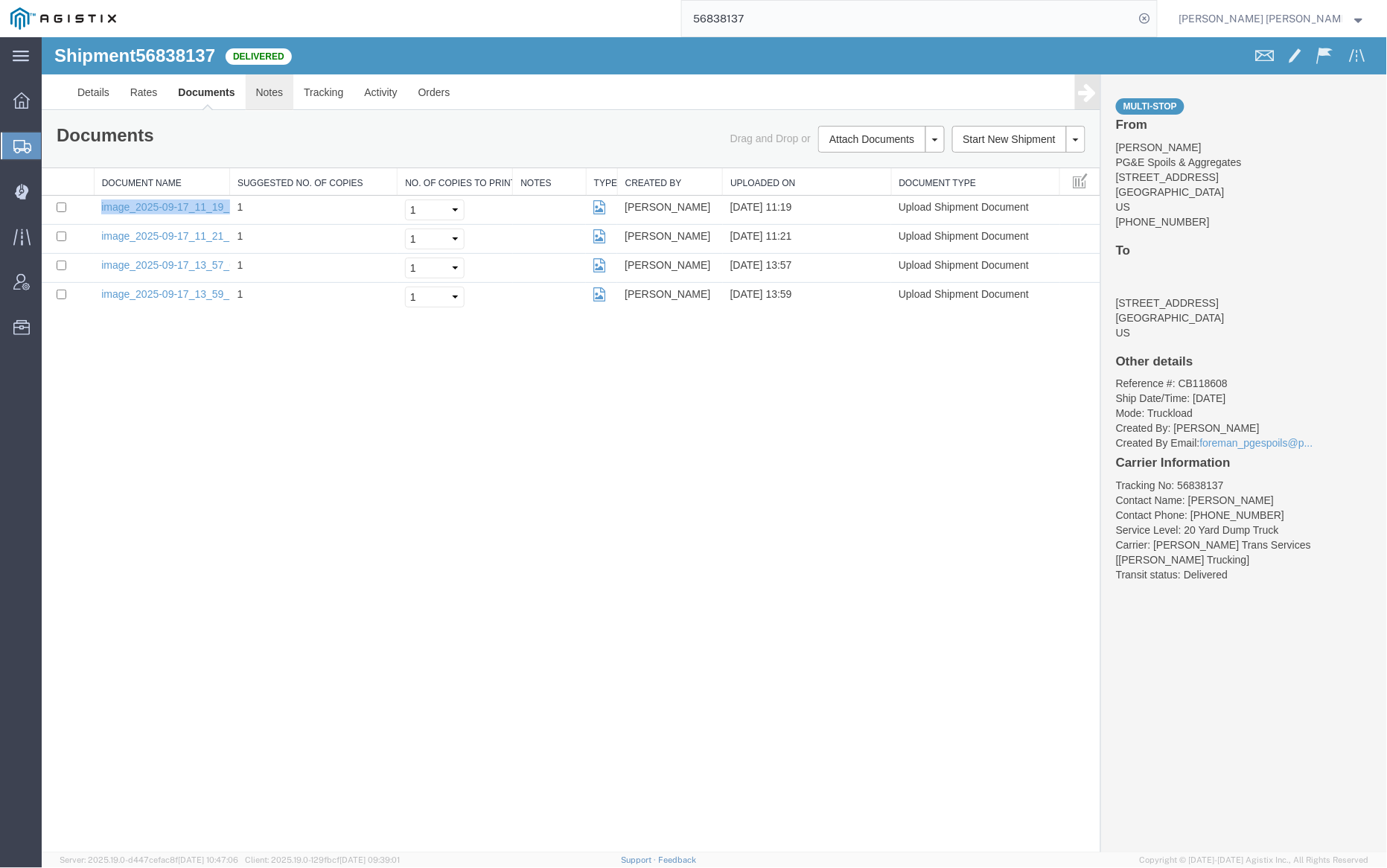
click at [272, 98] on link "Notes" at bounding box center [269, 91] width 49 height 35
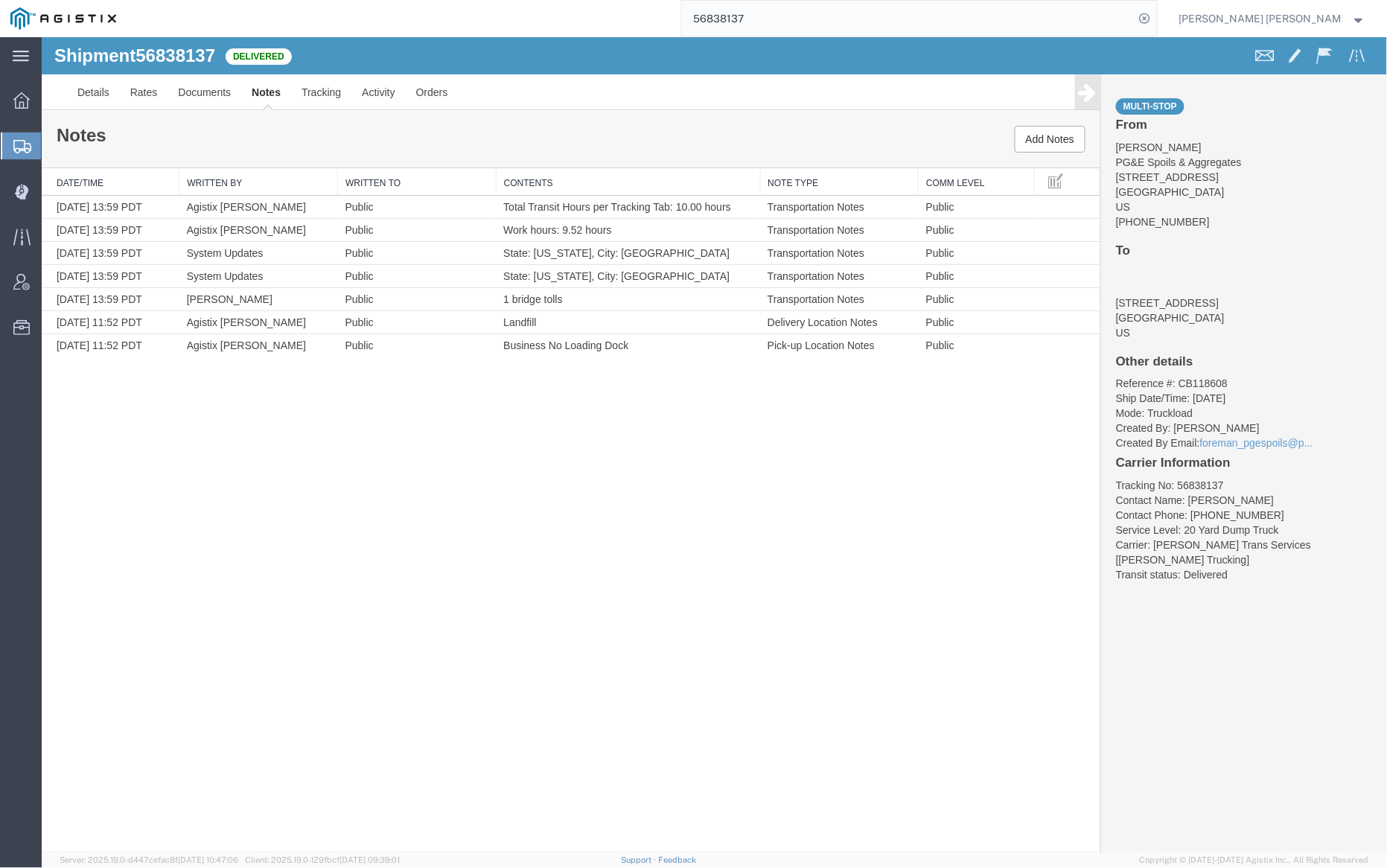
click at [803, 19] on input "56838137" at bounding box center [908, 18] width 453 height 35
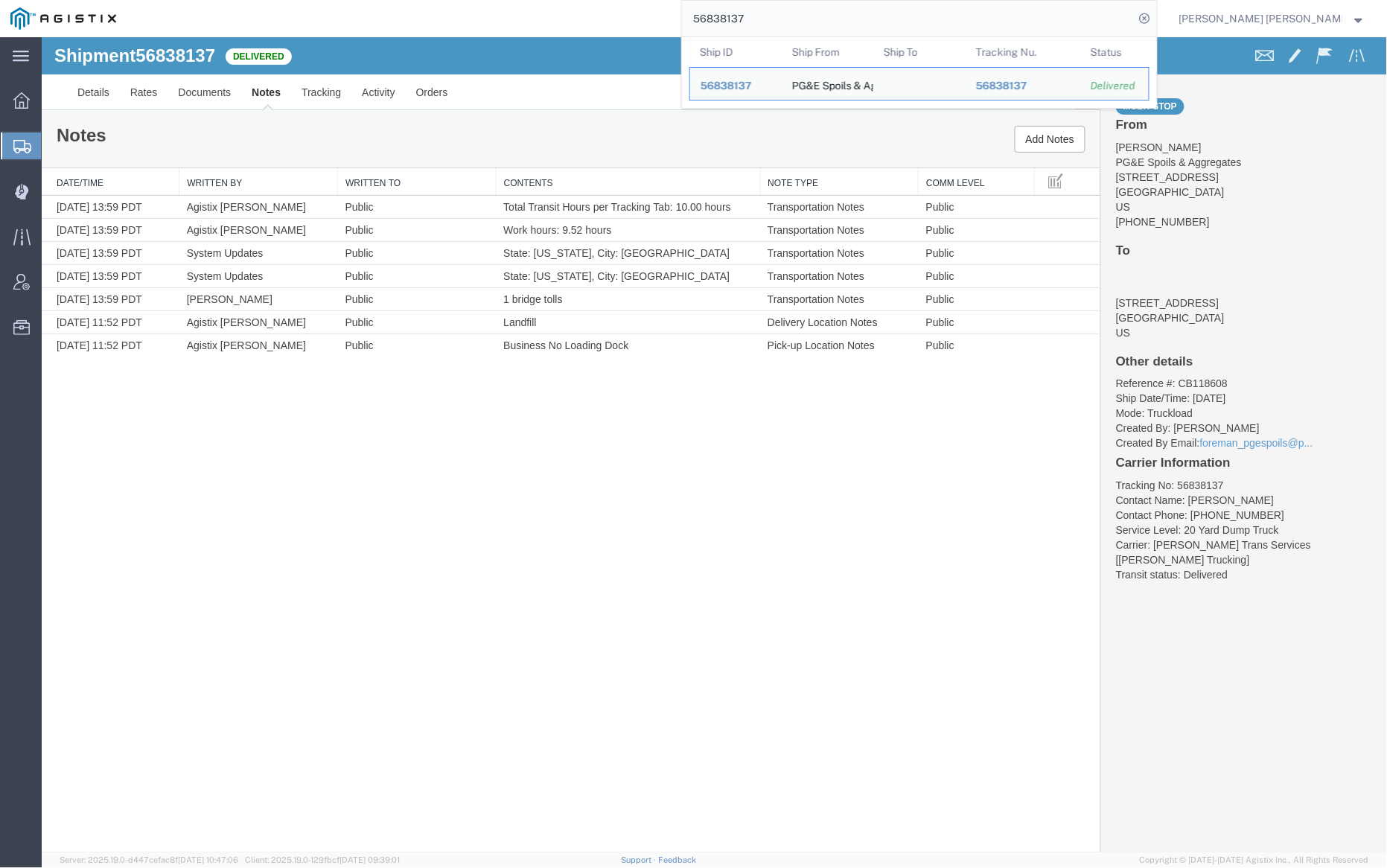
click at [803, 19] on input "56838137" at bounding box center [908, 18] width 453 height 35
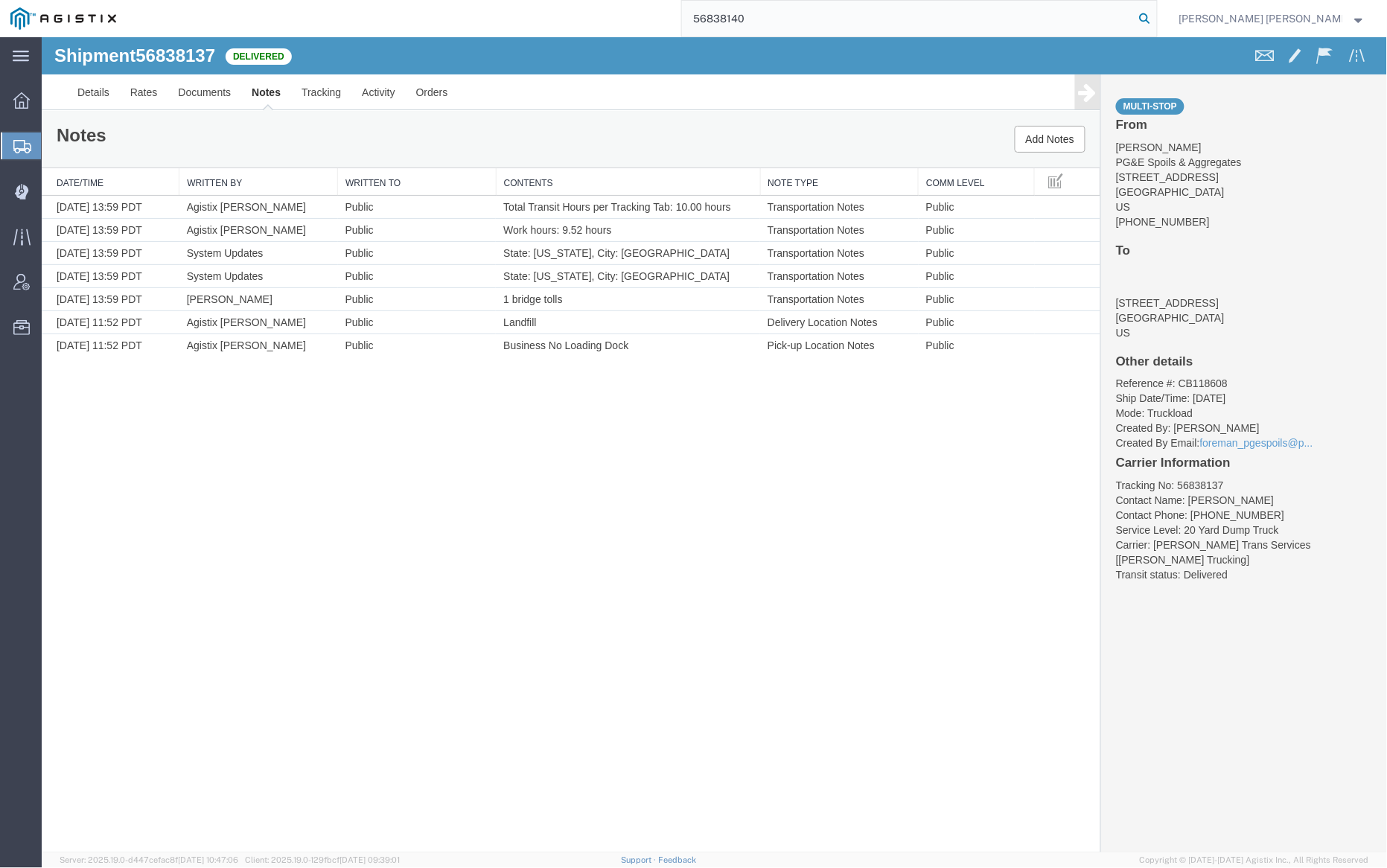
click at [1155, 12] on icon at bounding box center [1145, 18] width 21 height 21
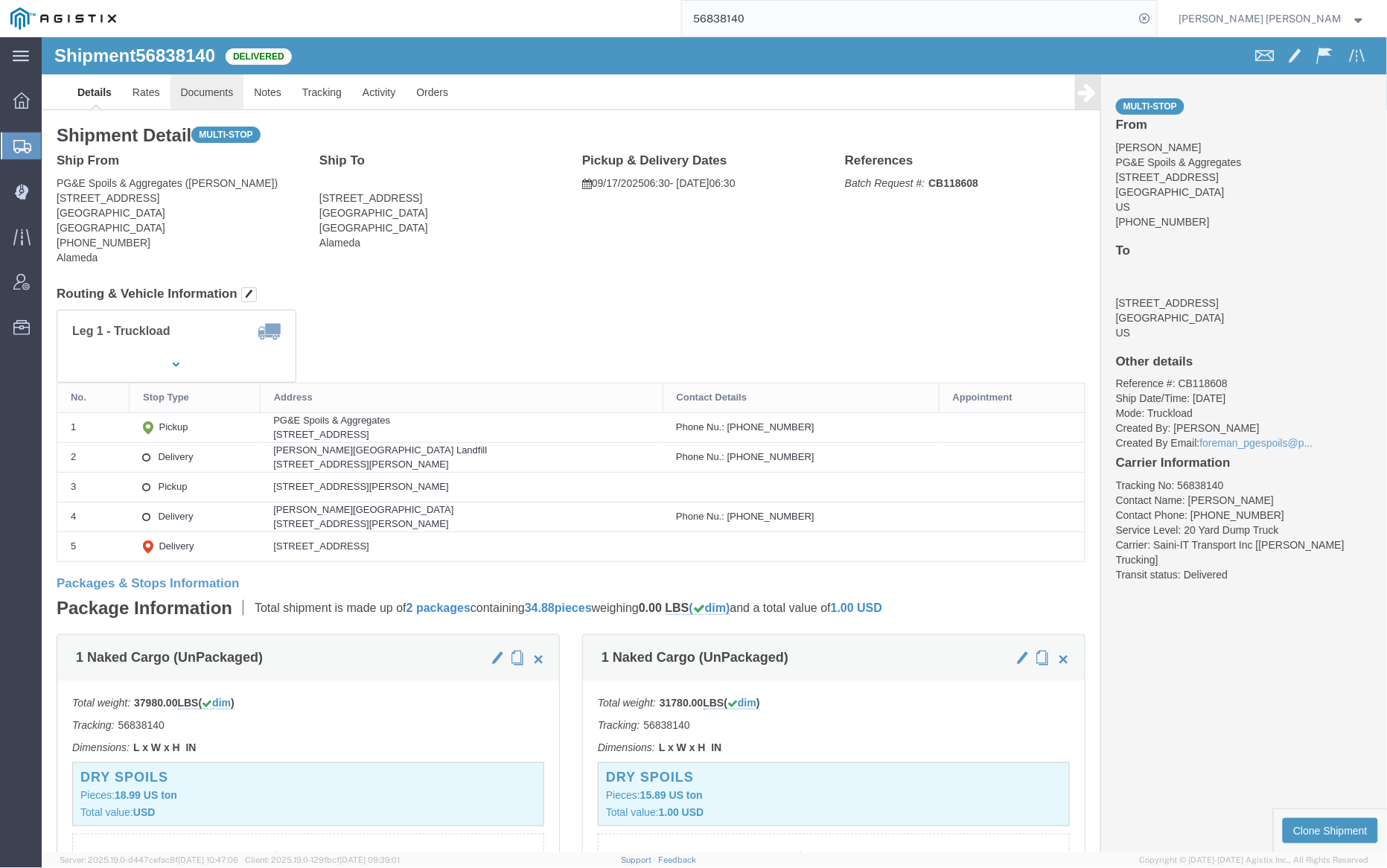
click link "Documents"
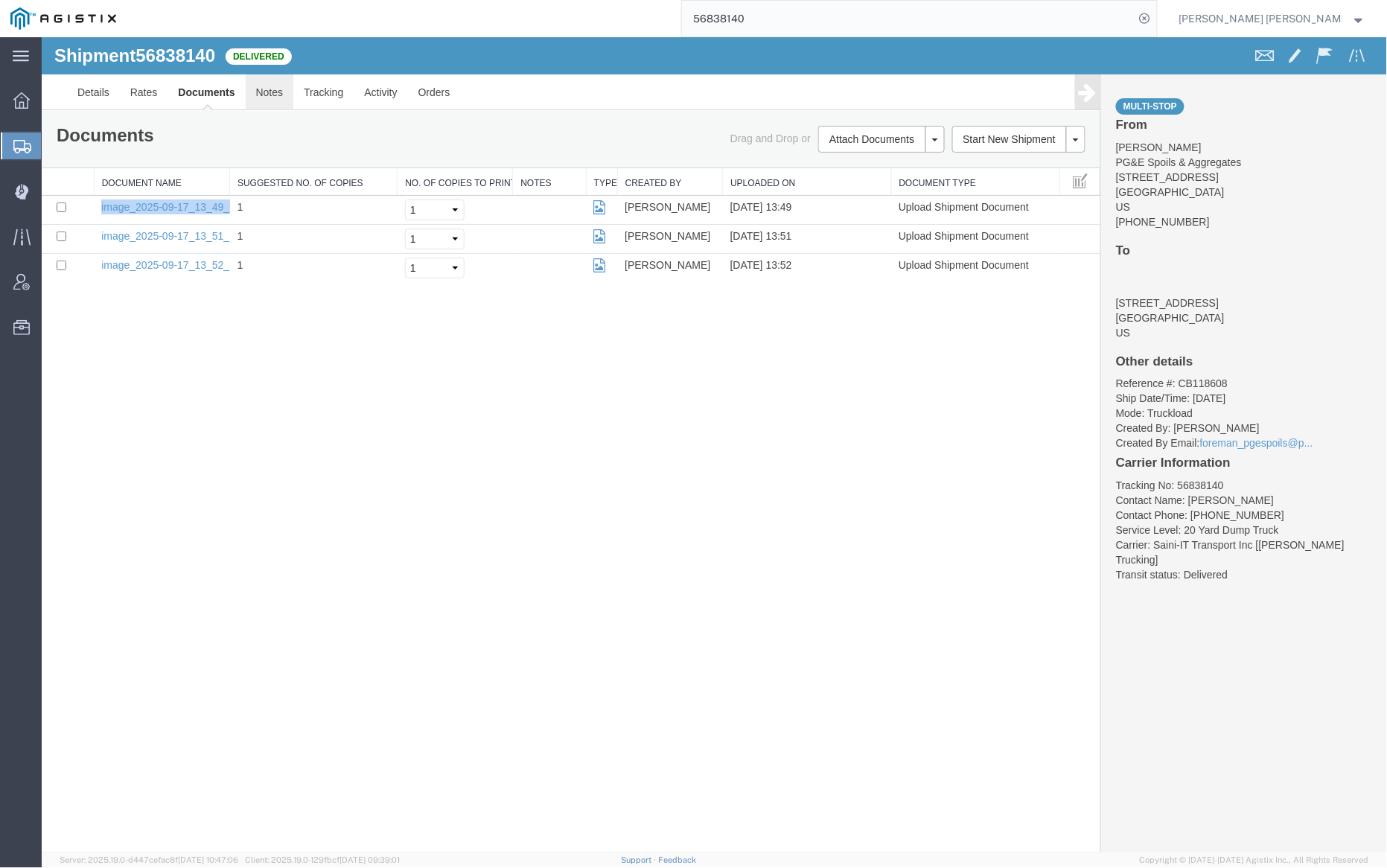
click at [265, 90] on link "Notes" at bounding box center [269, 91] width 49 height 35
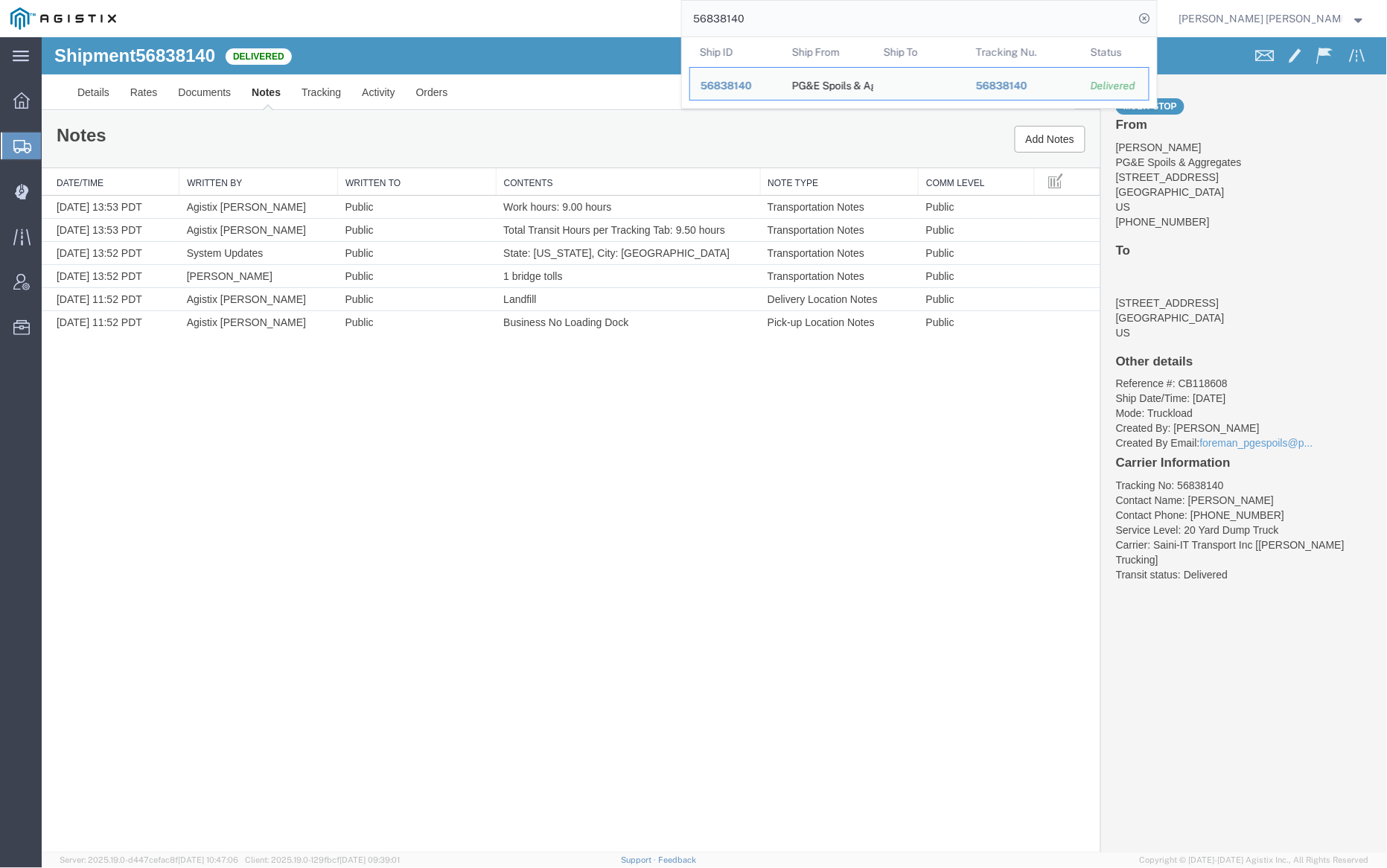
click at [787, 27] on input "56838140" at bounding box center [908, 18] width 453 height 35
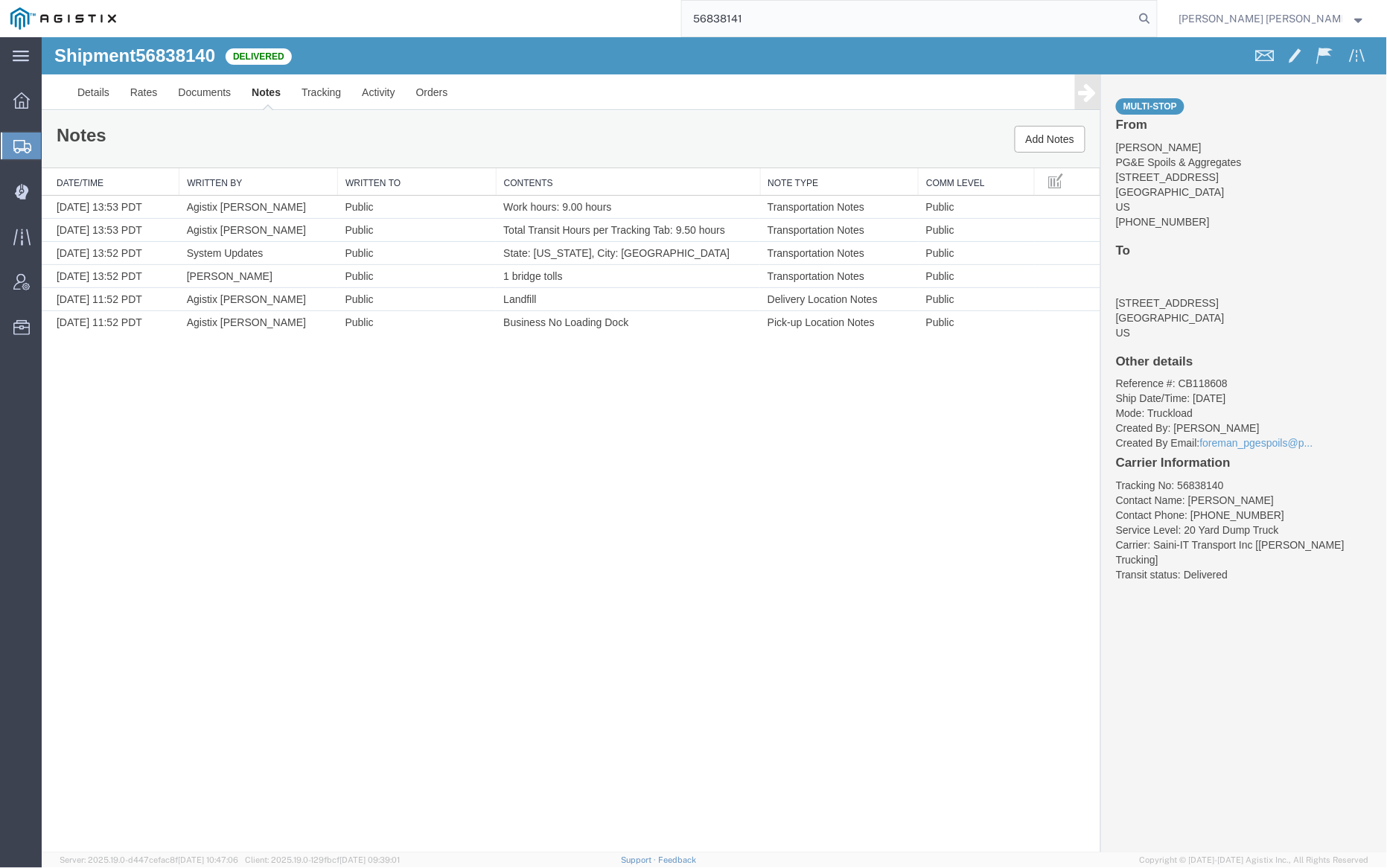
drag, startPoint x: 1221, startPoint y: 21, endPoint x: 1023, endPoint y: 4, distance: 198.7
click at [1155, 21] on icon at bounding box center [1145, 18] width 21 height 21
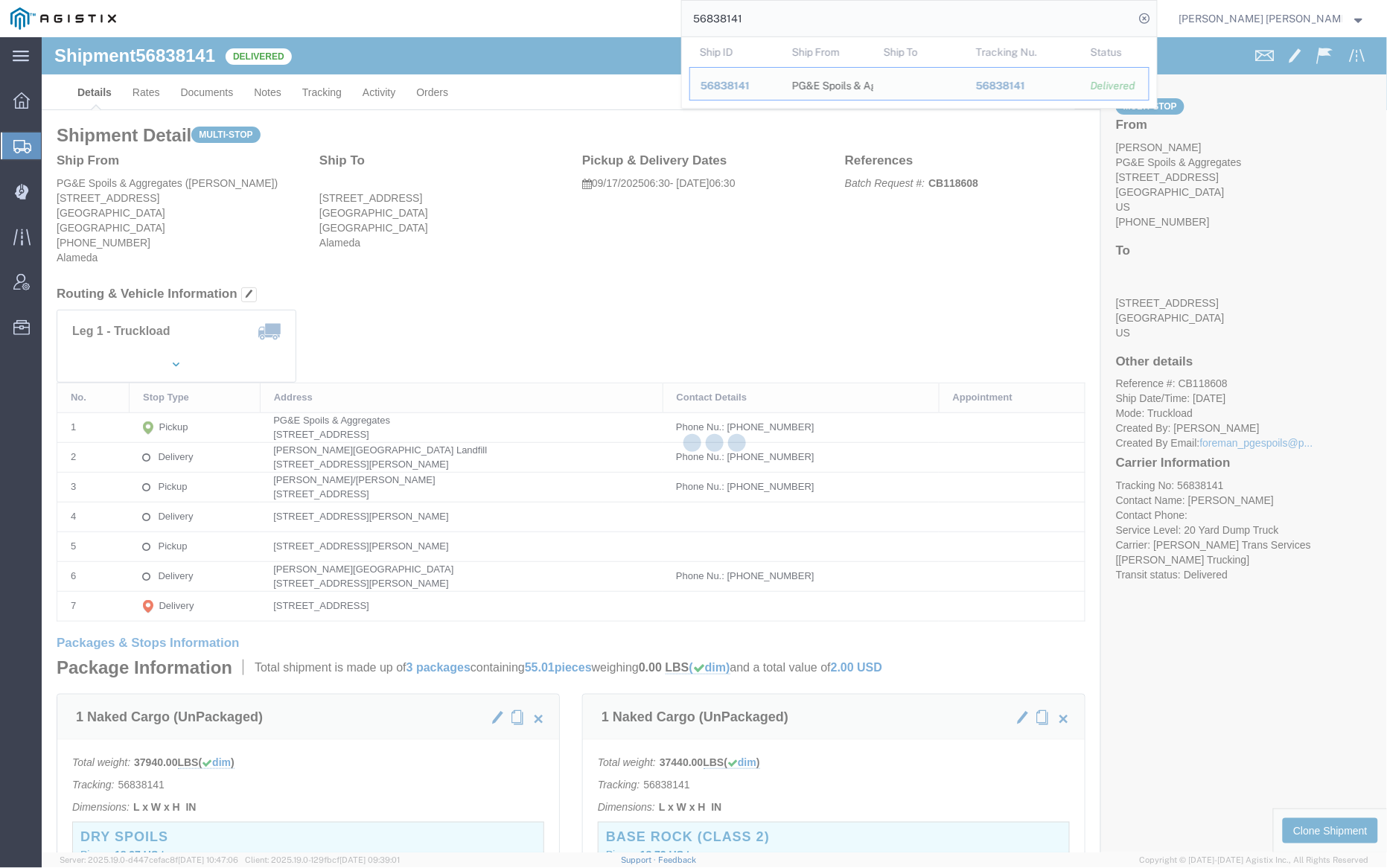
click at [205, 90] on div at bounding box center [715, 444] width 1346 height 815
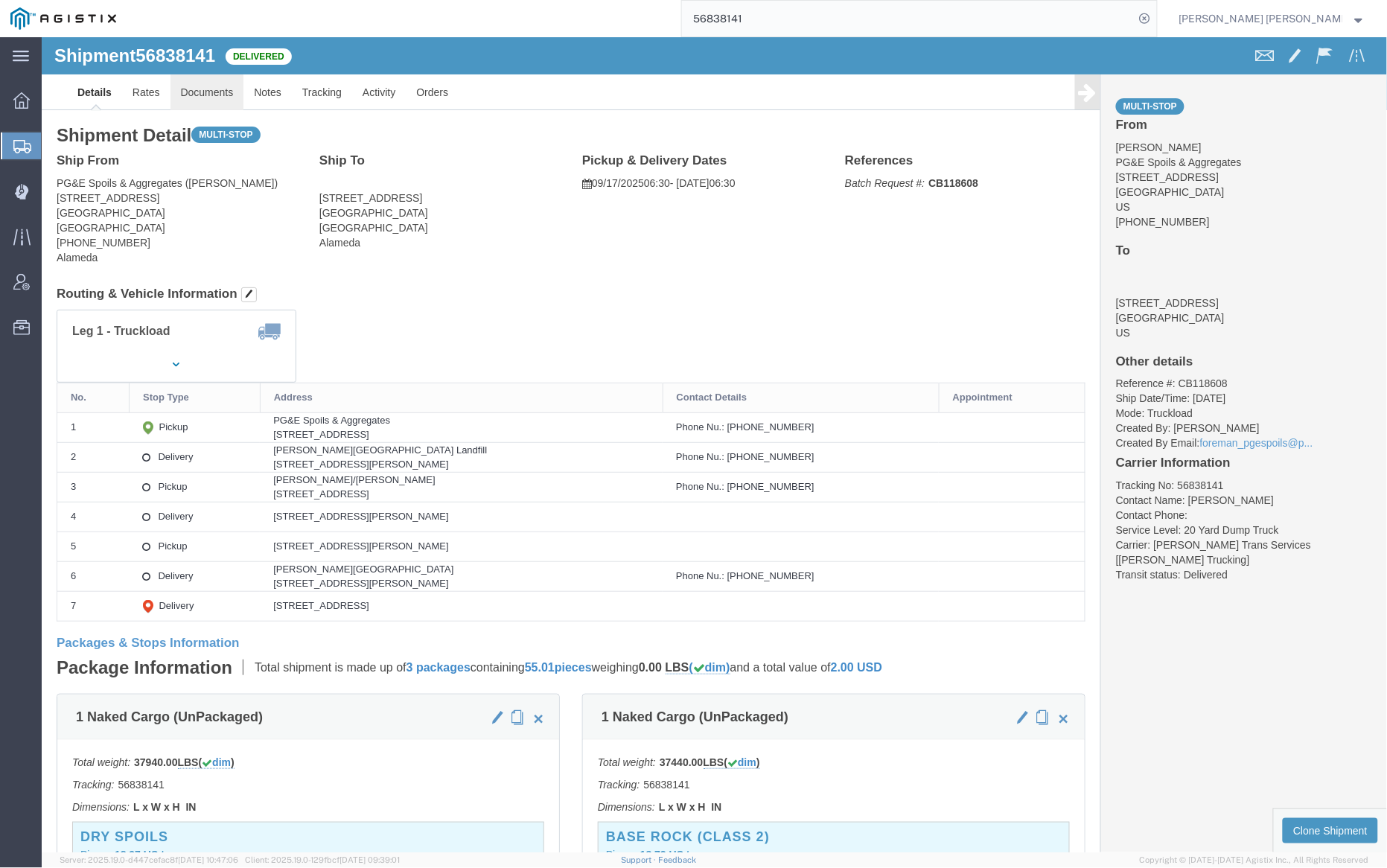
click link "Documents"
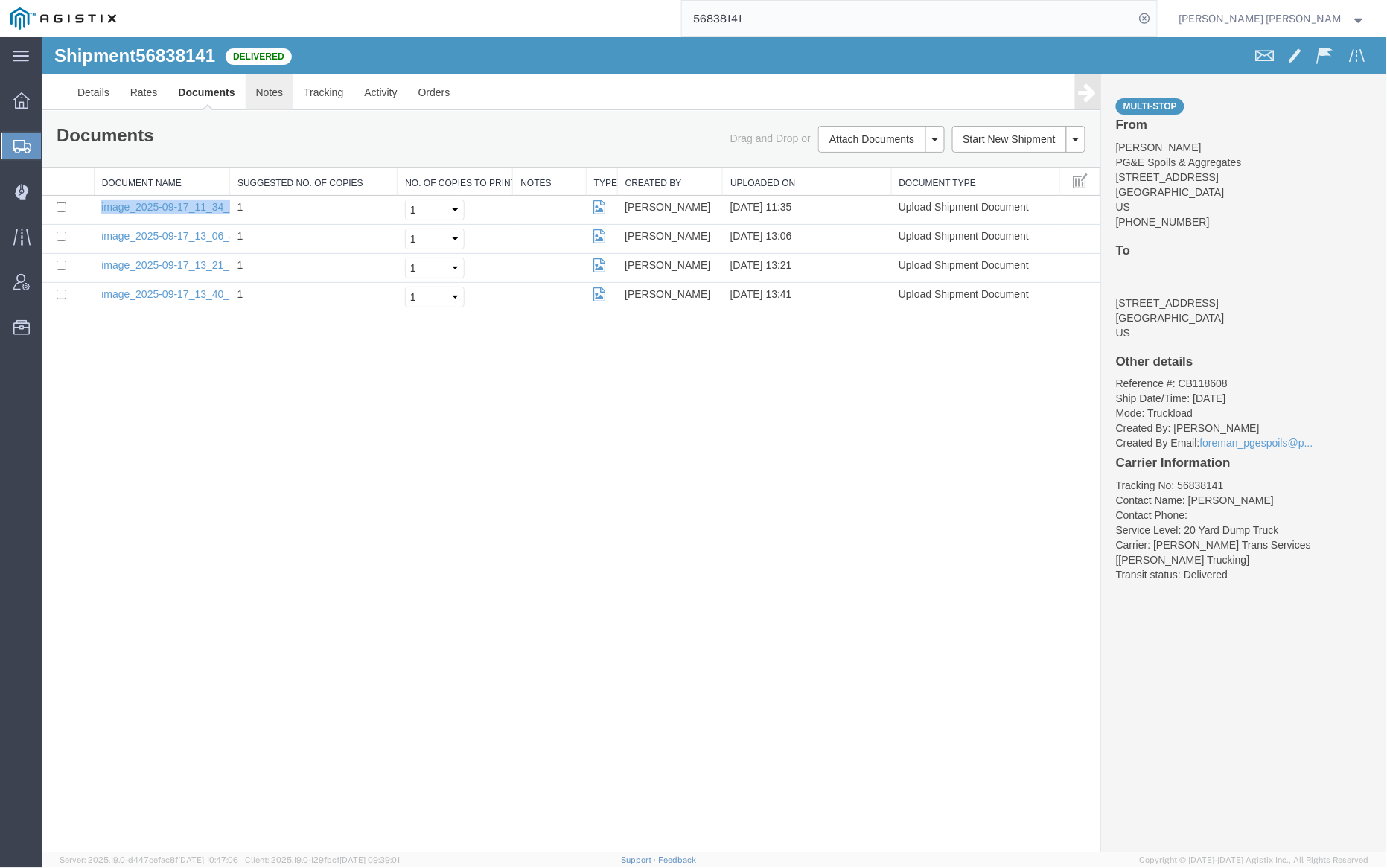
click at [274, 86] on link "Notes" at bounding box center [269, 91] width 49 height 35
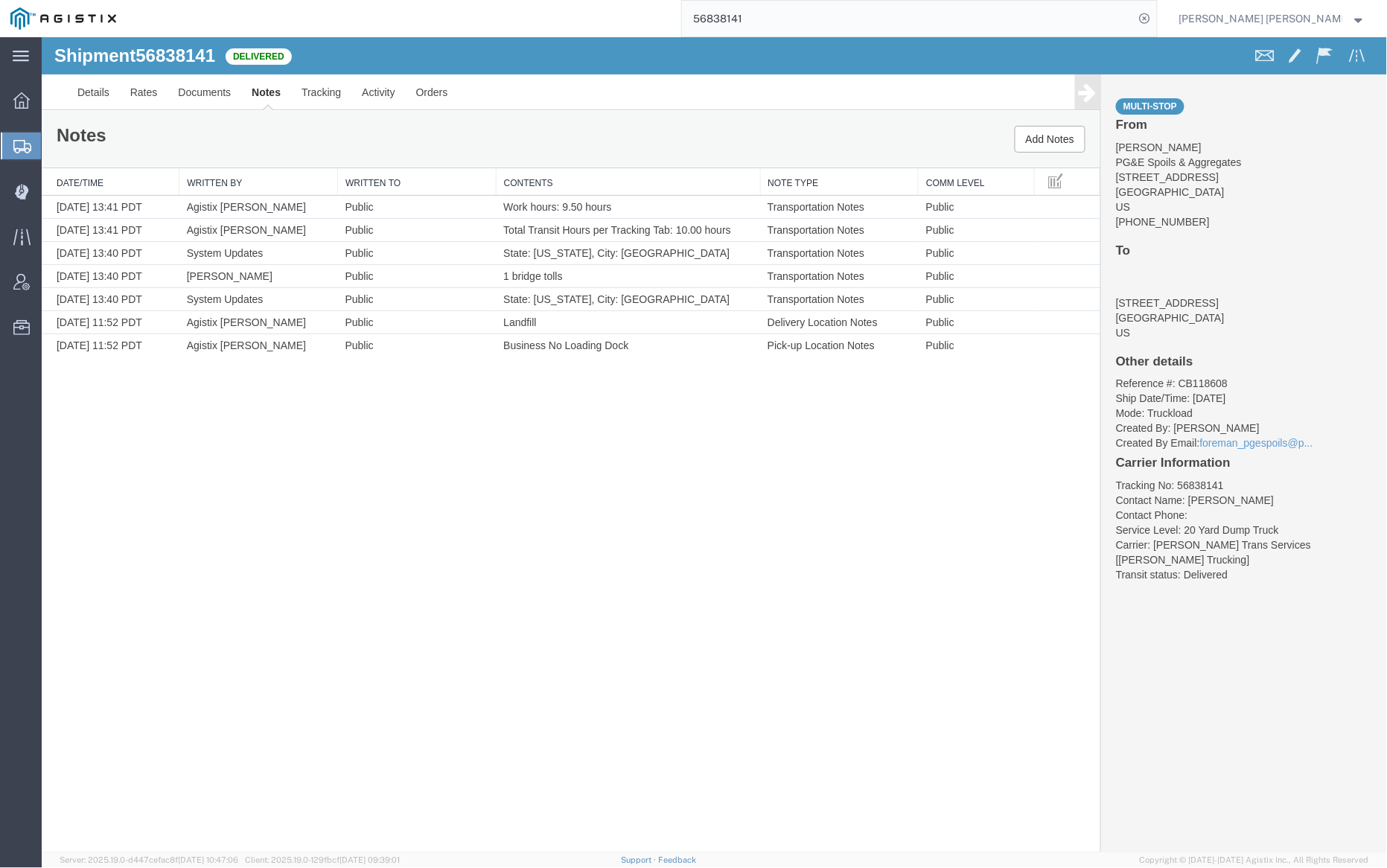
click at [797, 21] on input "56838141" at bounding box center [908, 18] width 453 height 35
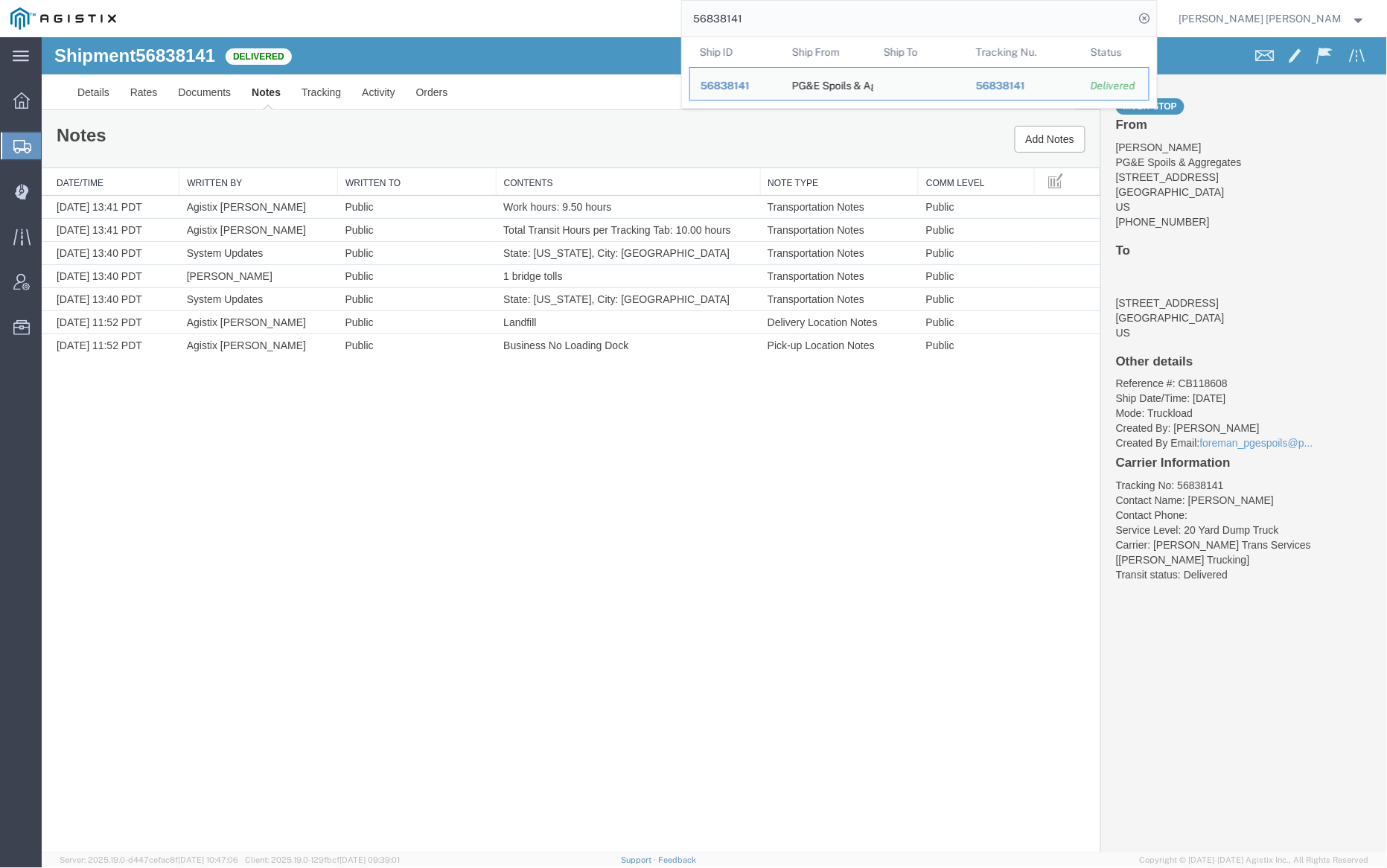
click at [797, 21] on input "56838141" at bounding box center [908, 18] width 453 height 35
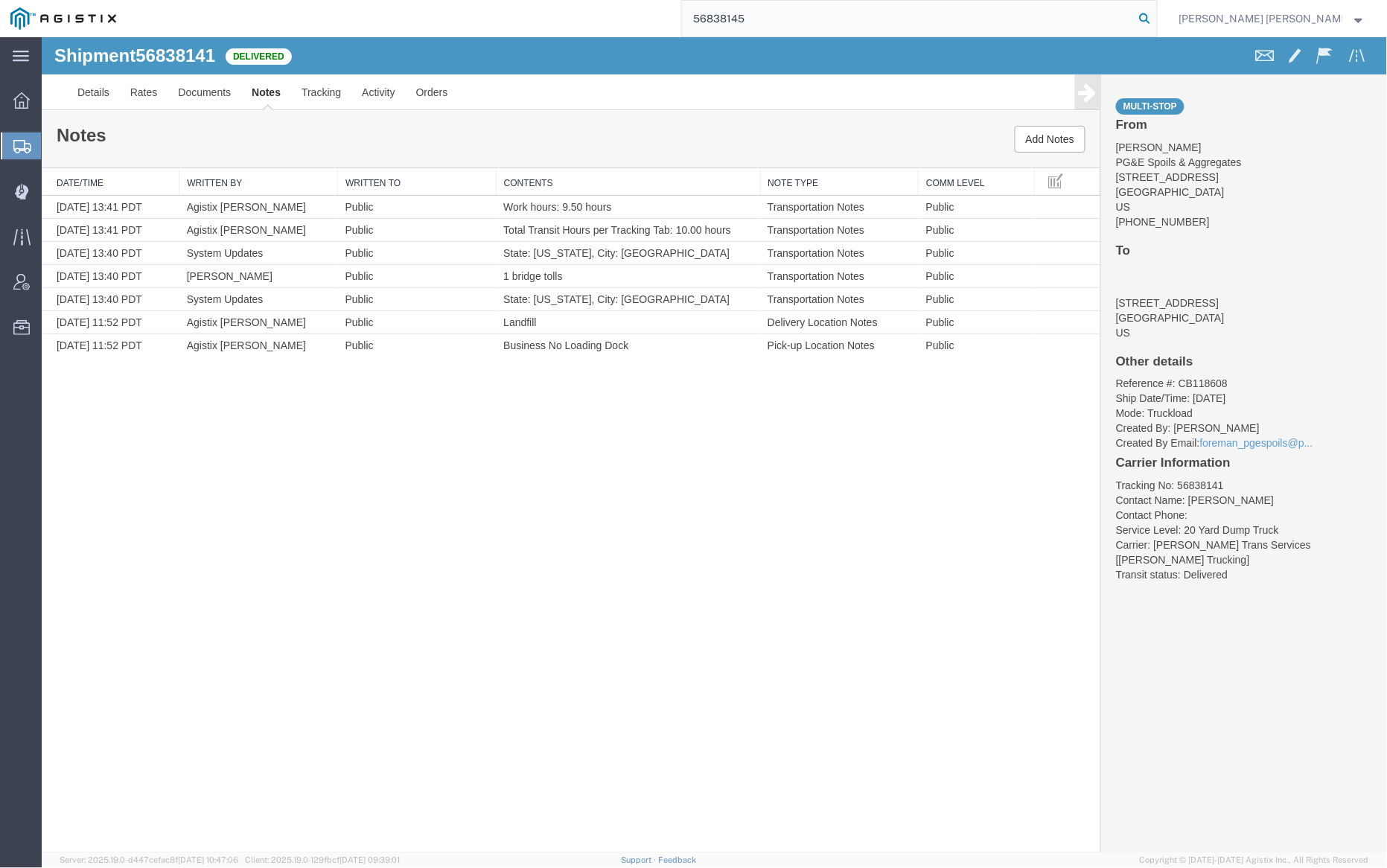
click at [1155, 21] on icon at bounding box center [1145, 18] width 21 height 21
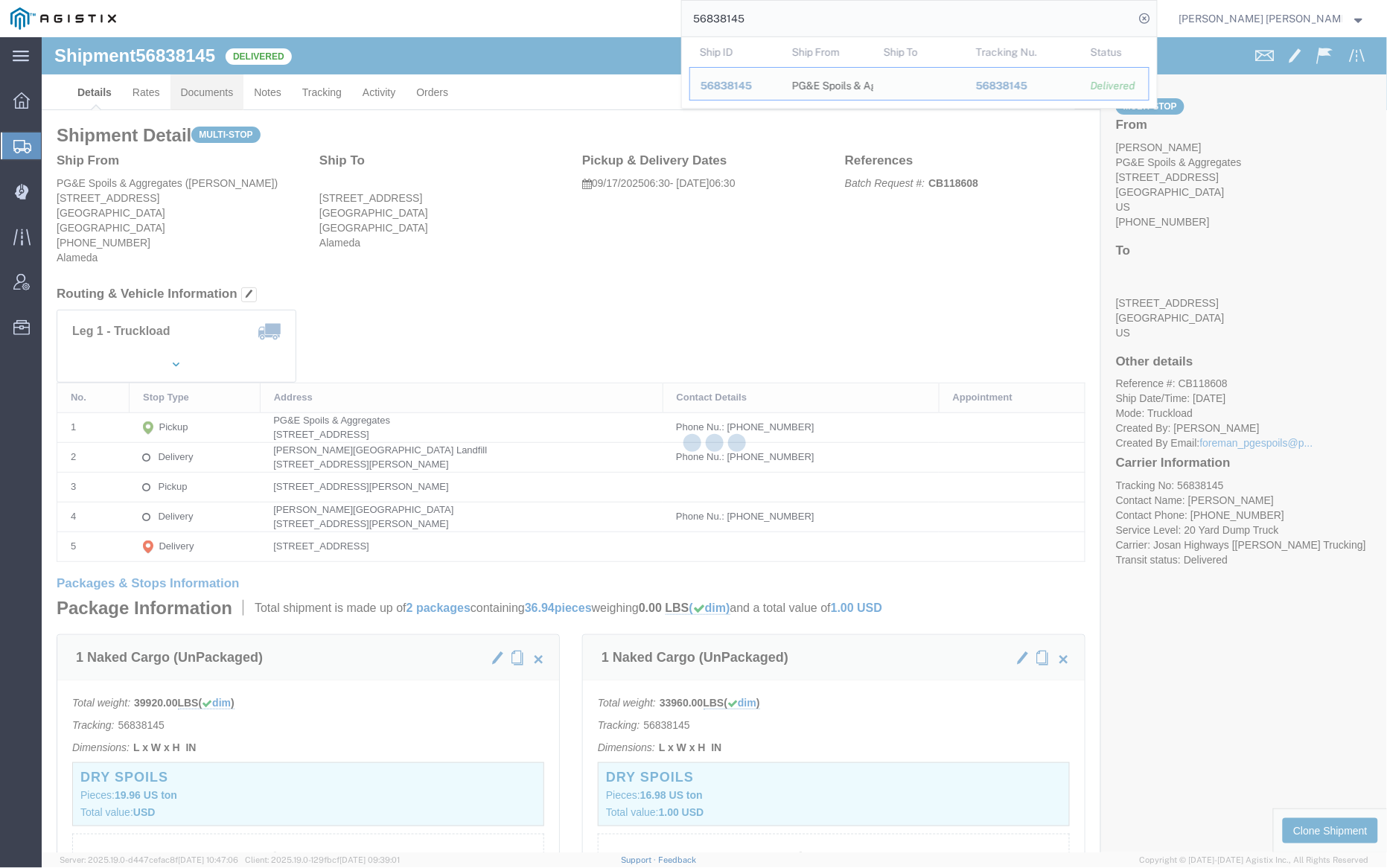
click at [218, 92] on div at bounding box center [715, 444] width 1346 height 815
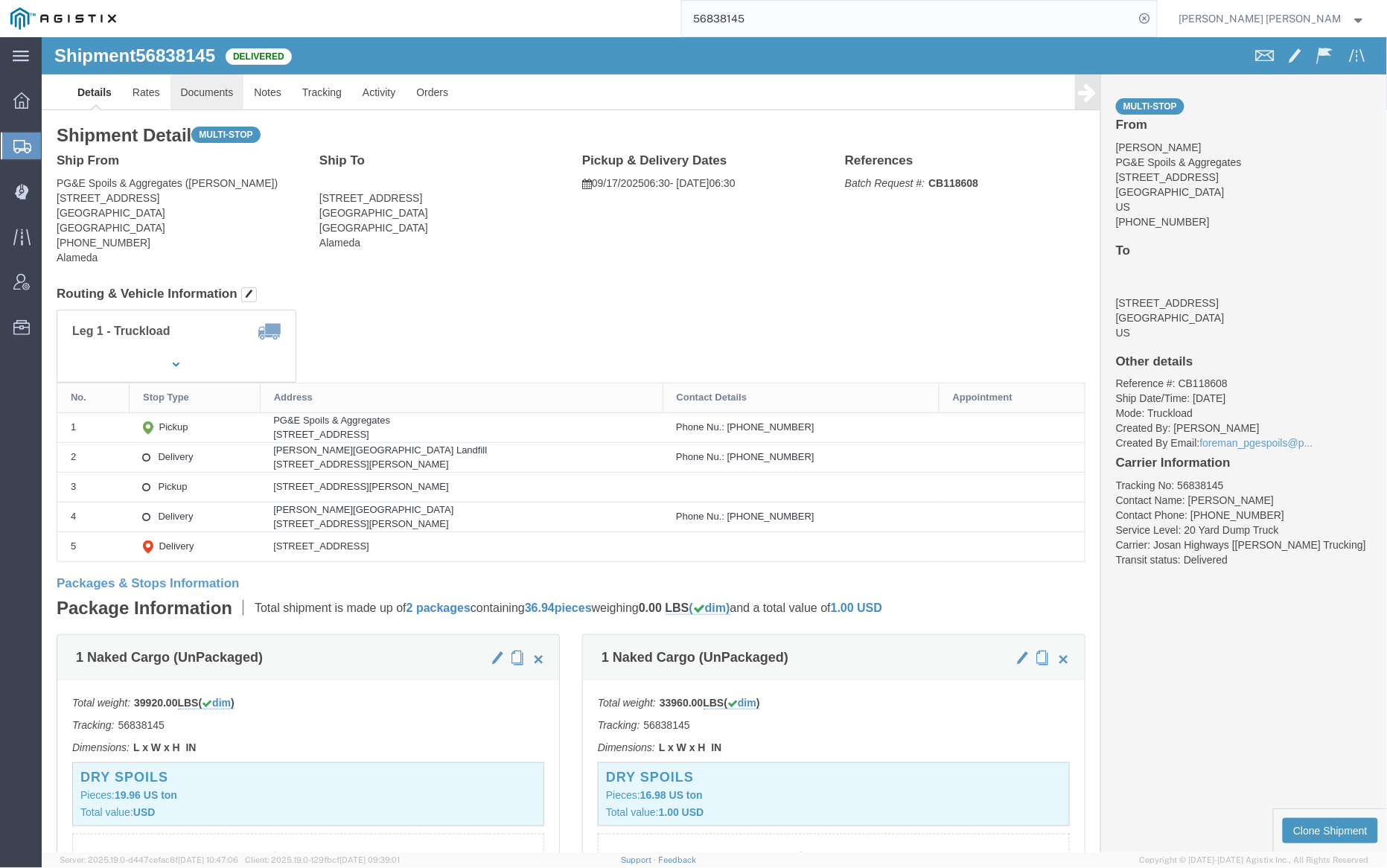
click link "Documents"
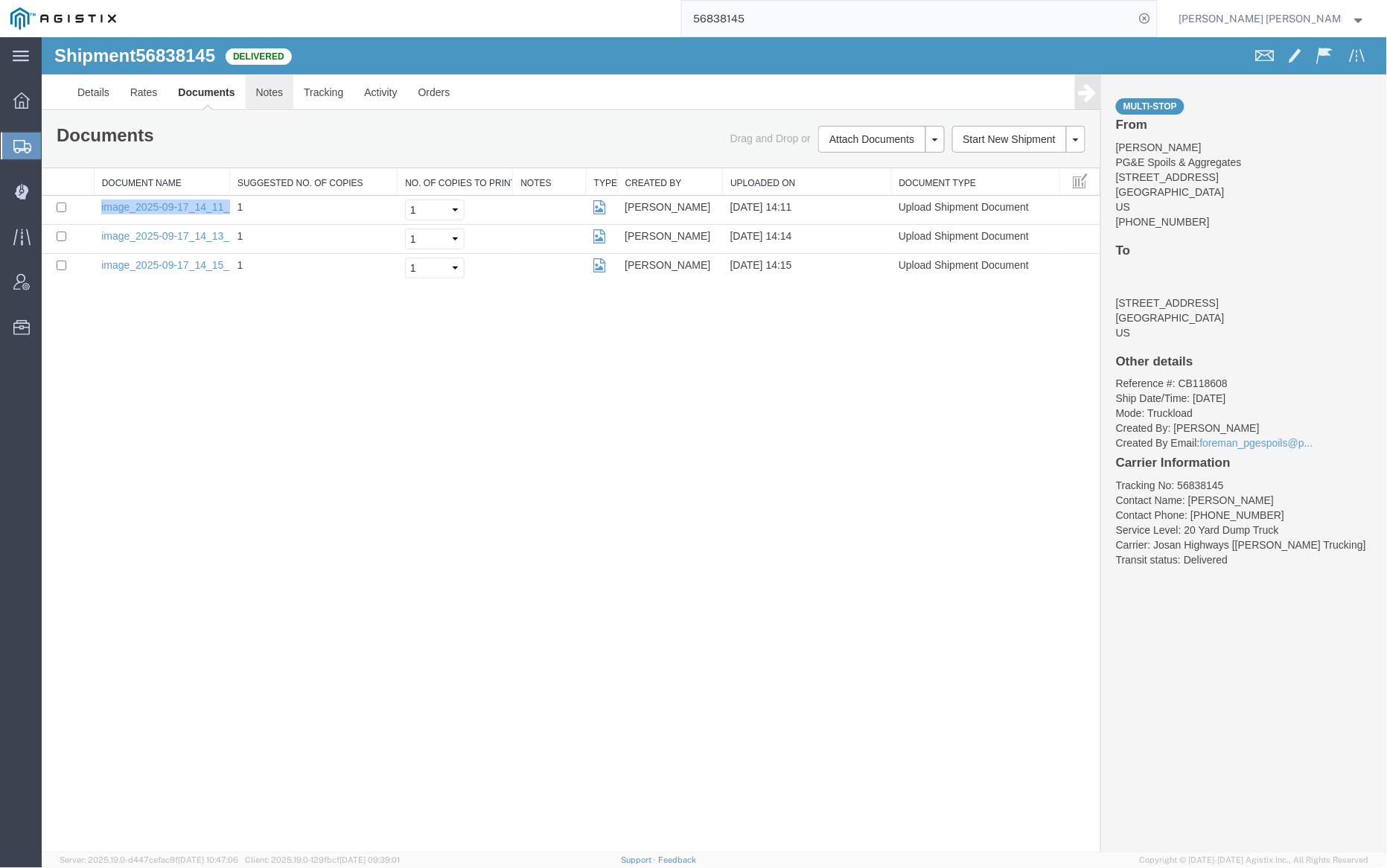
click at [275, 90] on link "Notes" at bounding box center [269, 91] width 49 height 35
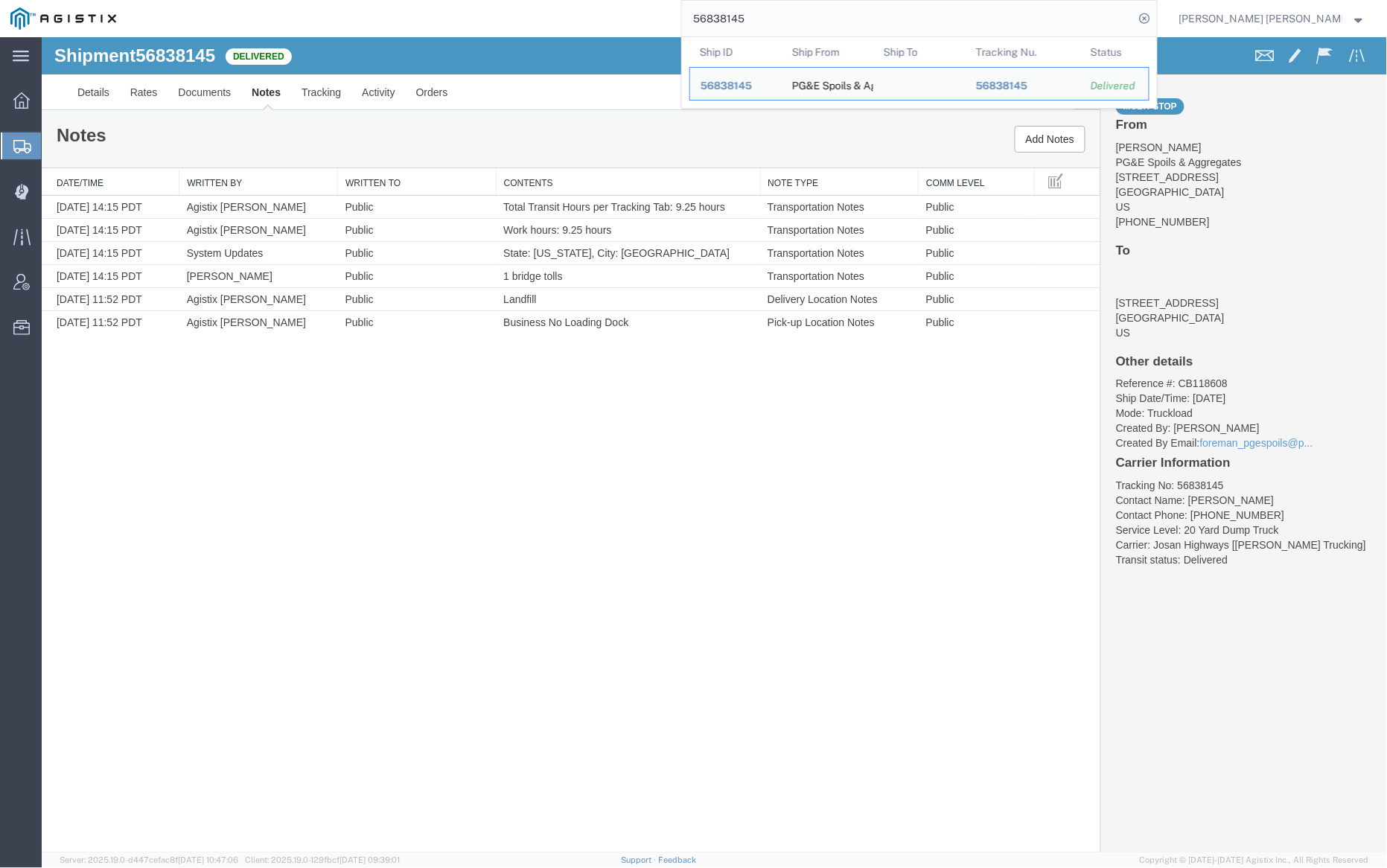
click at [792, 26] on input "56838145" at bounding box center [908, 18] width 453 height 35
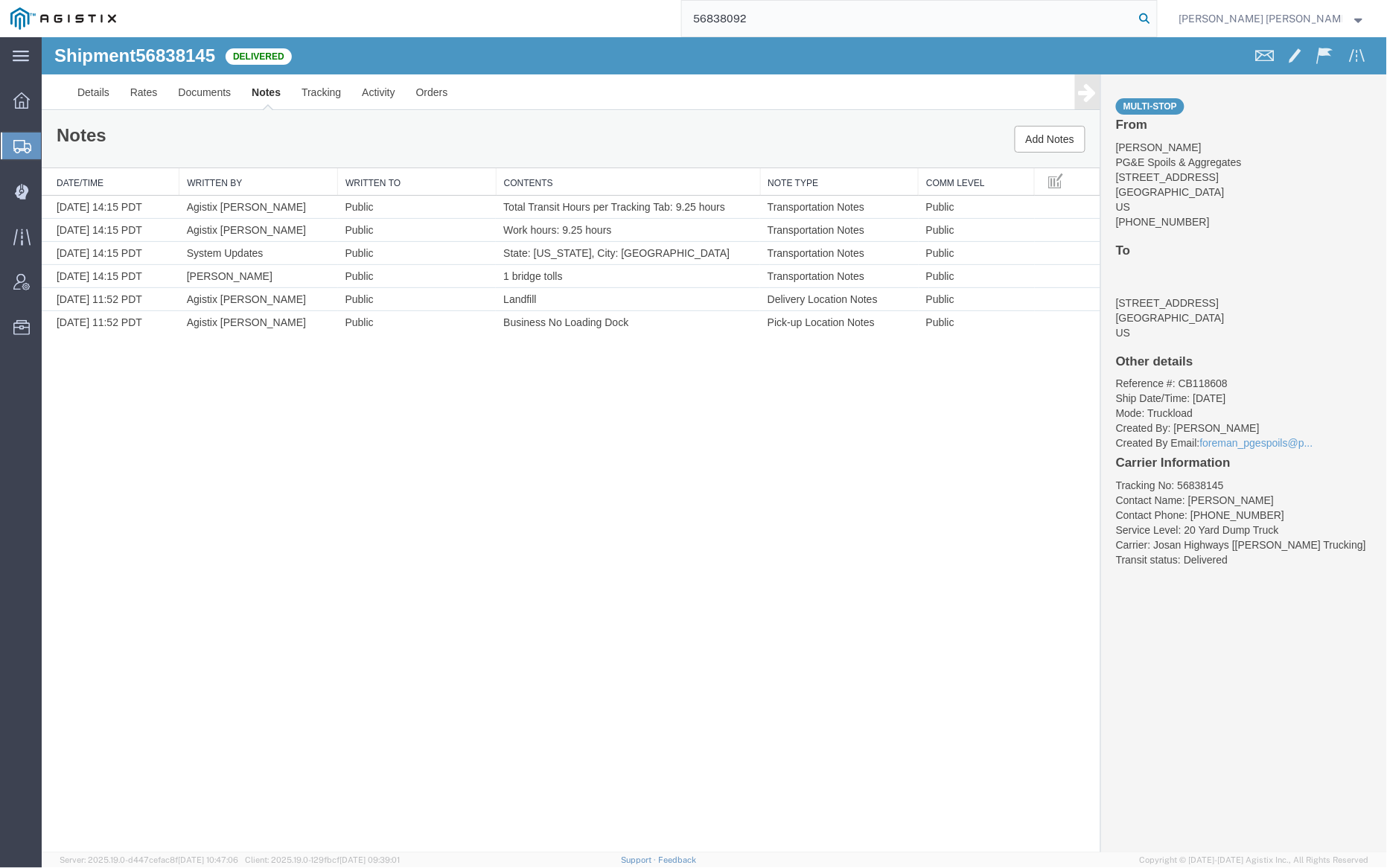
click at [1155, 19] on icon at bounding box center [1145, 18] width 21 height 21
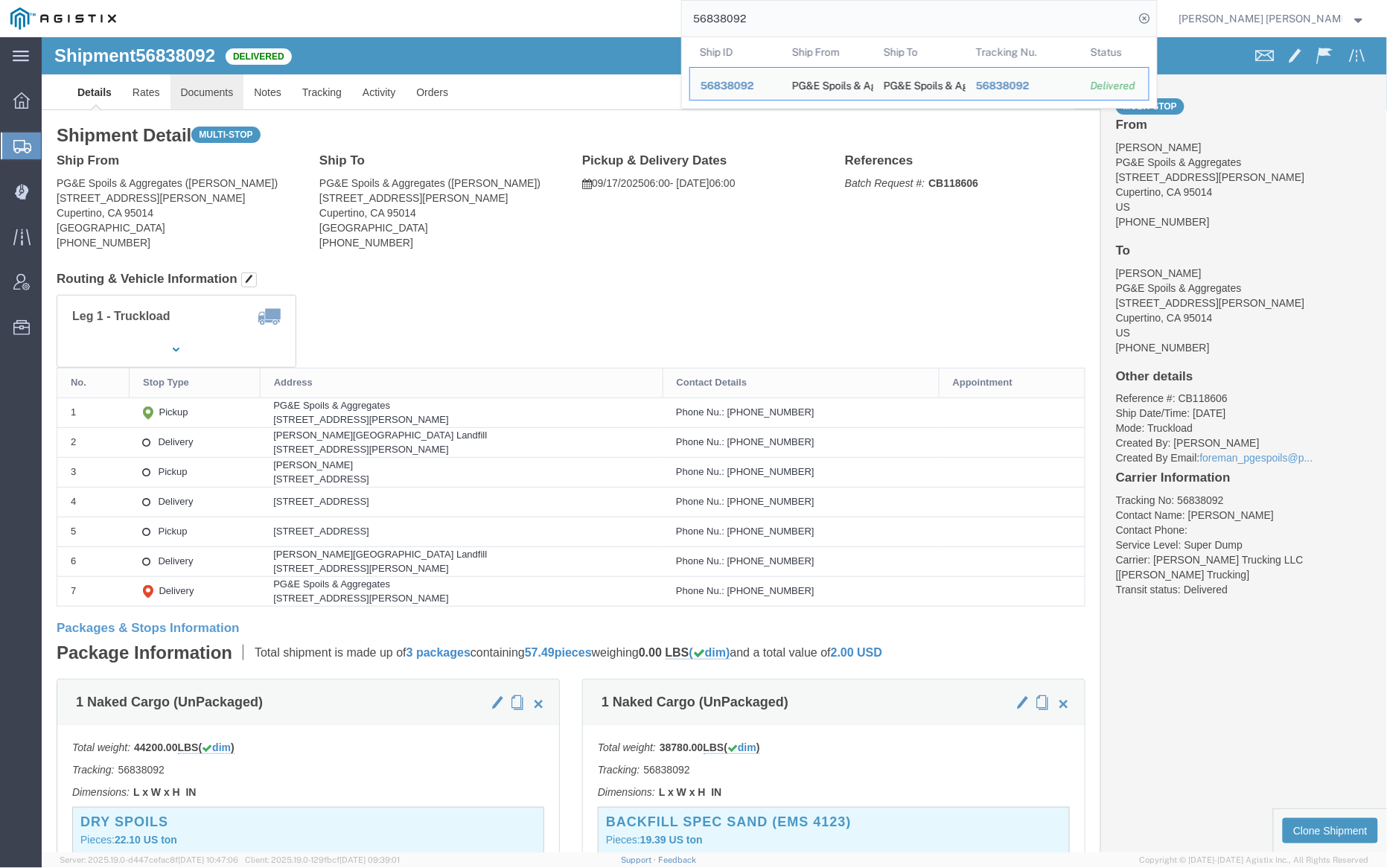
click link "Documents"
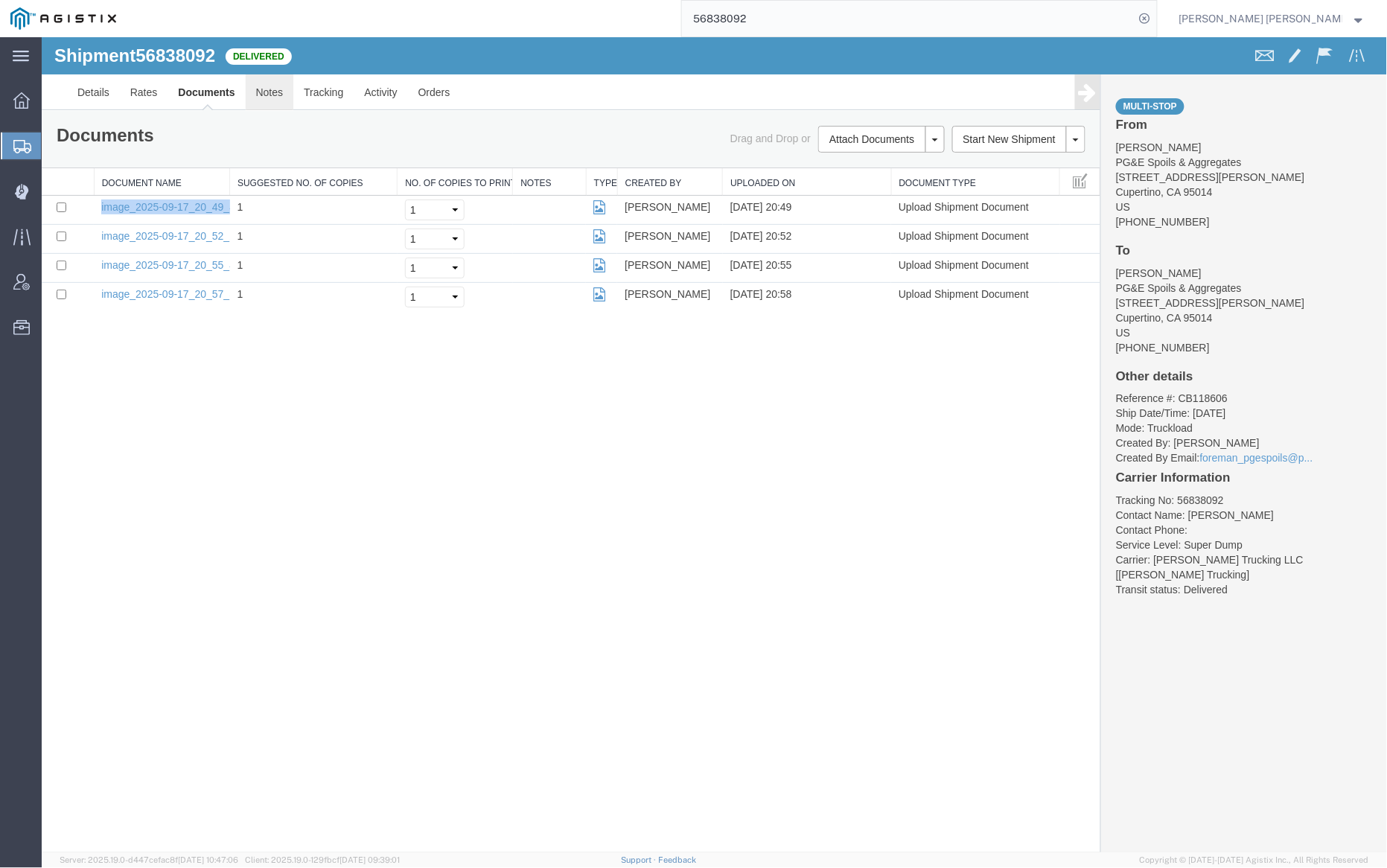
click at [277, 87] on link "Notes" at bounding box center [269, 91] width 49 height 35
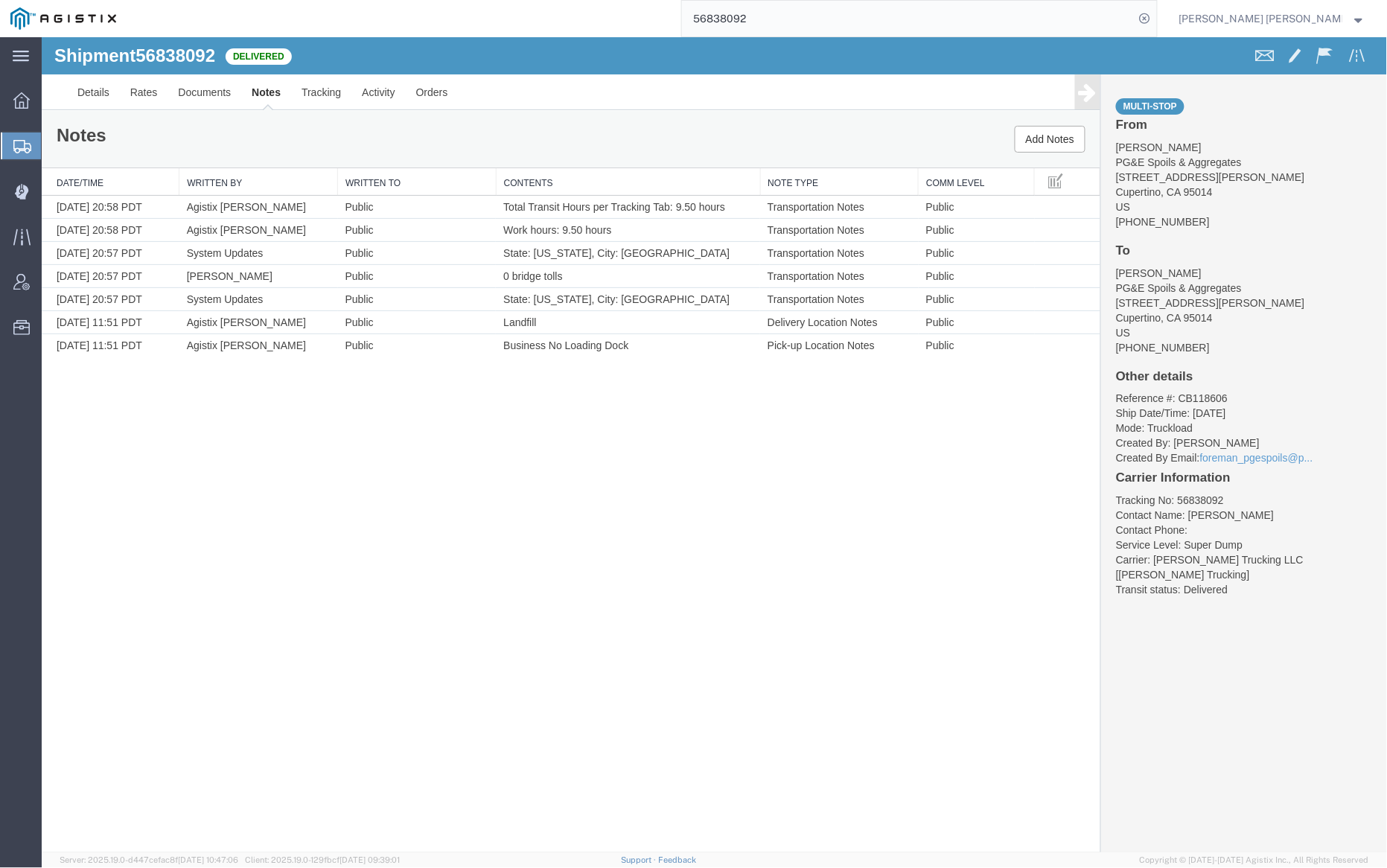
click at [802, 27] on input "56838092" at bounding box center [908, 18] width 453 height 35
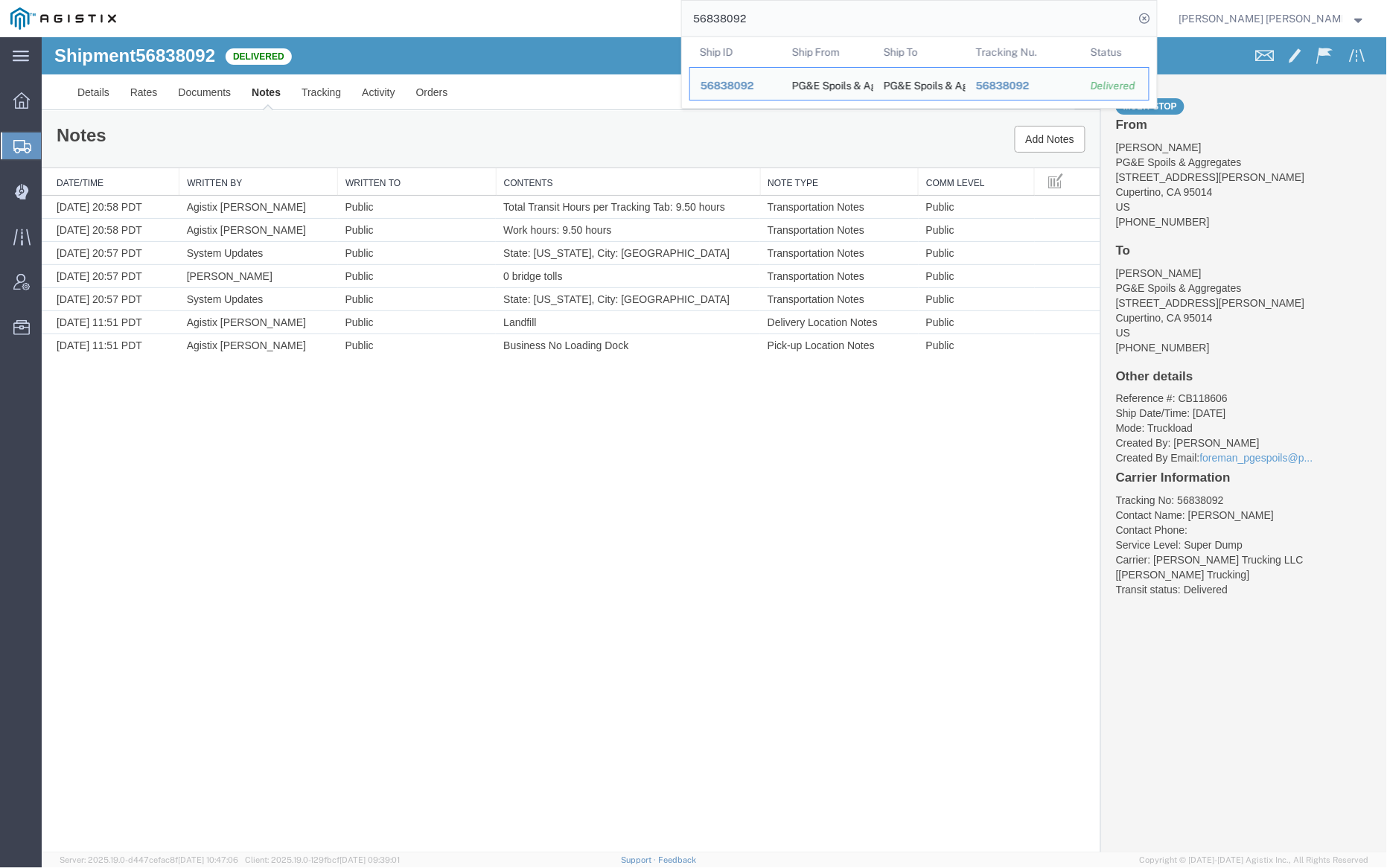
paste input "9"
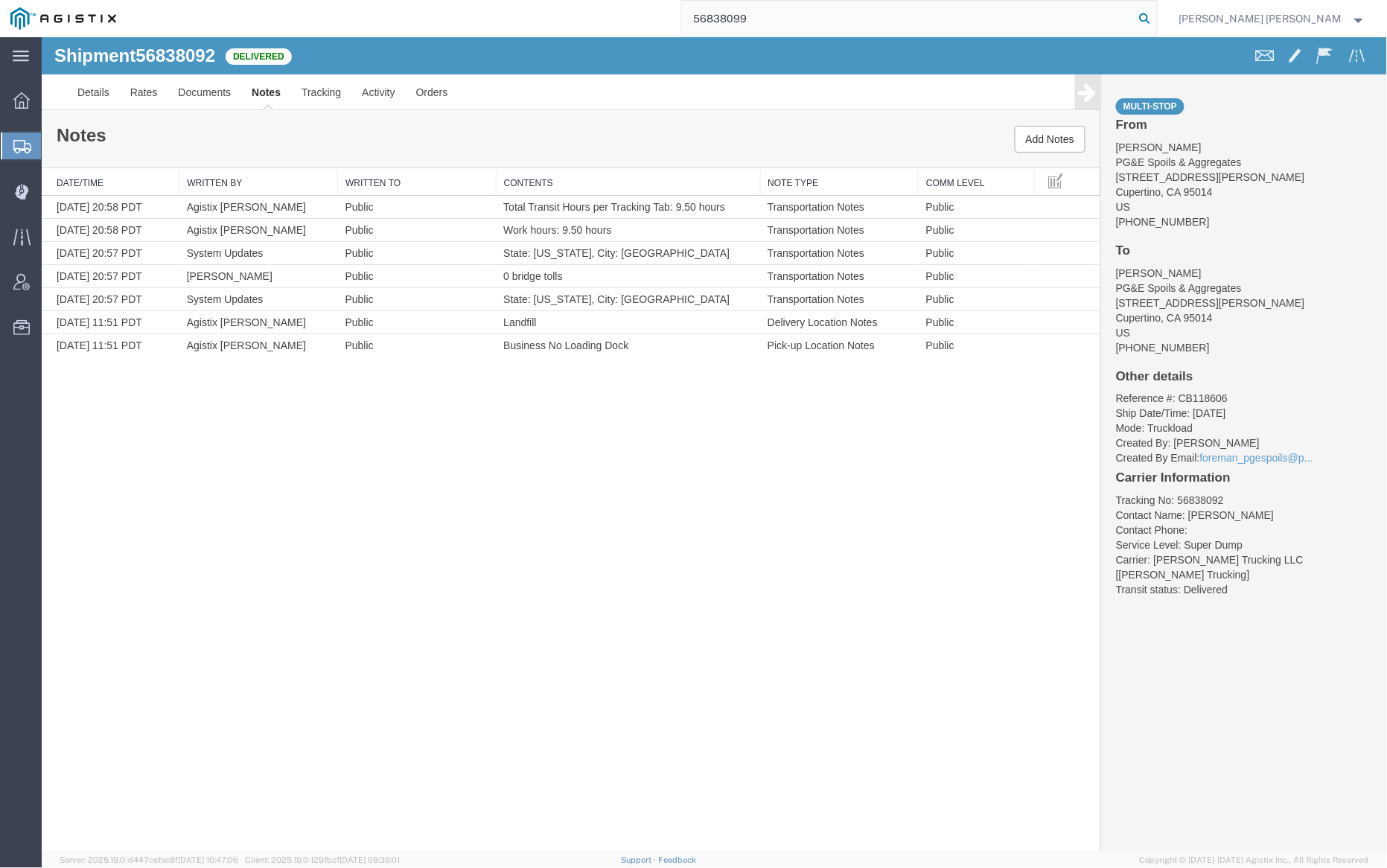
click at [1155, 18] on icon at bounding box center [1145, 18] width 21 height 21
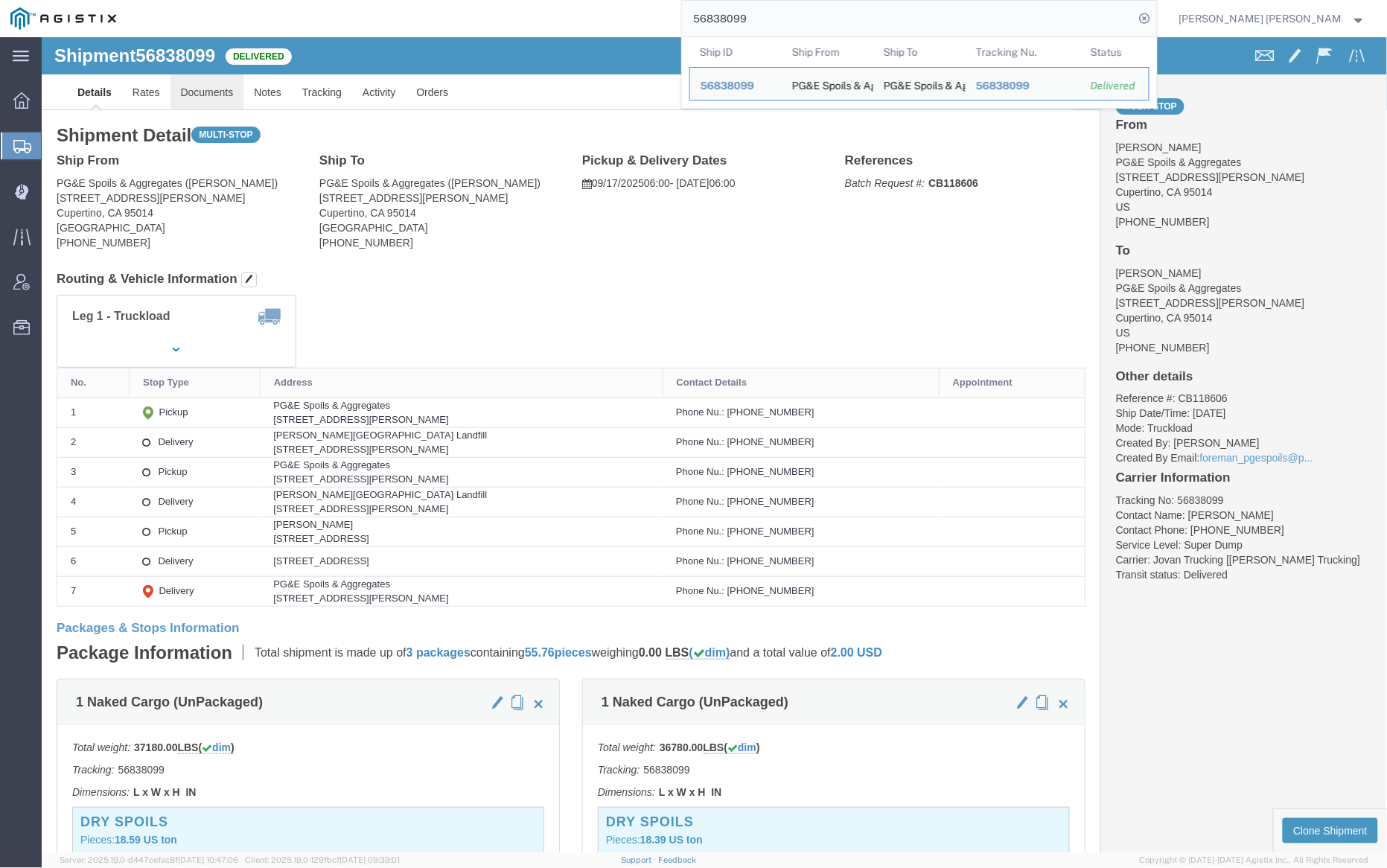
click link "Documents"
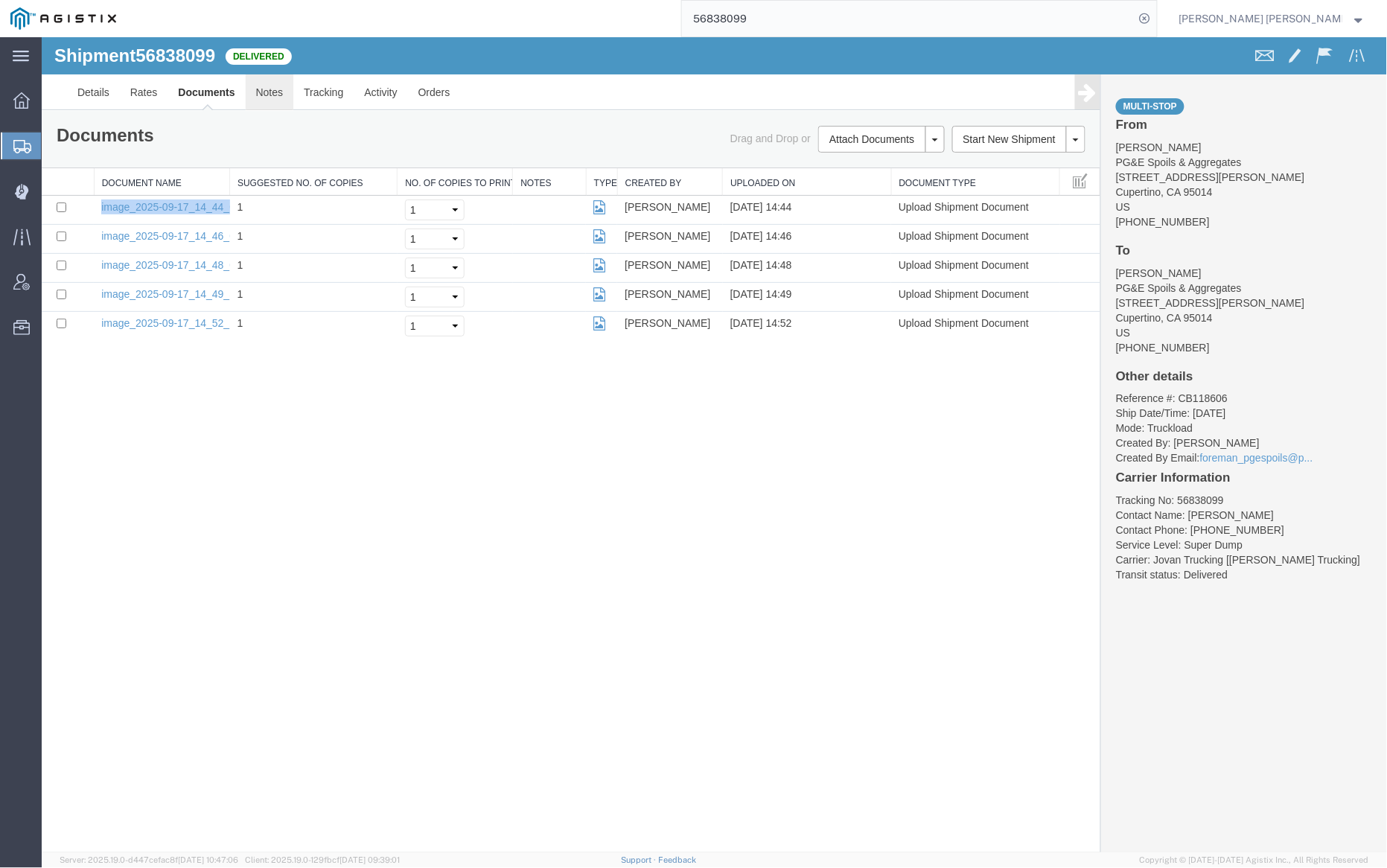
click at [270, 85] on link "Notes" at bounding box center [269, 91] width 49 height 35
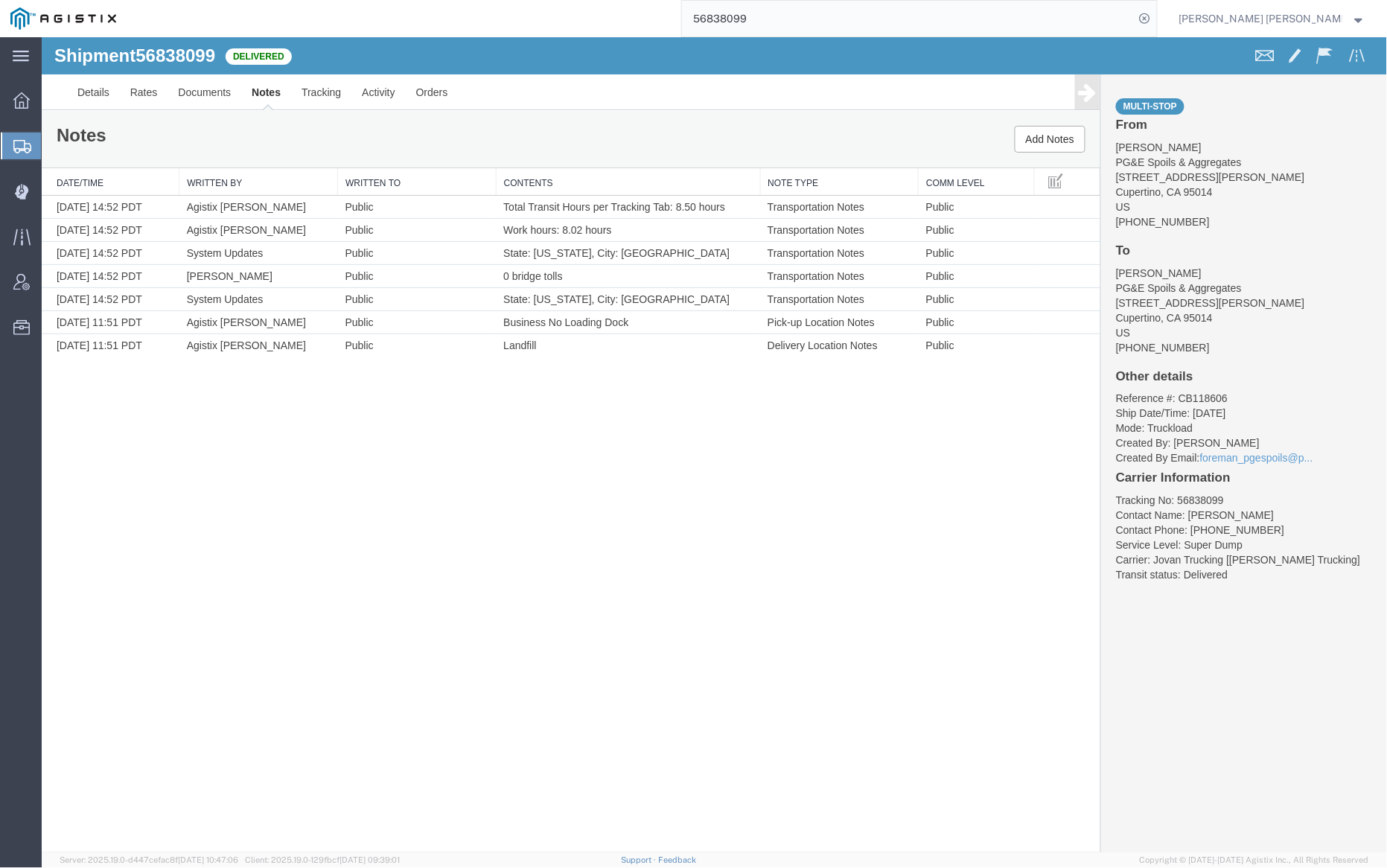
click at [794, 24] on input "56838099" at bounding box center [908, 18] width 453 height 35
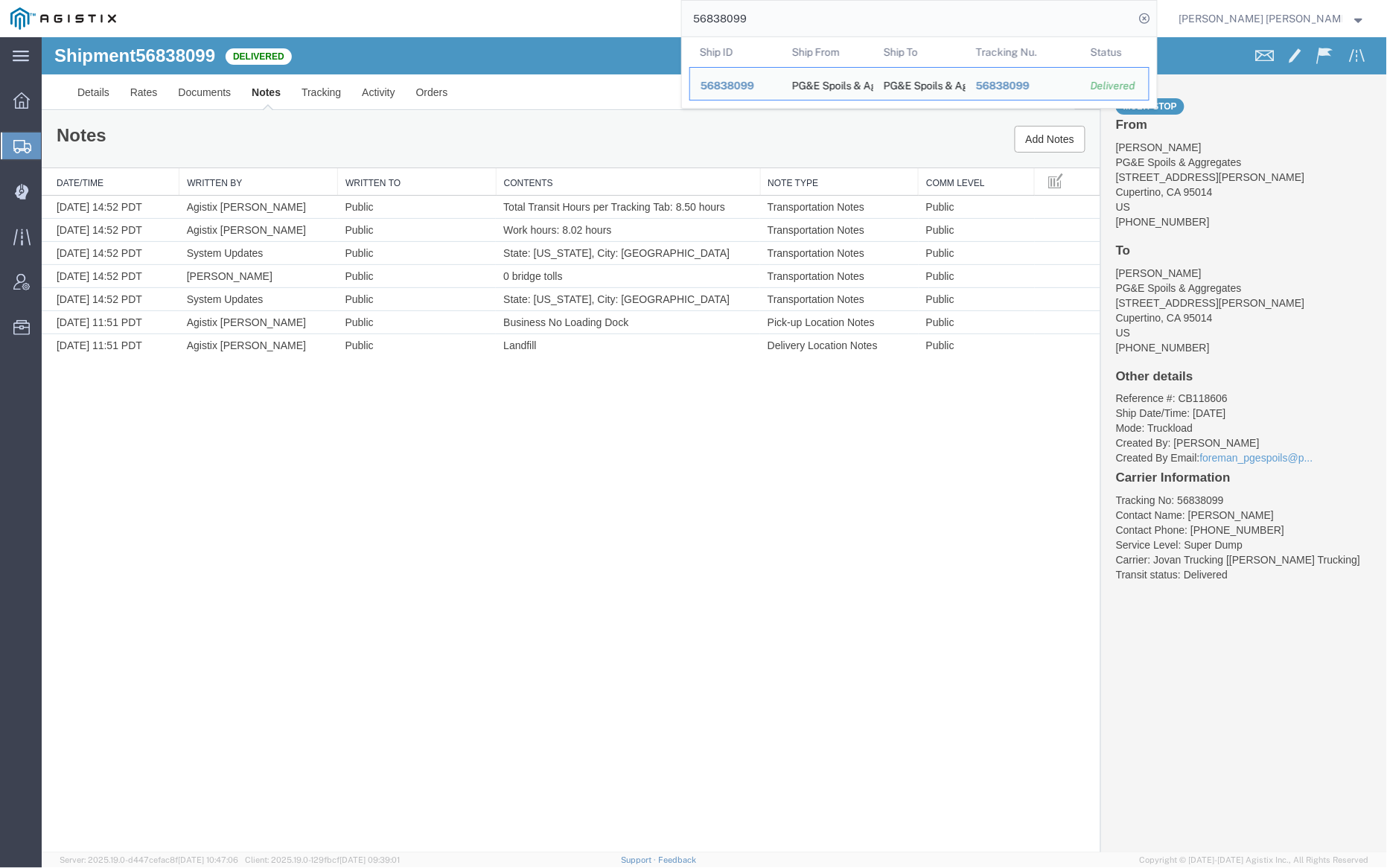
click at [794, 24] on input "56838099" at bounding box center [908, 18] width 453 height 35
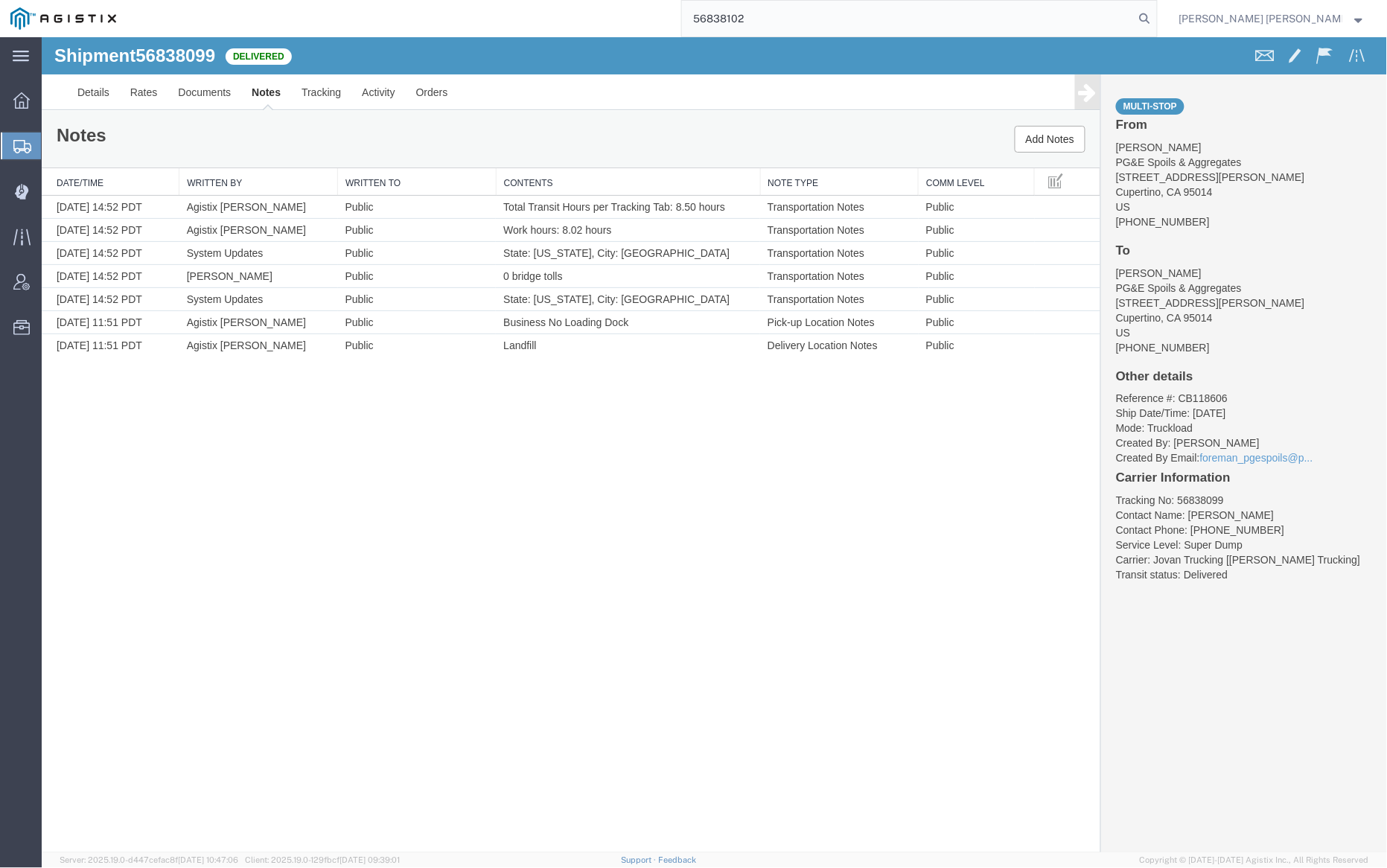
drag, startPoint x: 1222, startPoint y: 19, endPoint x: 1202, endPoint y: 21, distance: 20.1
click at [1155, 19] on icon at bounding box center [1145, 18] width 21 height 21
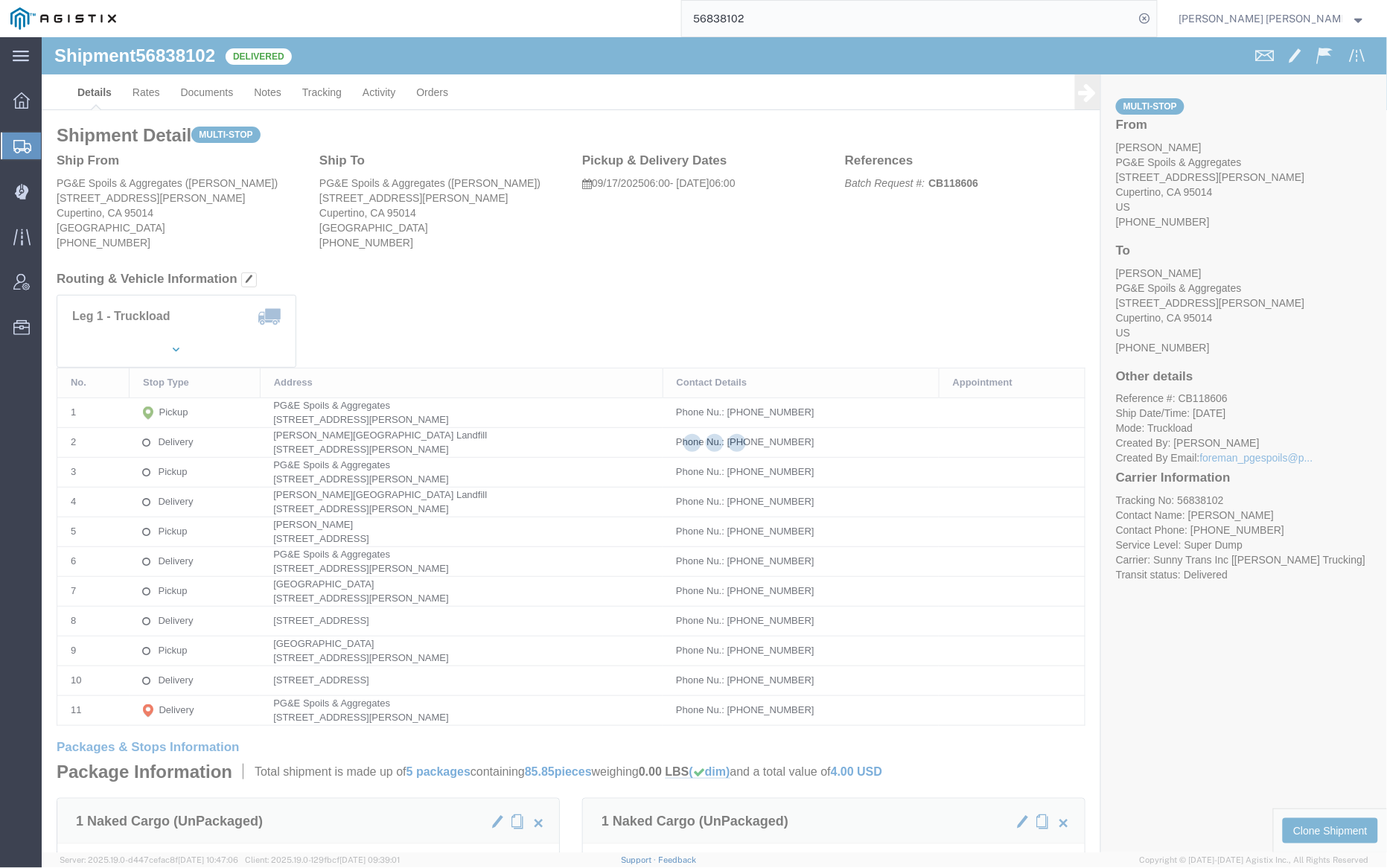
click at [209, 88] on div at bounding box center [715, 444] width 1346 height 815
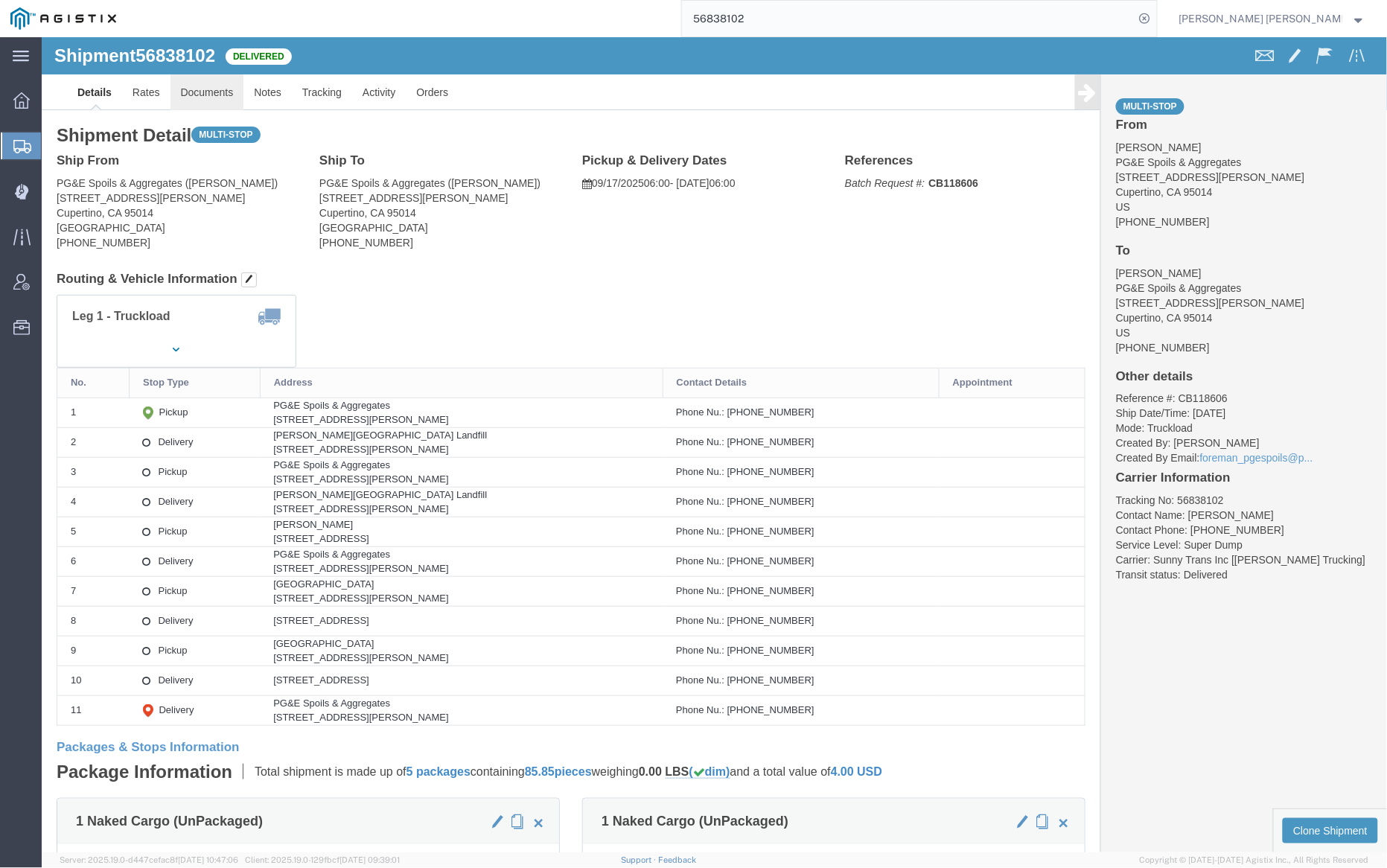
click link "Documents"
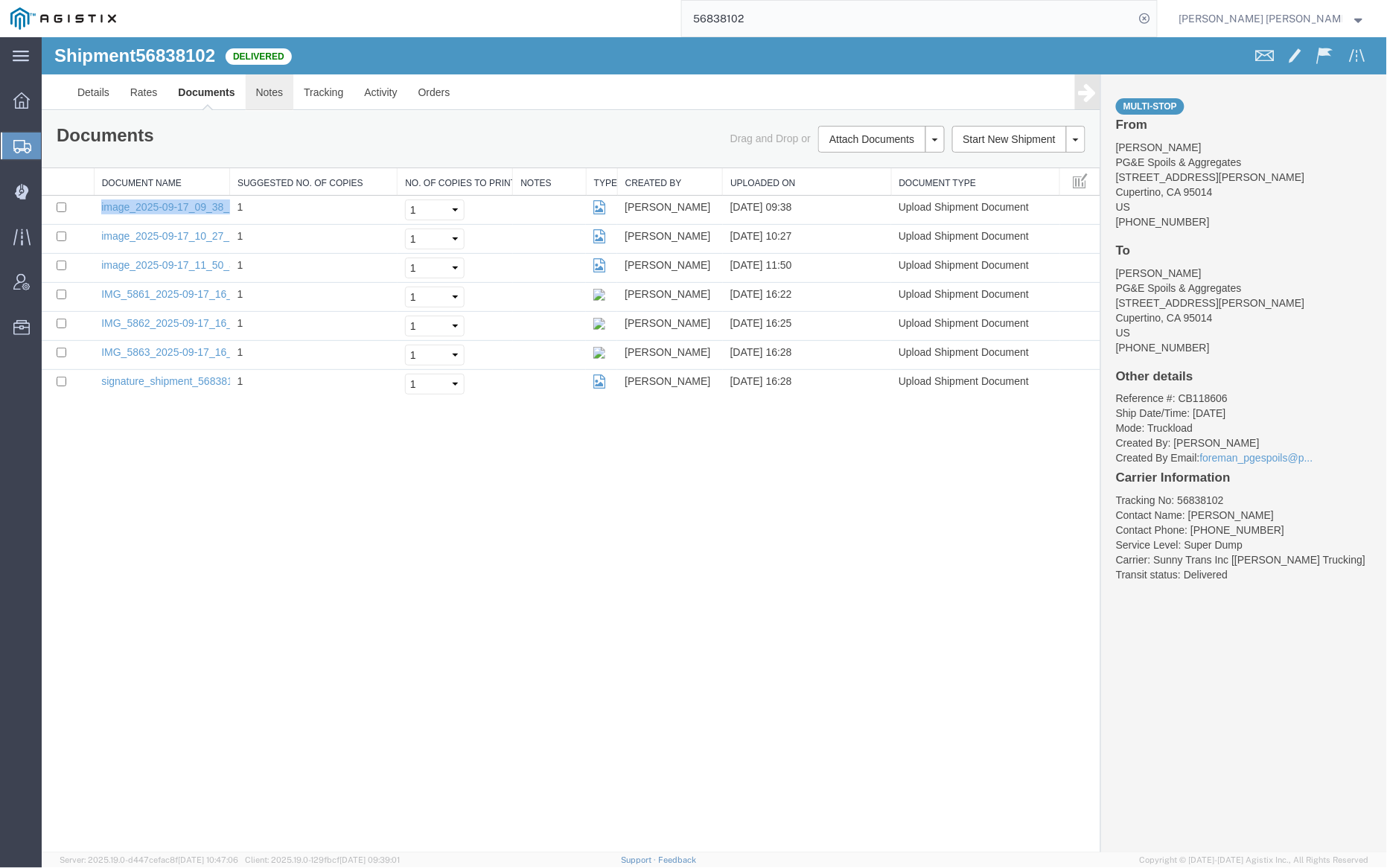
click at [272, 89] on link "Notes" at bounding box center [269, 91] width 49 height 35
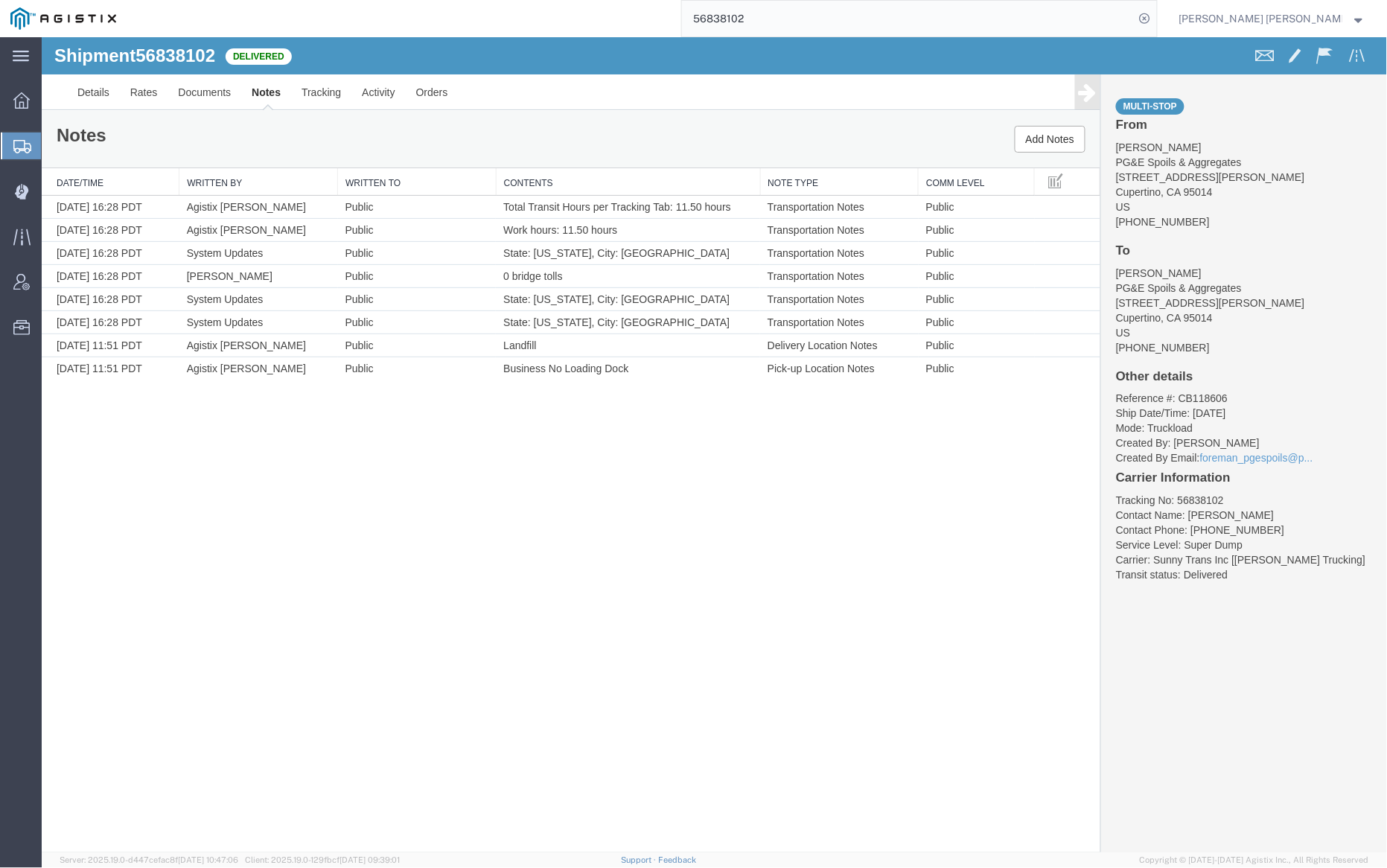
click at [796, 20] on input "56838102" at bounding box center [908, 18] width 453 height 35
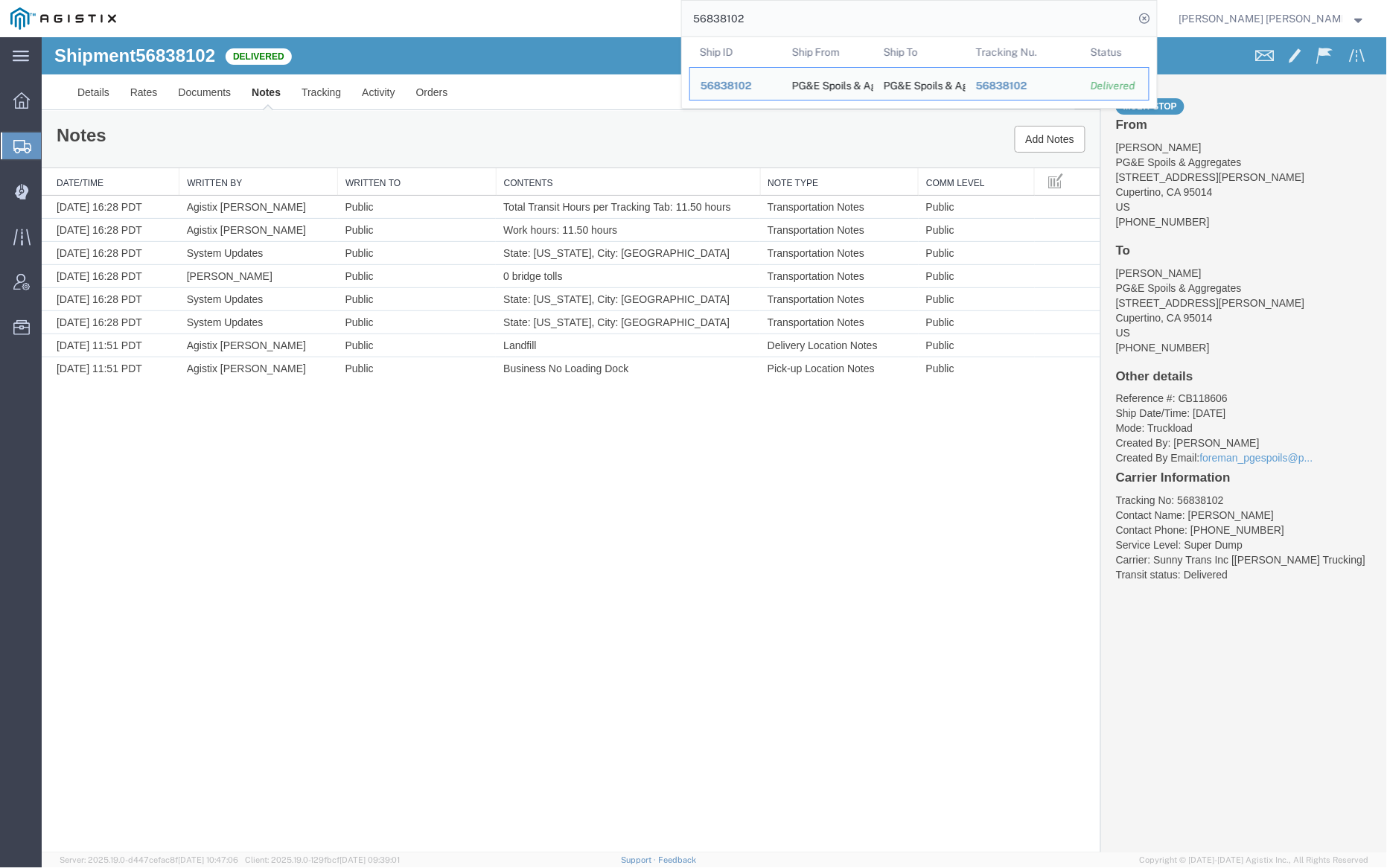
paste input "3"
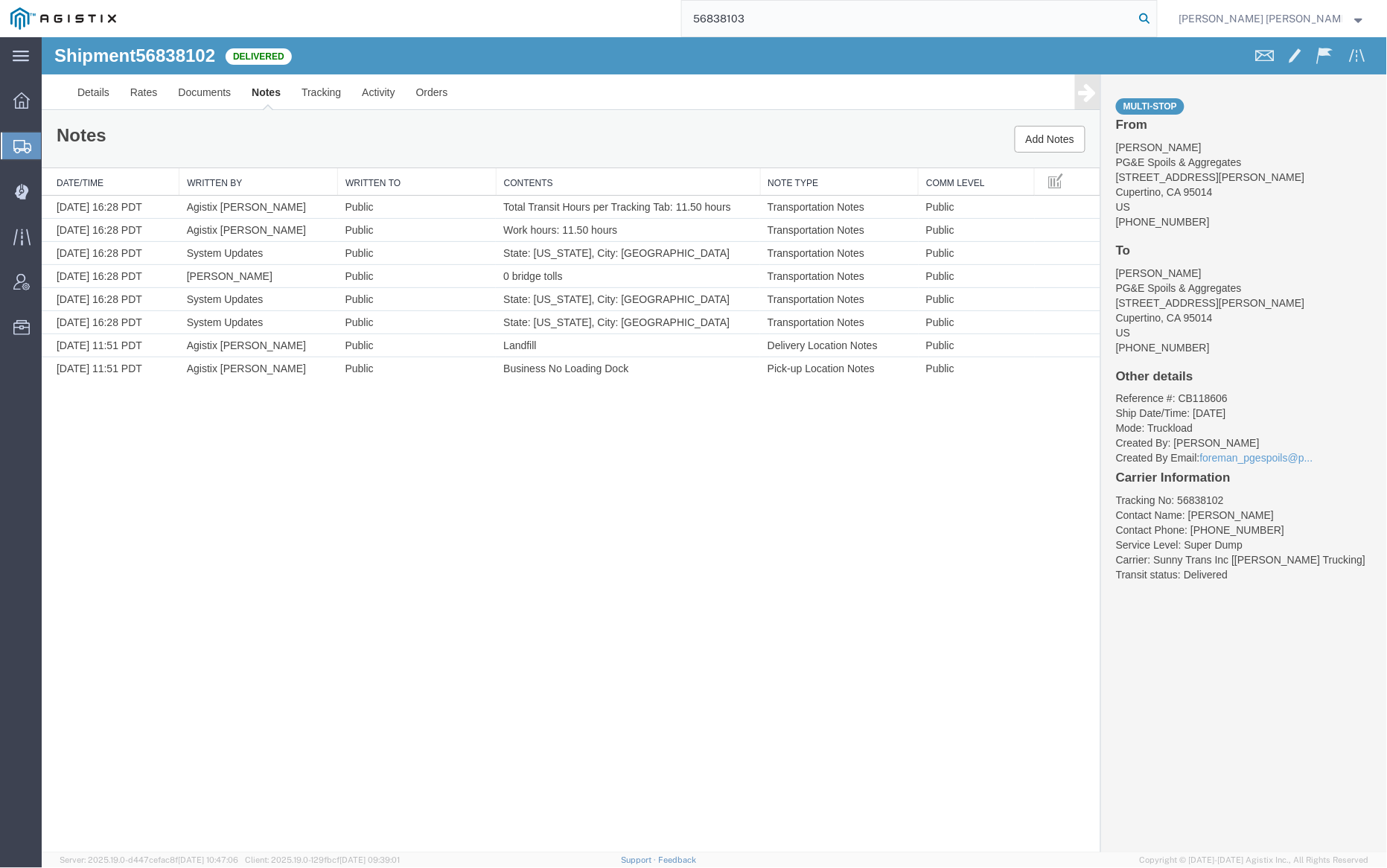
click at [1155, 18] on icon at bounding box center [1145, 18] width 21 height 21
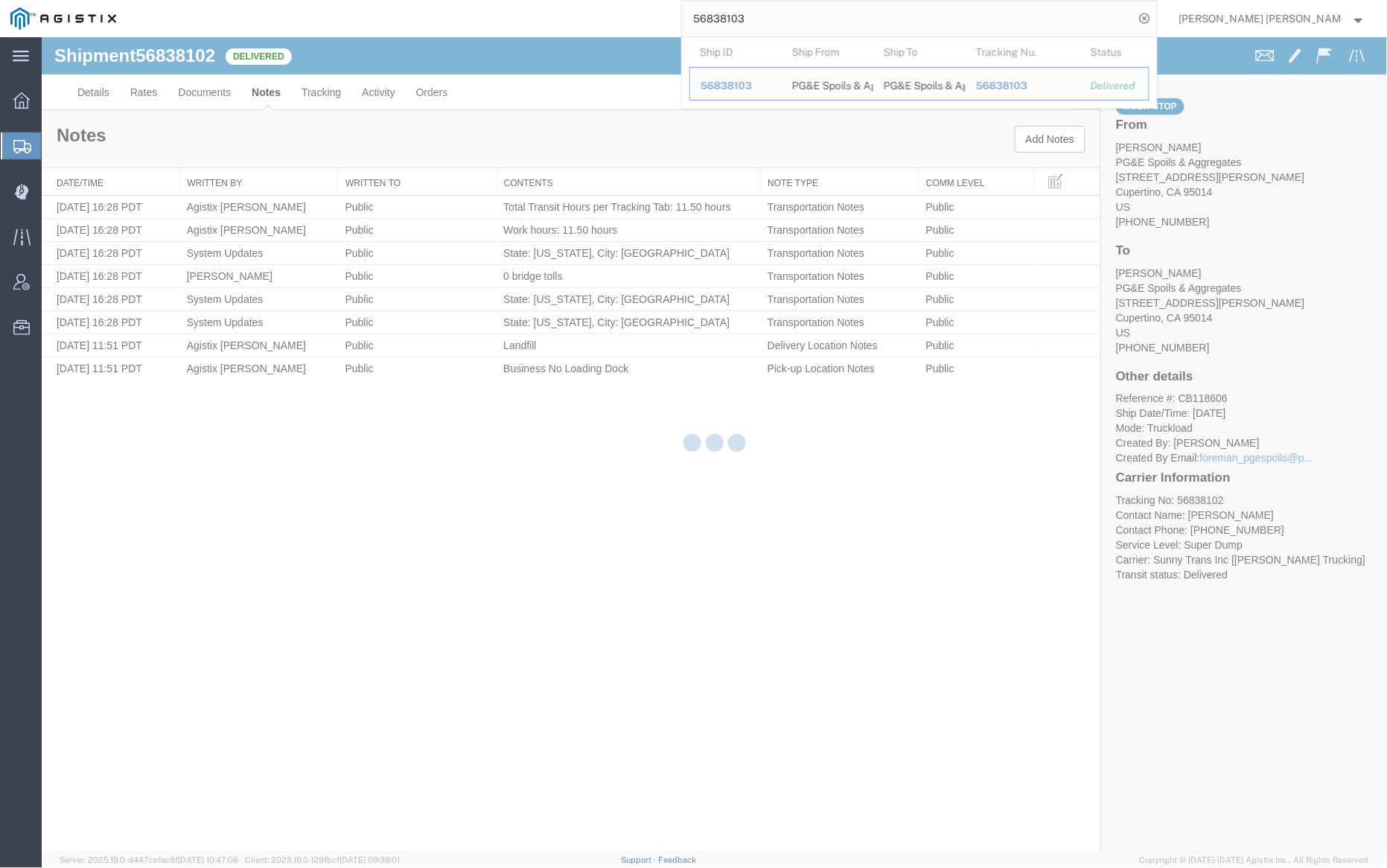
click at [204, 88] on div at bounding box center [715, 444] width 1346 height 815
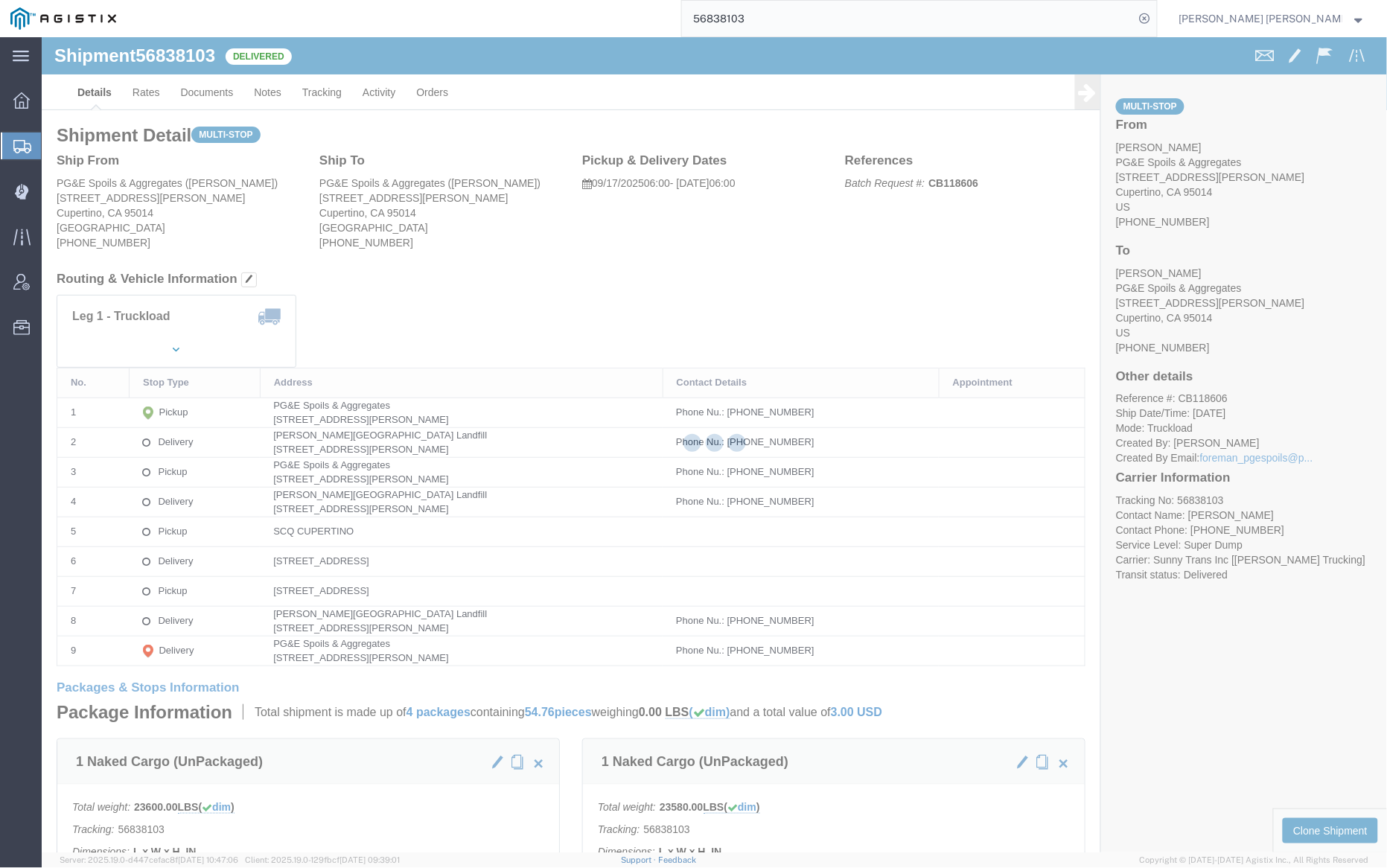
click at [204, 88] on div at bounding box center [715, 444] width 1346 height 815
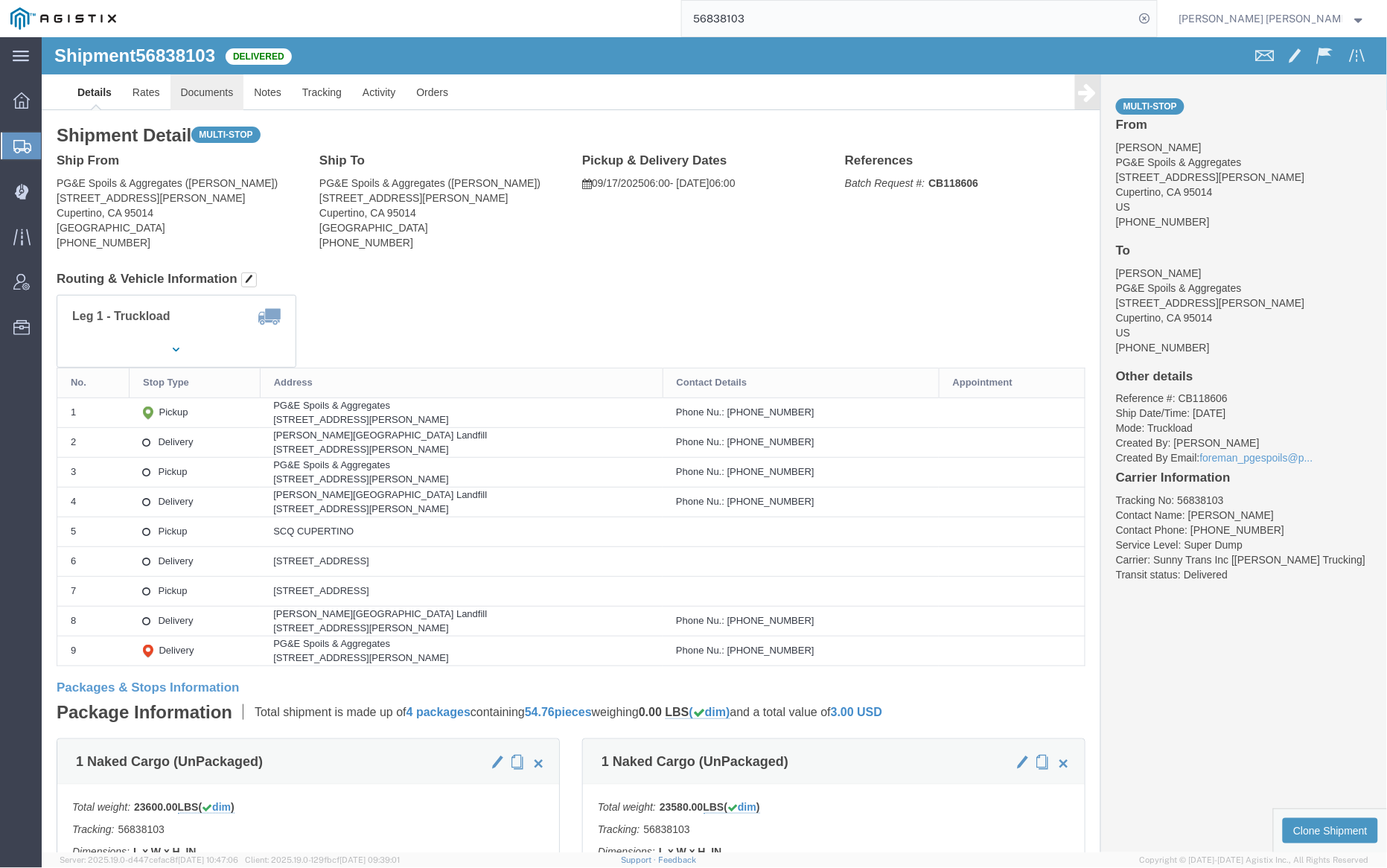
click link "Documents"
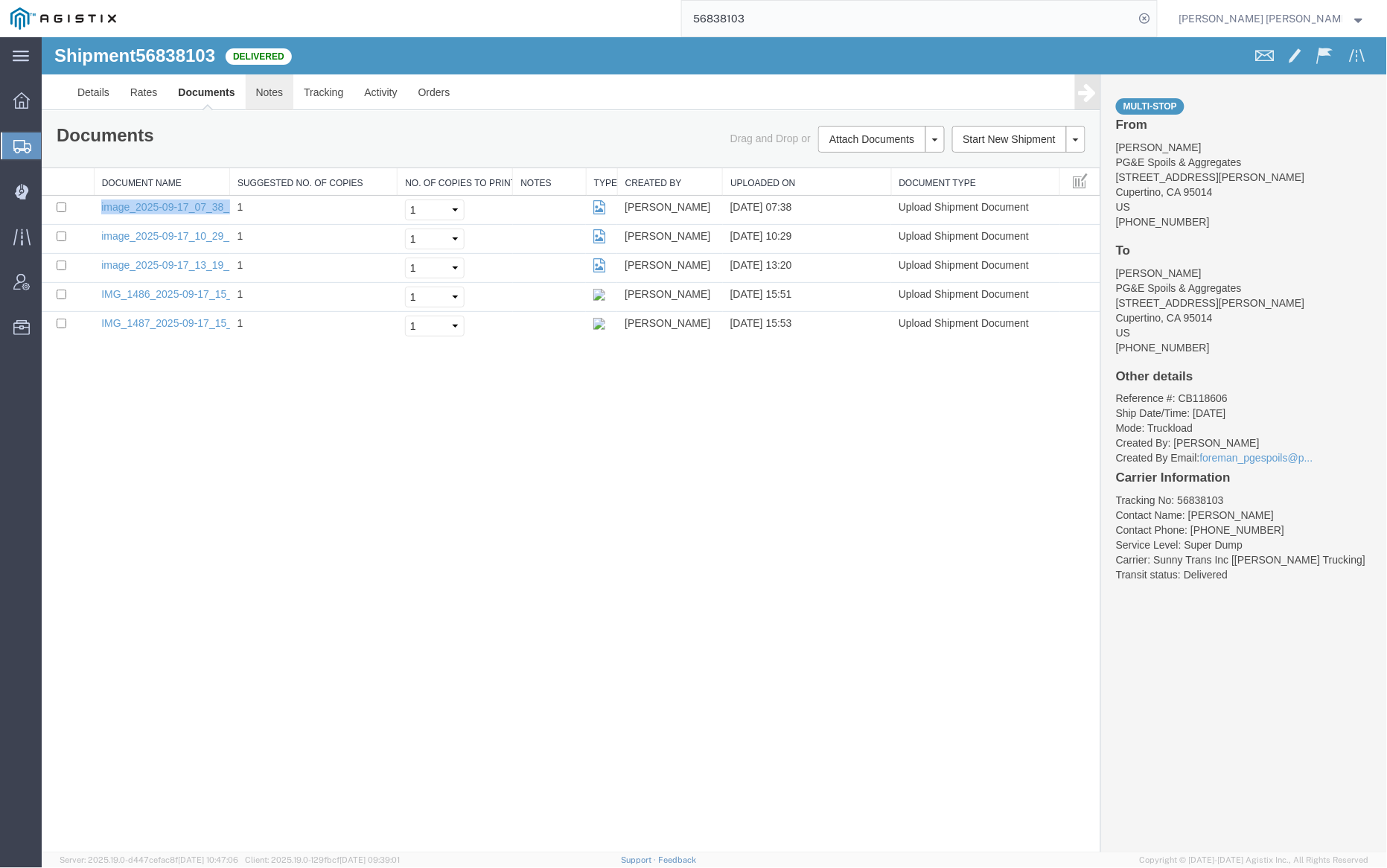
click at [267, 85] on link "Notes" at bounding box center [269, 91] width 49 height 35
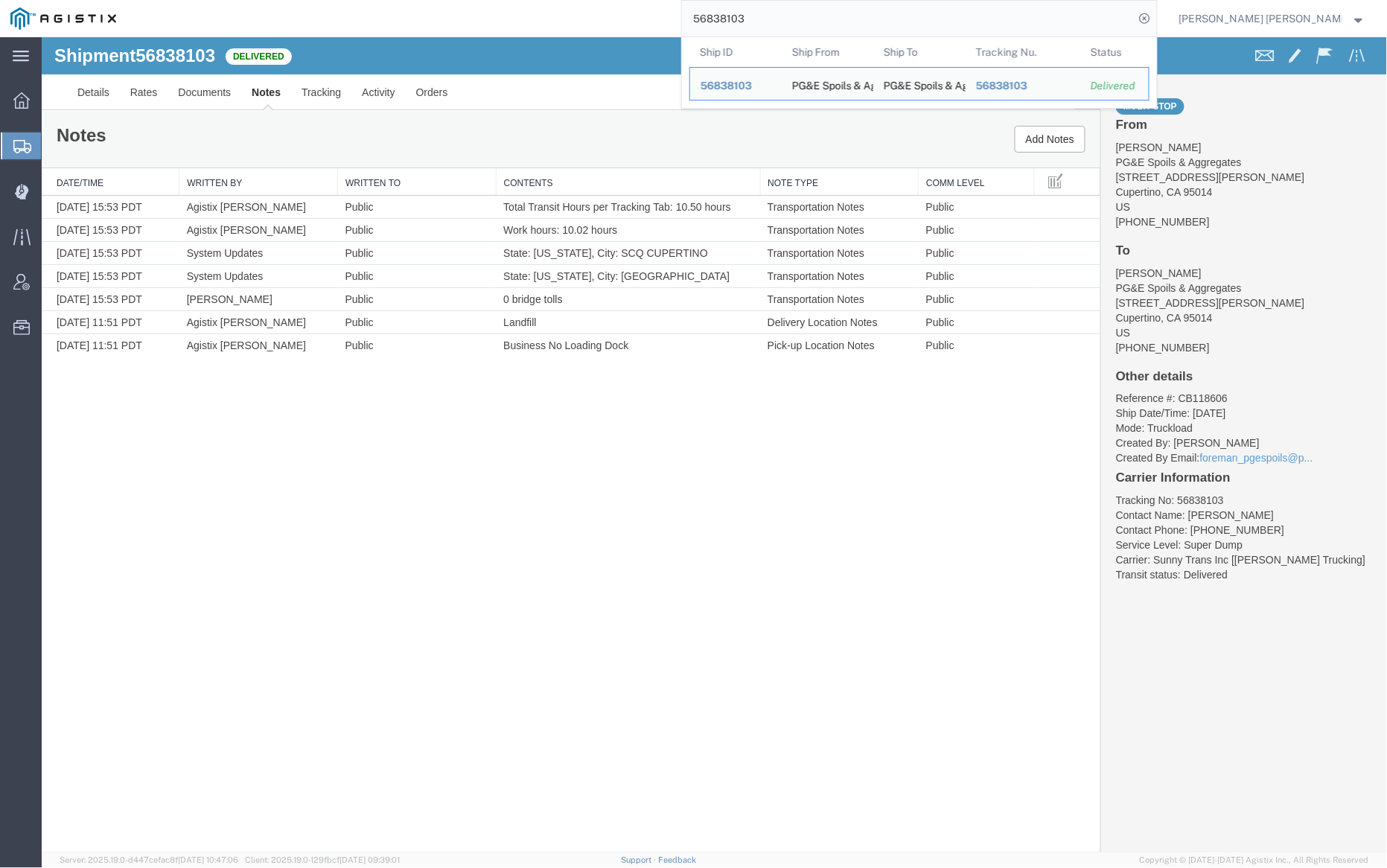
click at [811, 21] on input "56838103" at bounding box center [908, 18] width 453 height 35
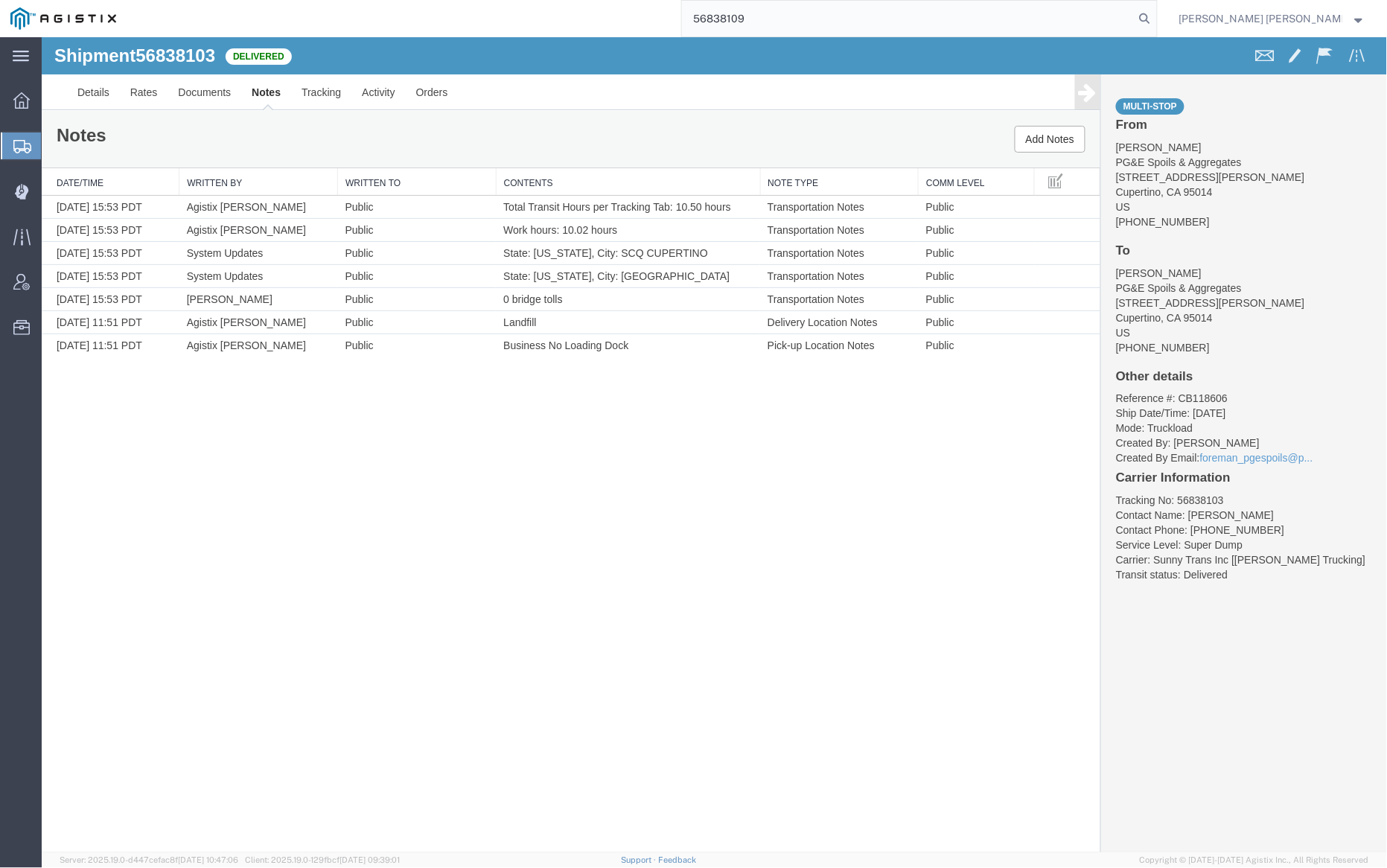
drag, startPoint x: 1221, startPoint y: 21, endPoint x: 1033, endPoint y: 4, distance: 188.8
click at [1155, 21] on icon at bounding box center [1145, 18] width 21 height 21
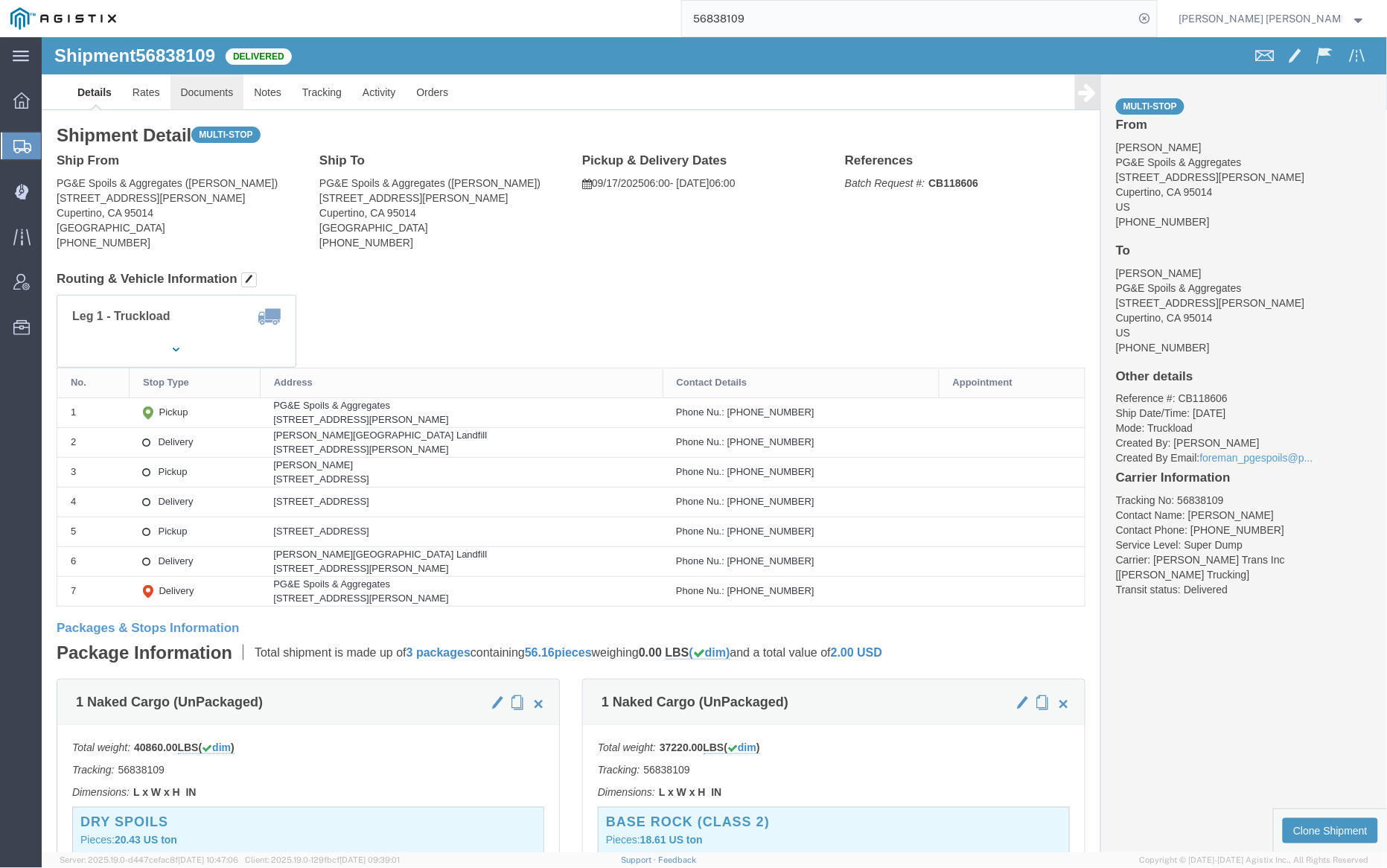
click link "Documents"
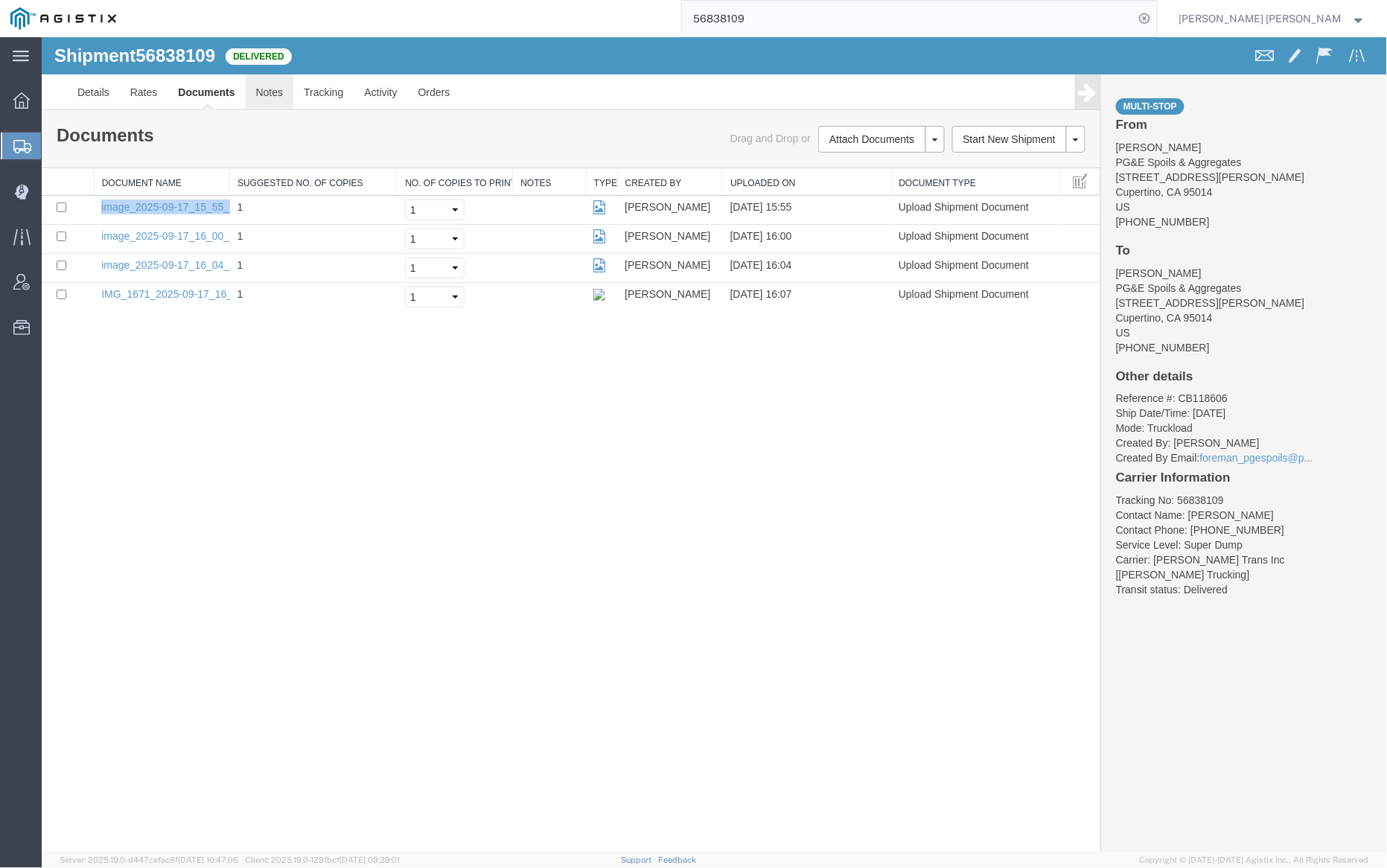
click at [256, 92] on link "Notes" at bounding box center [269, 91] width 49 height 35
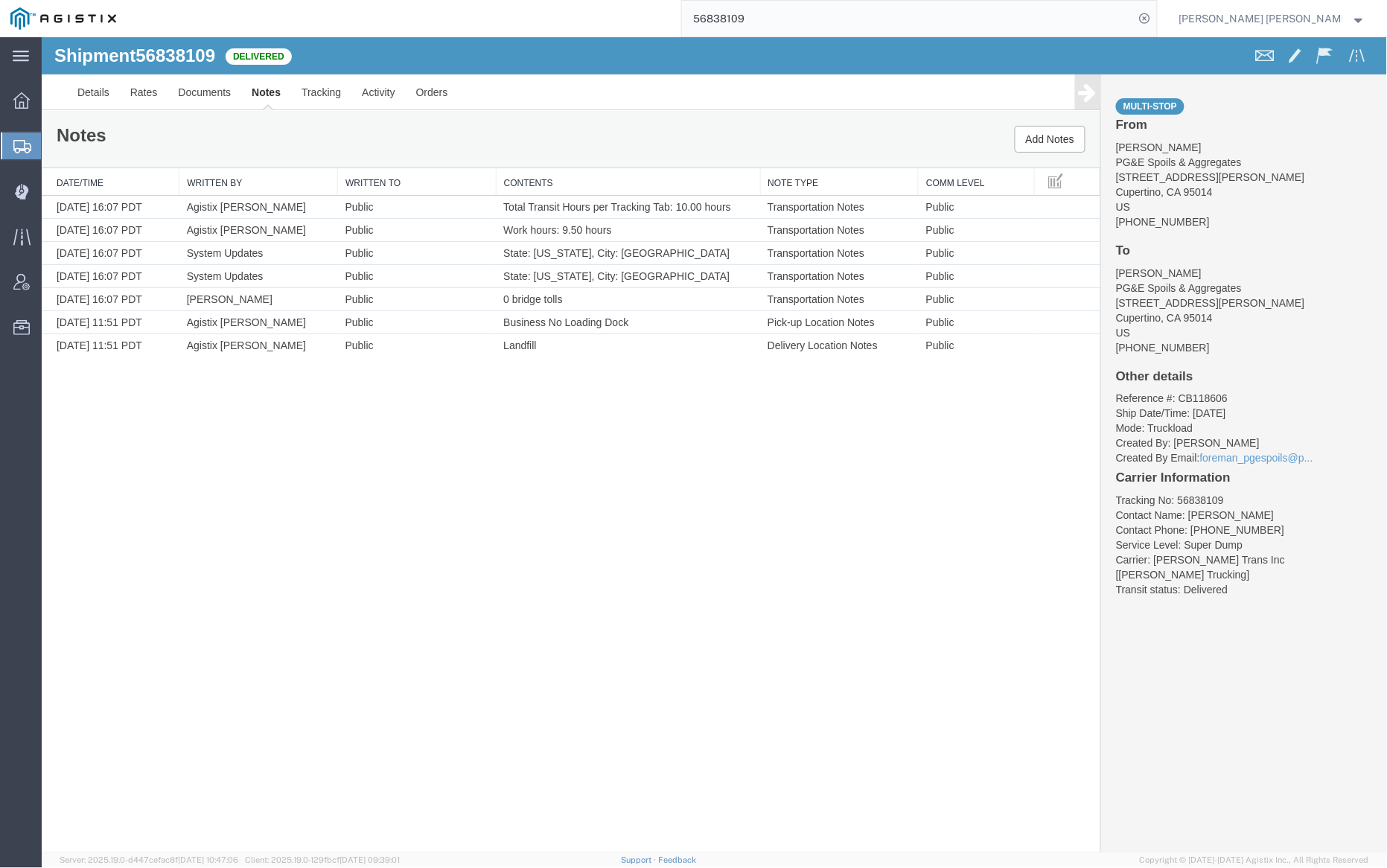
click at [796, 10] on input "56838109" at bounding box center [908, 18] width 453 height 35
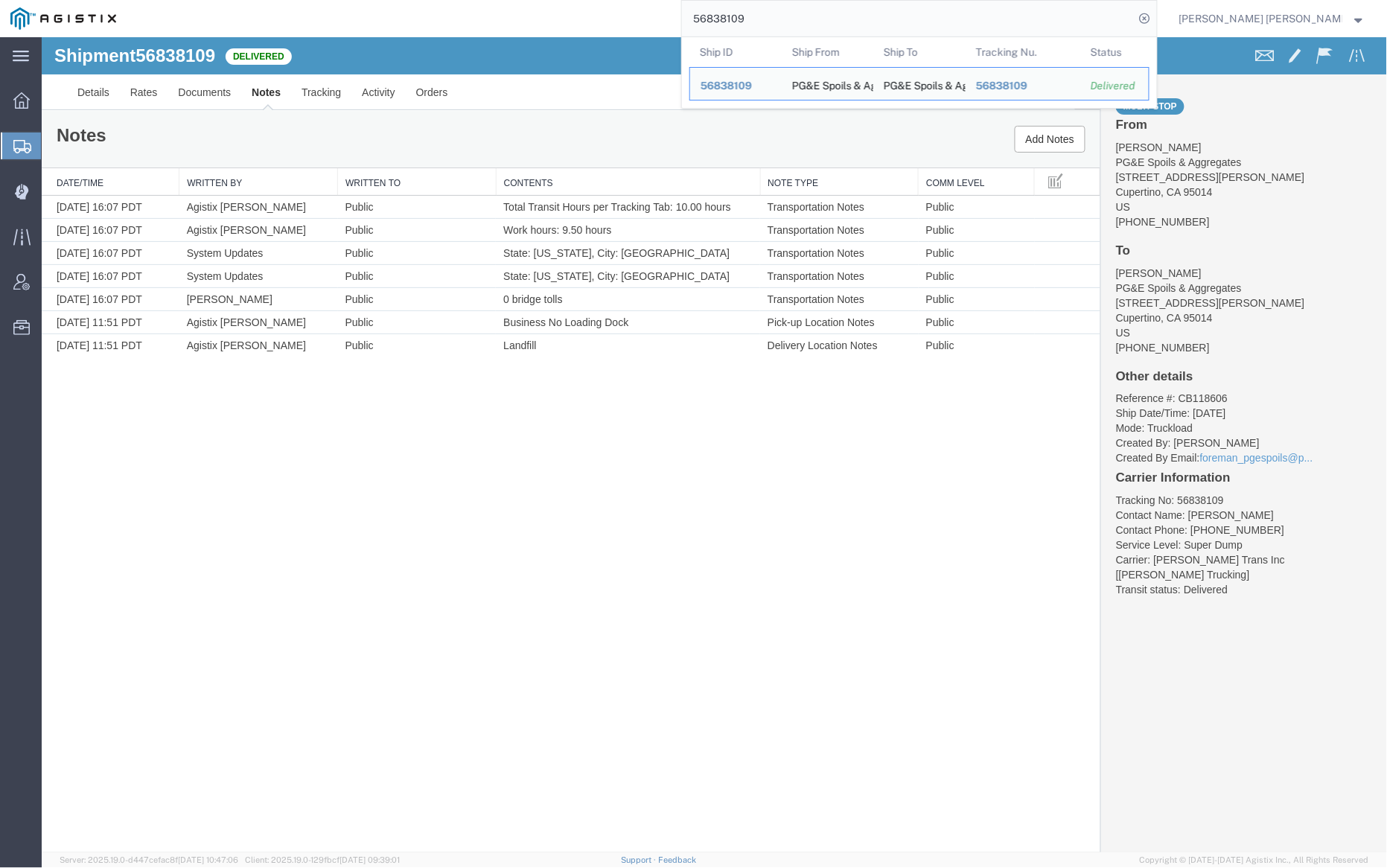
click at [796, 10] on input "56838109" at bounding box center [908, 18] width 453 height 35
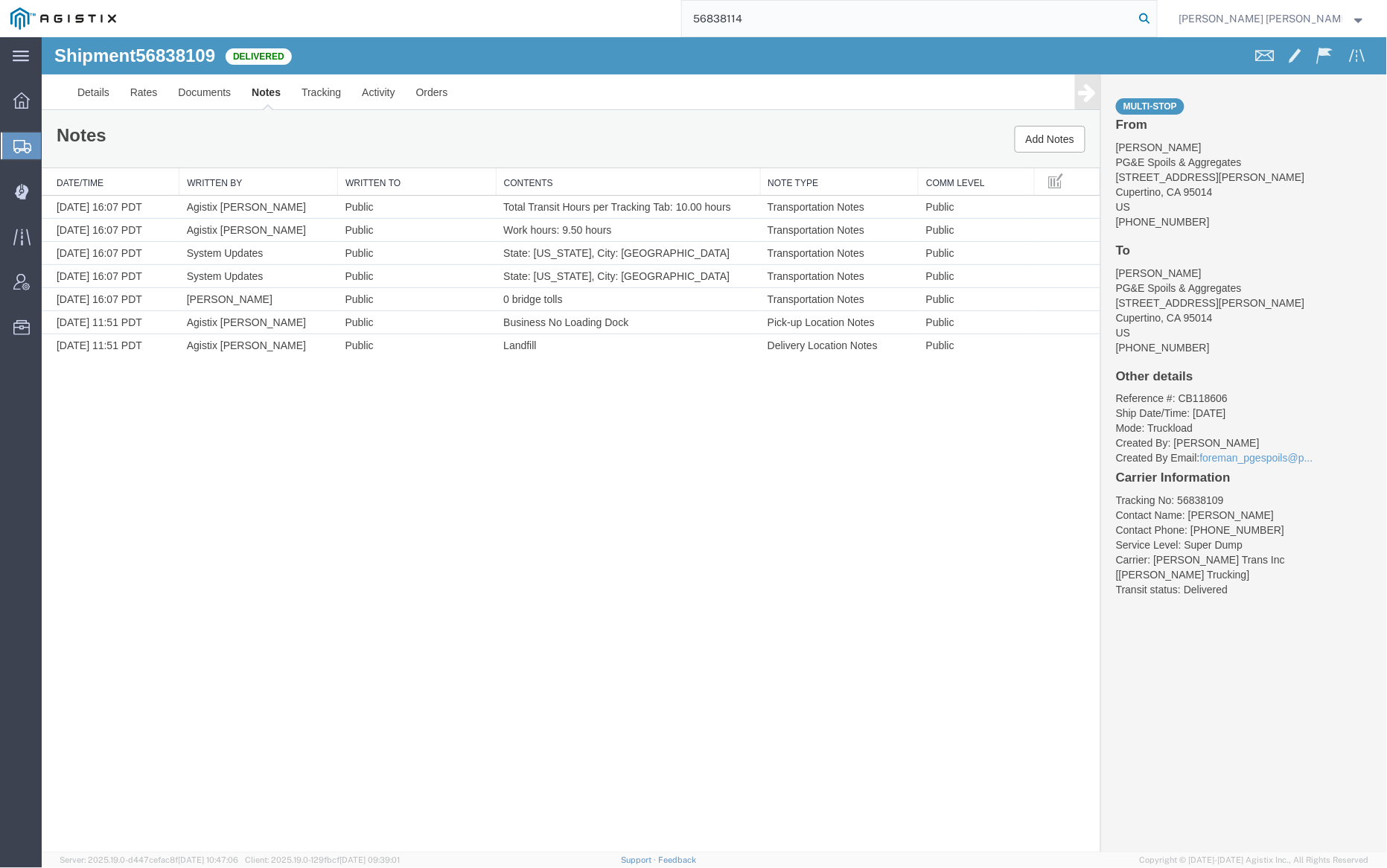
type input "56838114"
click at [1155, 18] on icon at bounding box center [1145, 18] width 21 height 21
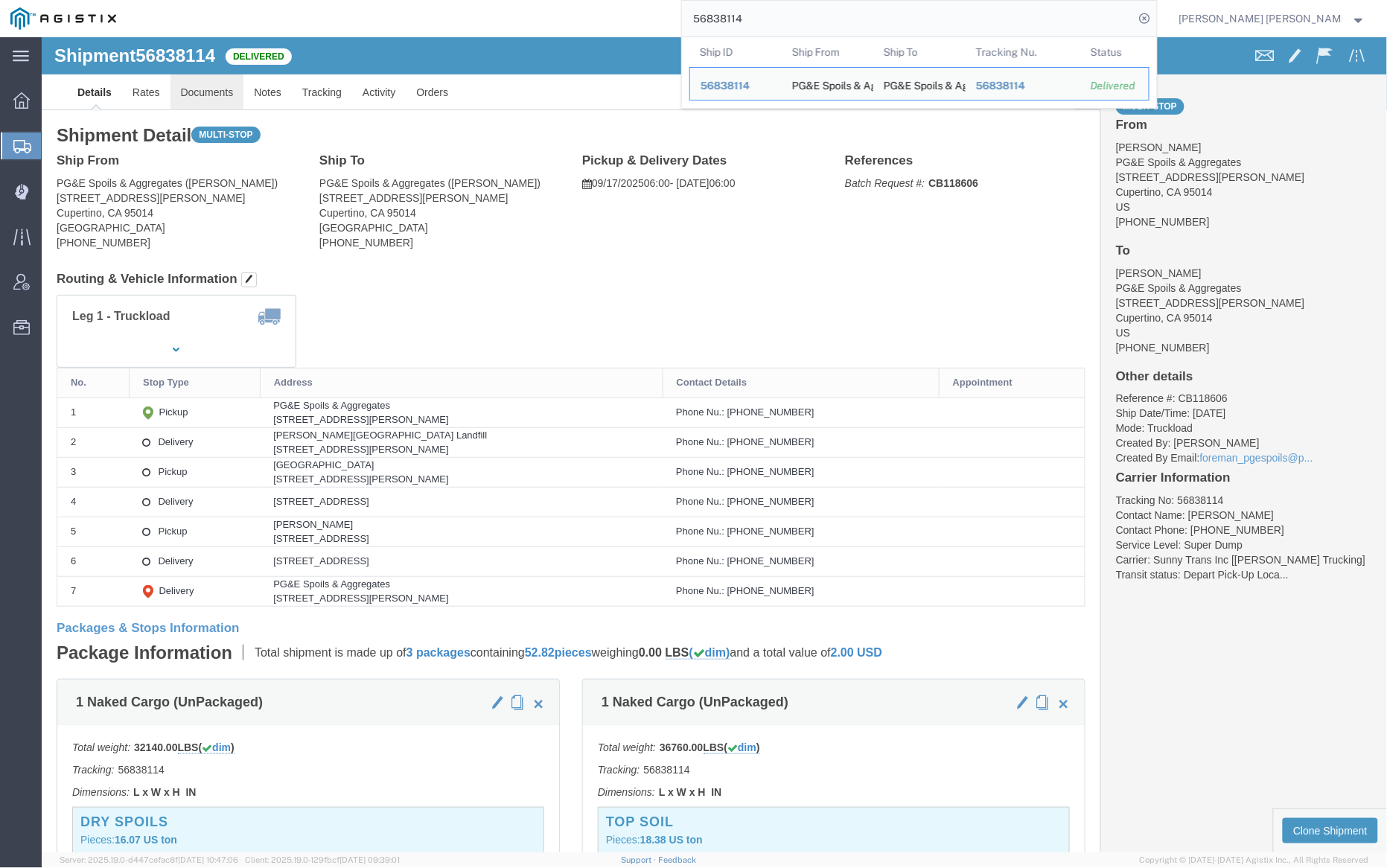
click link "Documents"
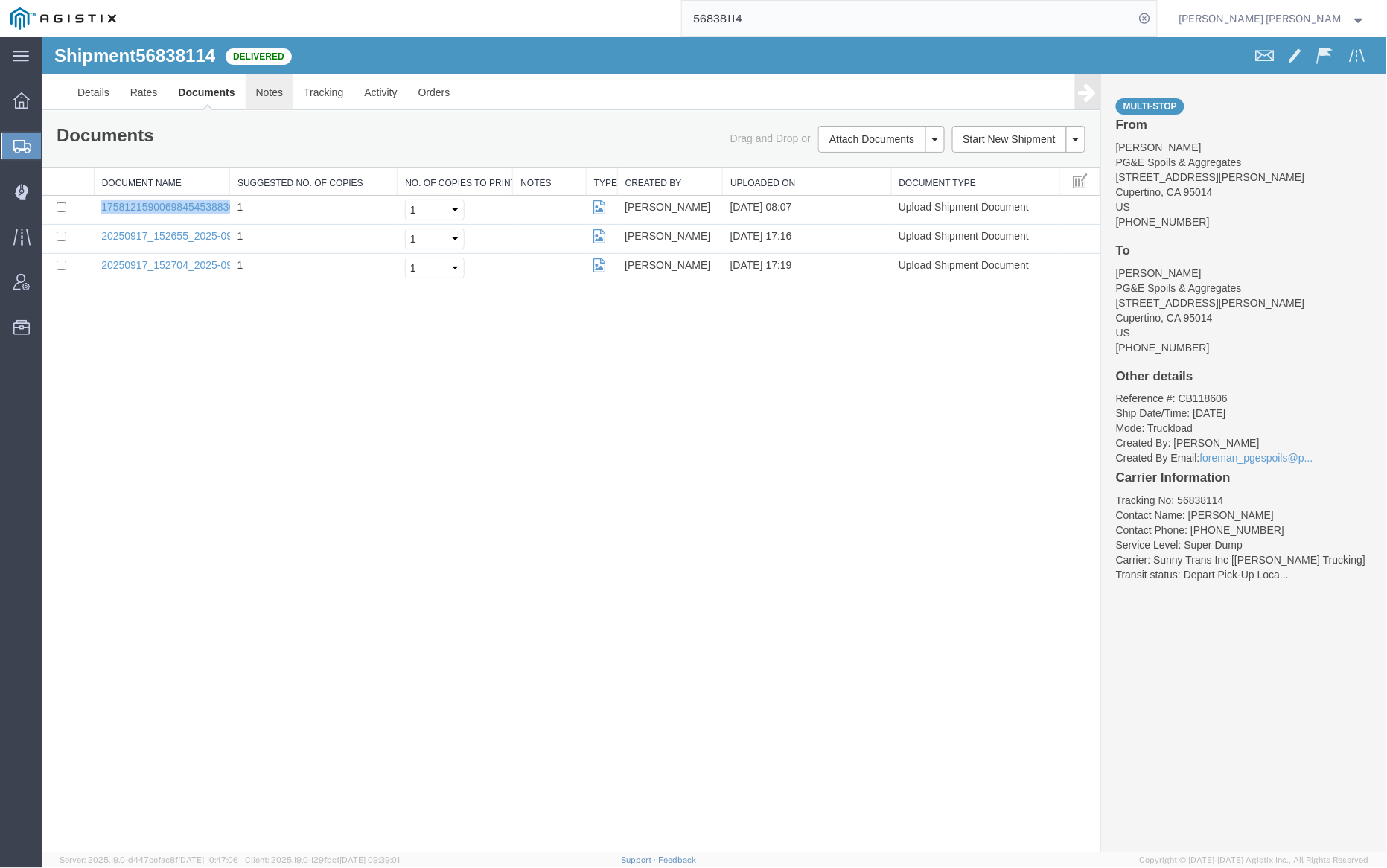
click at [263, 89] on link "Notes" at bounding box center [269, 91] width 49 height 35
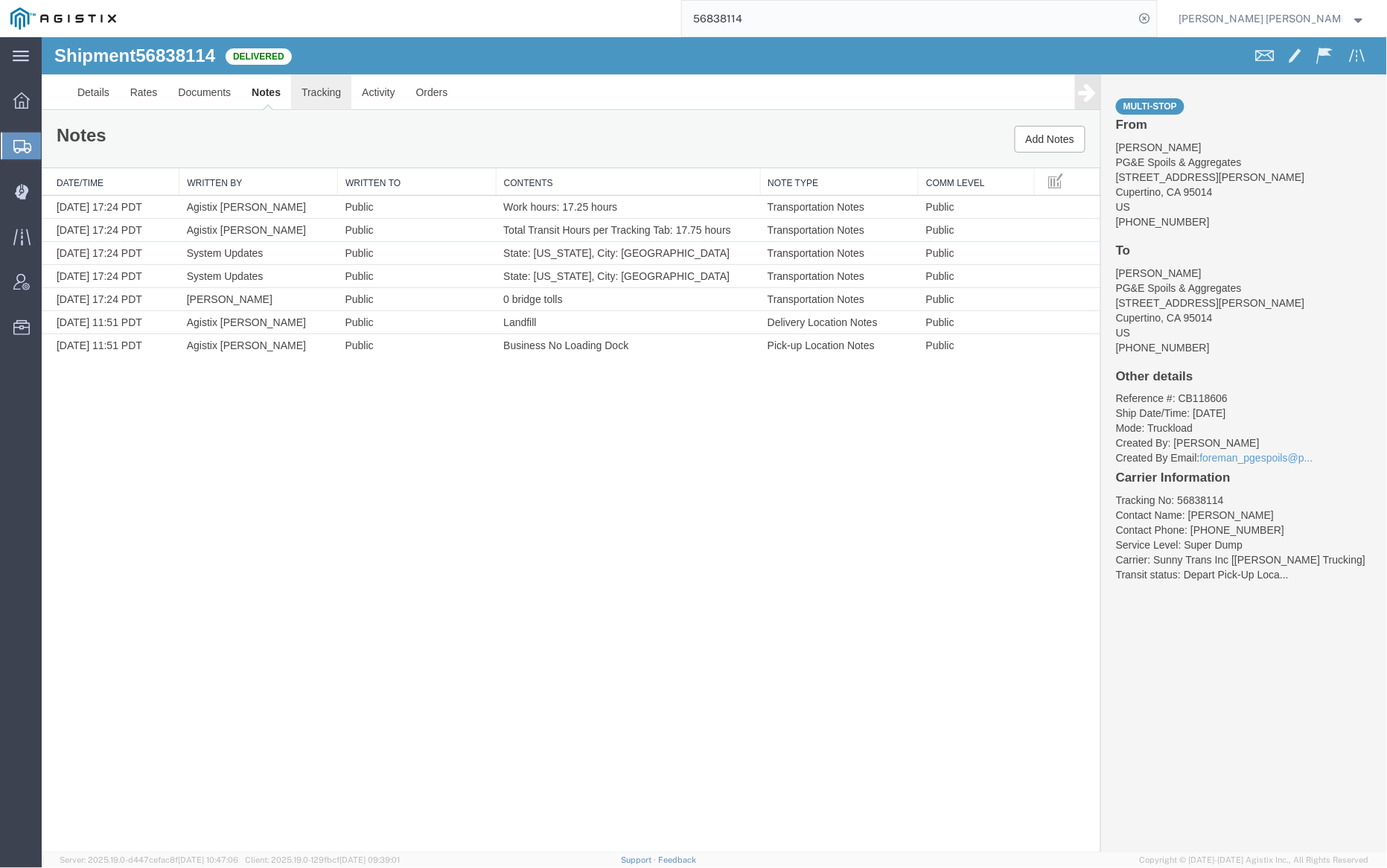
click at [312, 78] on link "Tracking" at bounding box center [320, 91] width 60 height 35
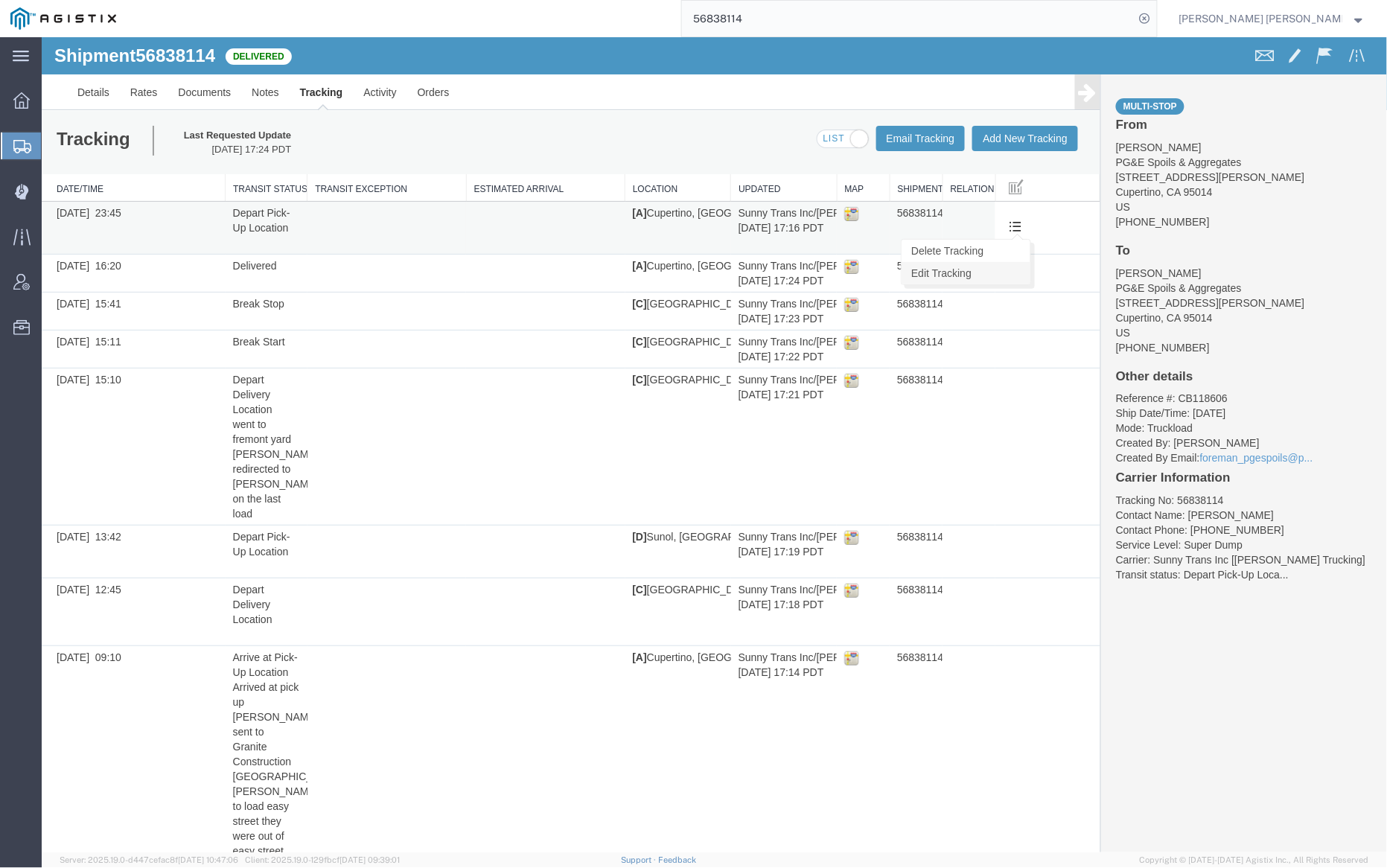
click at [1002, 273] on link "Edit Tracking" at bounding box center [966, 272] width 129 height 22
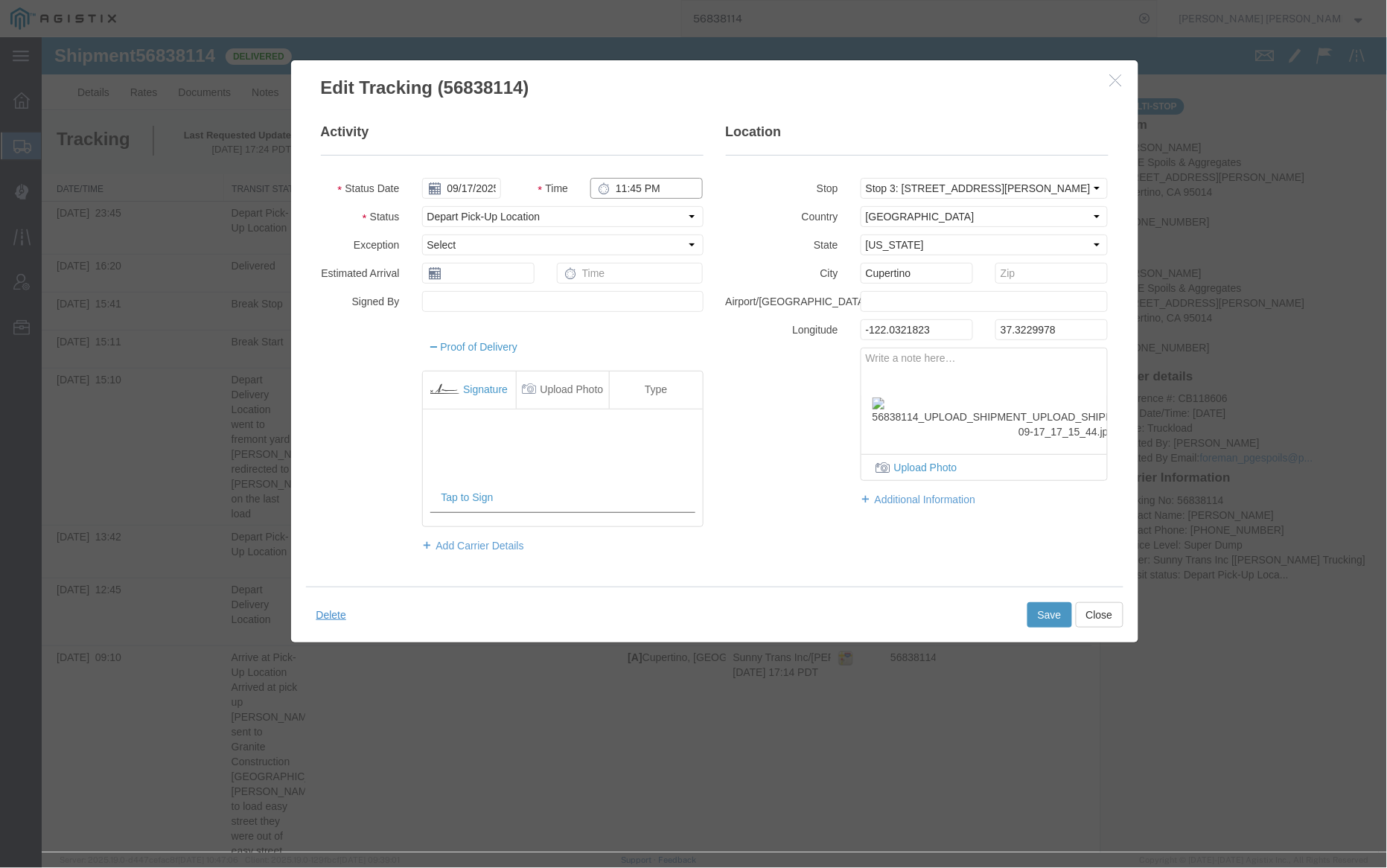
click at [661, 191] on input "11:45 PM" at bounding box center [646, 187] width 112 height 21
click at [653, 190] on input "11:45 PM" at bounding box center [646, 187] width 112 height 21
type input "11:45 AM"
click at [1037, 620] on button "Save" at bounding box center [1049, 614] width 45 height 26
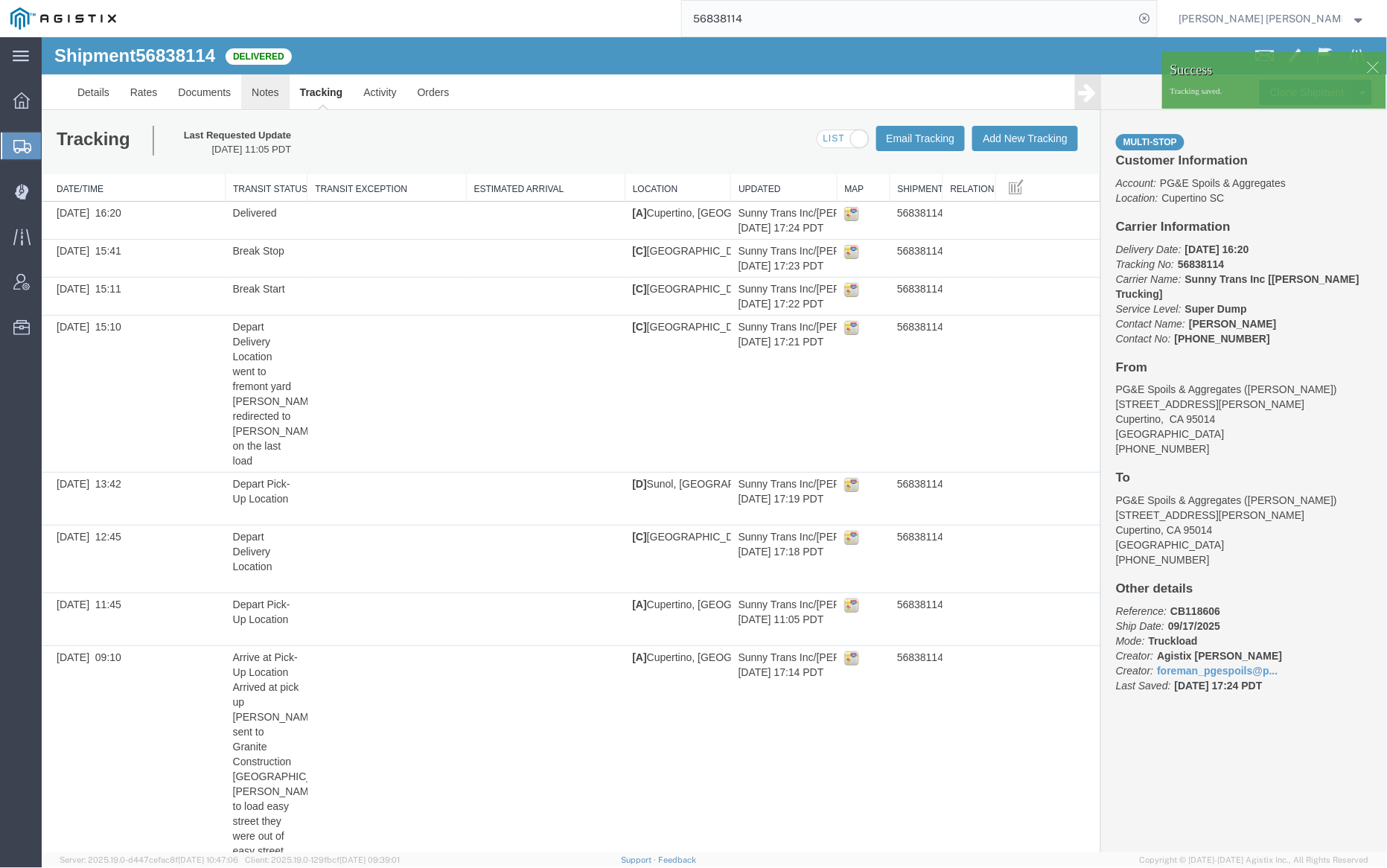
click at [270, 84] on link "Notes" at bounding box center [265, 91] width 49 height 35
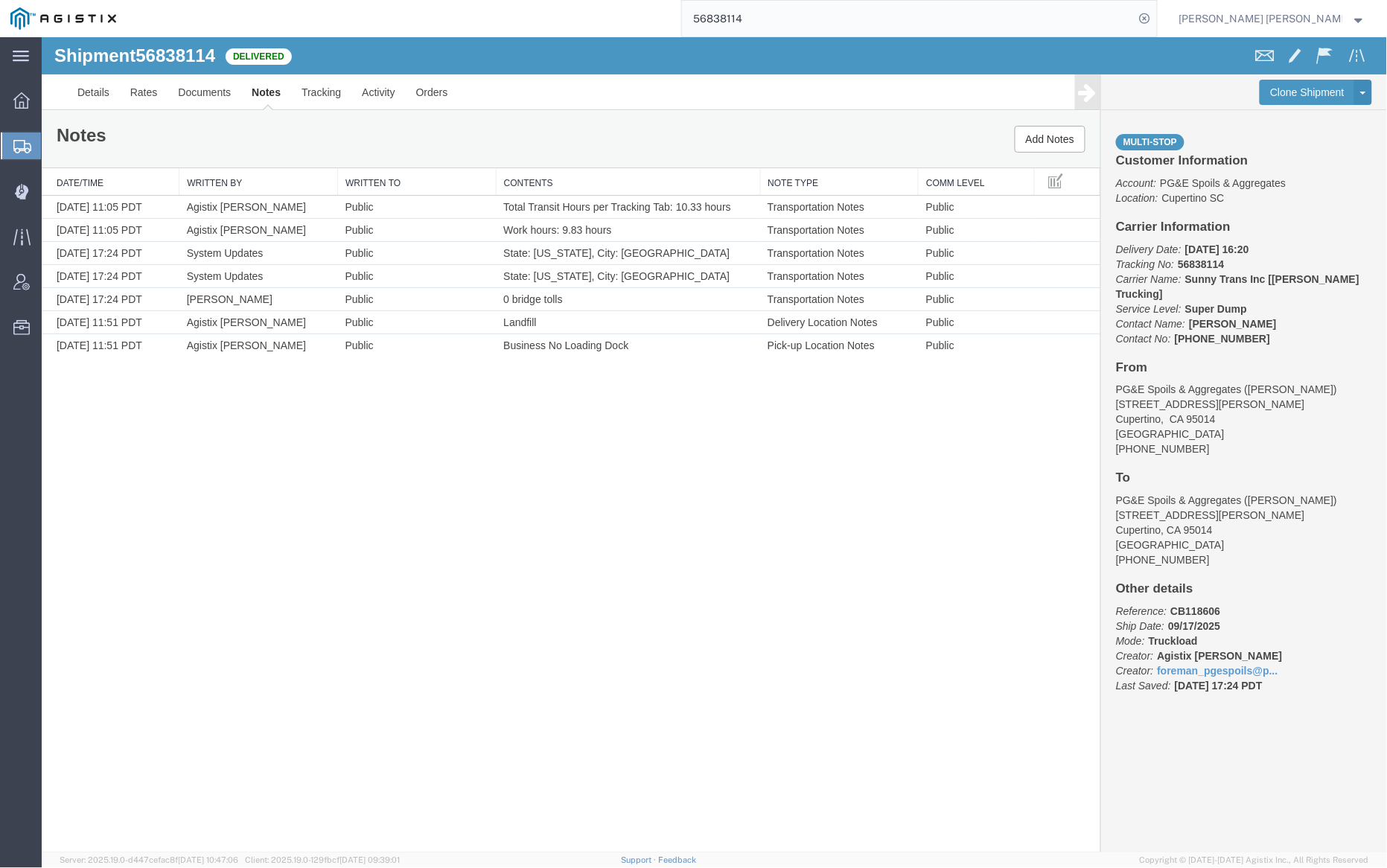
click at [792, 12] on input "56838114" at bounding box center [908, 18] width 453 height 35
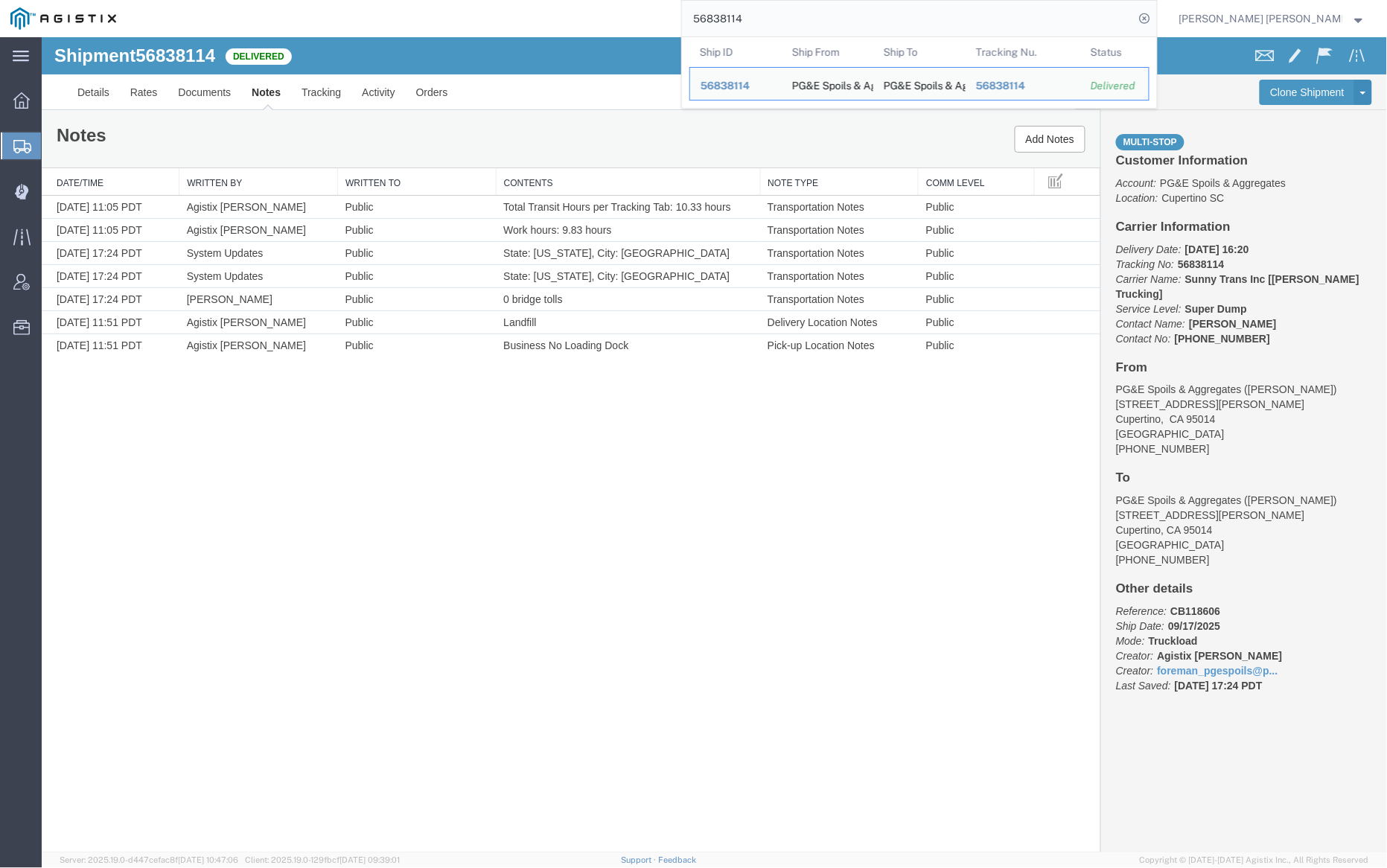
click at [792, 12] on input "56838114" at bounding box center [908, 18] width 453 height 35
